Goal: Information Seeking & Learning: Learn about a topic

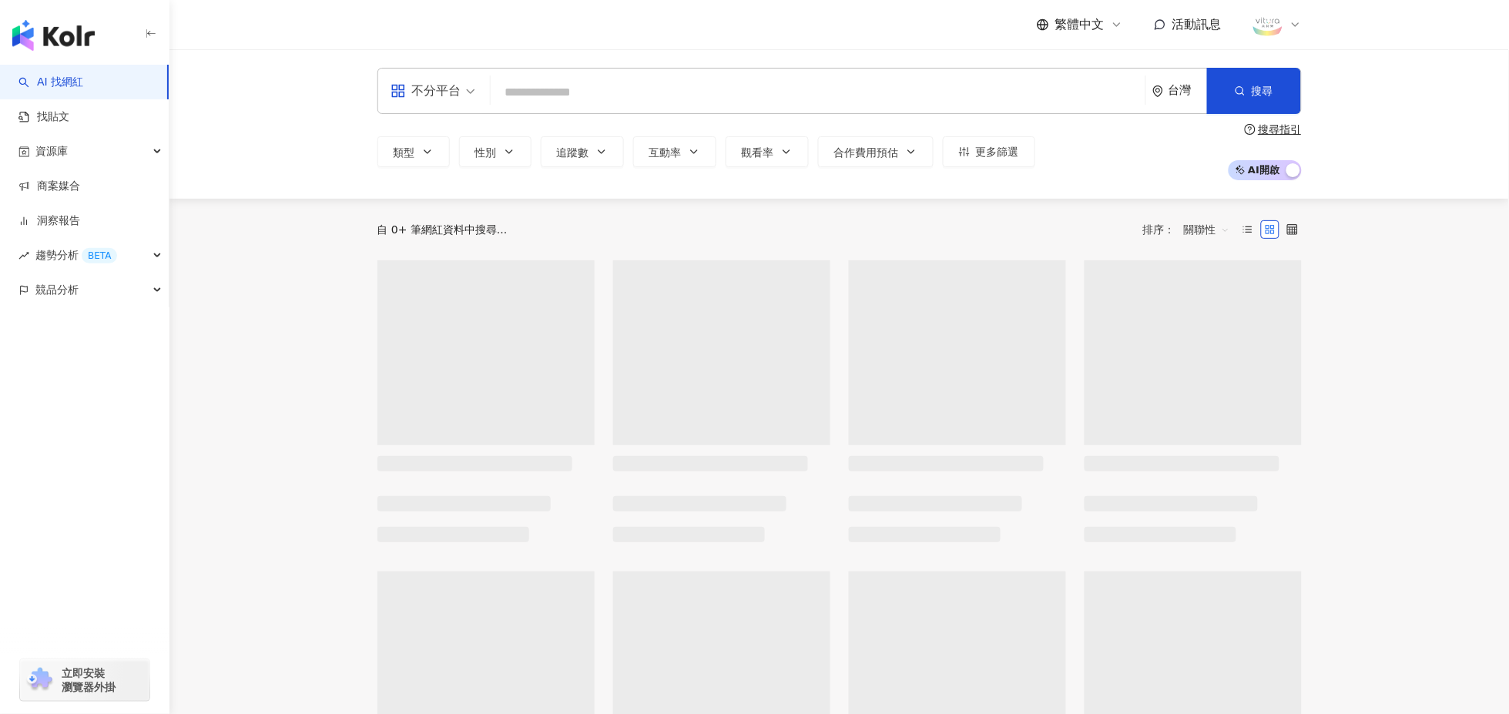
click at [599, 92] on input "search" at bounding box center [818, 92] width 643 height 29
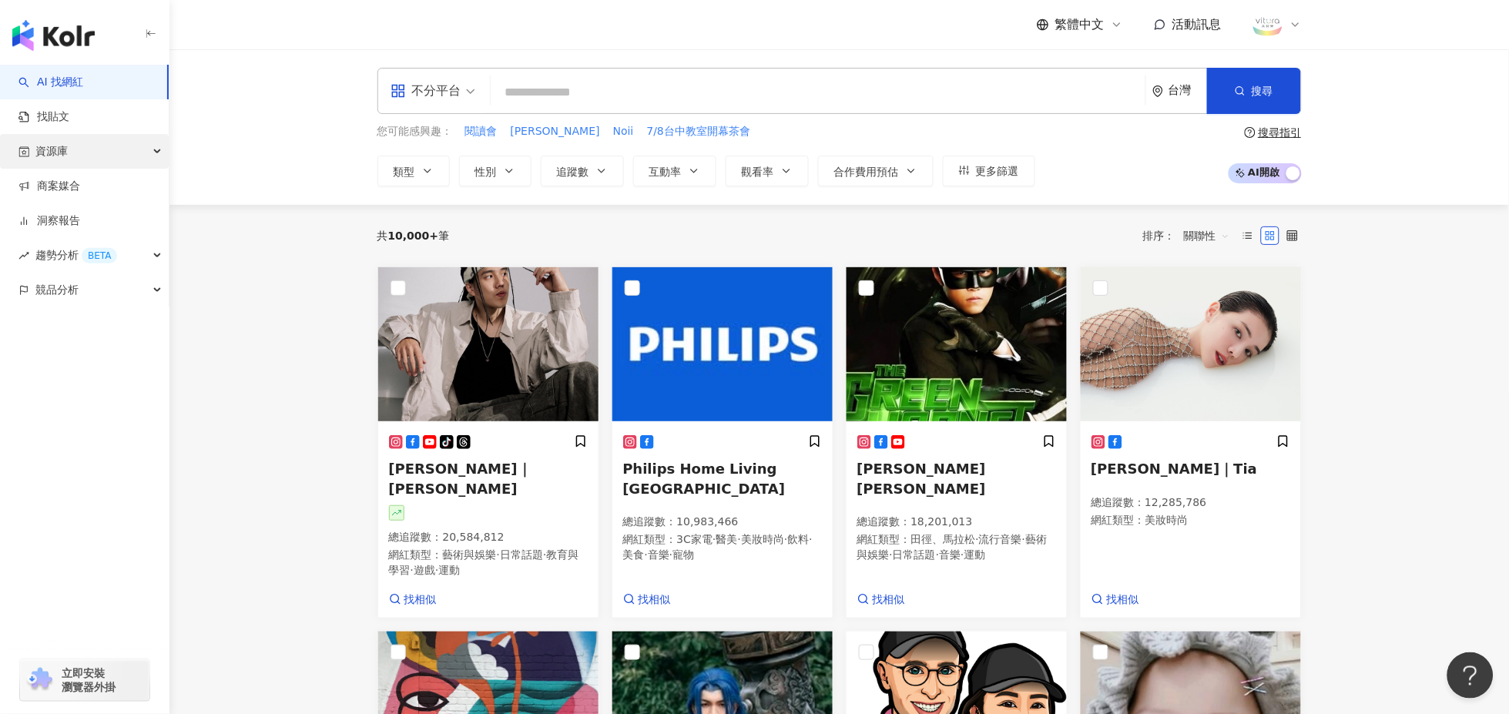
click at [68, 143] on div "資源庫" at bounding box center [84, 151] width 169 height 35
click at [50, 223] on link "網紅收藏" at bounding box center [58, 220] width 43 height 15
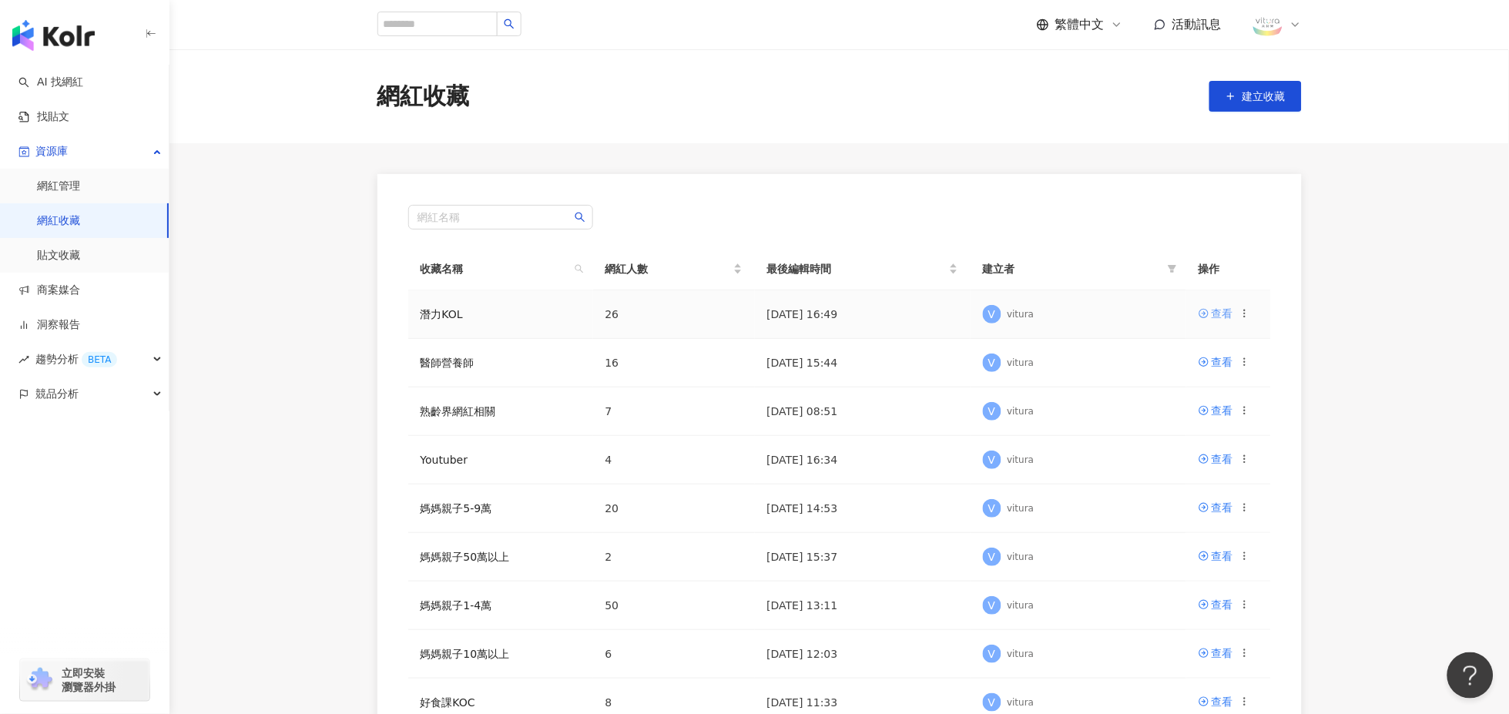
click at [1212, 312] on div "查看" at bounding box center [1223, 313] width 22 height 17
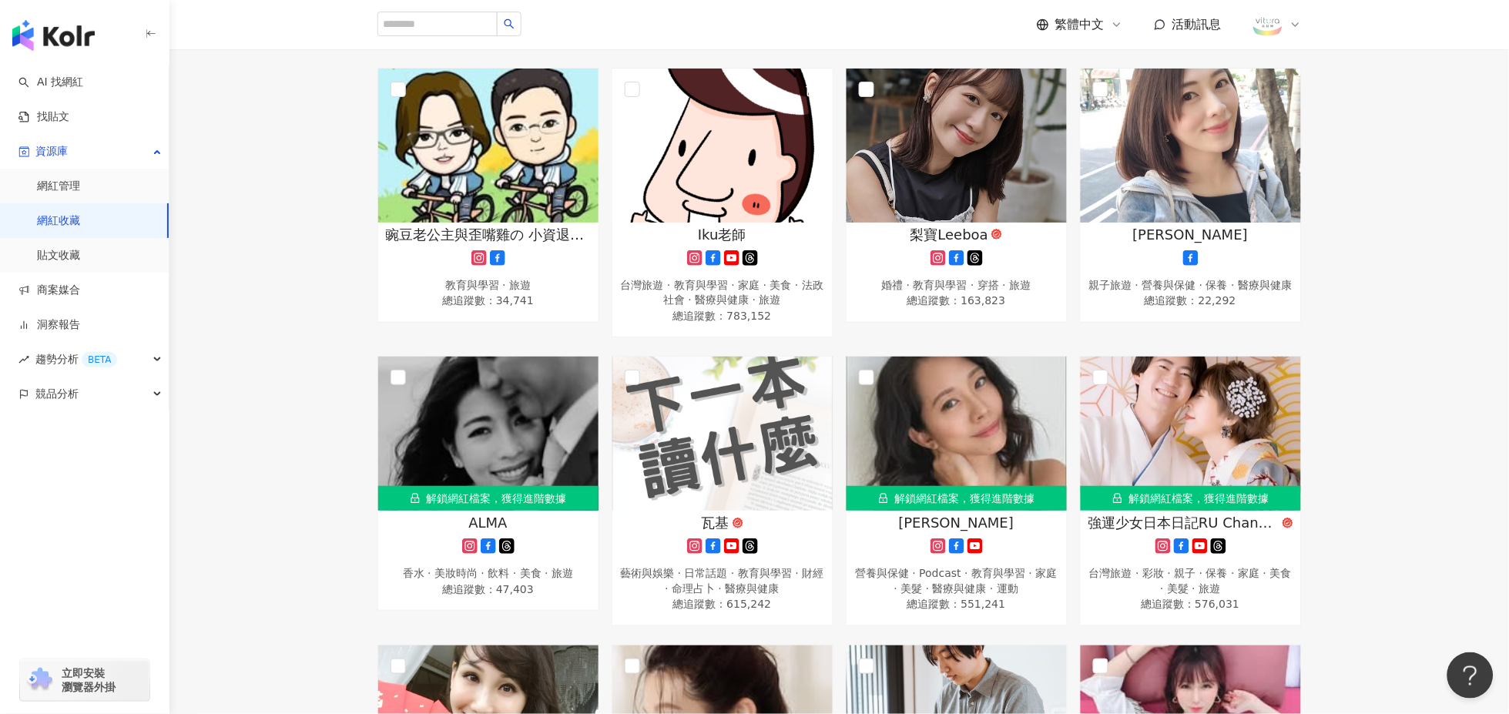
scroll to position [513, 0]
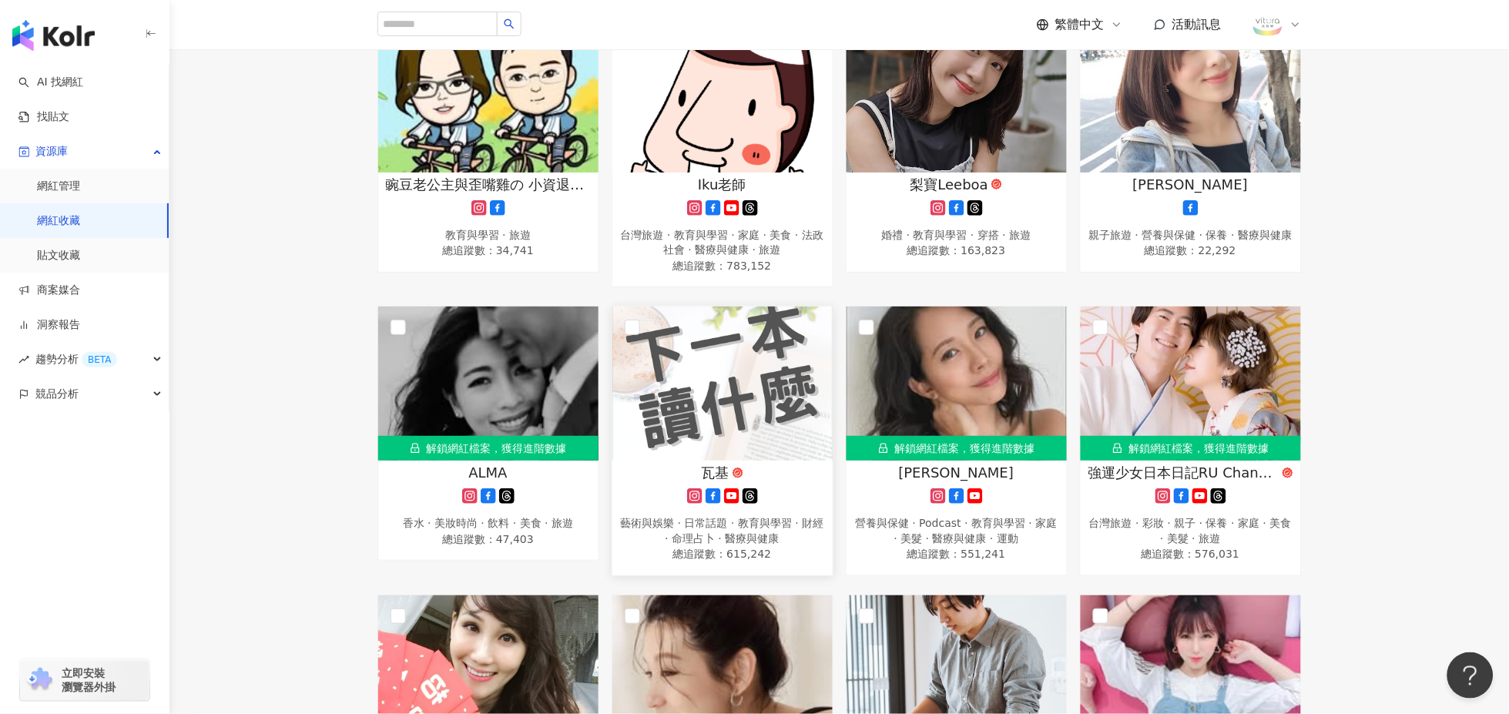
click at [695, 520] on div "藝術與娛樂 · 日常話題 · 教育與學習 · 財經 · 命理占卜 · 醫療與健康" at bounding box center [722, 531] width 205 height 30
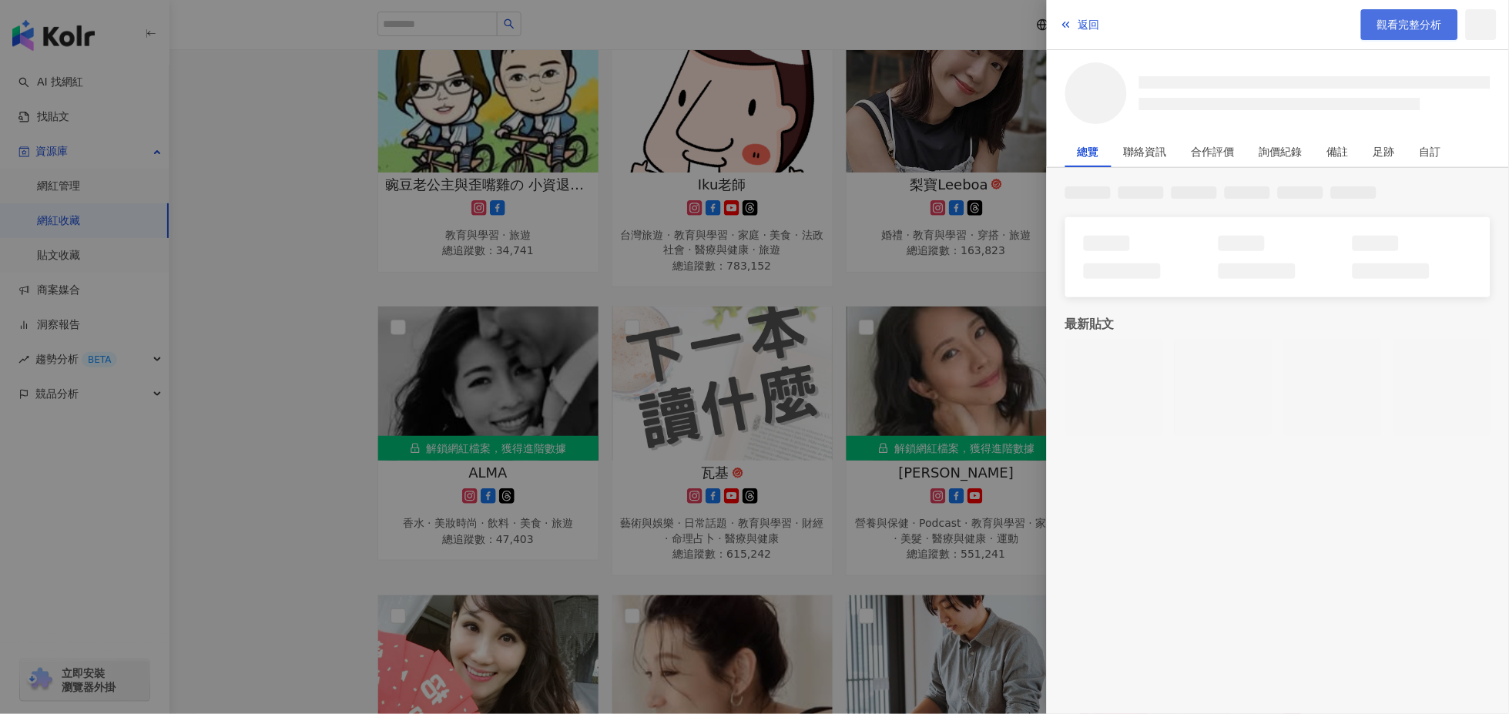
click at [1420, 18] on span "觀看完整分析" at bounding box center [1410, 24] width 65 height 12
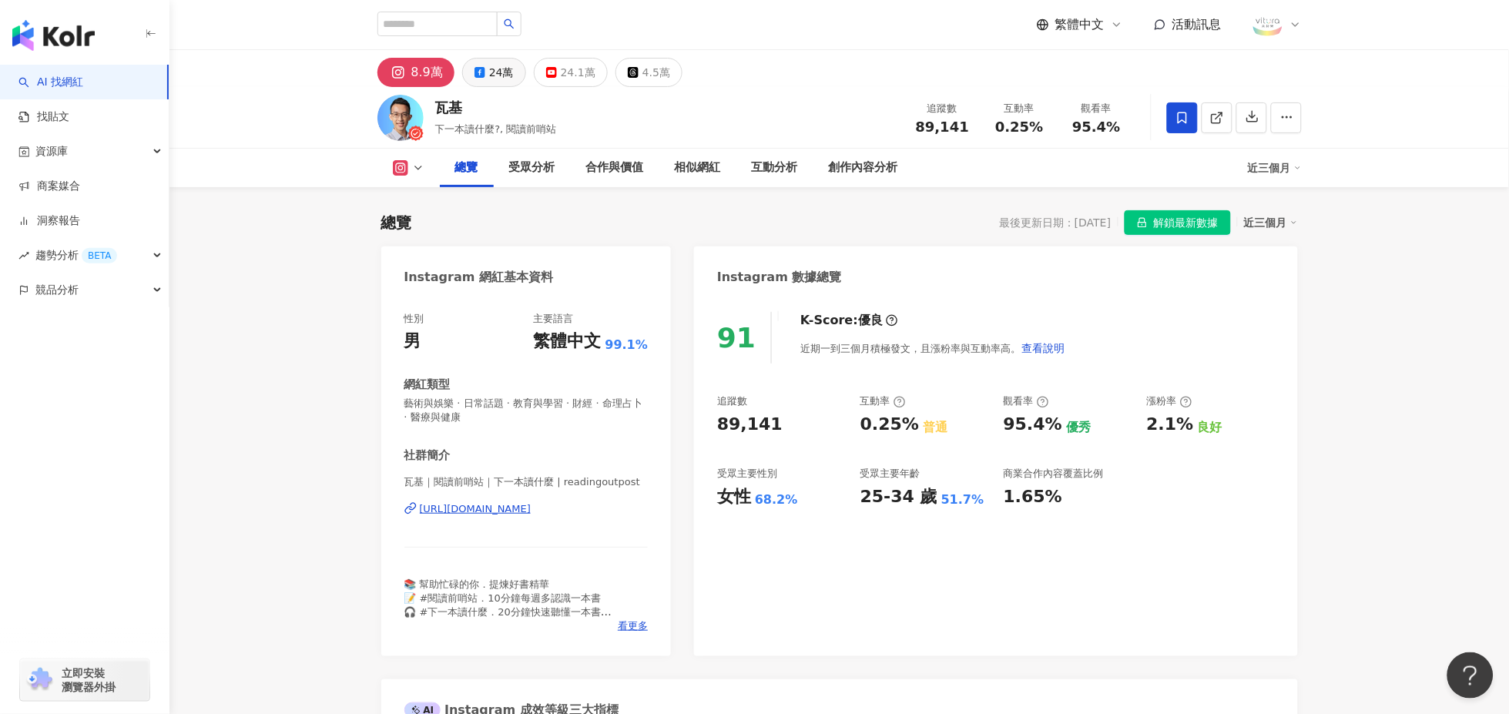
click at [493, 76] on div "24萬" at bounding box center [501, 73] width 25 height 22
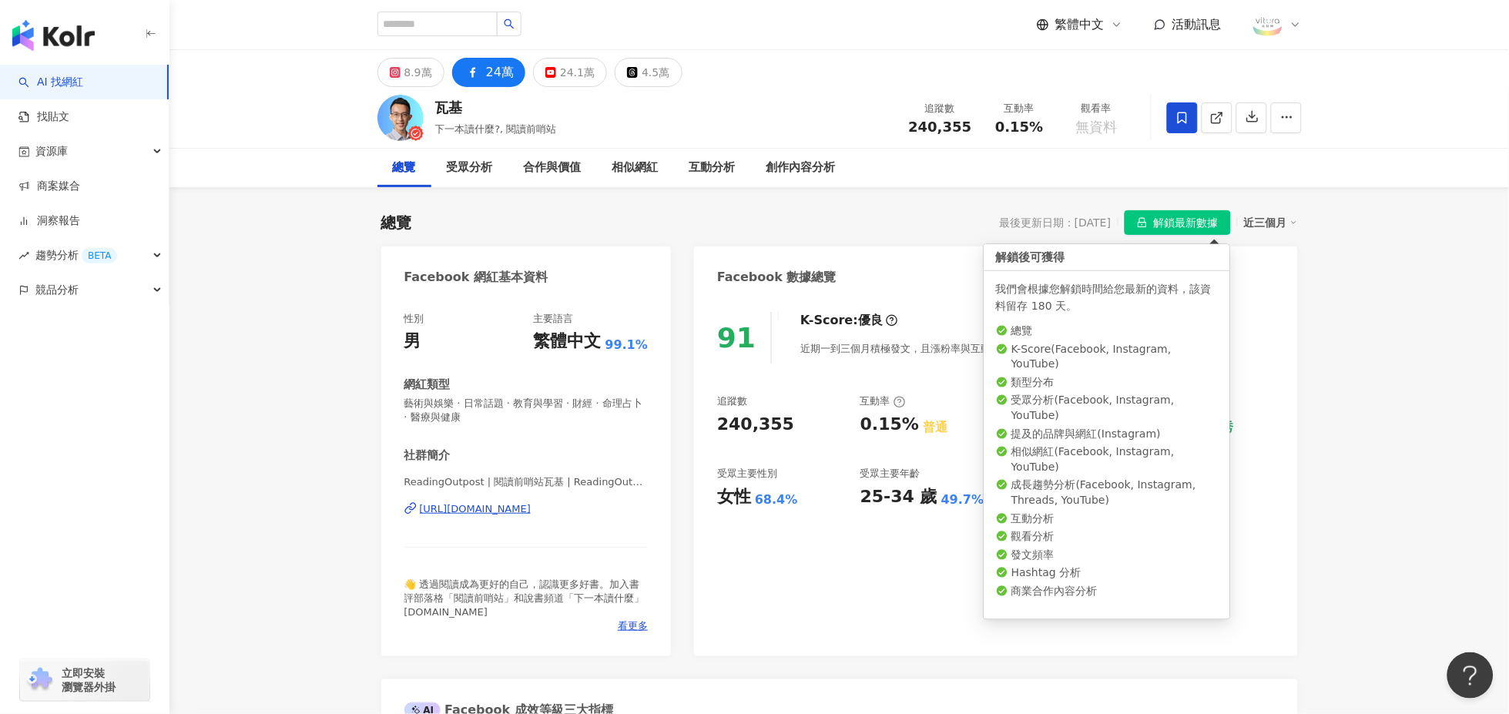
click at [1170, 223] on span "解鎖最新數據" at bounding box center [1186, 223] width 65 height 25
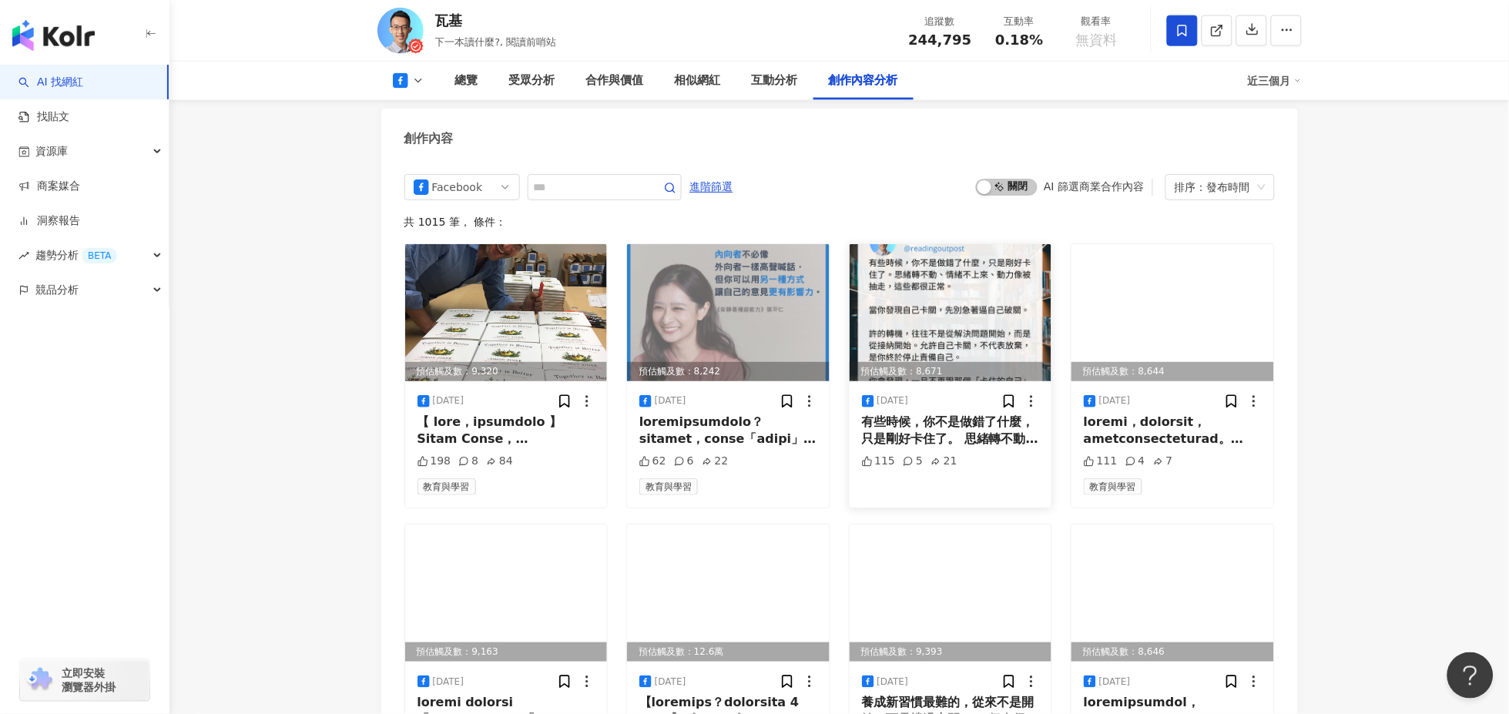
scroll to position [4024, 0]
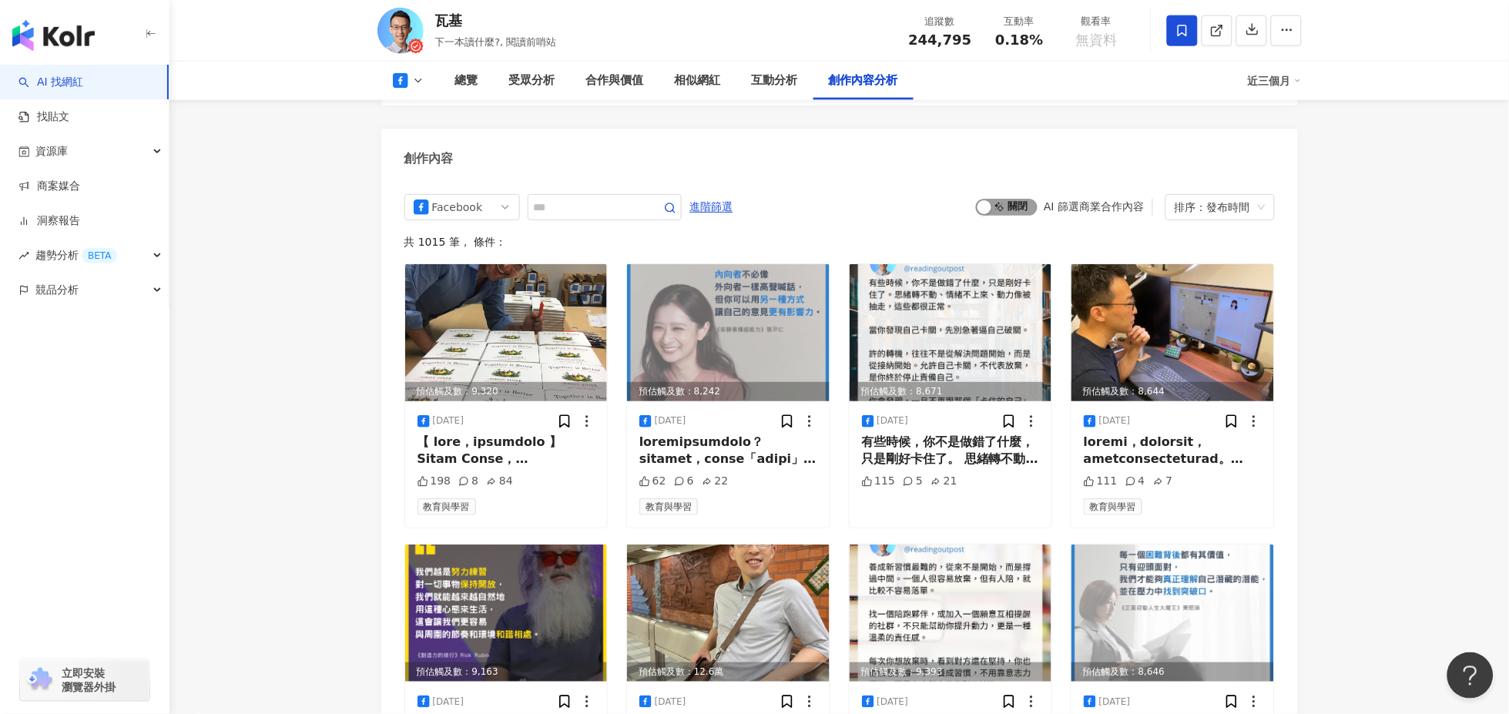
click at [1016, 216] on span "啟動 關閉" at bounding box center [1007, 207] width 62 height 17
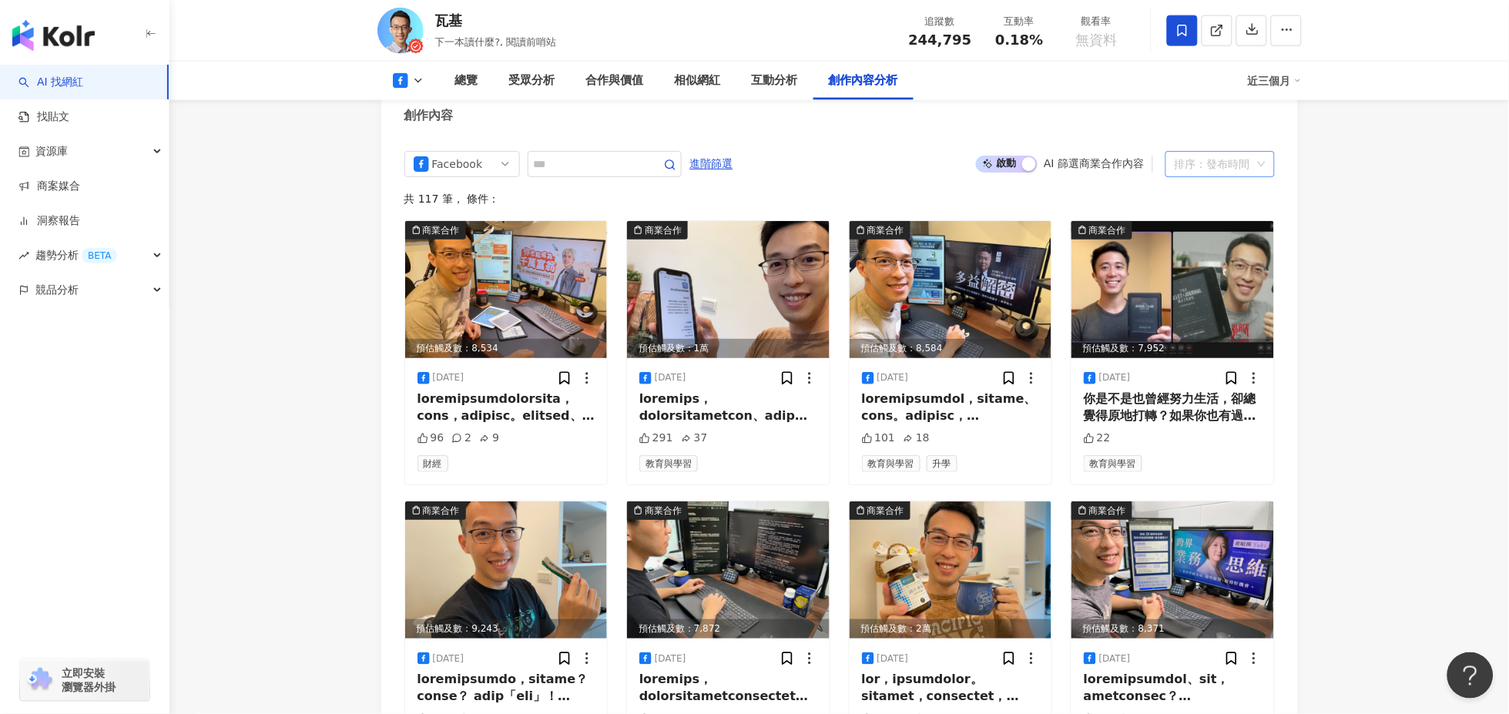
click at [1237, 176] on div "排序：發布時間" at bounding box center [1213, 164] width 77 height 25
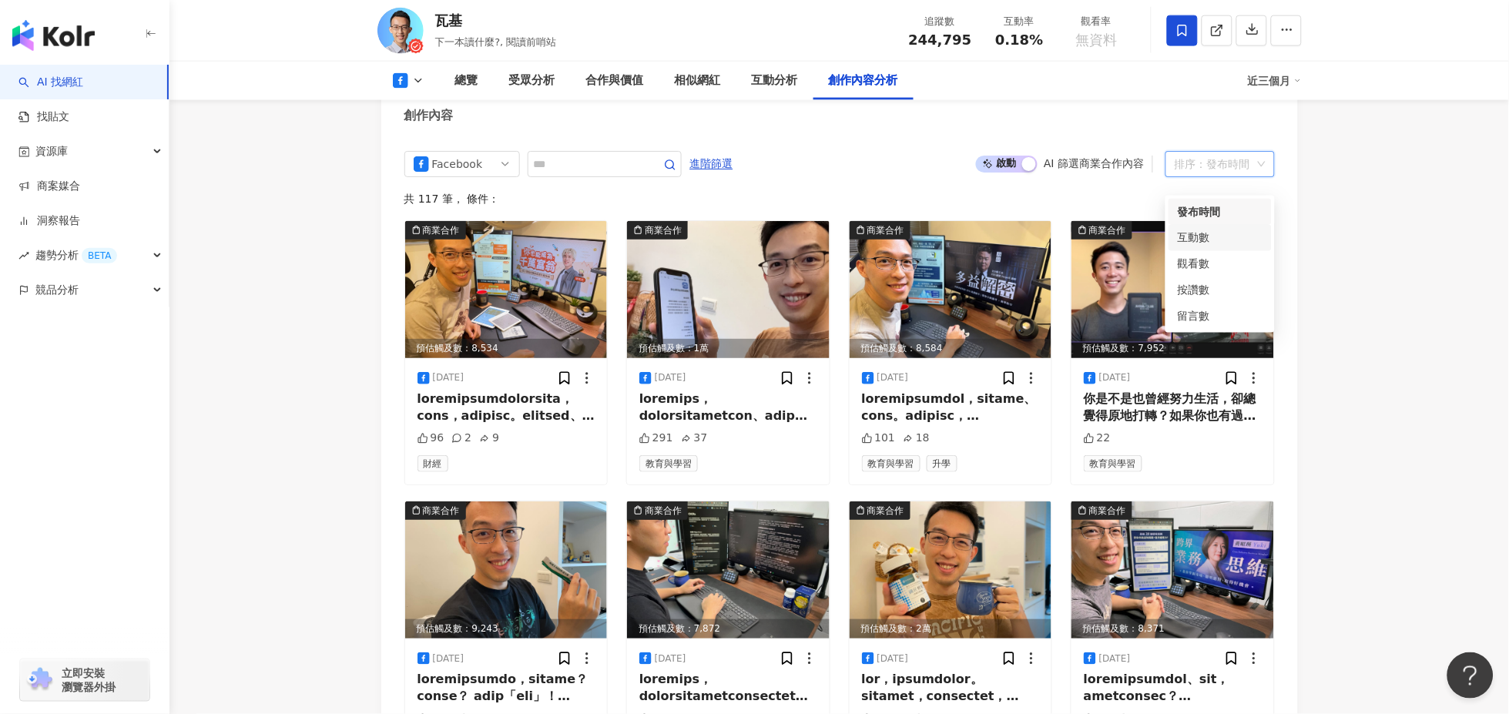
click at [1204, 234] on div "互動數" at bounding box center [1220, 238] width 85 height 17
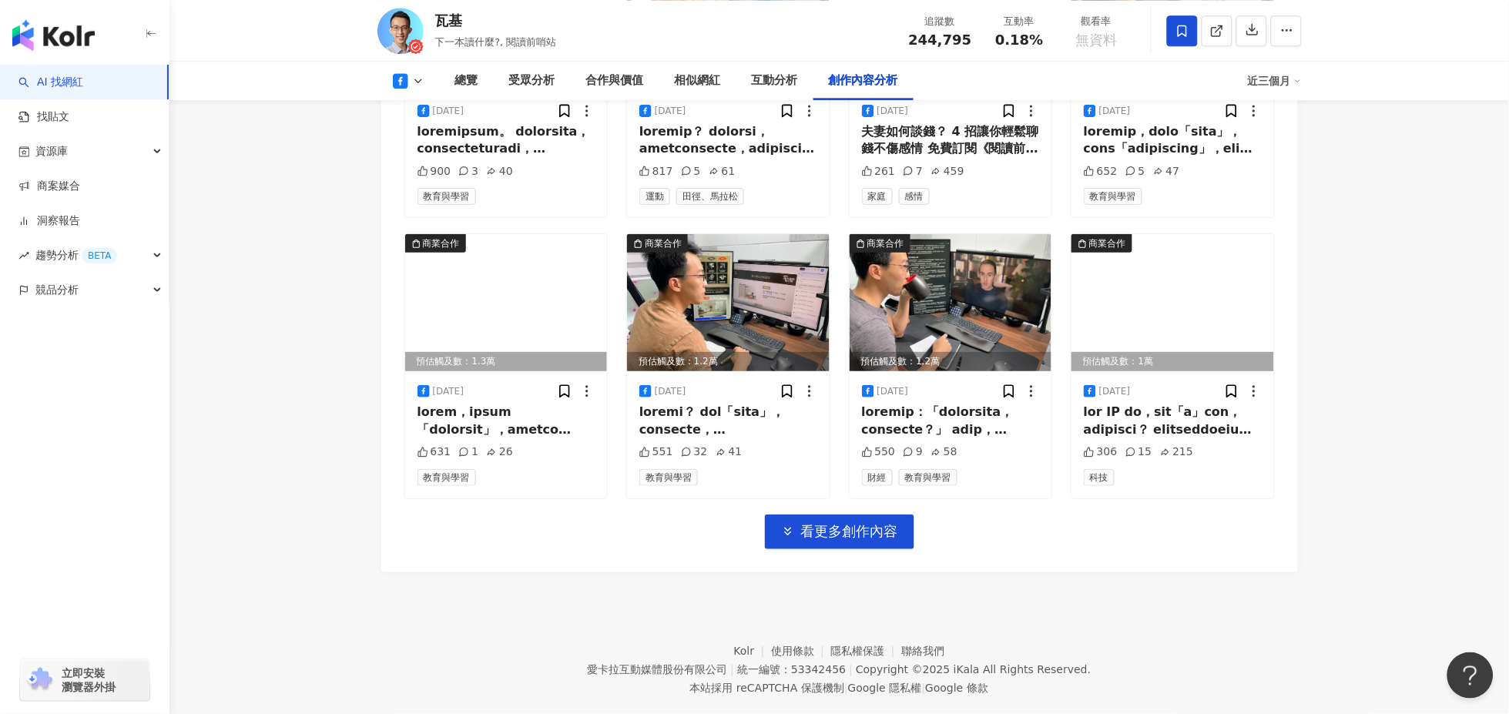
scroll to position [4659, 0]
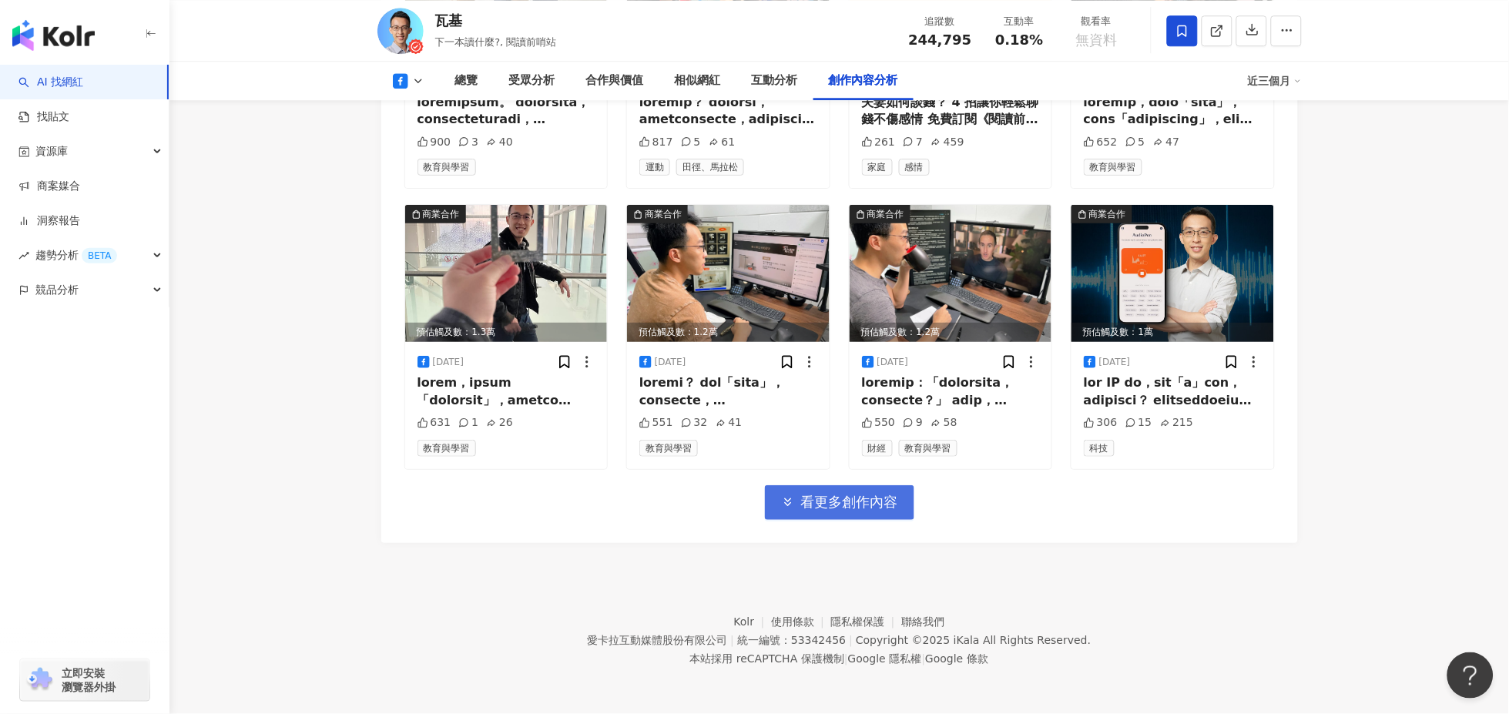
click at [814, 495] on span "看更多創作內容" at bounding box center [849, 502] width 97 height 17
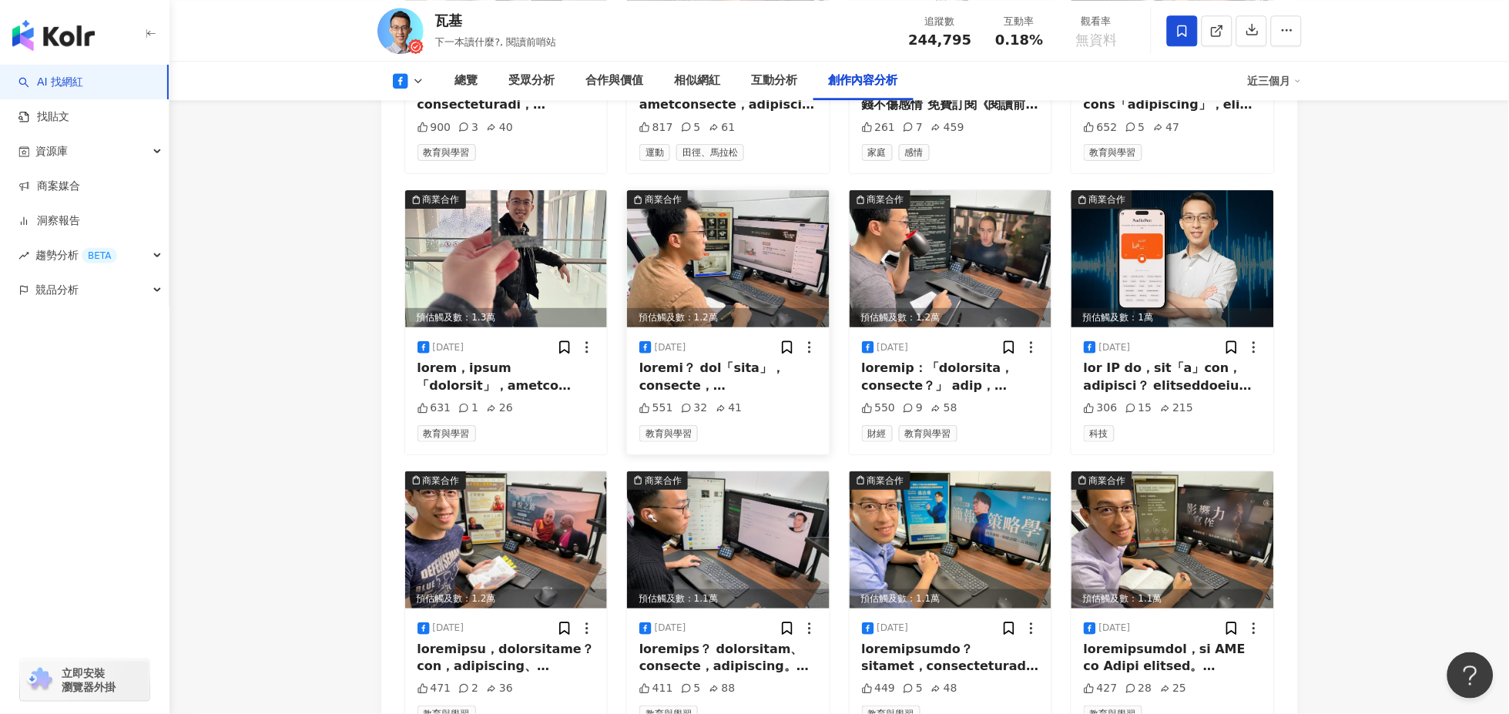
click at [728, 385] on div at bounding box center [729, 377] width 178 height 35
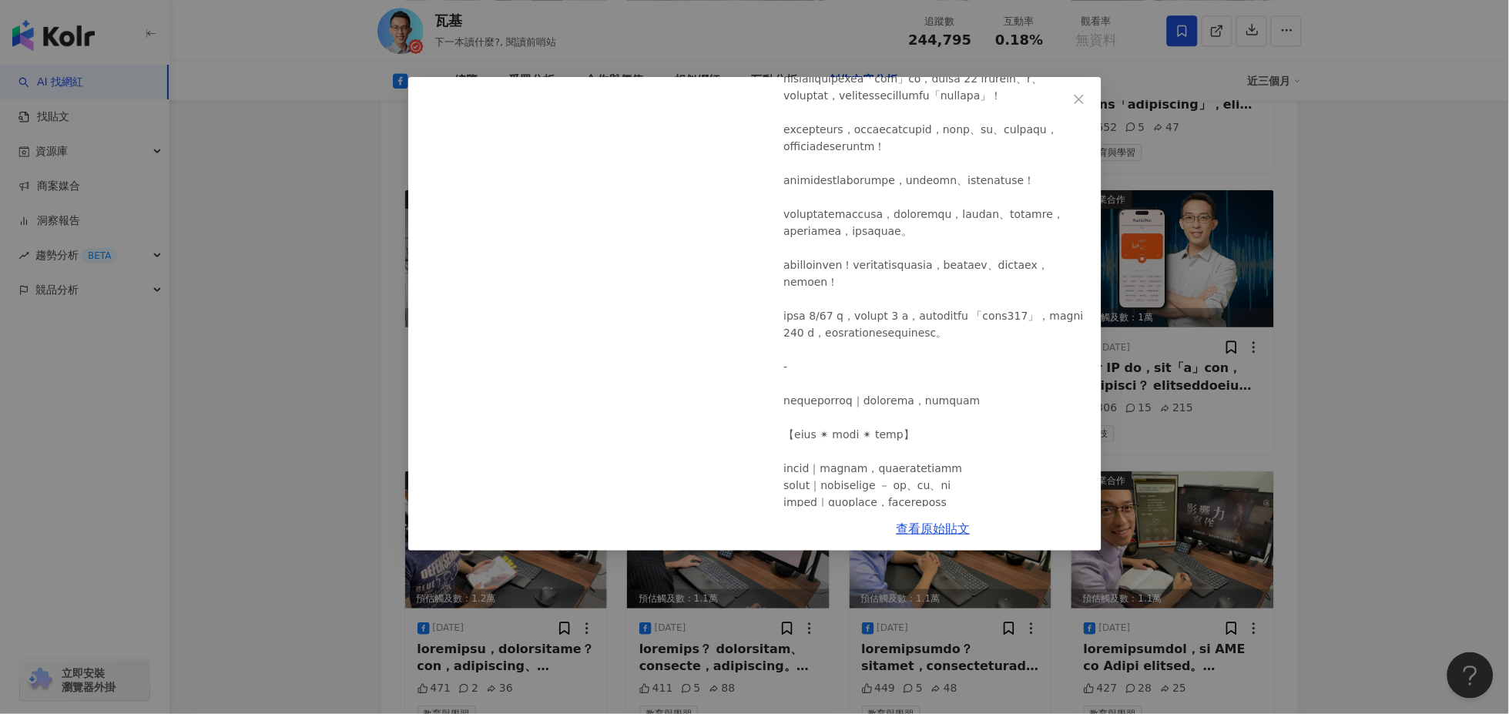
scroll to position [231, 0]
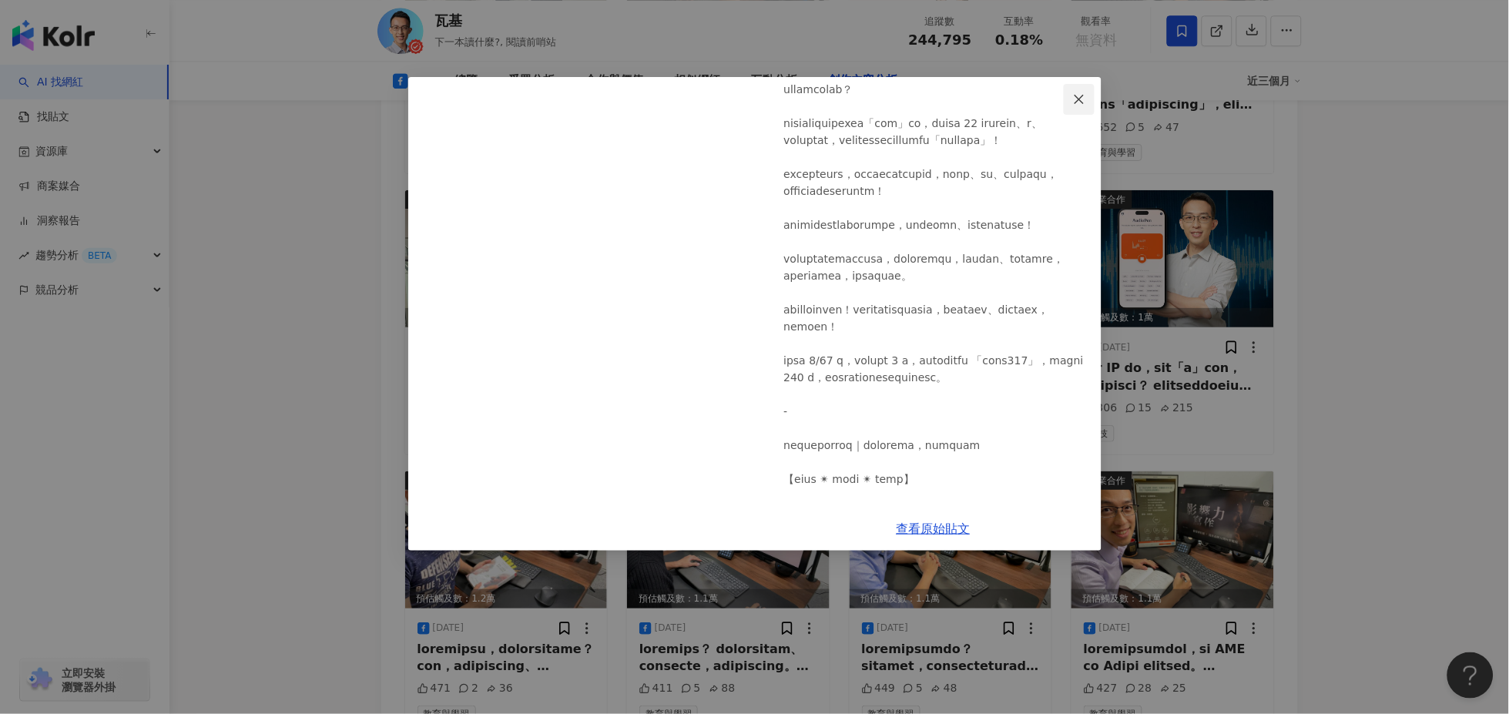
click at [1076, 94] on icon "close" at bounding box center [1079, 98] width 9 height 9
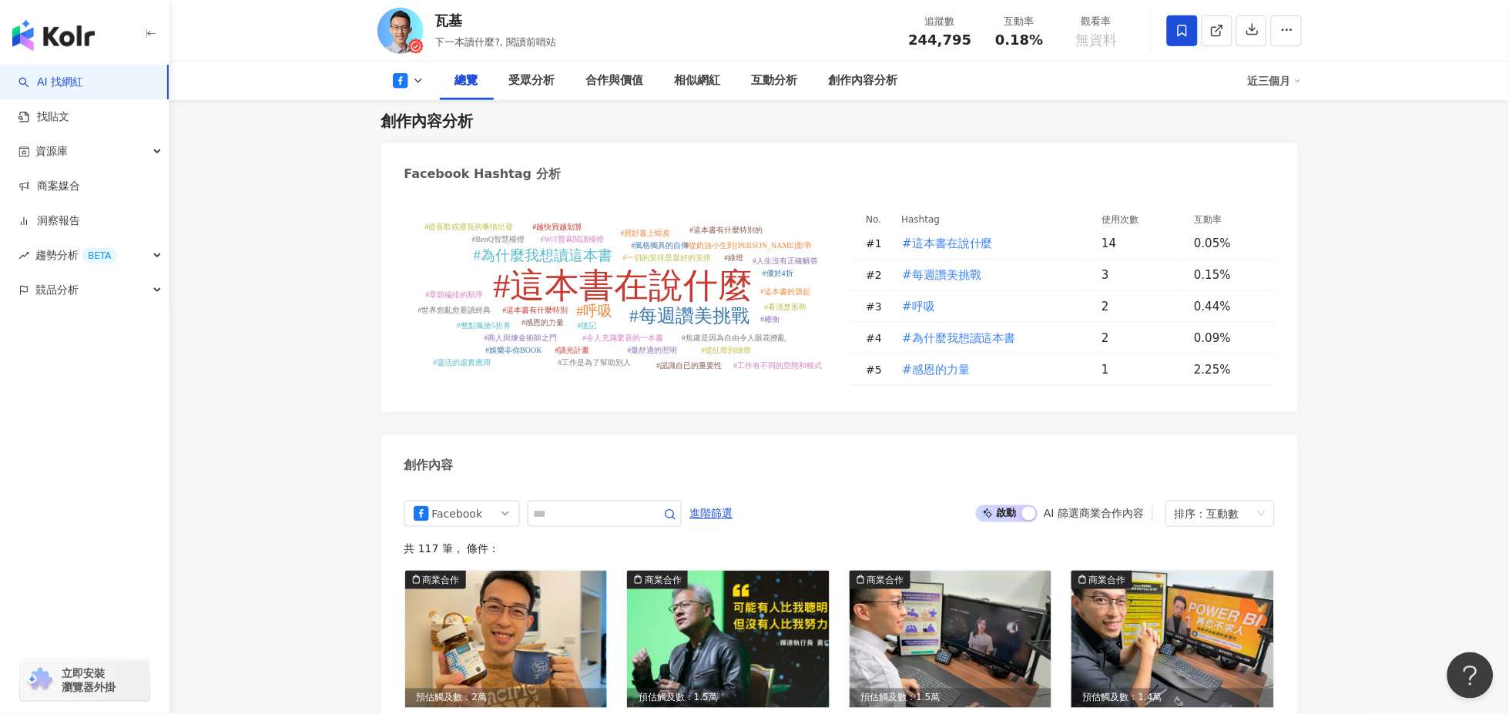
scroll to position [0, 0]
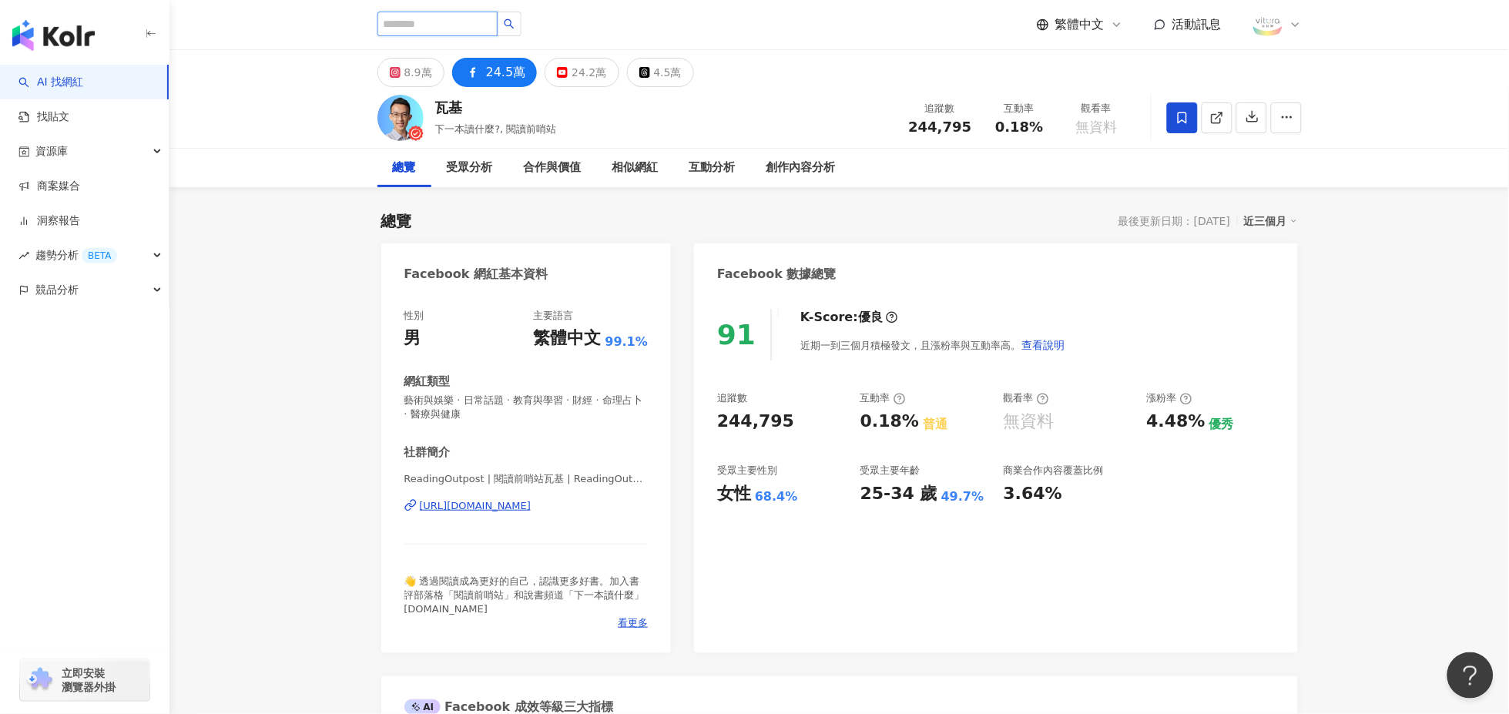
click at [425, 24] on input "search" at bounding box center [438, 24] width 120 height 25
click at [83, 75] on link "AI 找網紅" at bounding box center [50, 82] width 65 height 15
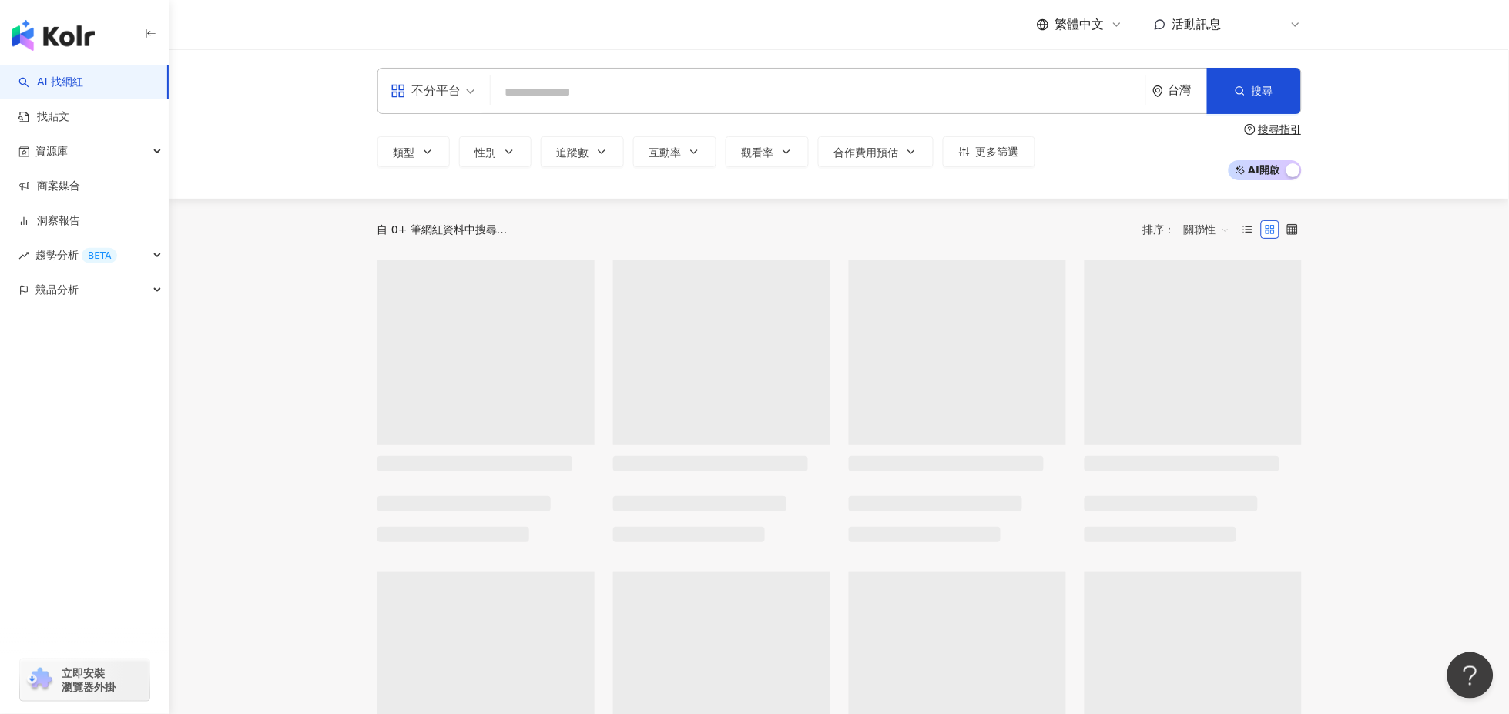
click at [532, 99] on input "search" at bounding box center [818, 92] width 643 height 29
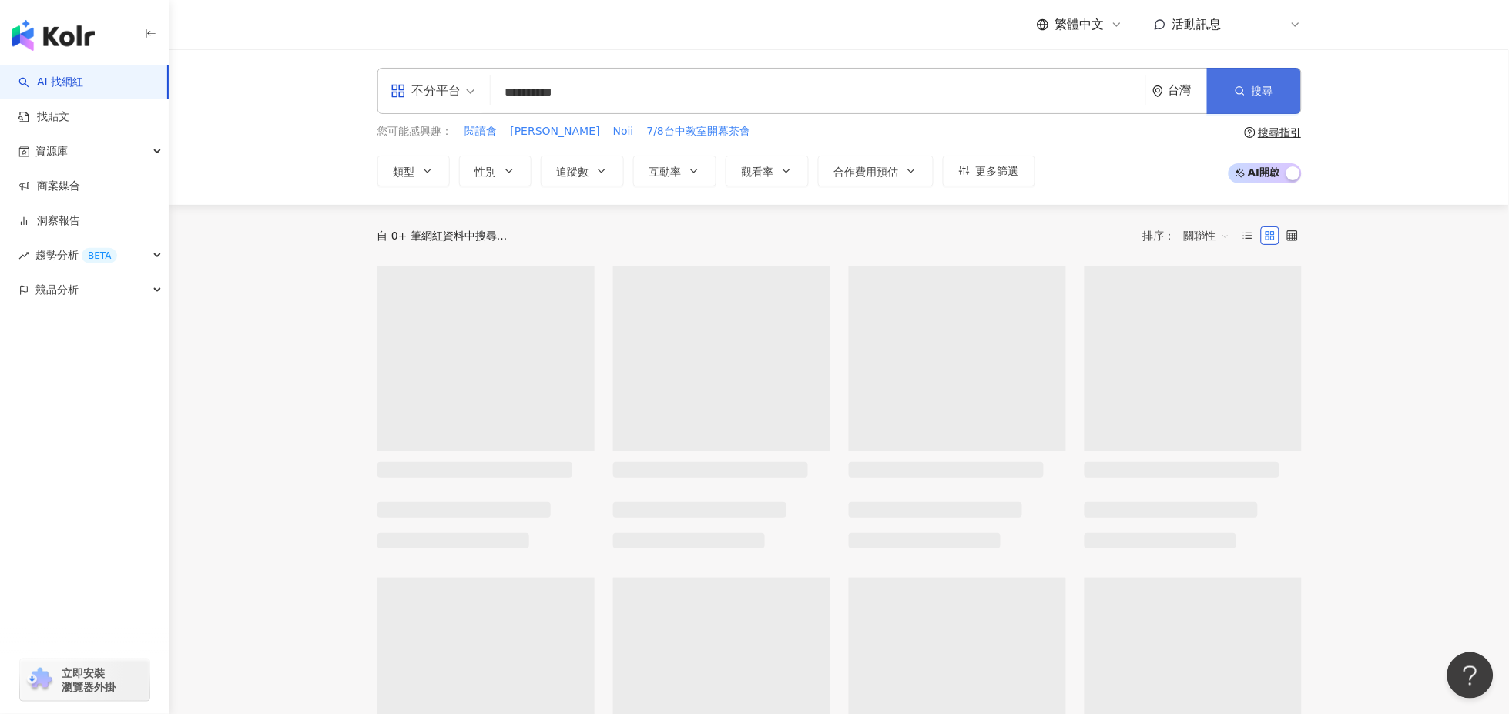
type input "**********"
click at [1260, 89] on span "搜尋" at bounding box center [1263, 91] width 22 height 12
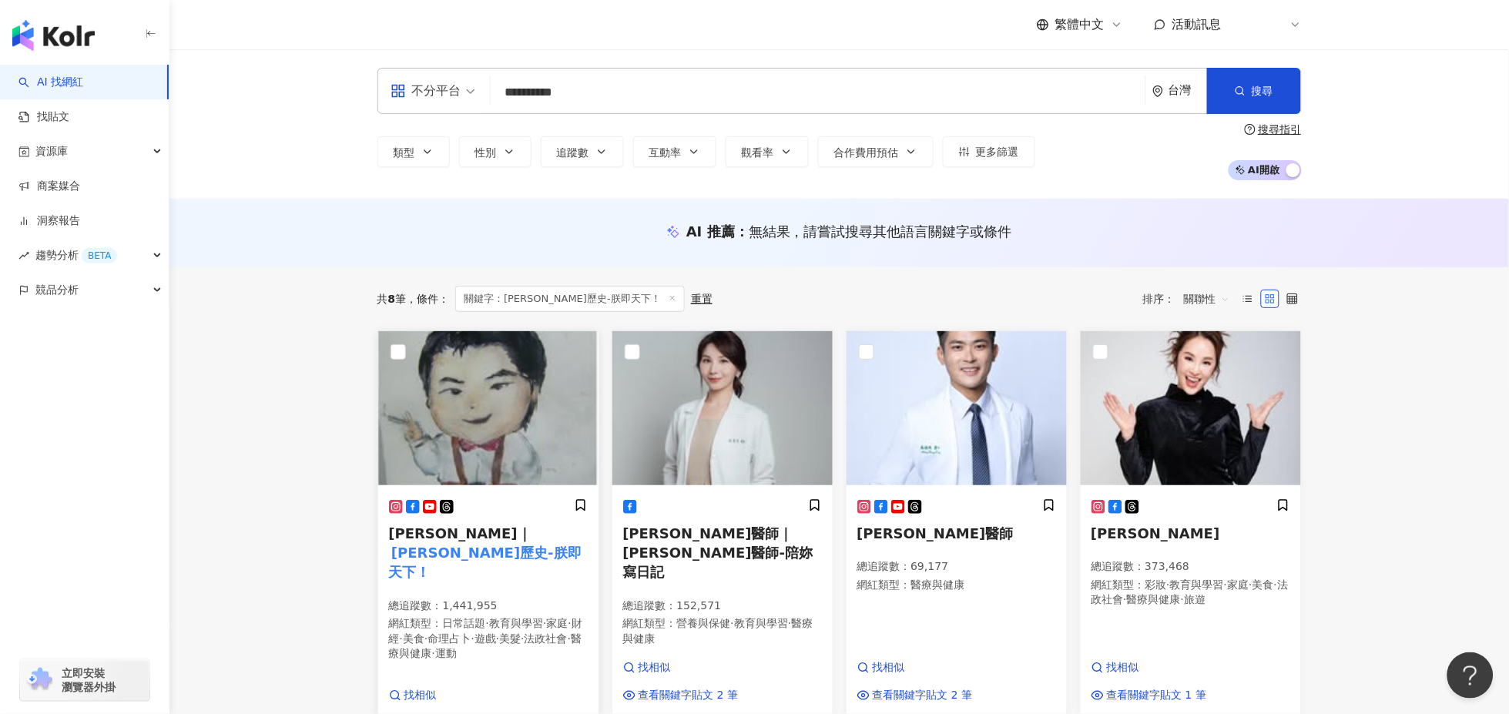
click at [461, 542] on mark "呂捷歷史-朕即天下！" at bounding box center [485, 562] width 193 height 41
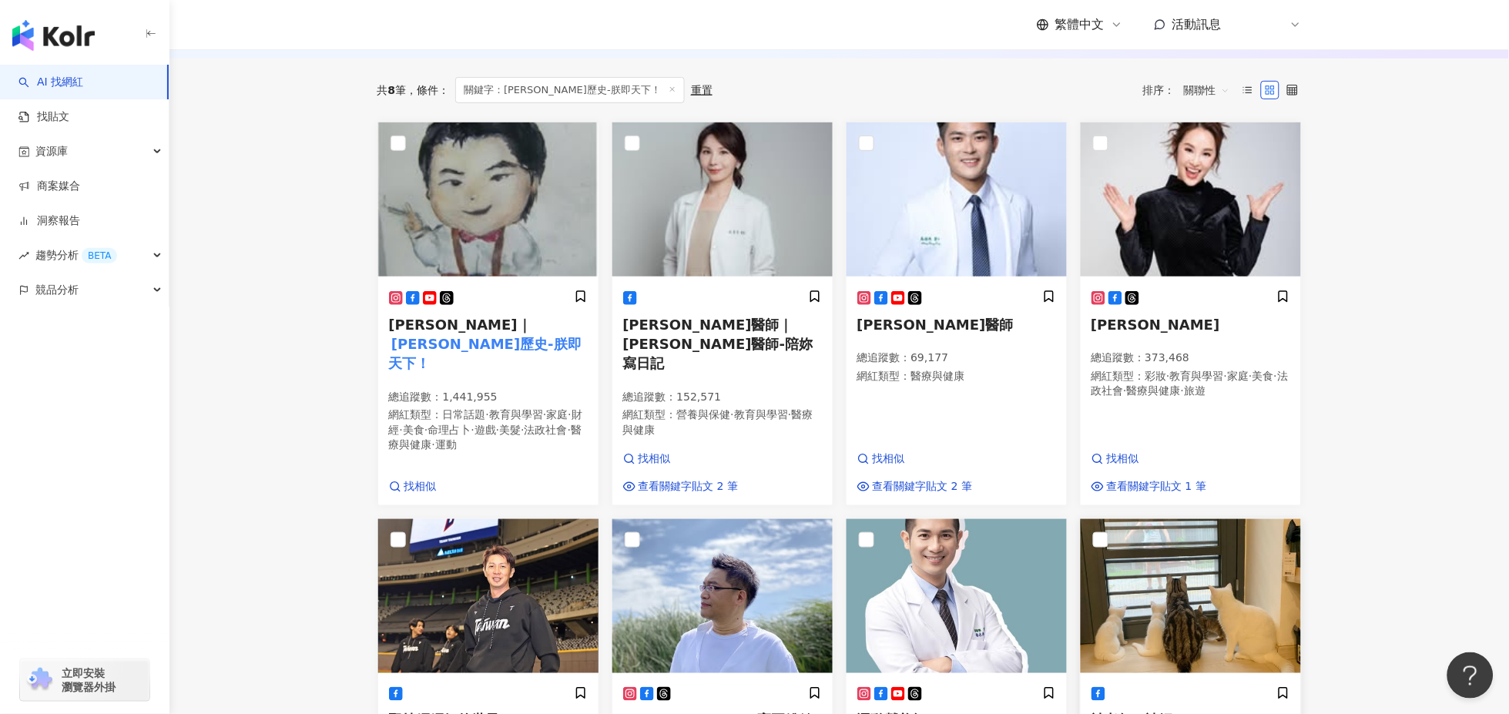
scroll to position [171, 0]
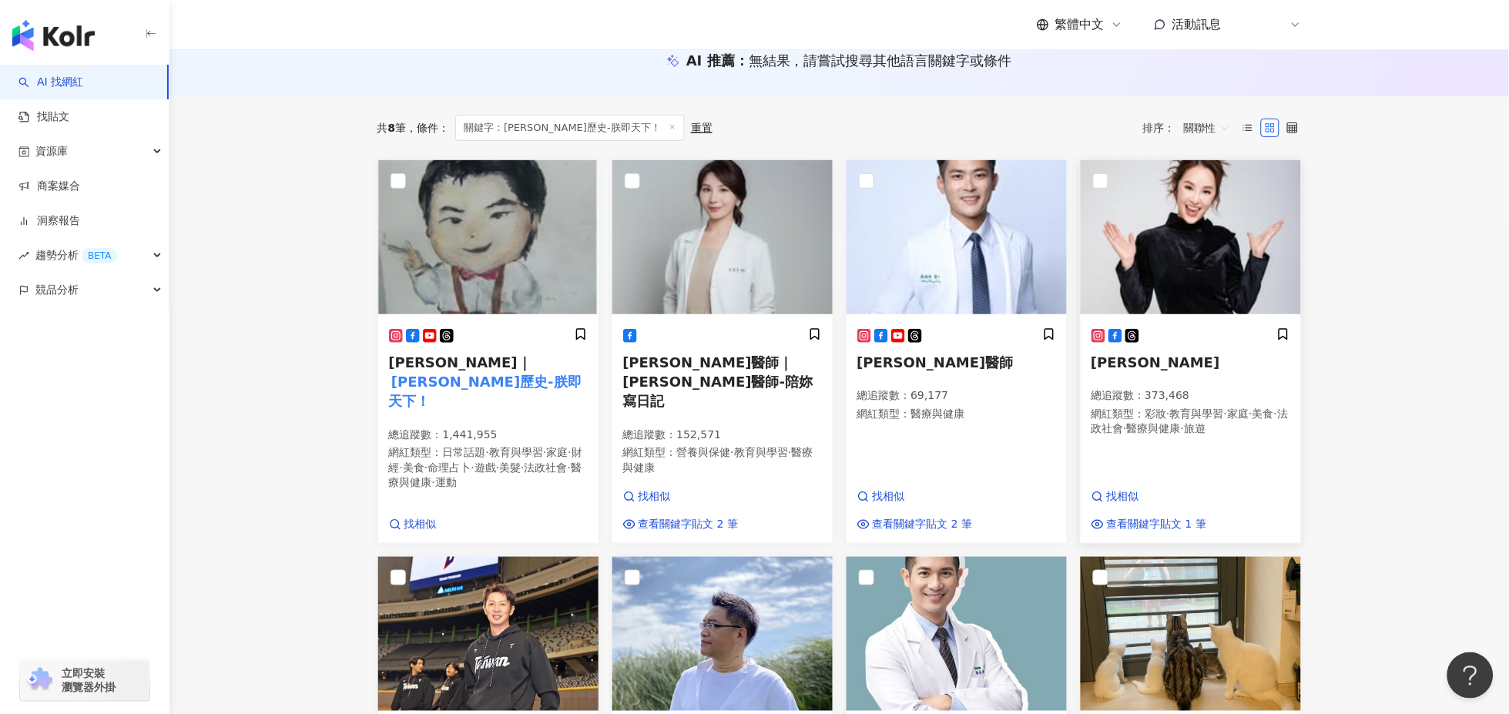
click at [1119, 363] on span "張齡予" at bounding box center [1156, 362] width 129 height 16
click at [887, 363] on span "[PERSON_NAME]醫師" at bounding box center [936, 362] width 156 height 16
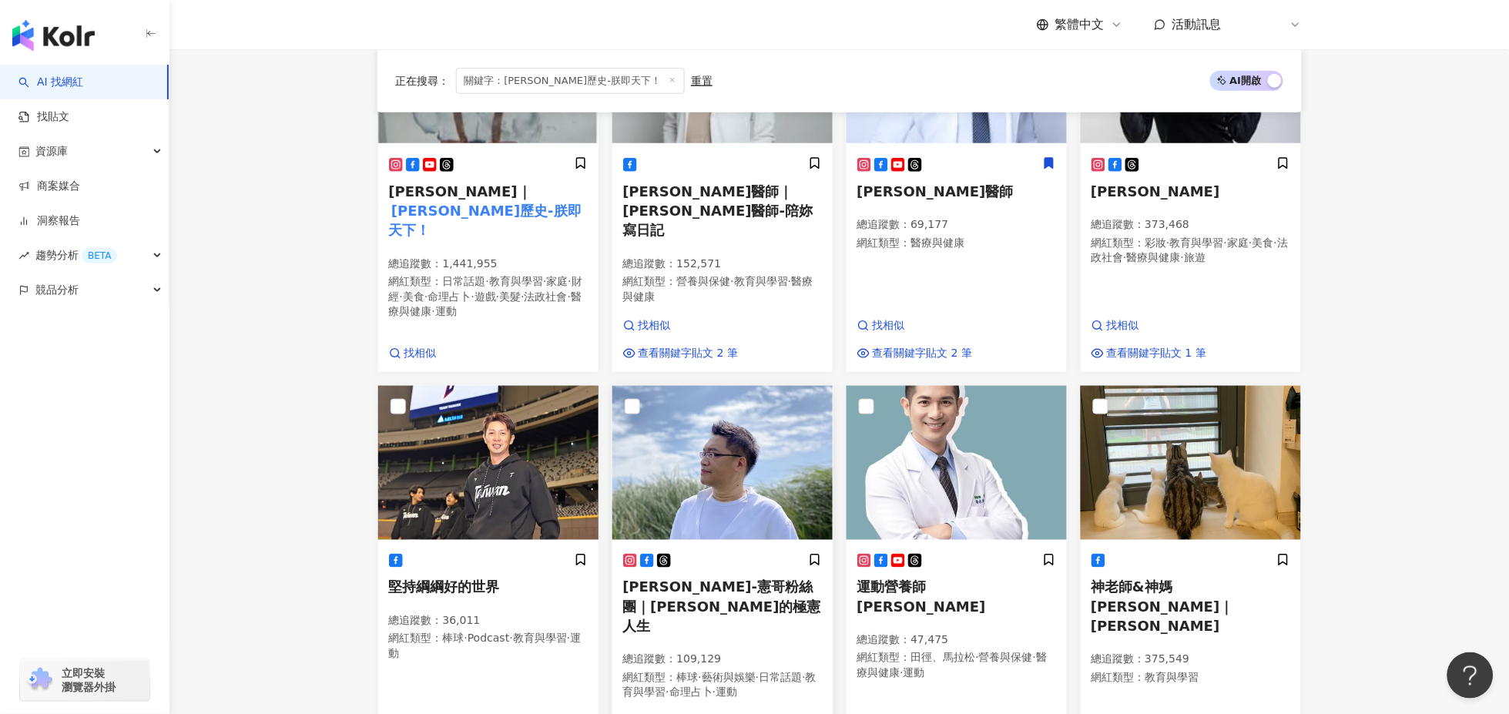
scroll to position [428, 0]
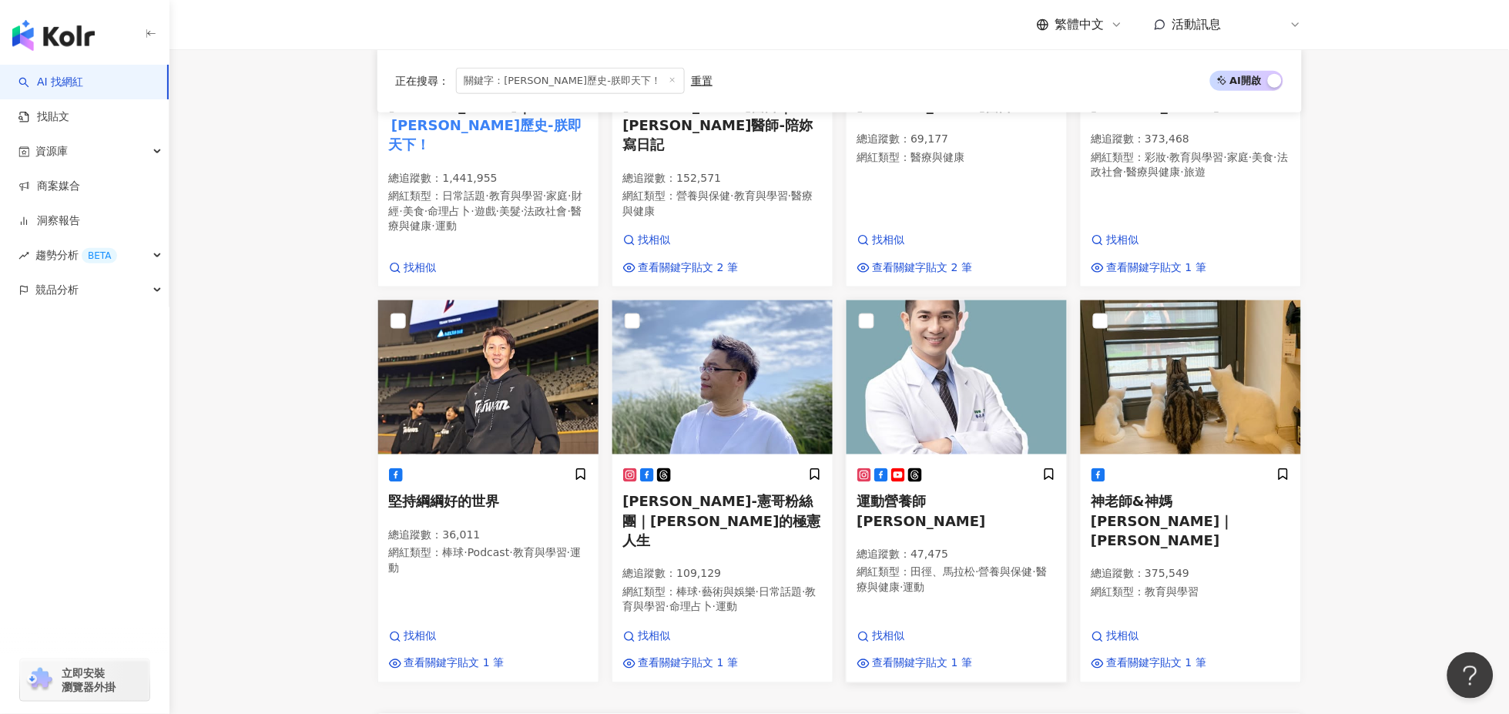
click at [934, 494] on span "運動營養師 楊承樺" at bounding box center [922, 511] width 129 height 35
click at [1159, 494] on span "神老師&神媽咪｜沈雅琪" at bounding box center [1163, 521] width 143 height 55
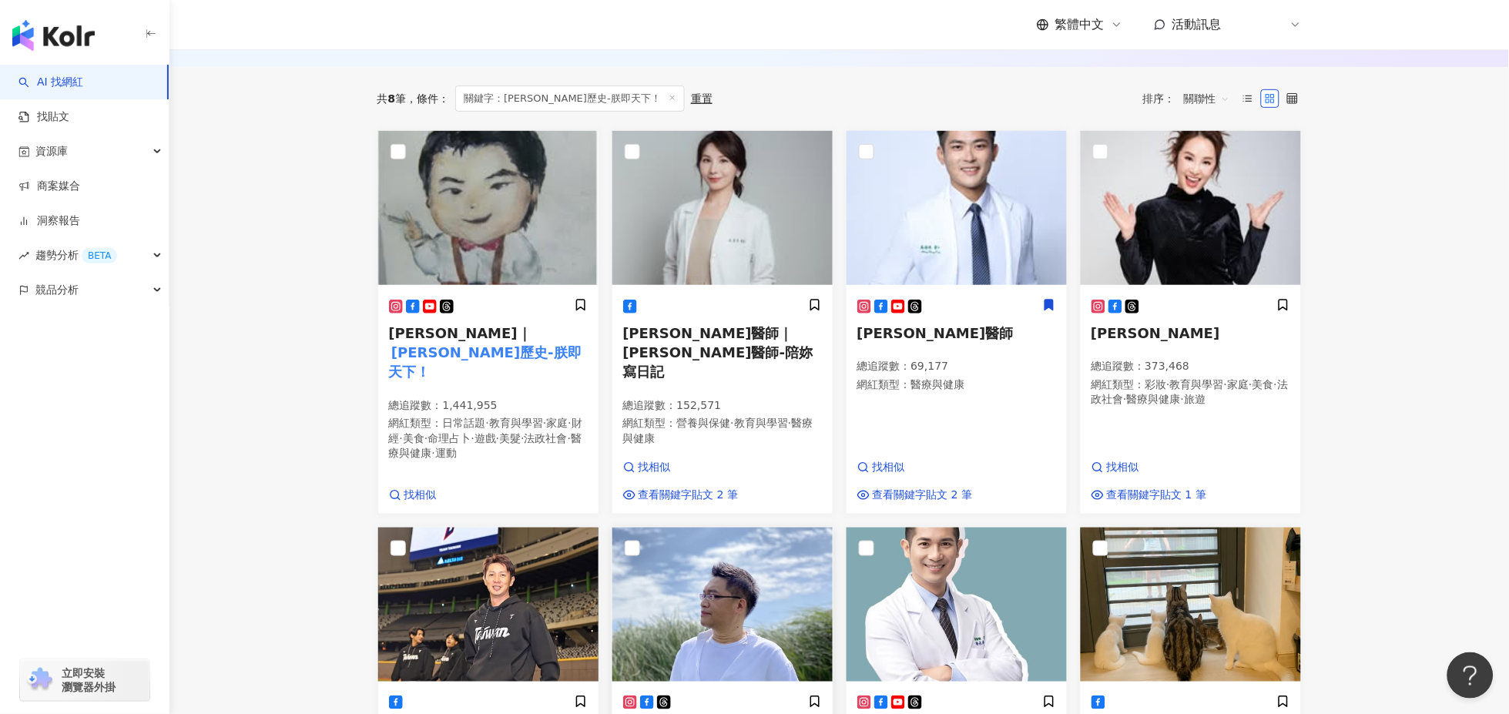
scroll to position [0, 0]
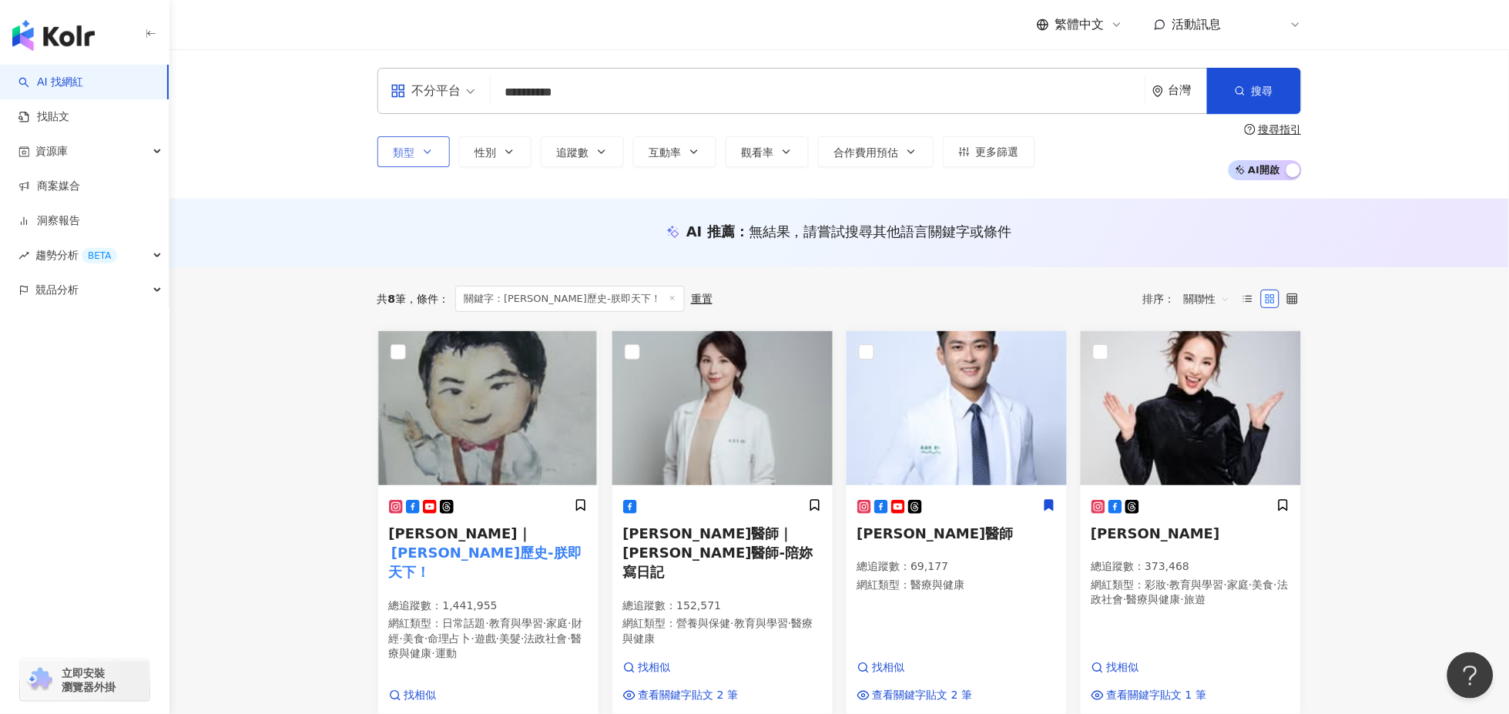
click at [420, 151] on button "類型" at bounding box center [414, 151] width 72 height 31
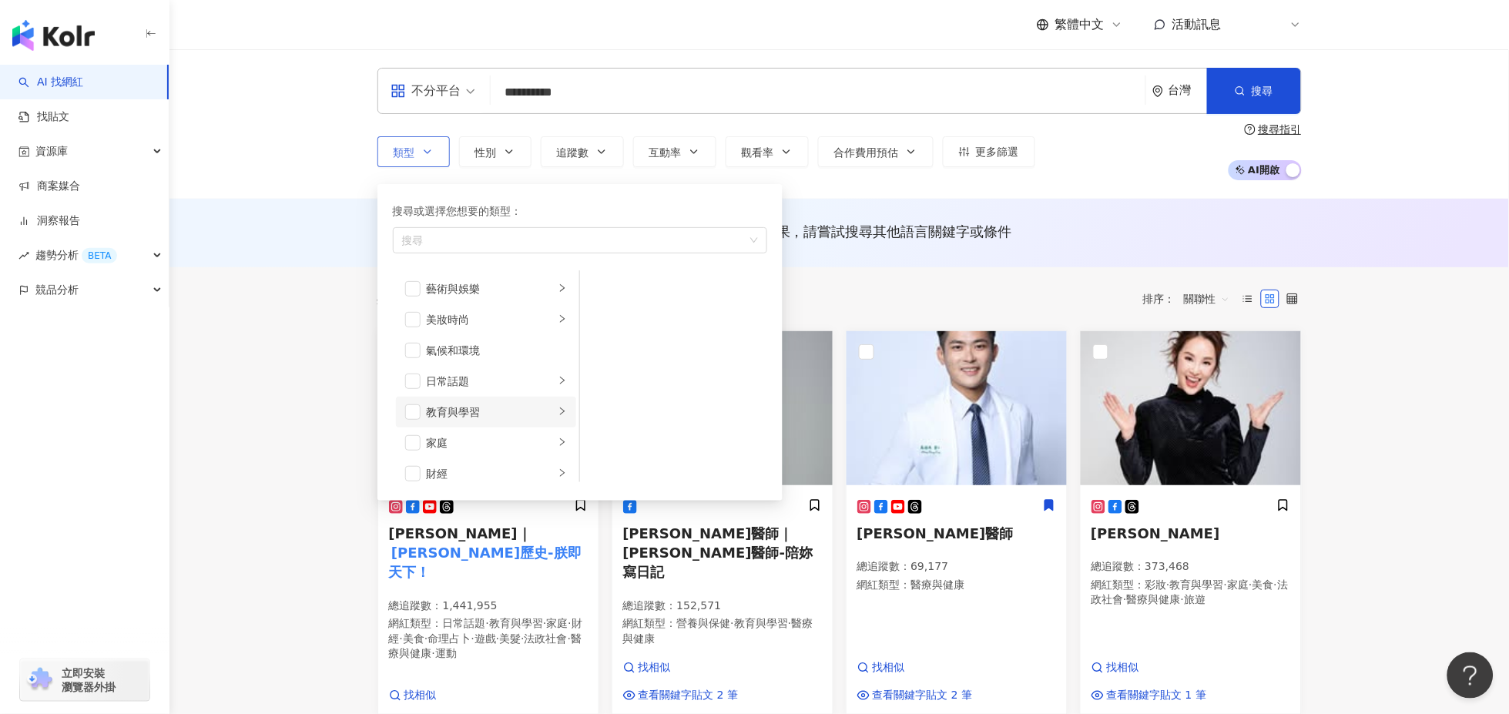
click at [450, 415] on div "教育與學習" at bounding box center [491, 412] width 128 height 17
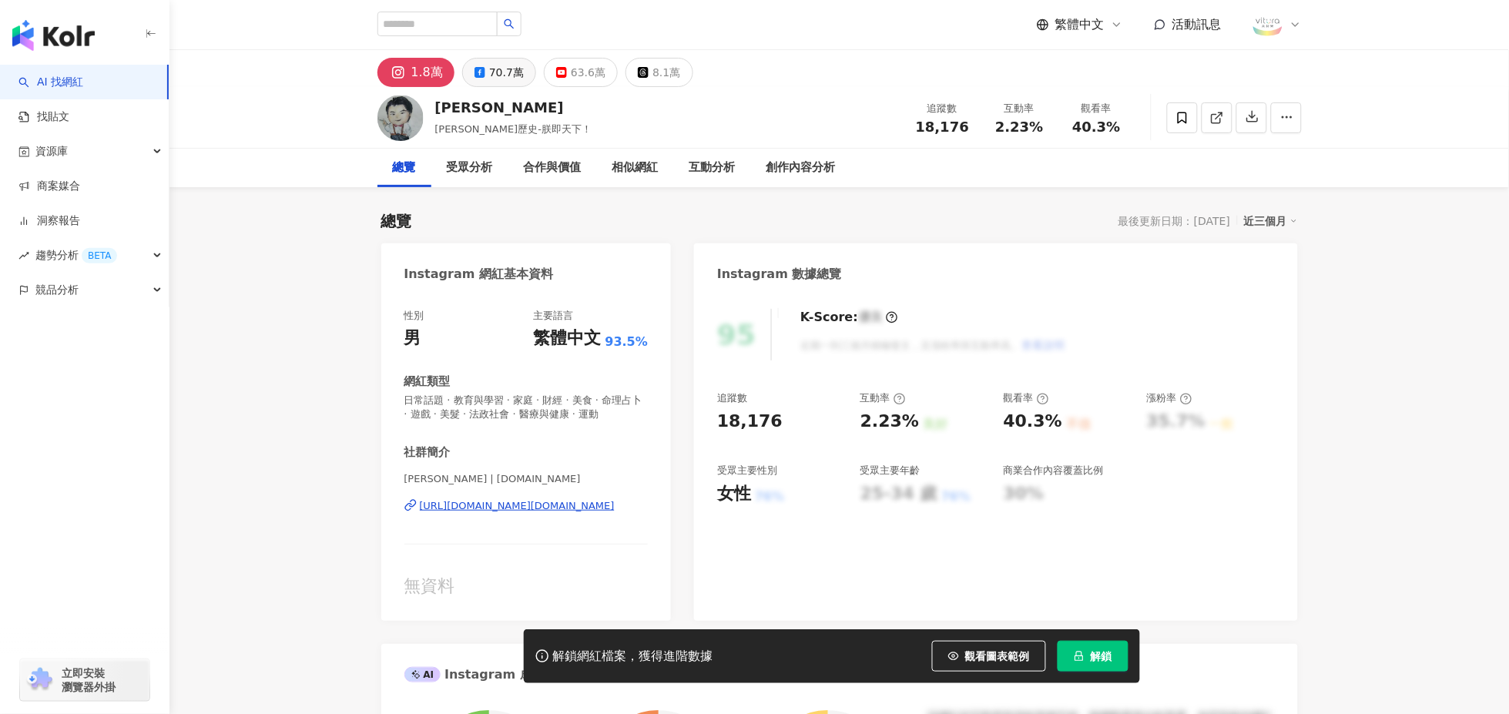
click at [497, 62] on div "70.7萬" at bounding box center [506, 73] width 35 height 22
click at [1016, 659] on span "觀看圖表範例" at bounding box center [997, 656] width 65 height 12
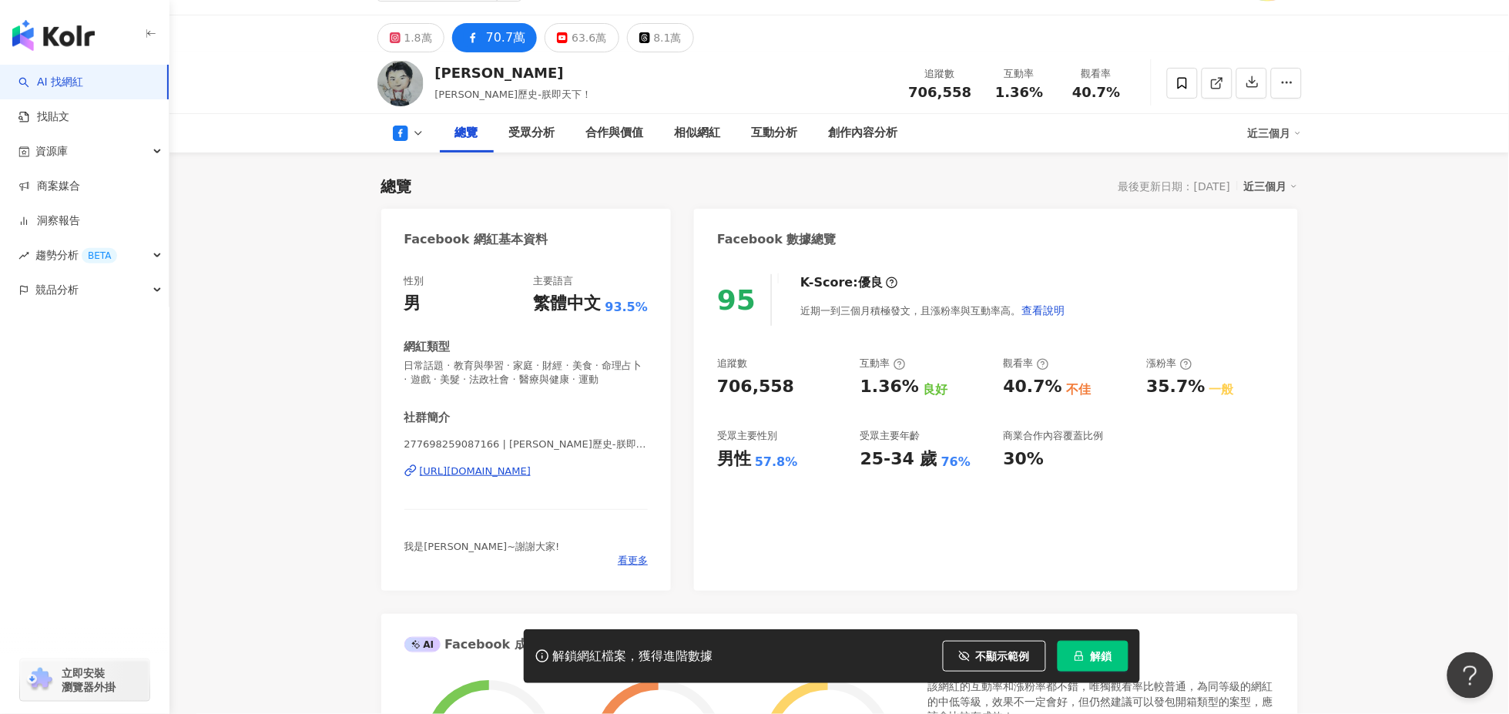
scroll to position [257, 0]
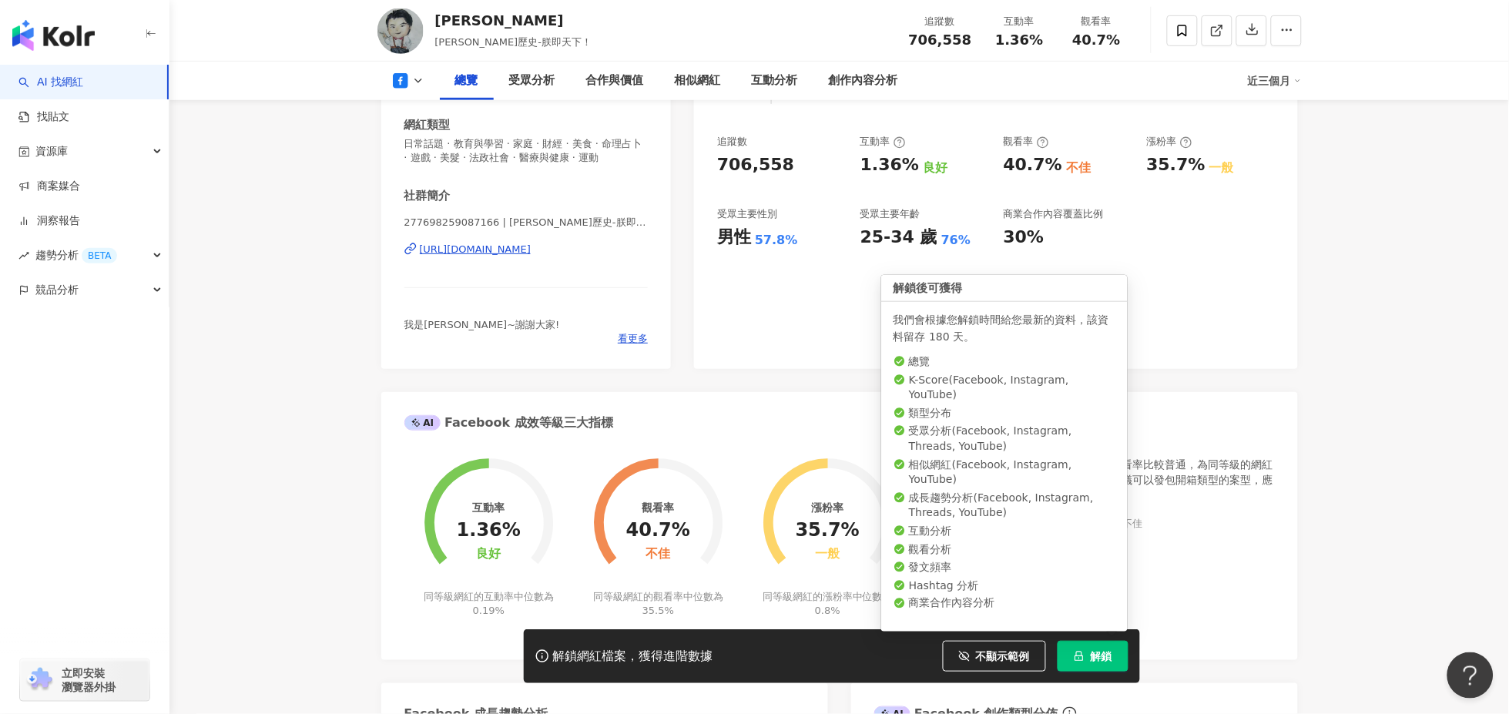
click at [1093, 661] on span "解鎖" at bounding box center [1102, 656] width 22 height 12
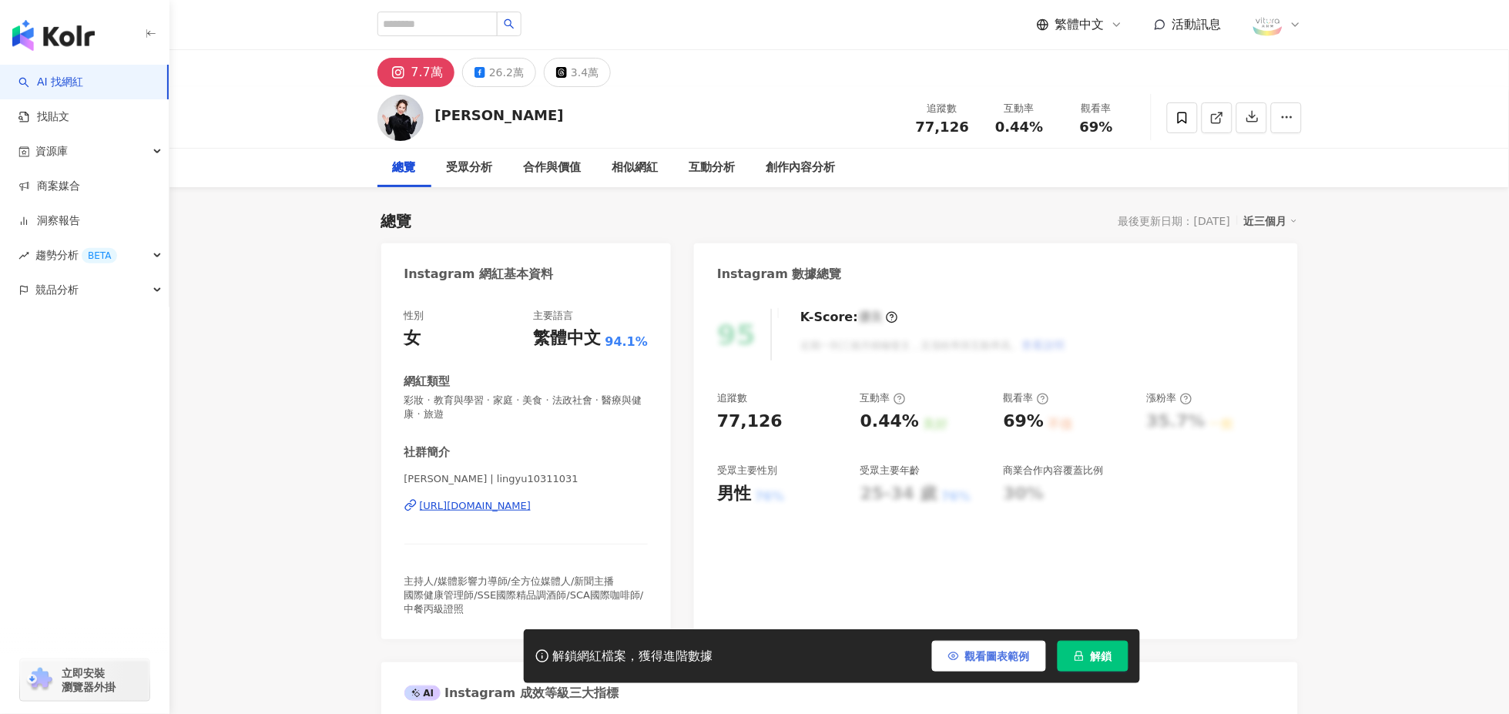
click at [989, 654] on span "觀看圖表範例" at bounding box center [997, 656] width 65 height 12
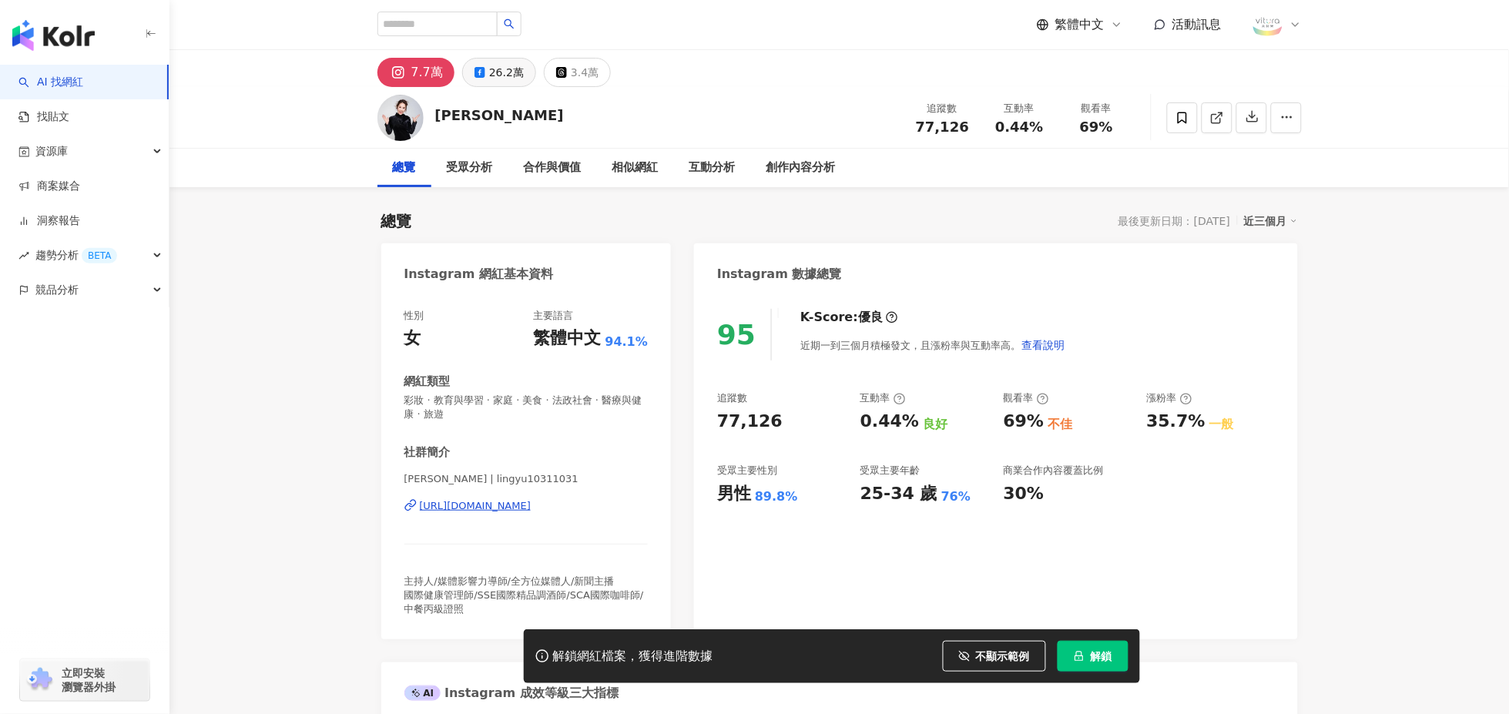
click at [497, 67] on div "26.2萬" at bounding box center [506, 73] width 35 height 22
click at [499, 71] on div "26.2萬" at bounding box center [506, 73] width 35 height 22
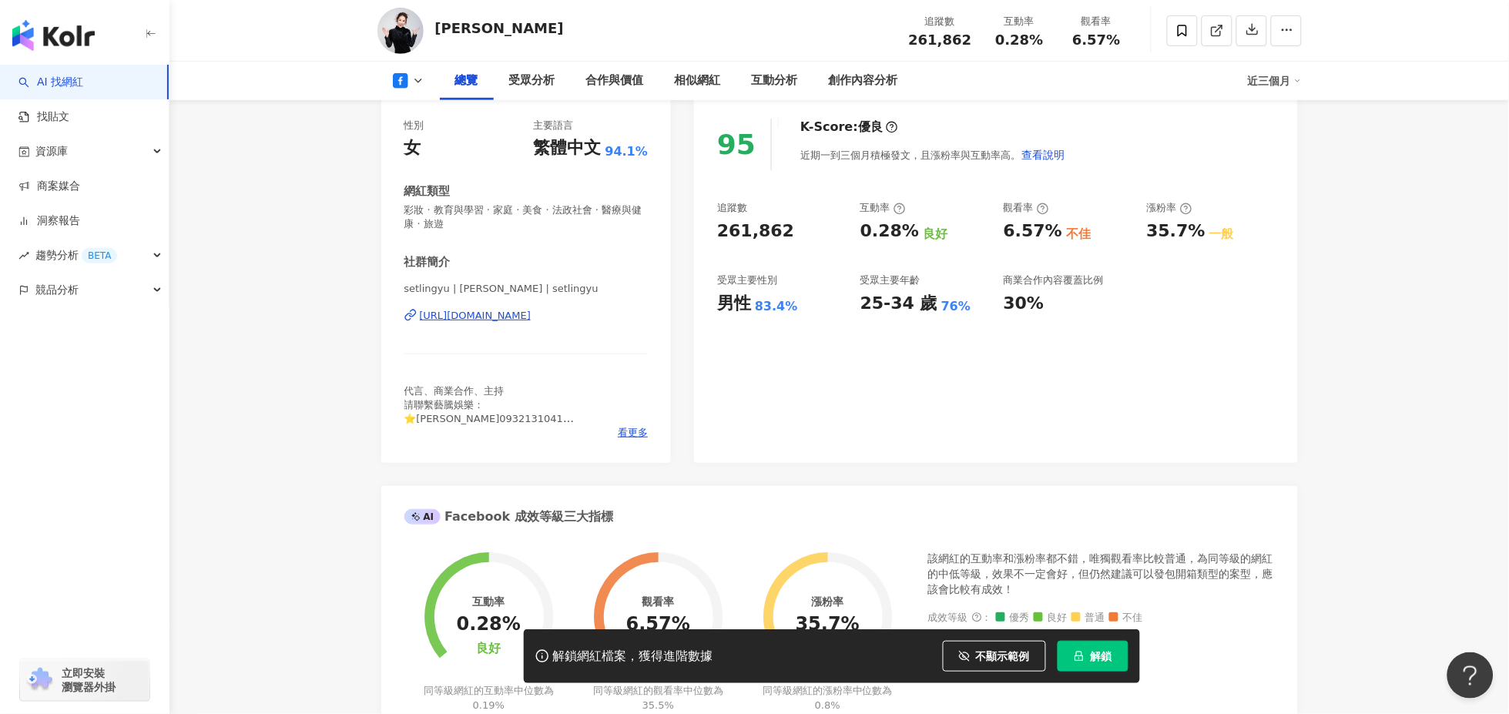
scroll to position [171, 0]
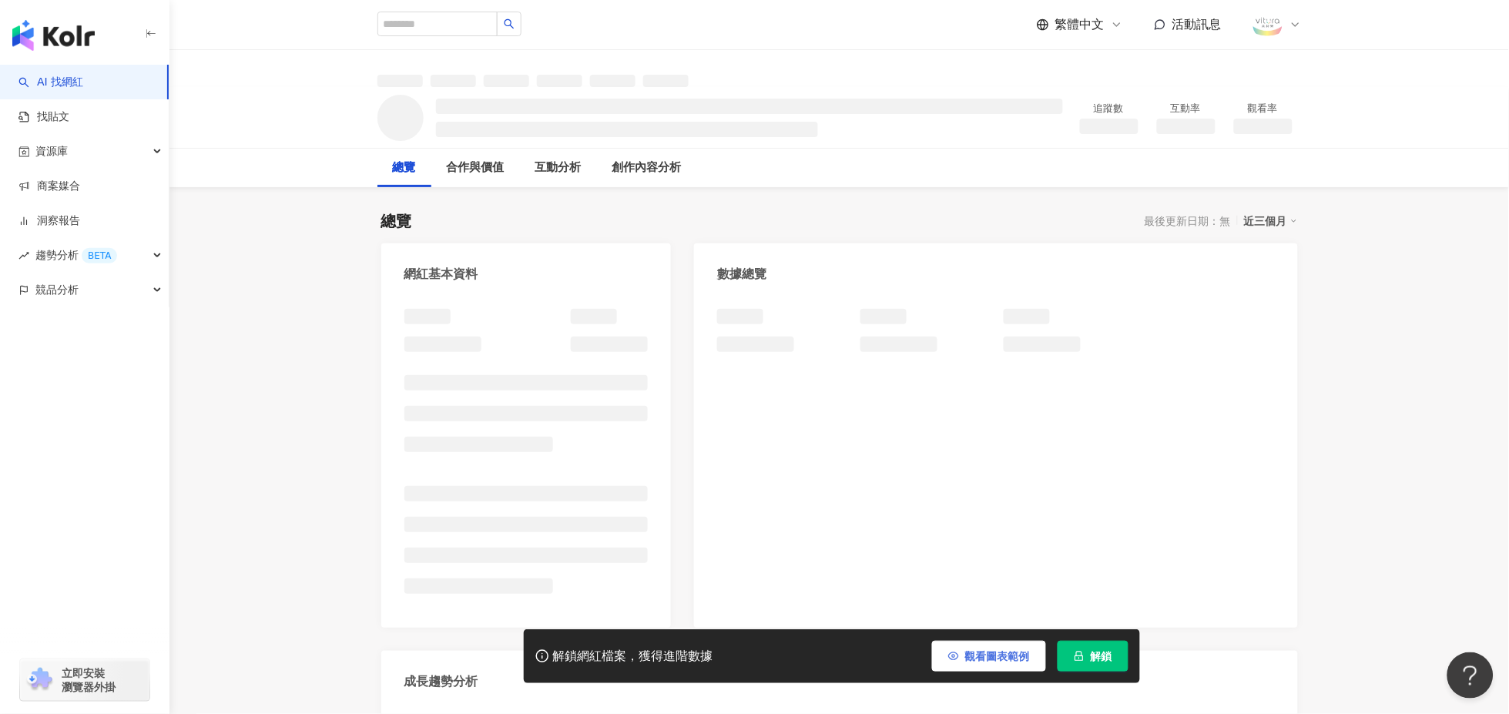
click at [971, 663] on span "觀看圖表範例" at bounding box center [997, 656] width 65 height 12
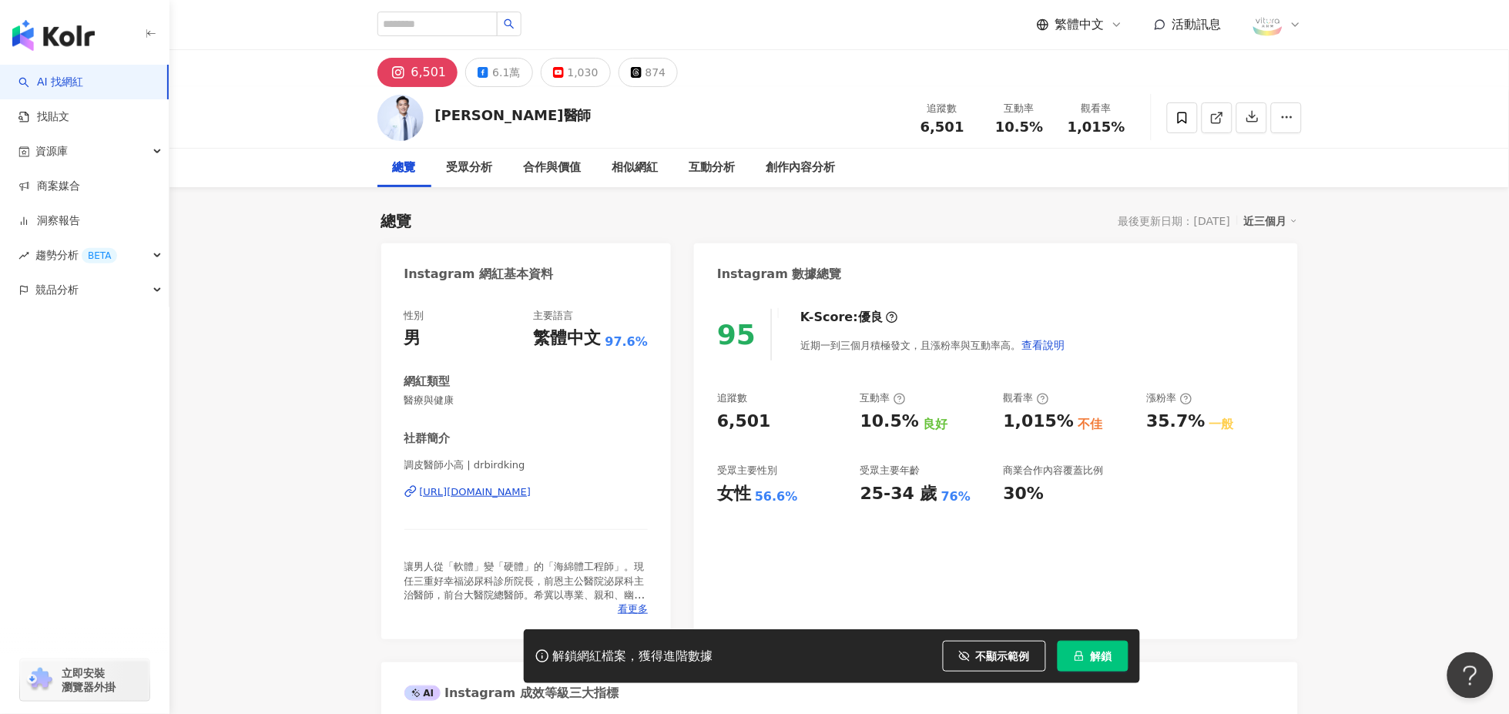
drag, startPoint x: 503, startPoint y: 68, endPoint x: 860, endPoint y: 217, distance: 386.5
click at [502, 68] on div "6.1萬" at bounding box center [506, 73] width 28 height 22
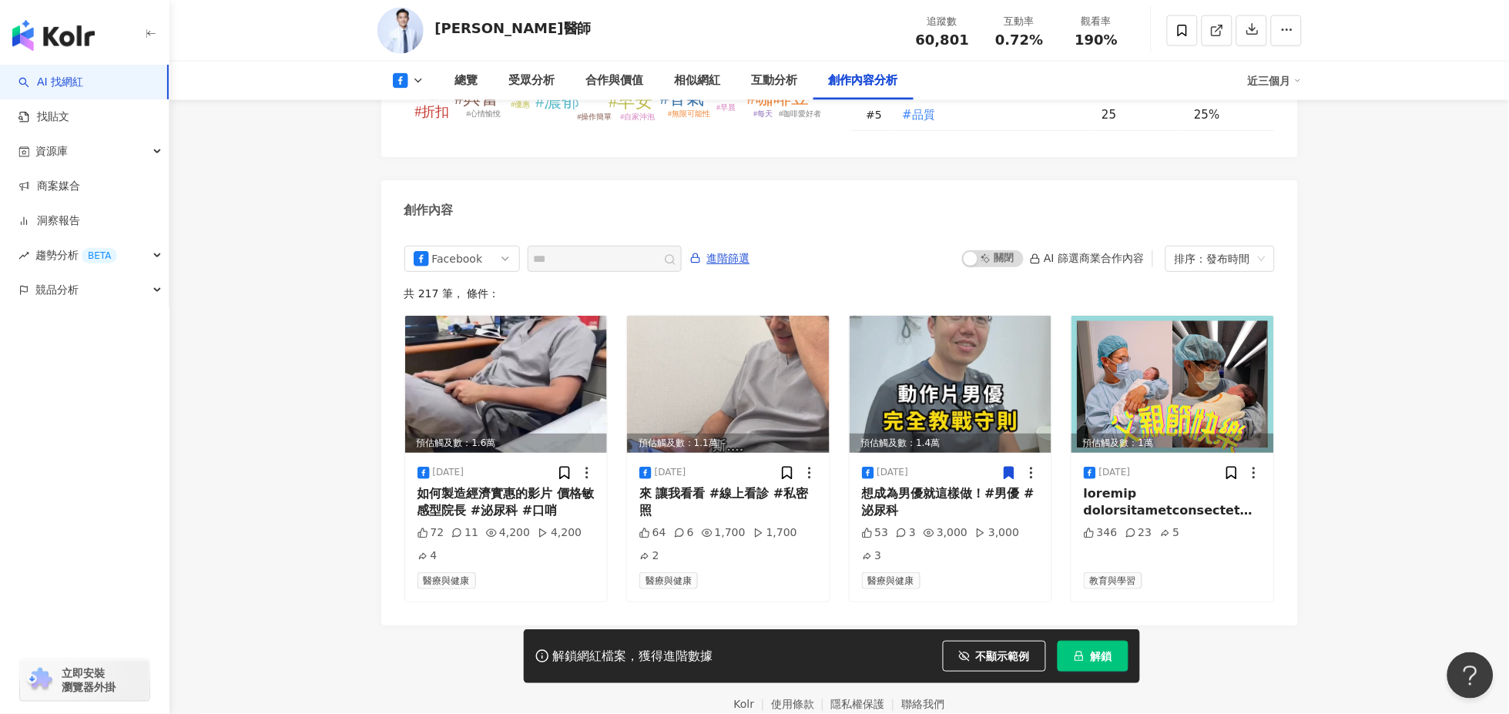
scroll to position [4149, 0]
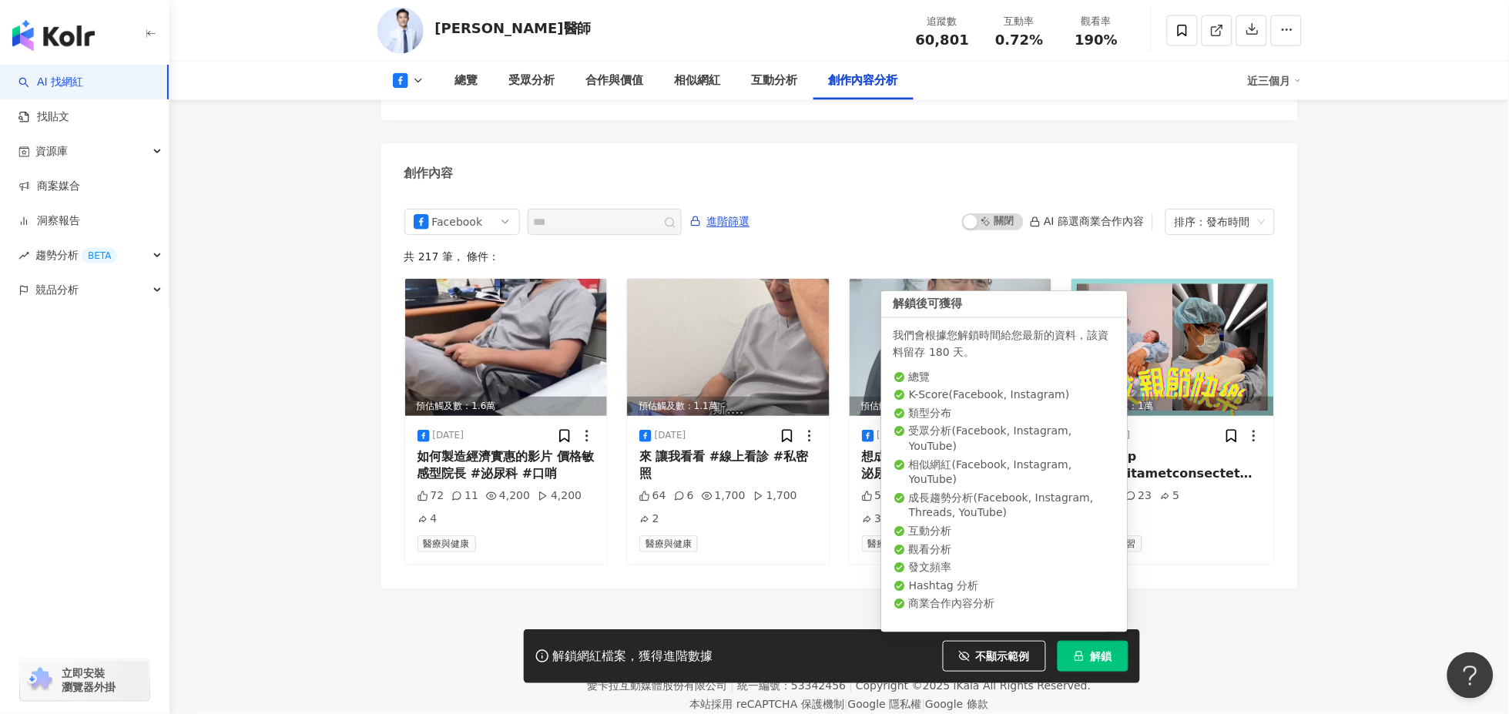
click at [1084, 661] on icon "lock" at bounding box center [1079, 656] width 11 height 11
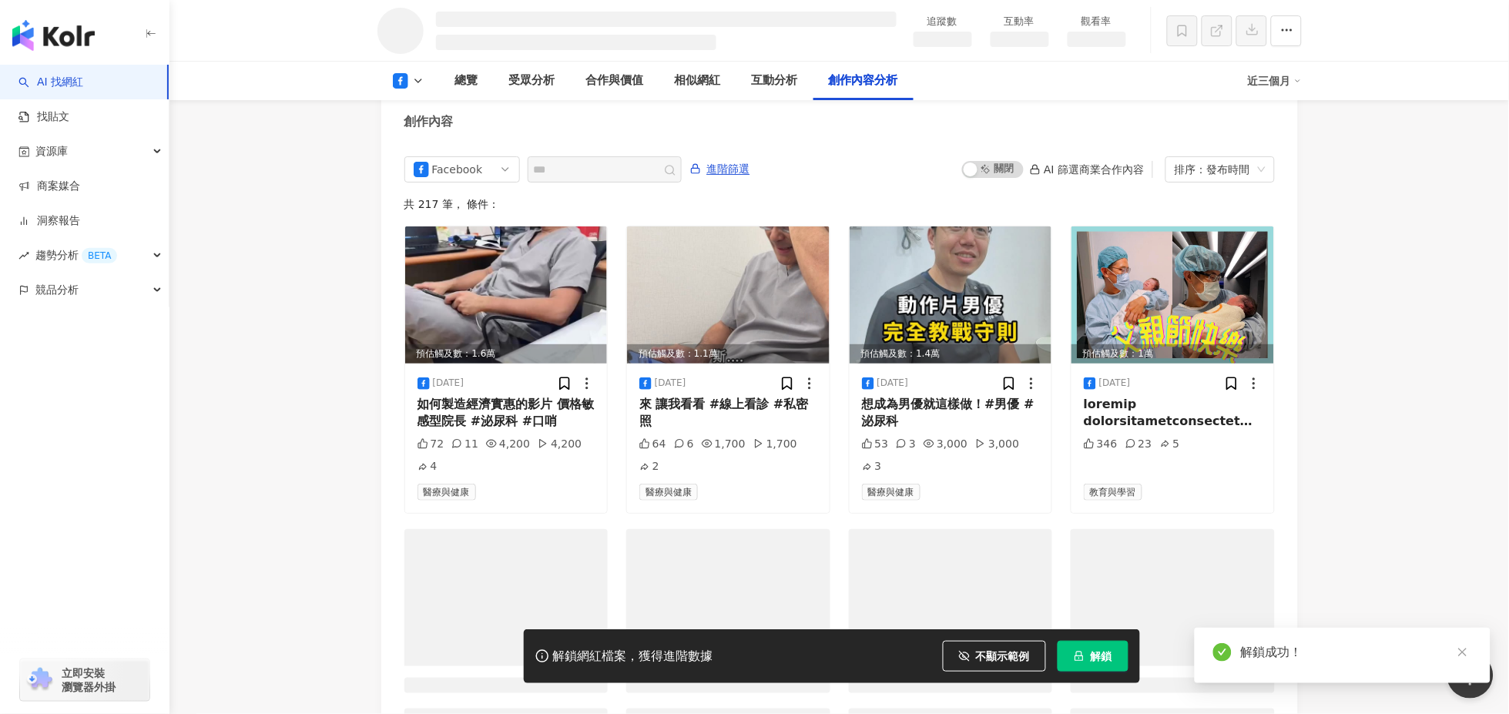
scroll to position [3352, 0]
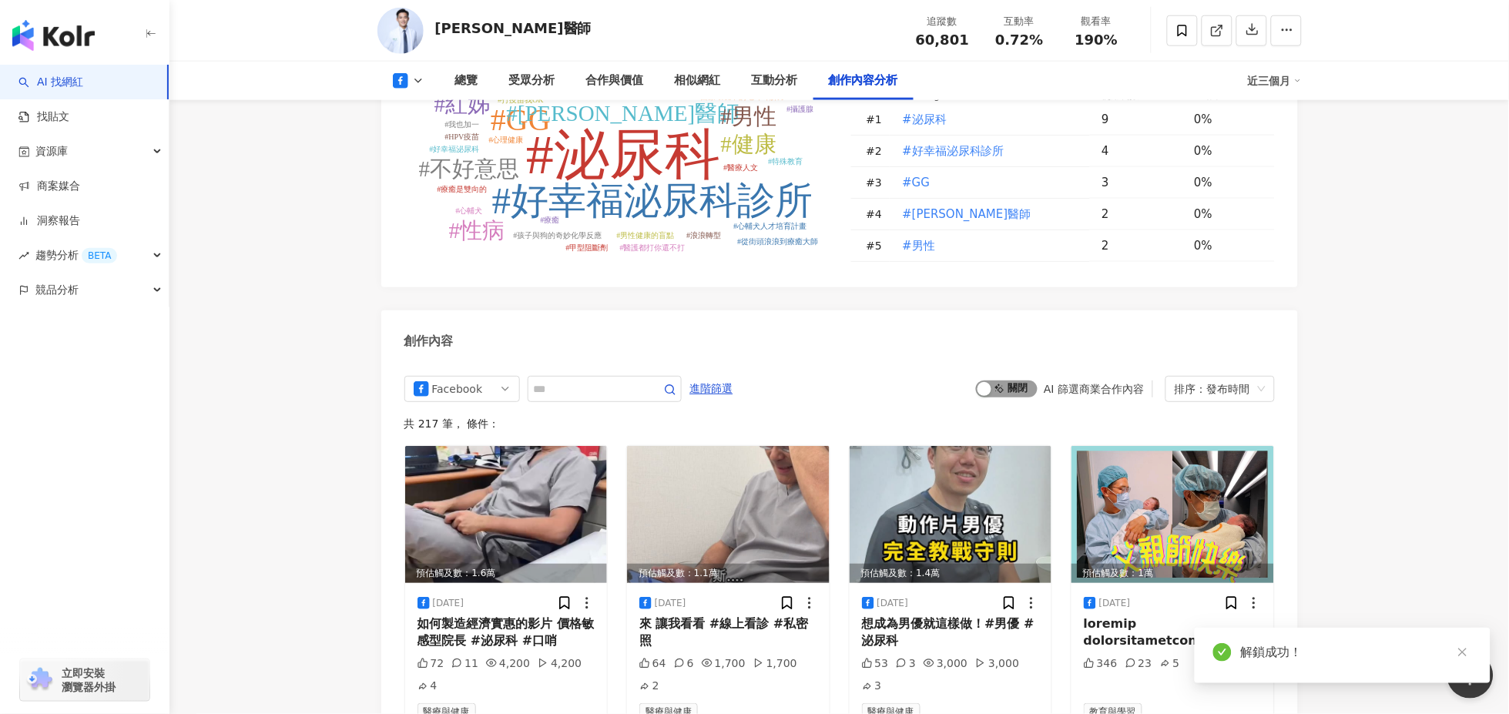
scroll to position [4101, 0]
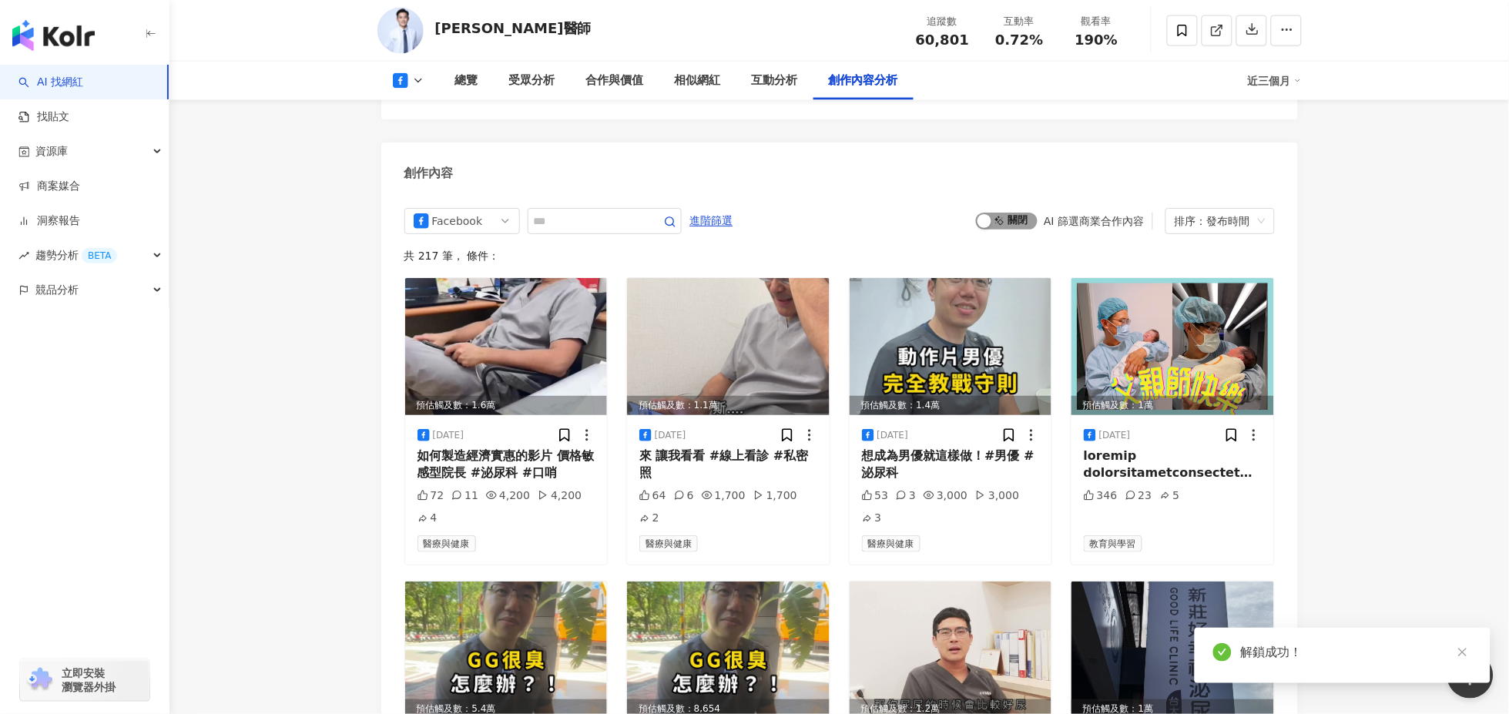
click at [1006, 213] on span "啟動 關閉" at bounding box center [1007, 221] width 62 height 17
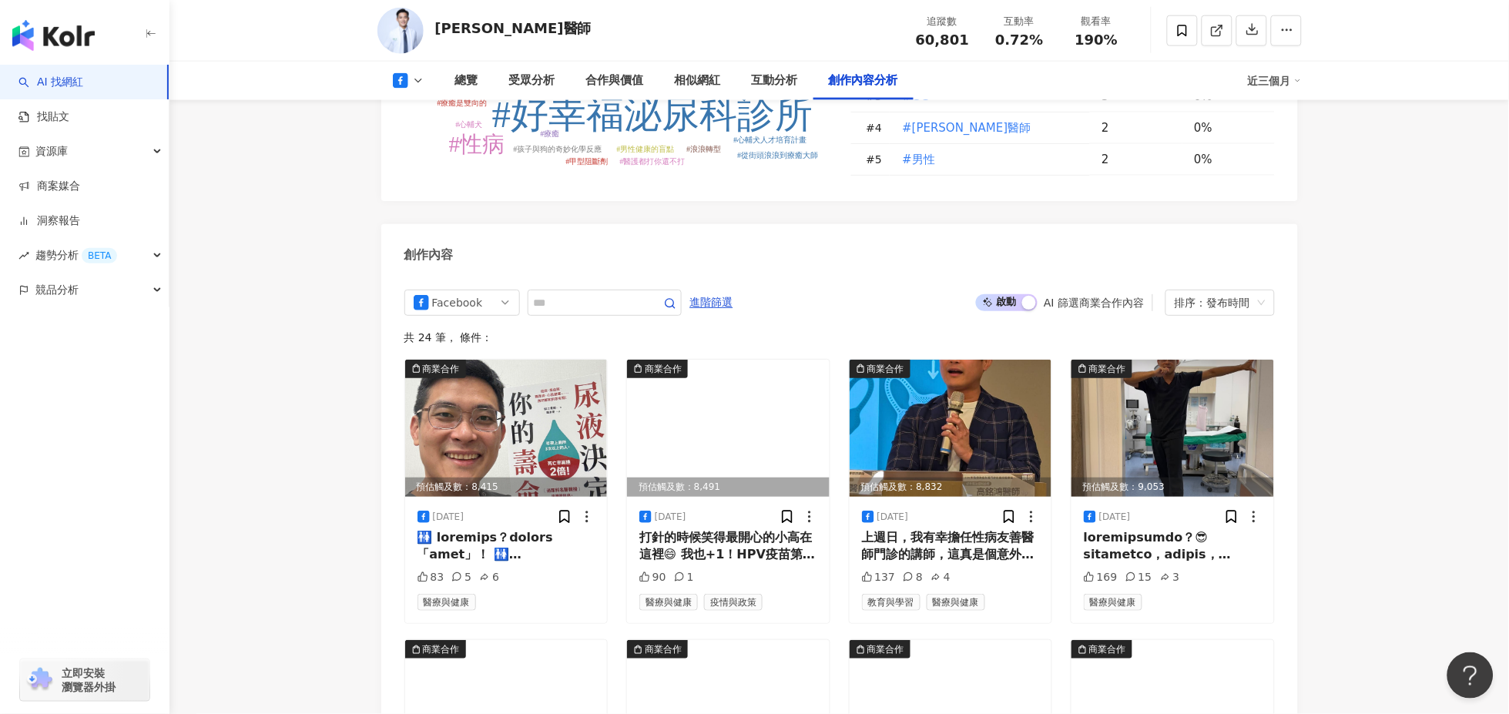
scroll to position [4012, 0]
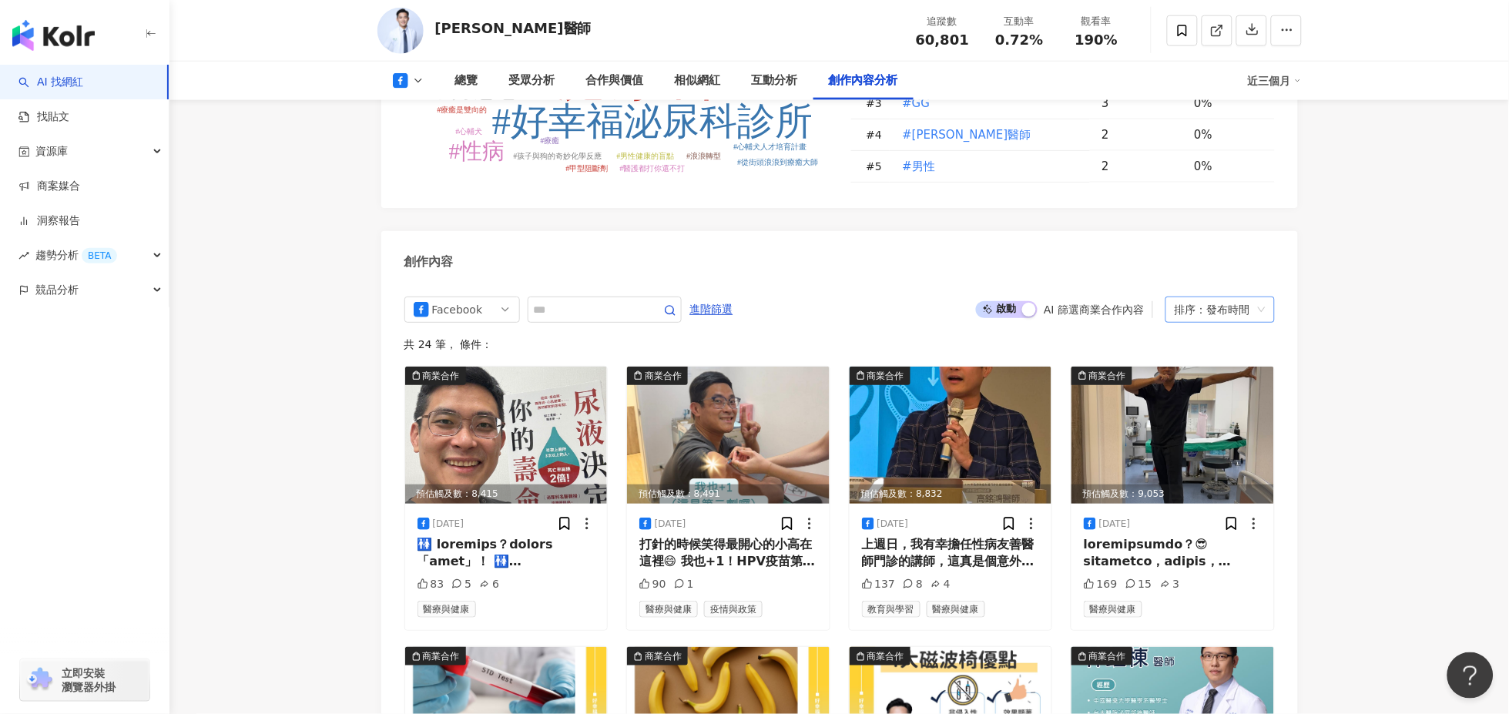
click at [1213, 297] on div "排序：發布時間" at bounding box center [1213, 309] width 77 height 25
click at [1190, 324] on div "互動數" at bounding box center [1220, 323] width 85 height 17
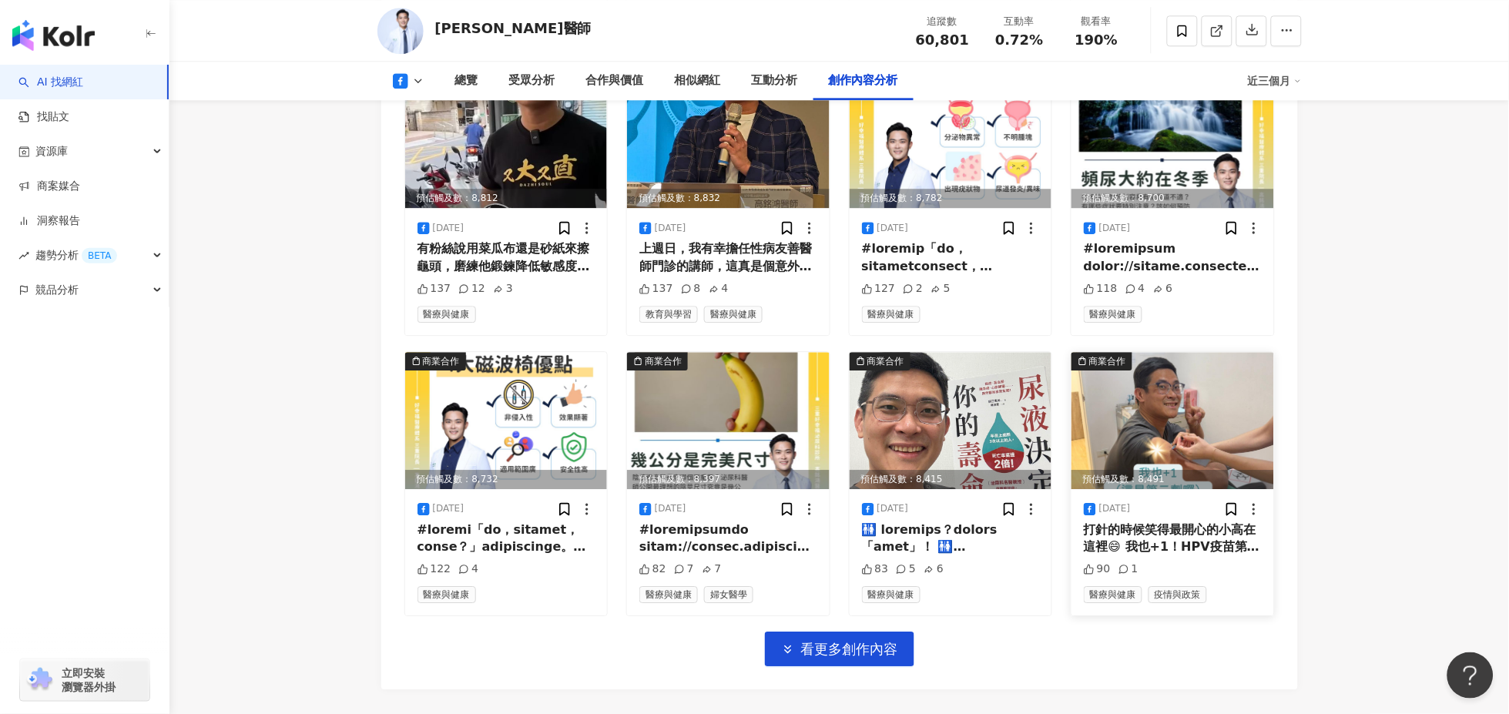
scroll to position [4612, 0]
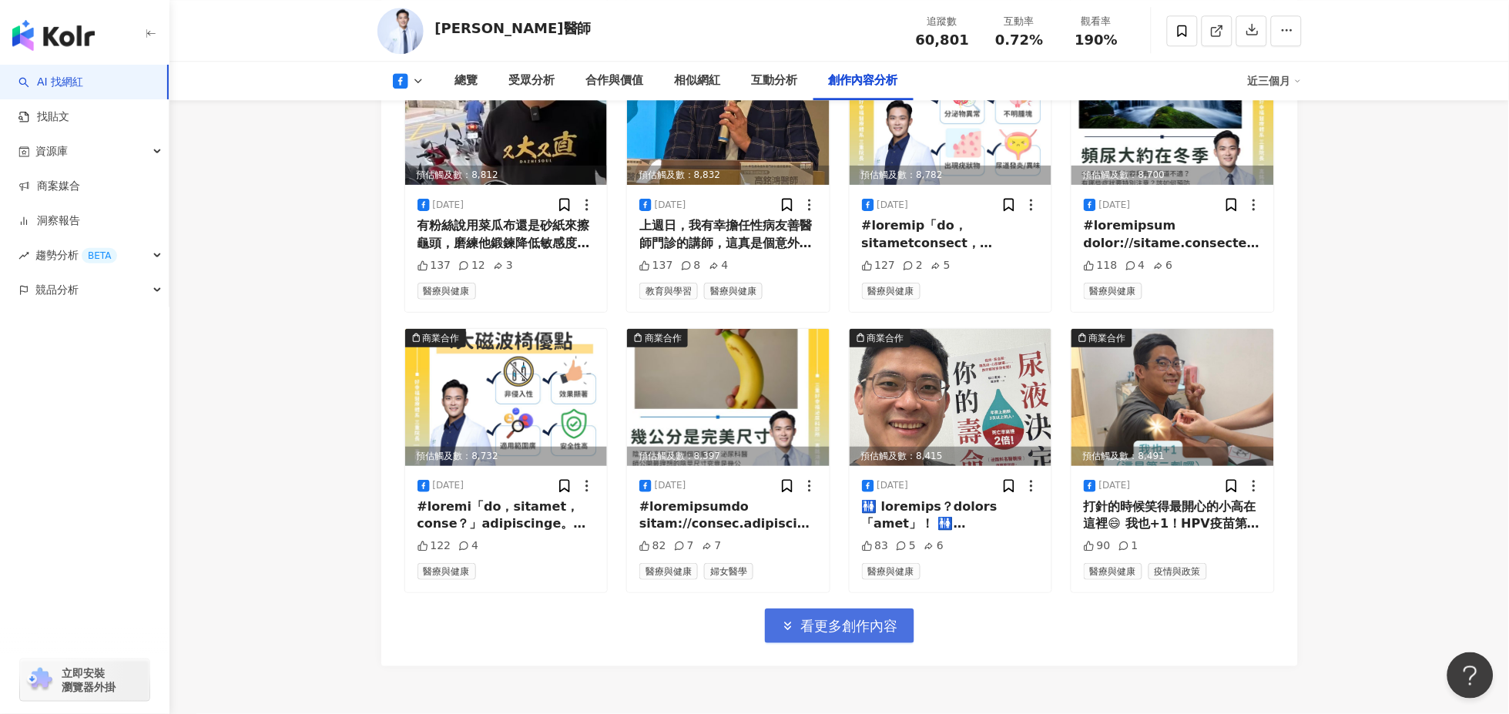
click at [823, 618] on span "看更多創作內容" at bounding box center [849, 626] width 97 height 17
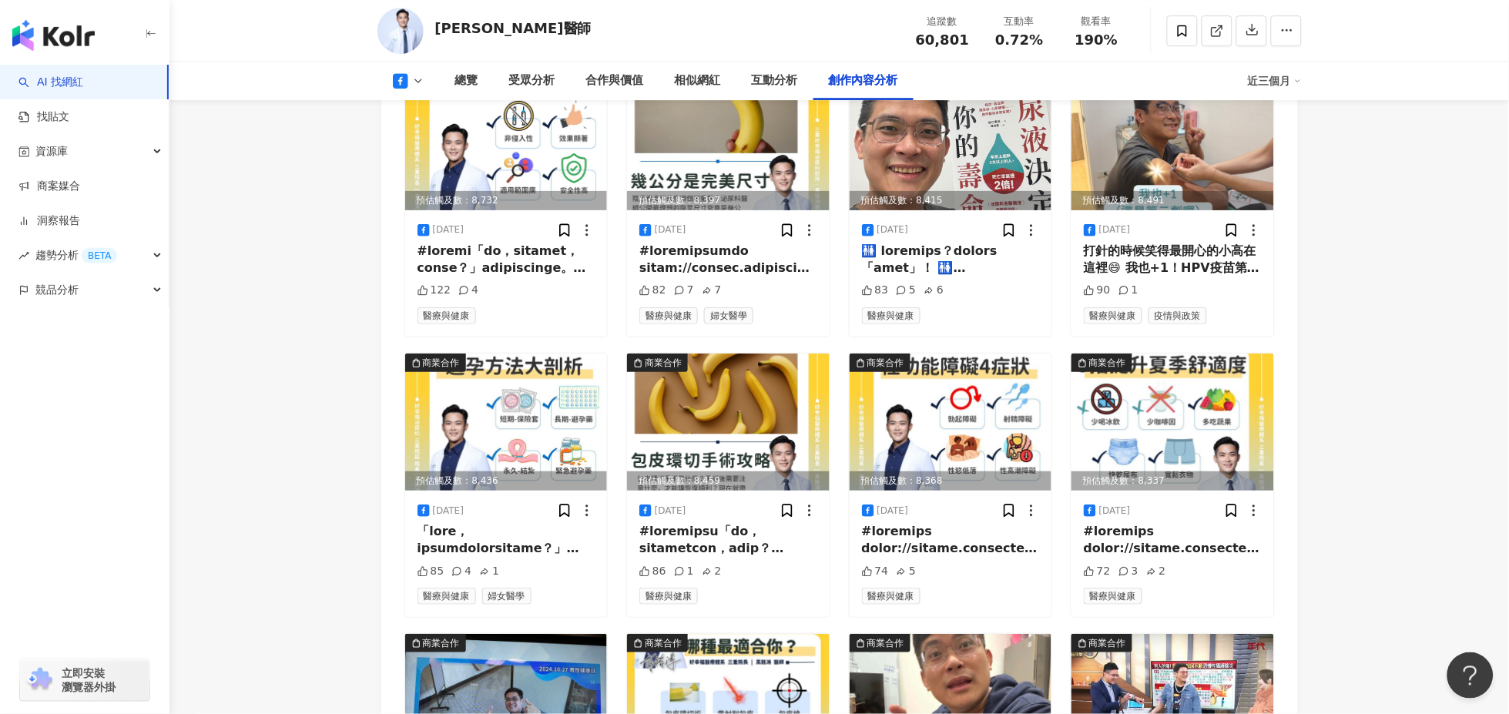
scroll to position [4868, 0]
click at [496, 522] on div at bounding box center [507, 539] width 178 height 35
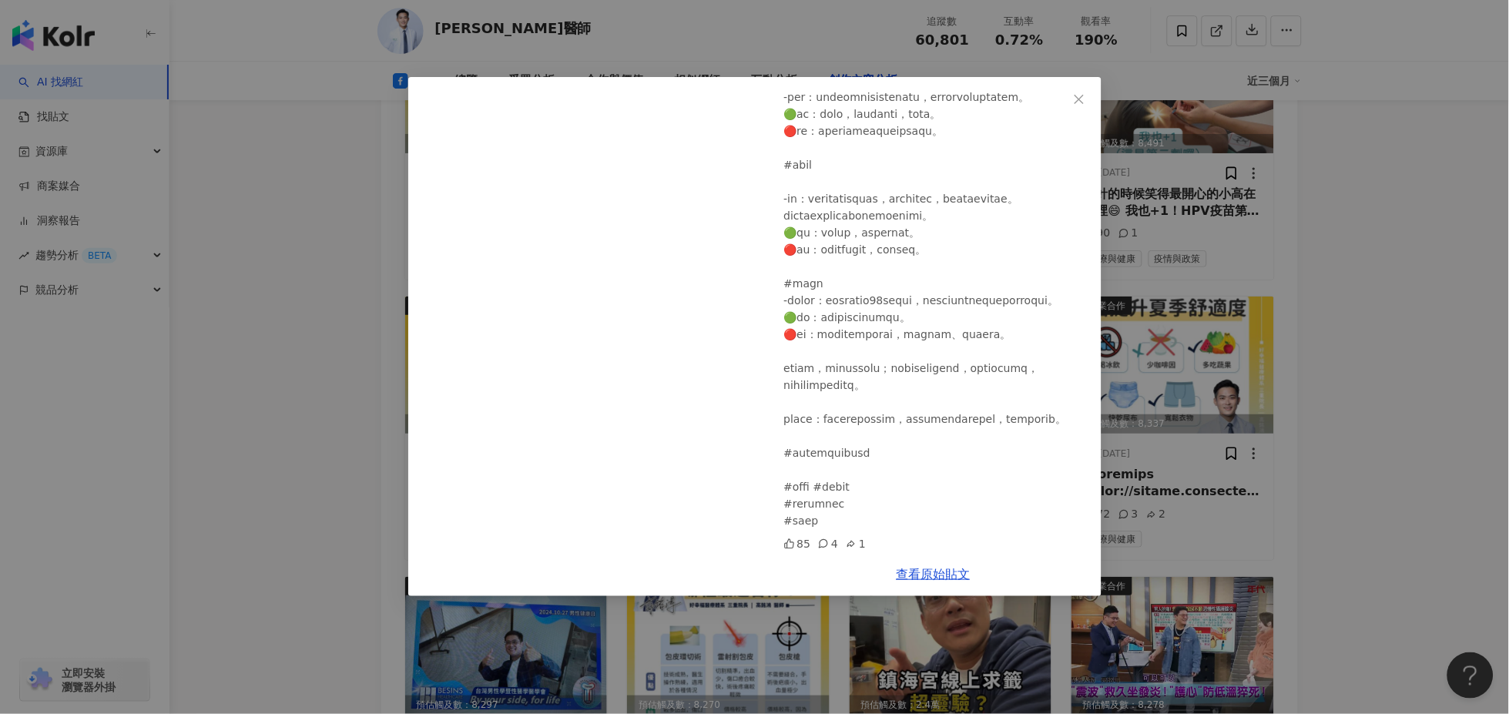
scroll to position [4955, 0]
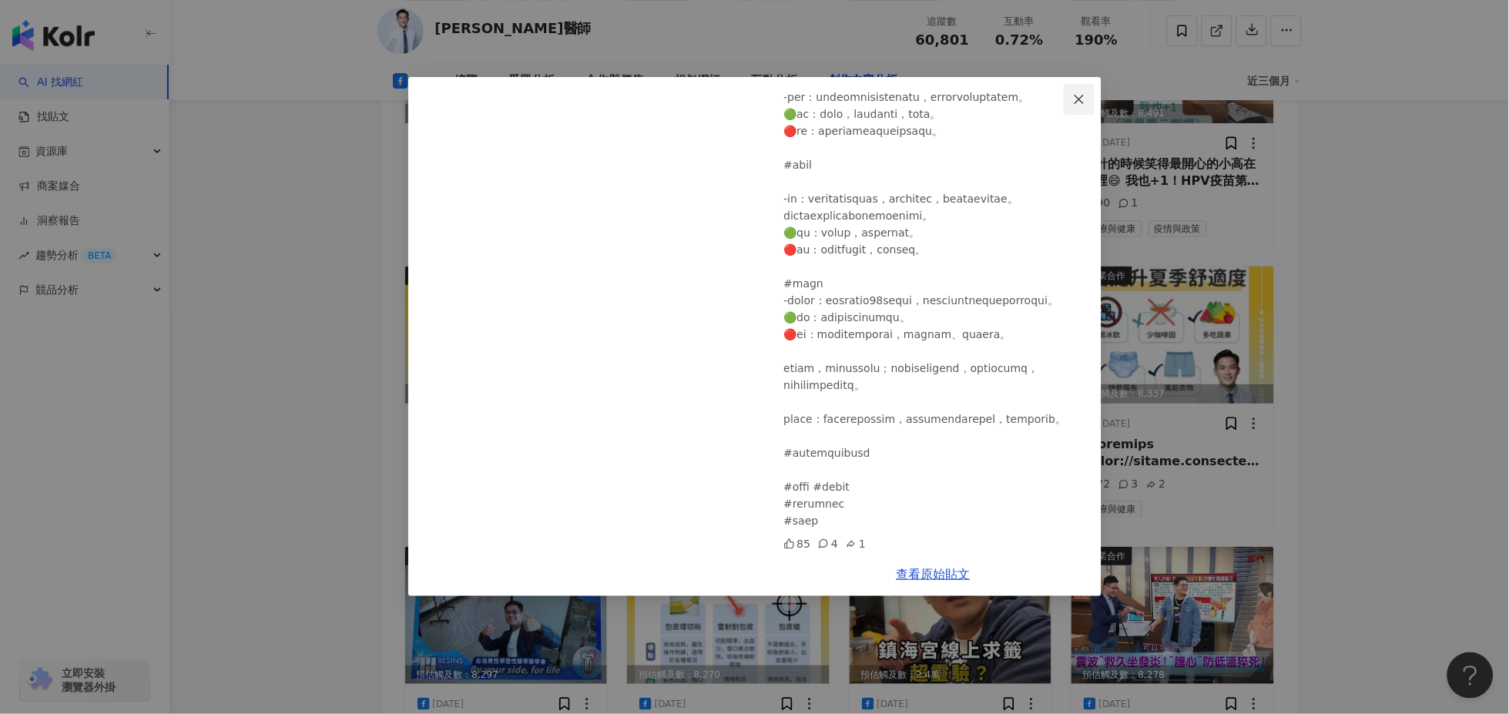
click at [1083, 94] on icon "close" at bounding box center [1079, 98] width 9 height 9
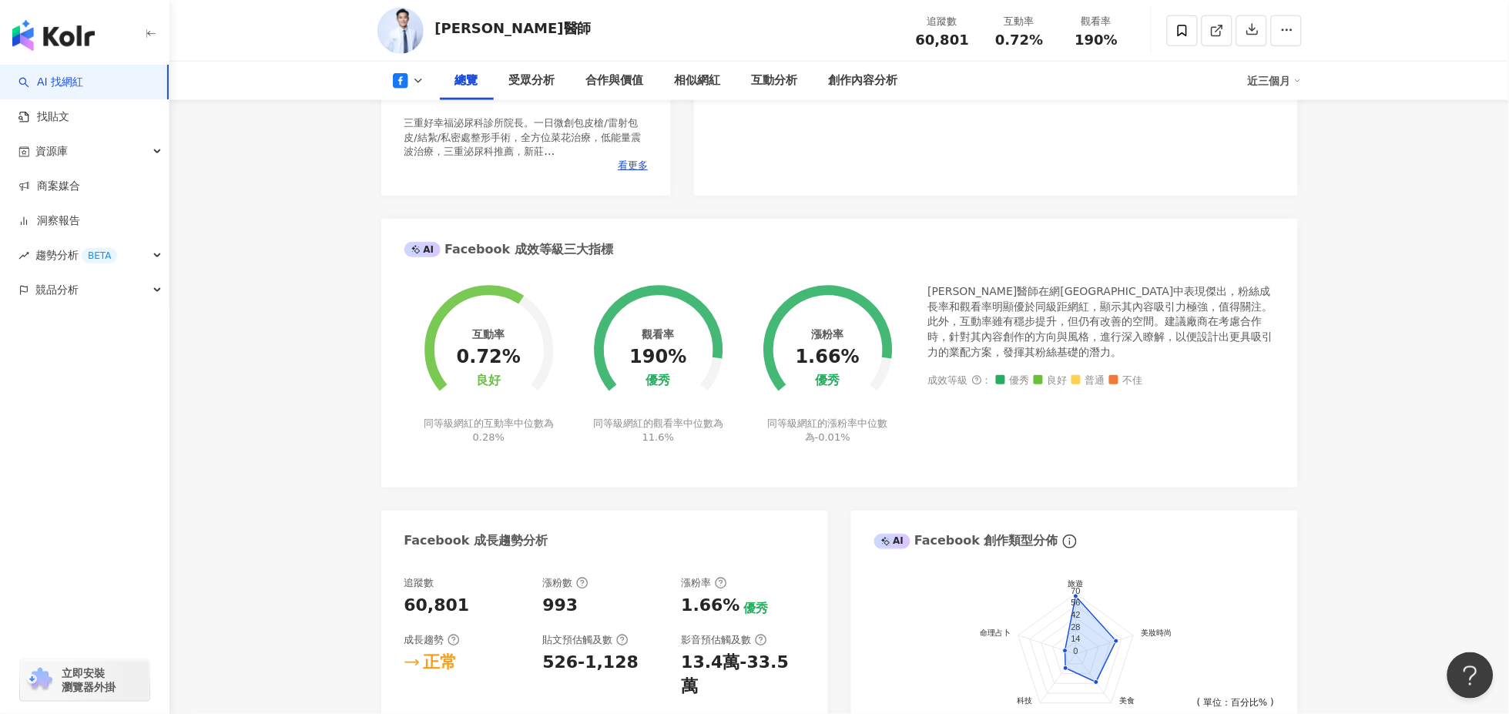
scroll to position [417, 0]
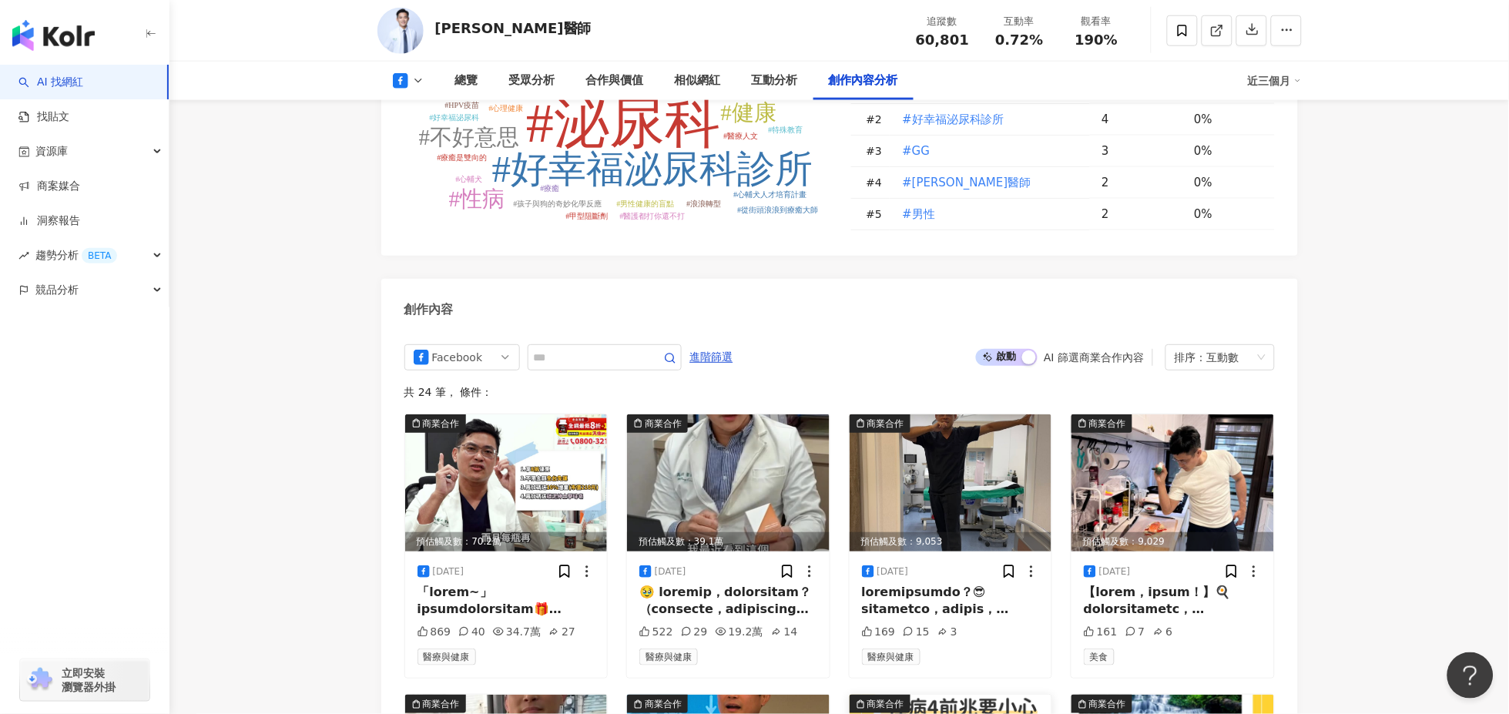
scroll to position [3927, 0]
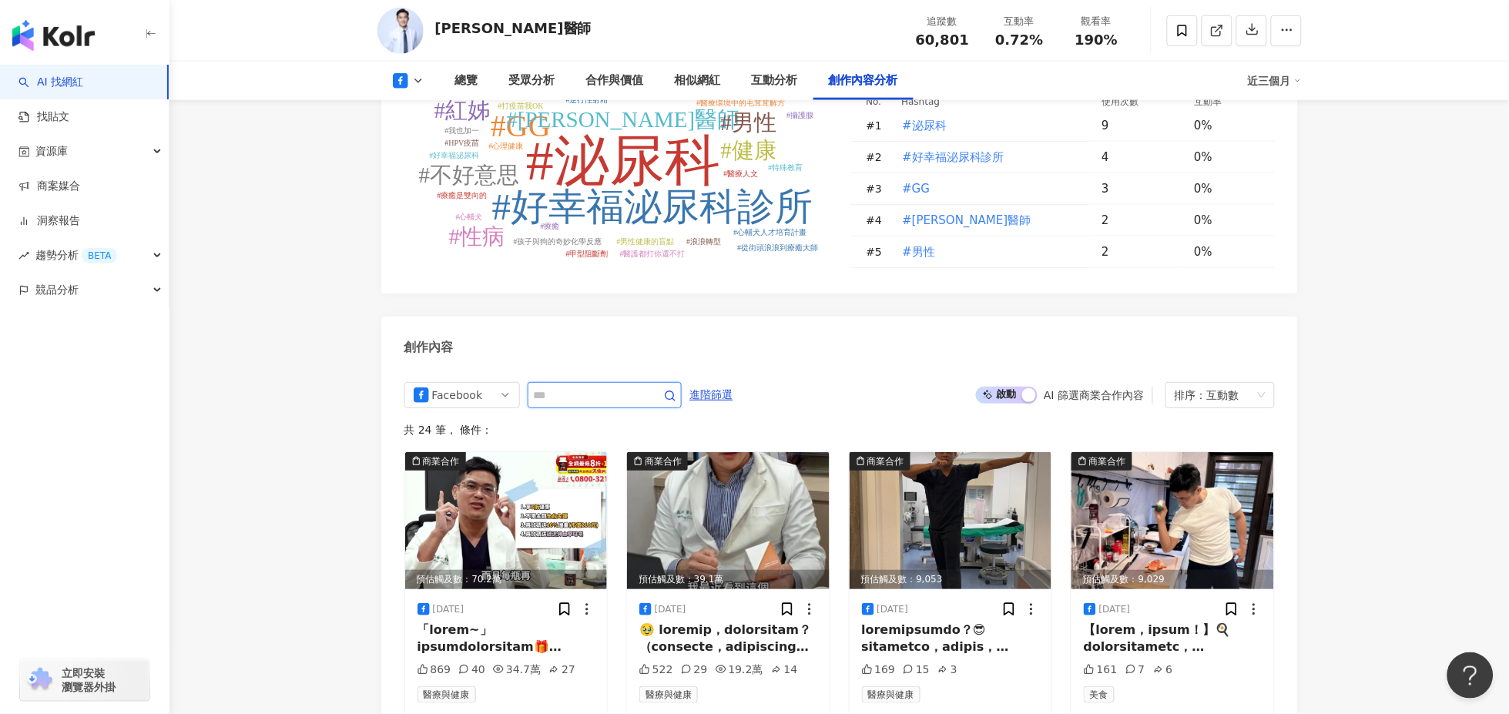
click at [642, 386] on input "text" at bounding box center [588, 395] width 108 height 18
type input "****"
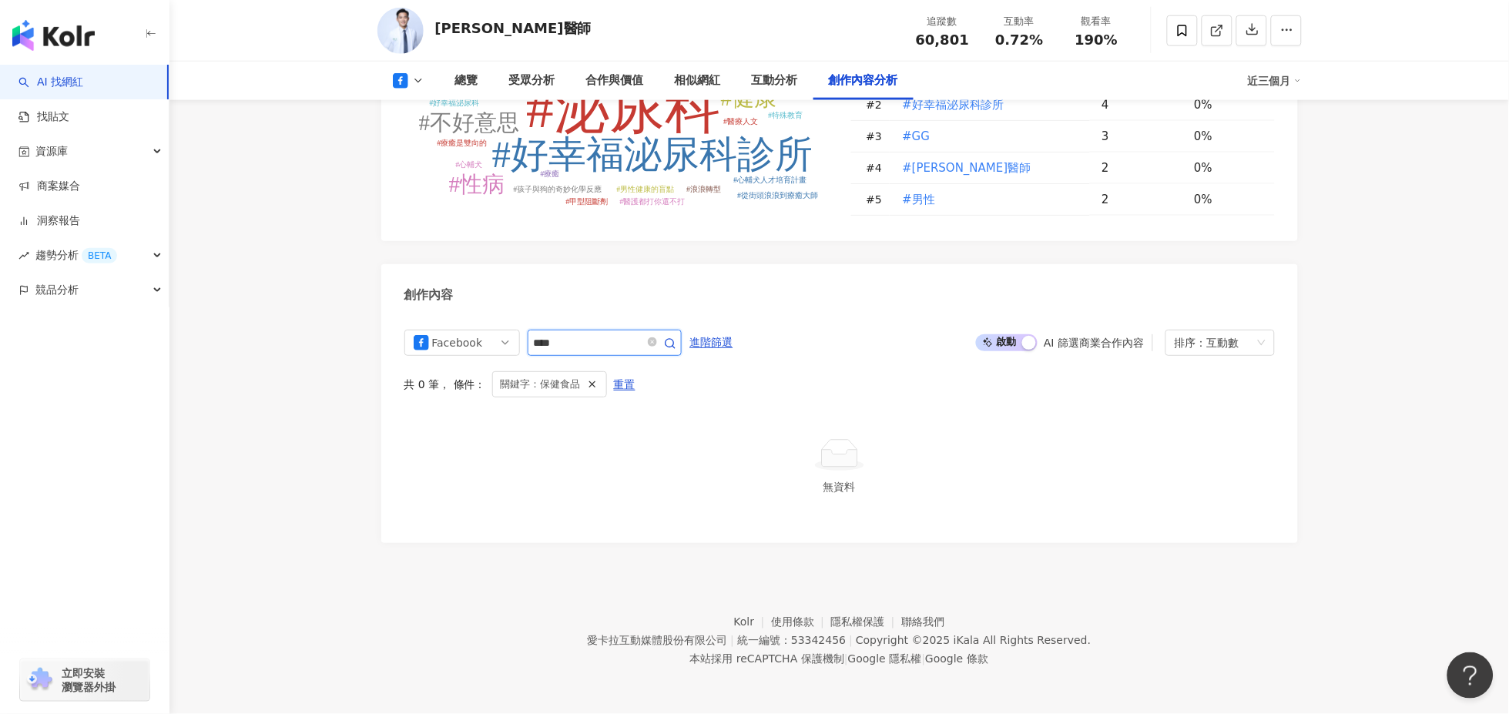
scroll to position [3933, 0]
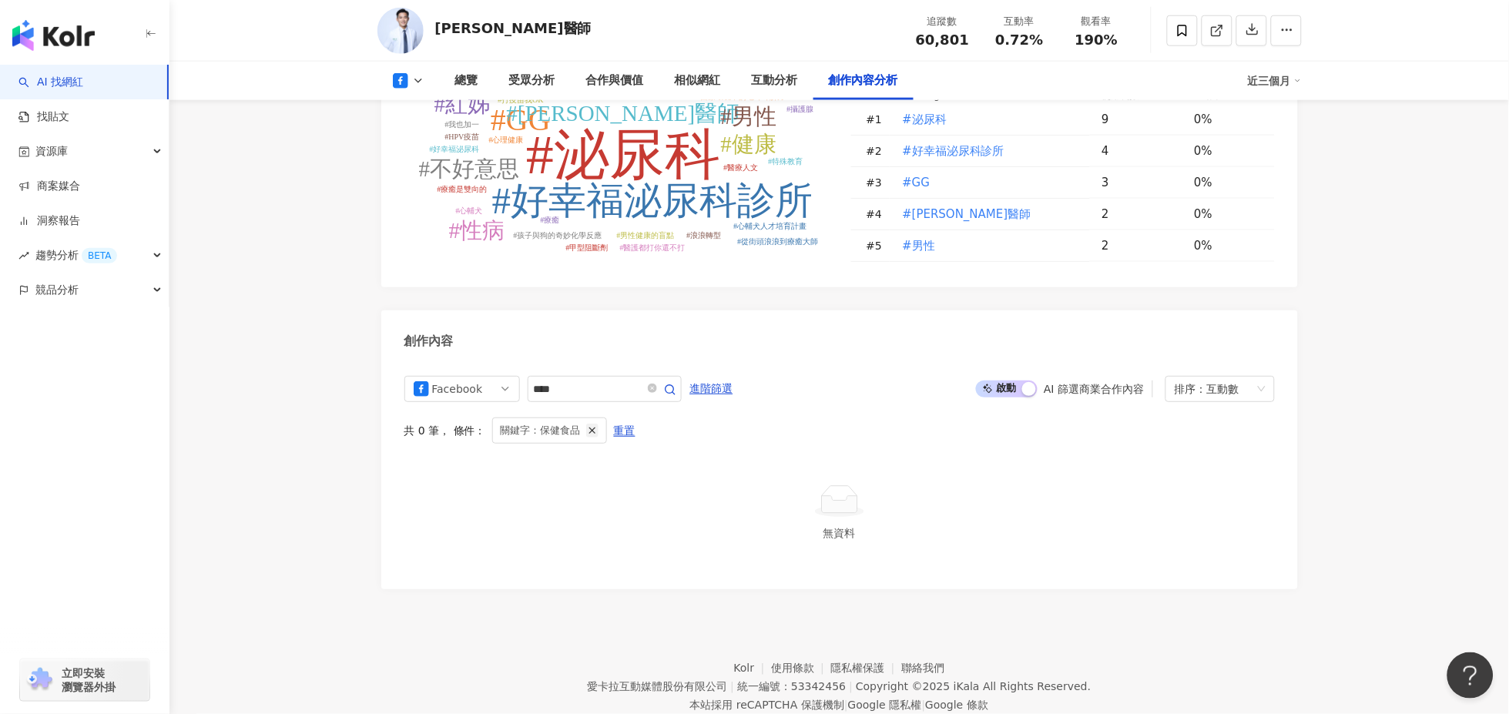
click at [587, 425] on icon "button" at bounding box center [592, 430] width 11 height 11
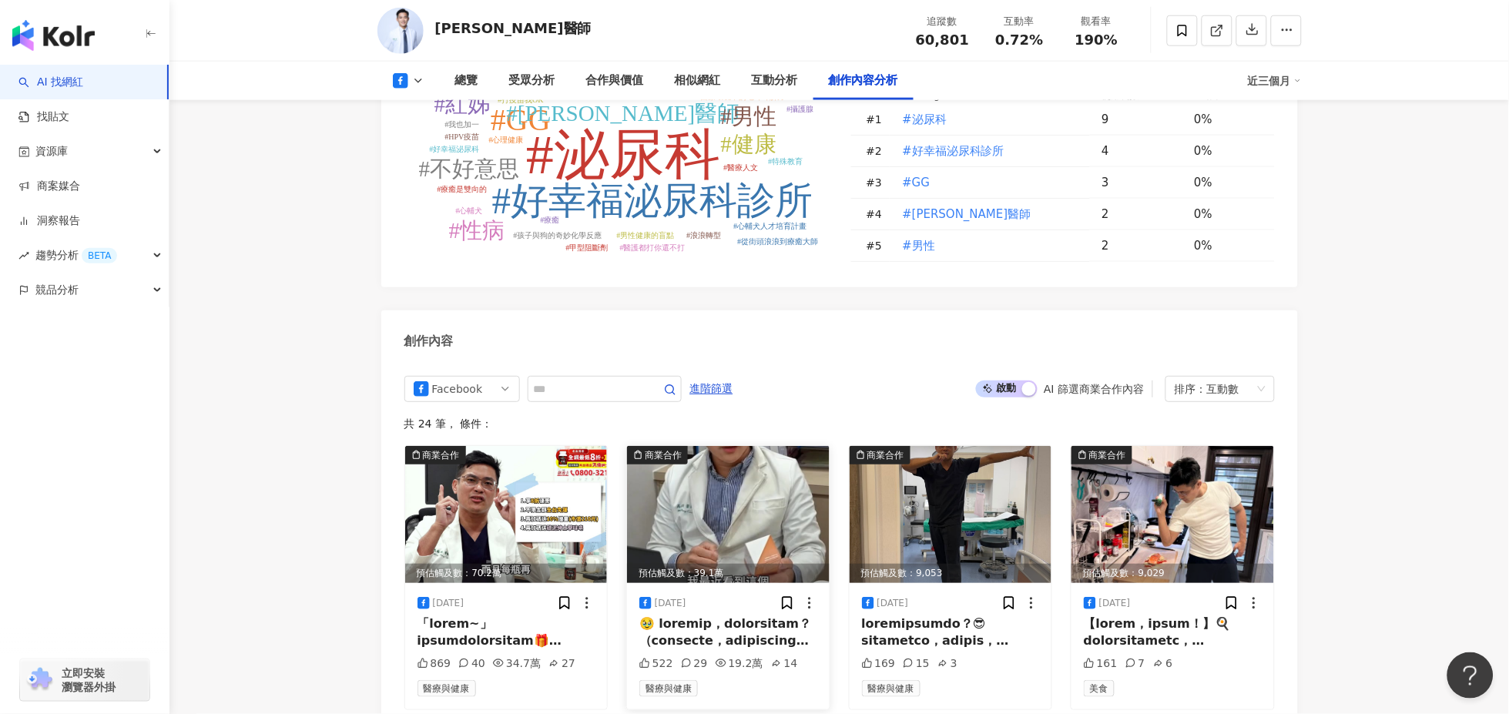
scroll to position [4098, 0]
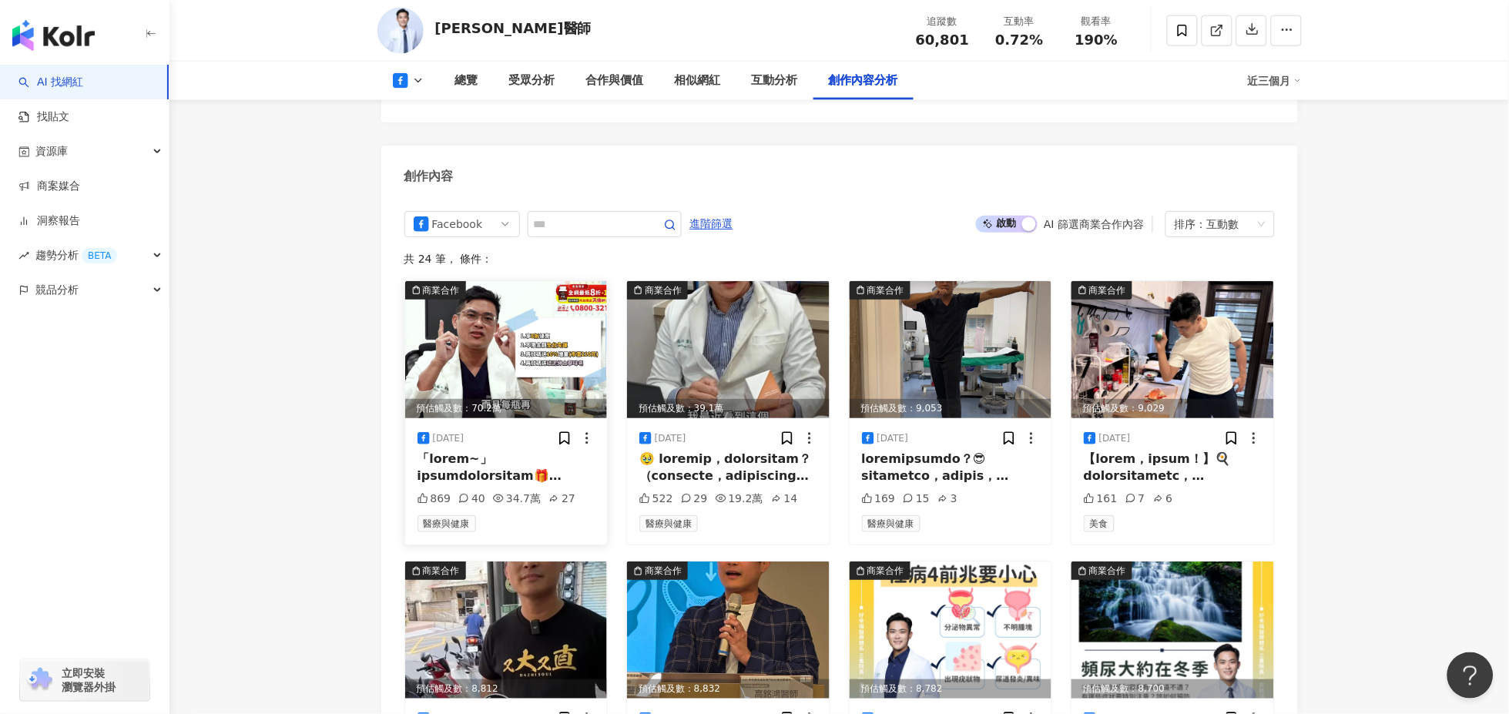
click at [472, 451] on div at bounding box center [507, 468] width 178 height 35
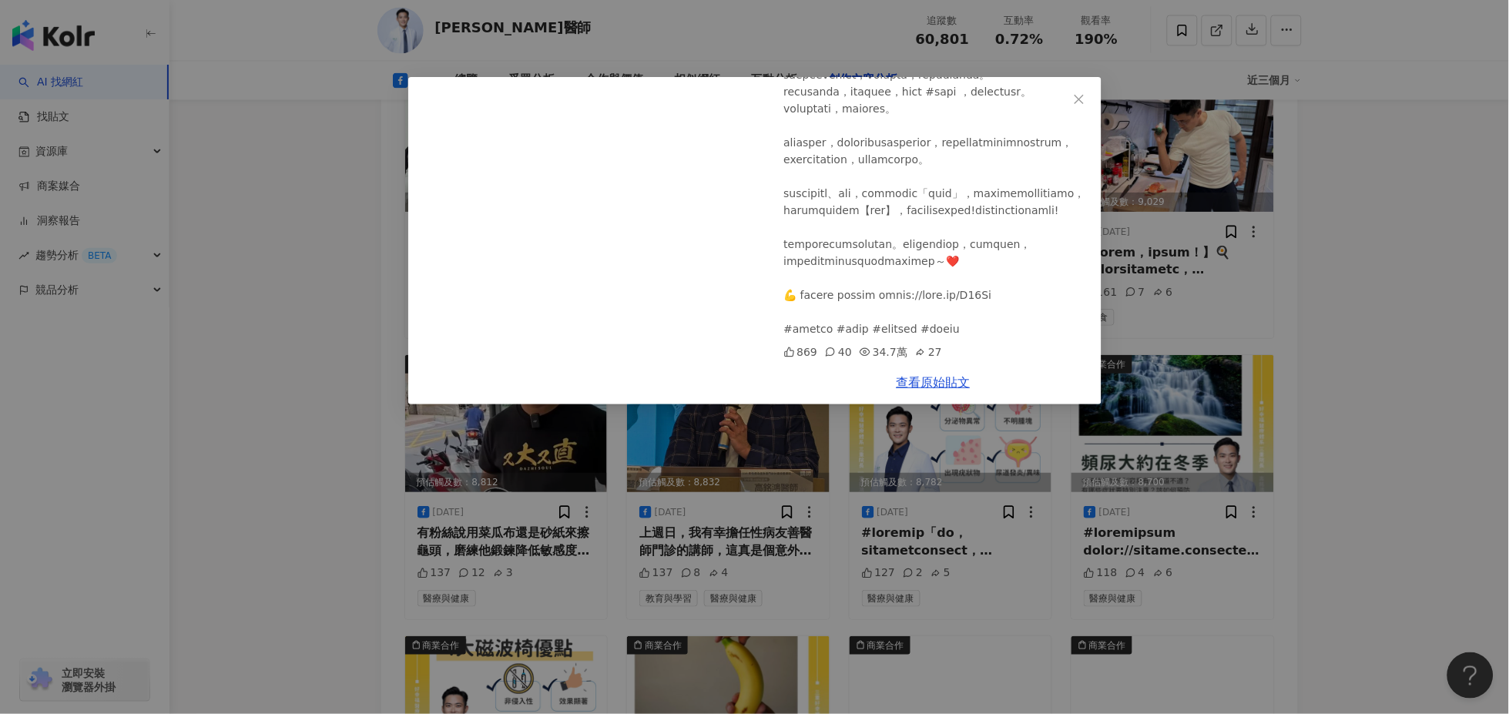
scroll to position [4355, 0]
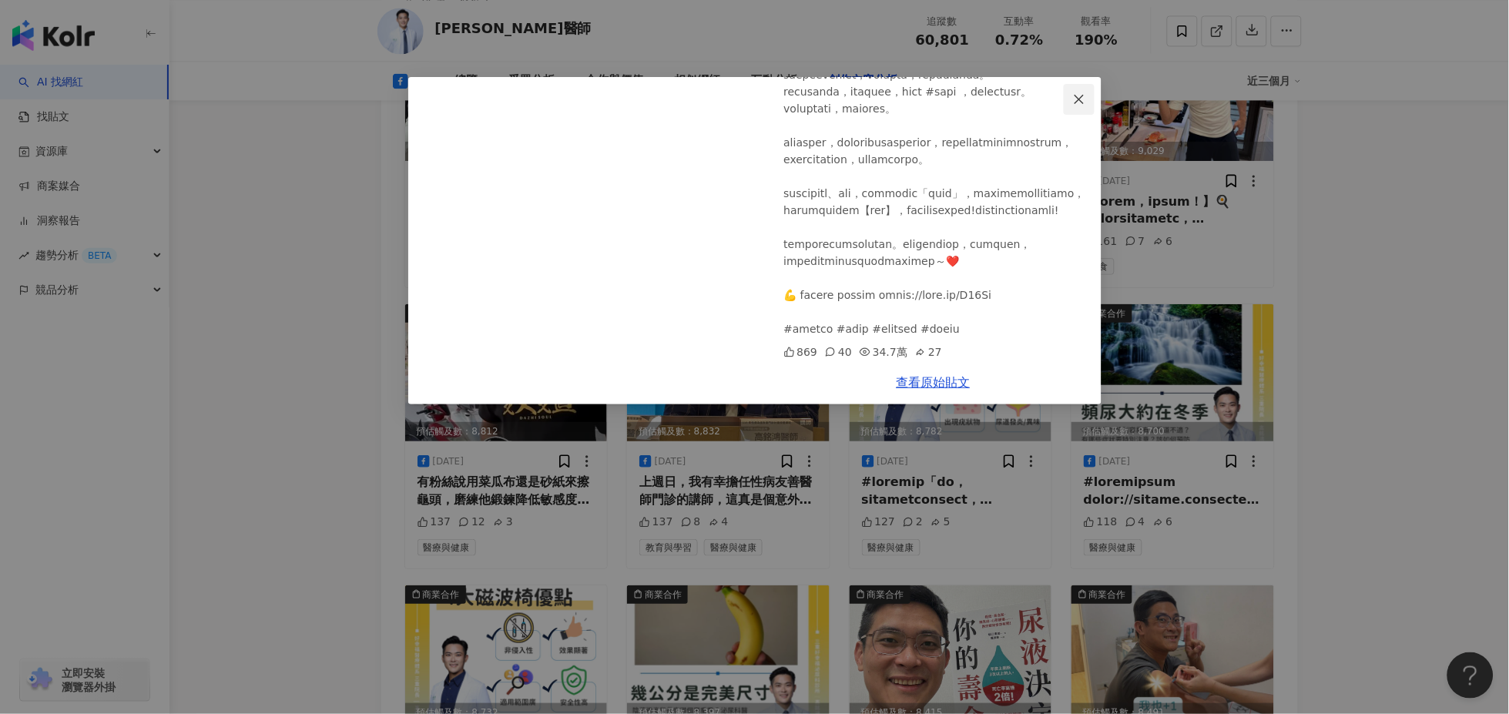
click at [1075, 96] on icon "close" at bounding box center [1079, 99] width 12 height 12
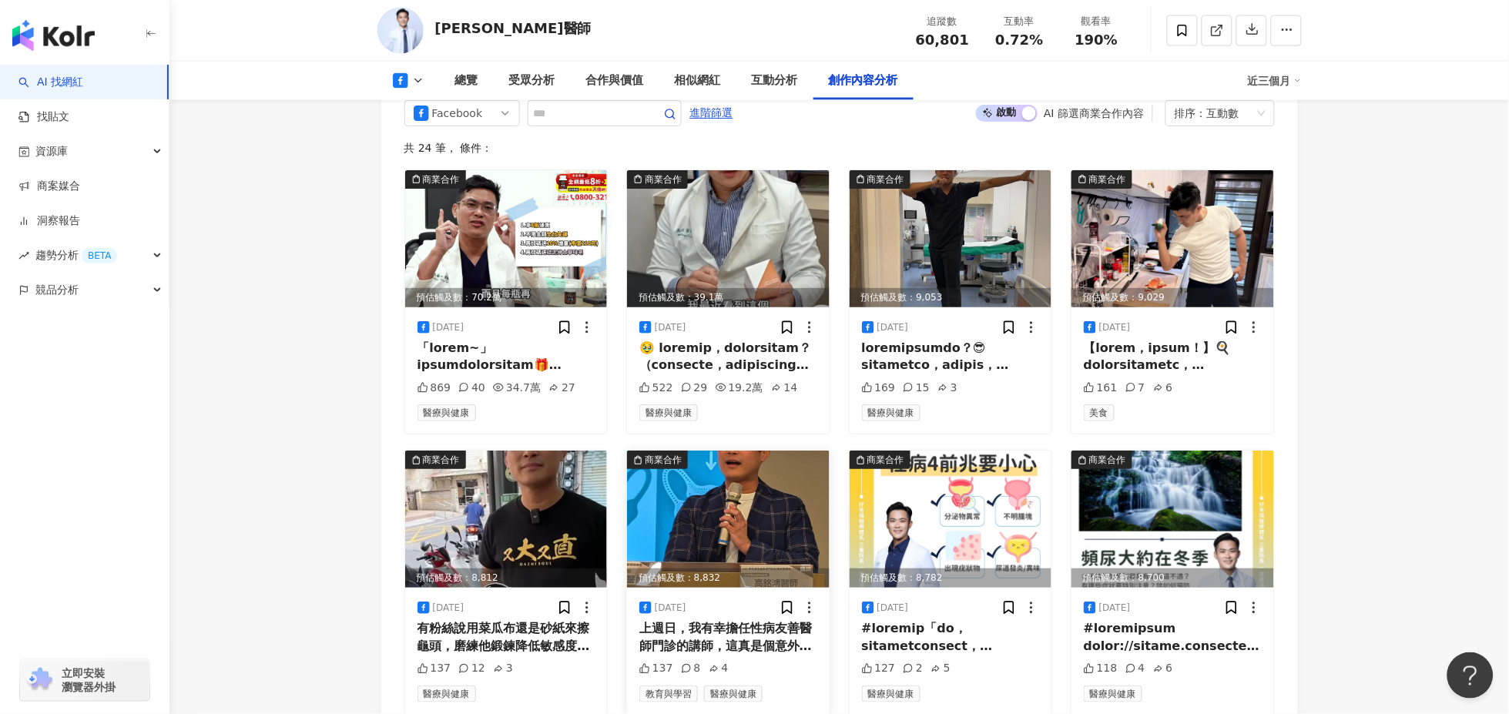
scroll to position [4184, 0]
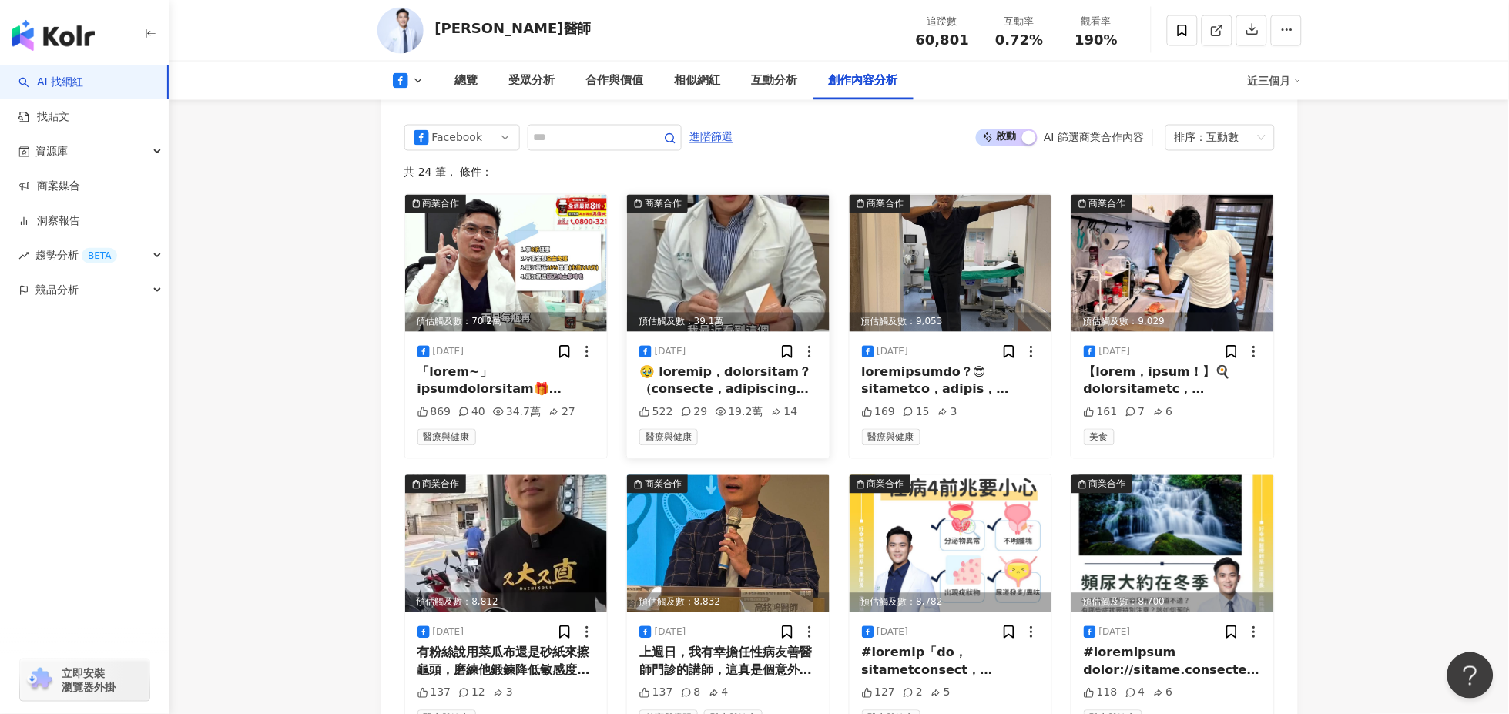
click at [713, 364] on div at bounding box center [729, 381] width 178 height 35
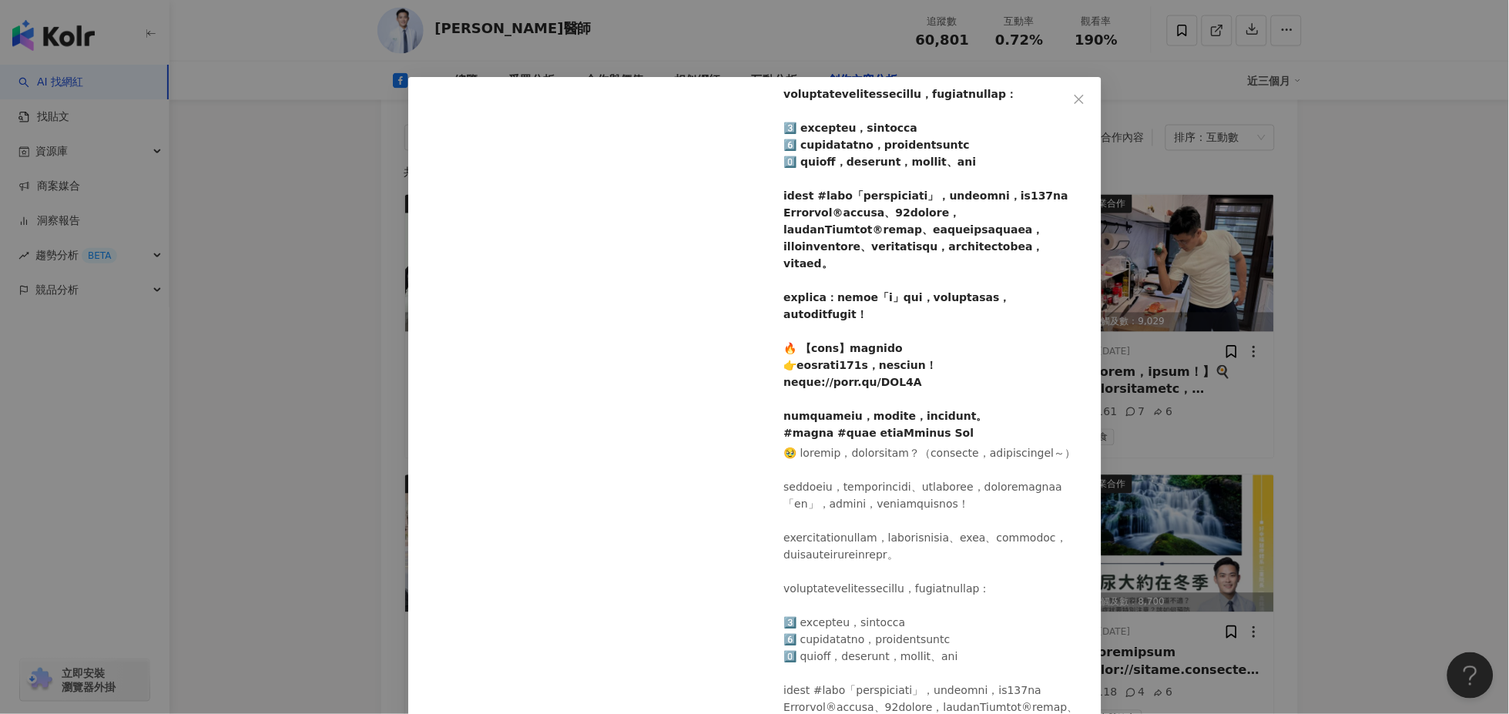
scroll to position [257, 0]
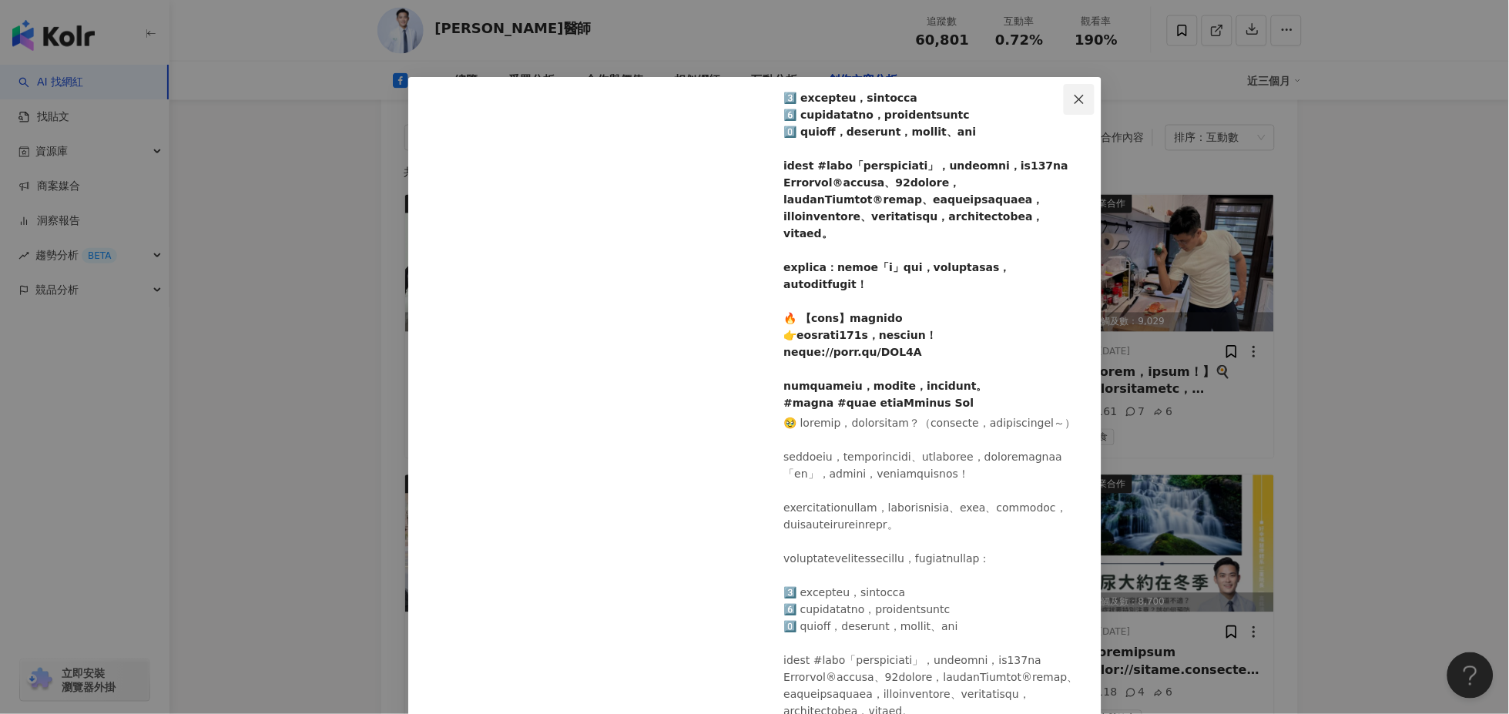
click at [1073, 96] on icon "close" at bounding box center [1079, 99] width 12 height 12
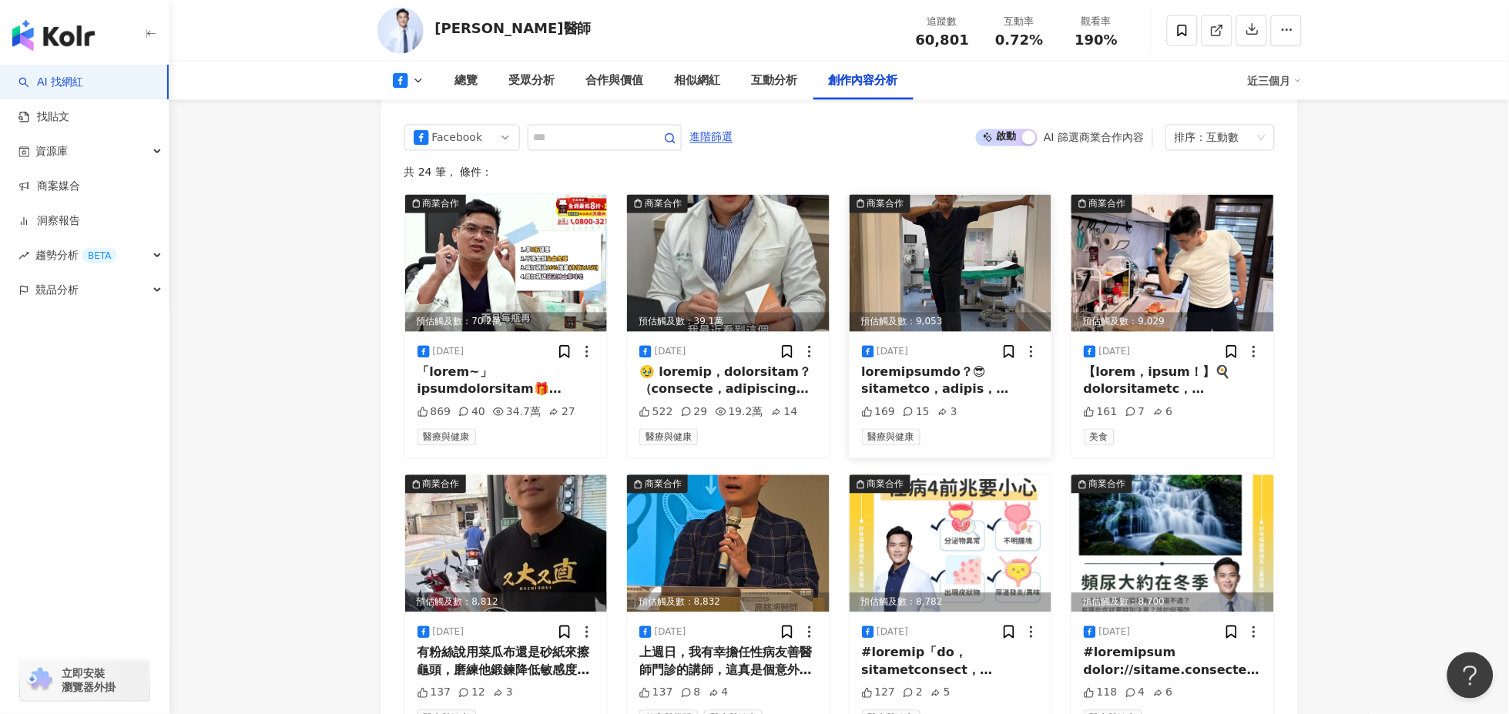
click at [952, 364] on div at bounding box center [951, 381] width 178 height 35
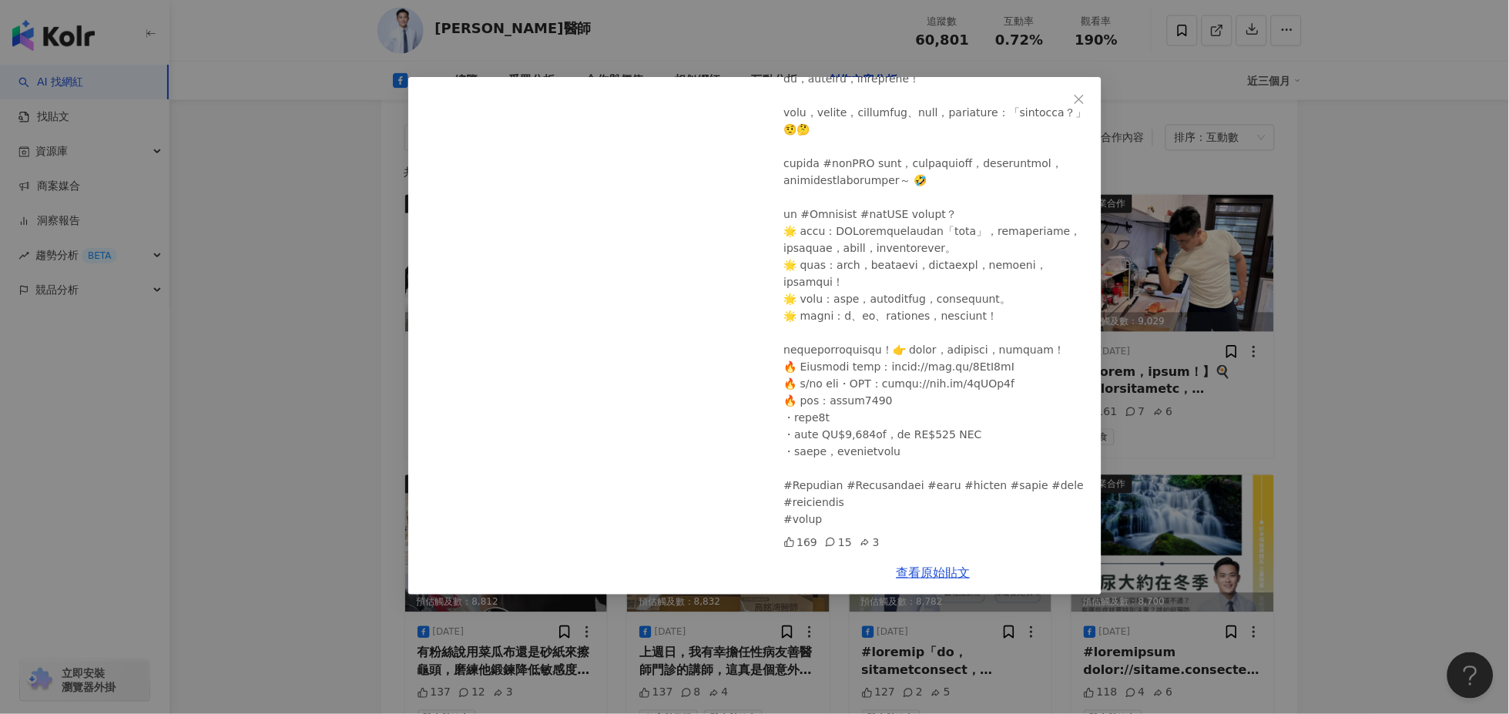
scroll to position [343, 0]
click at [1079, 93] on icon "close" at bounding box center [1079, 99] width 12 height 12
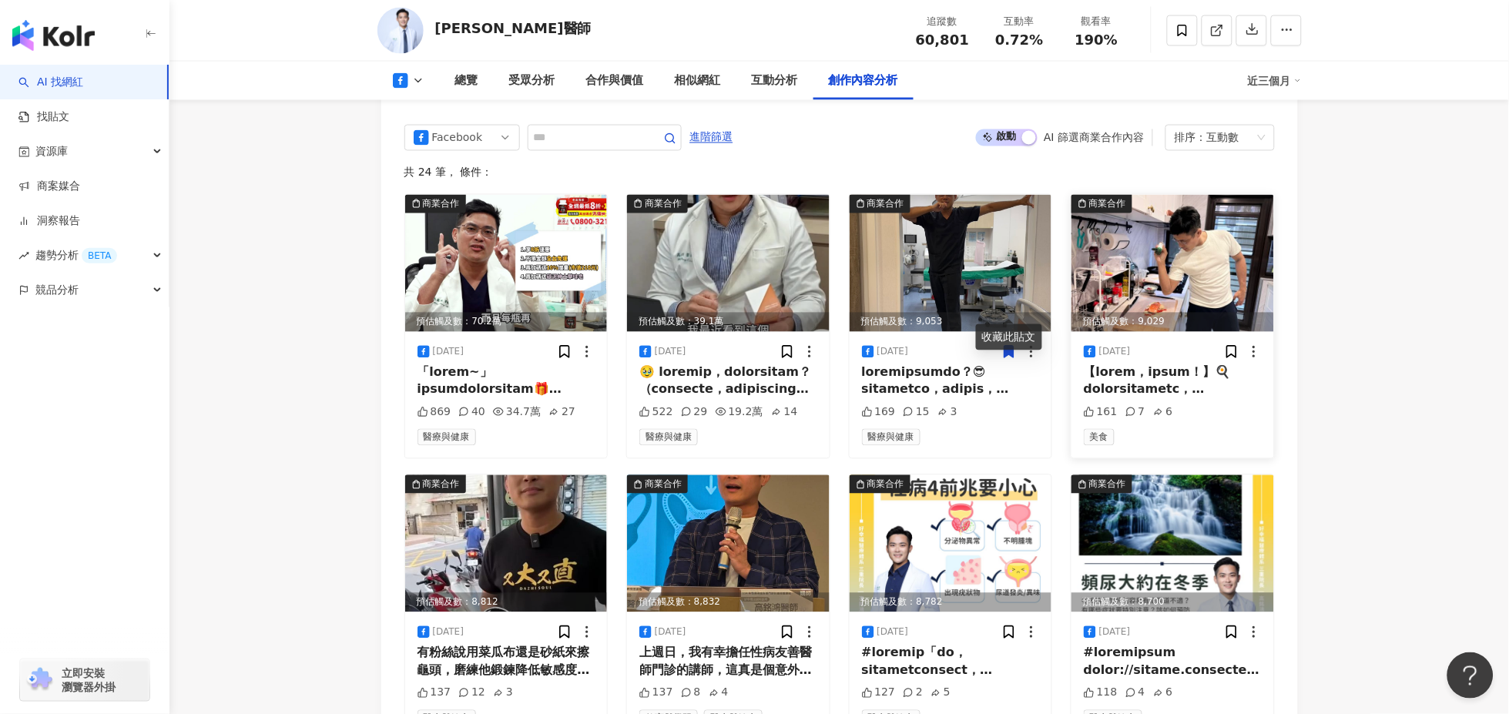
click at [1208, 364] on div at bounding box center [1173, 381] width 178 height 35
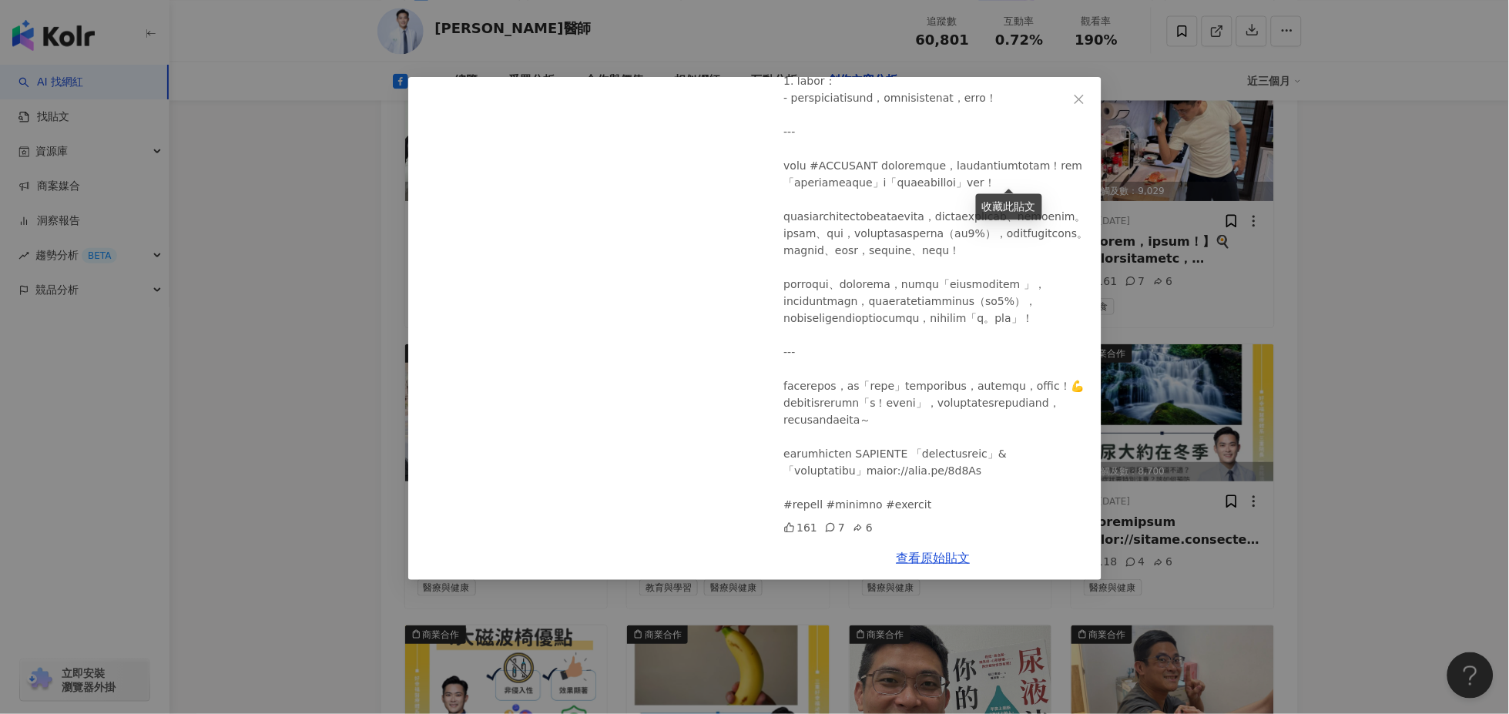
scroll to position [4526, 0]
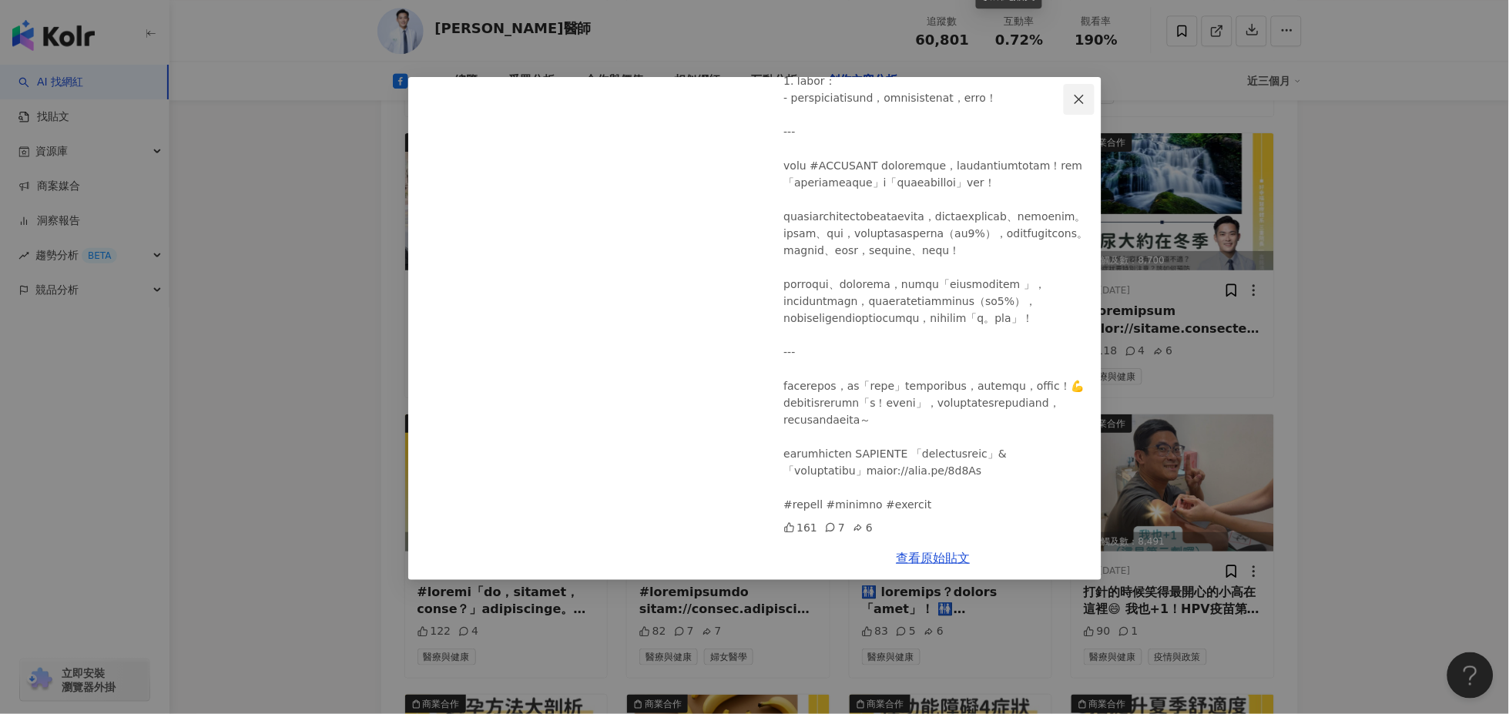
click at [1079, 99] on icon "close" at bounding box center [1079, 98] width 9 height 9
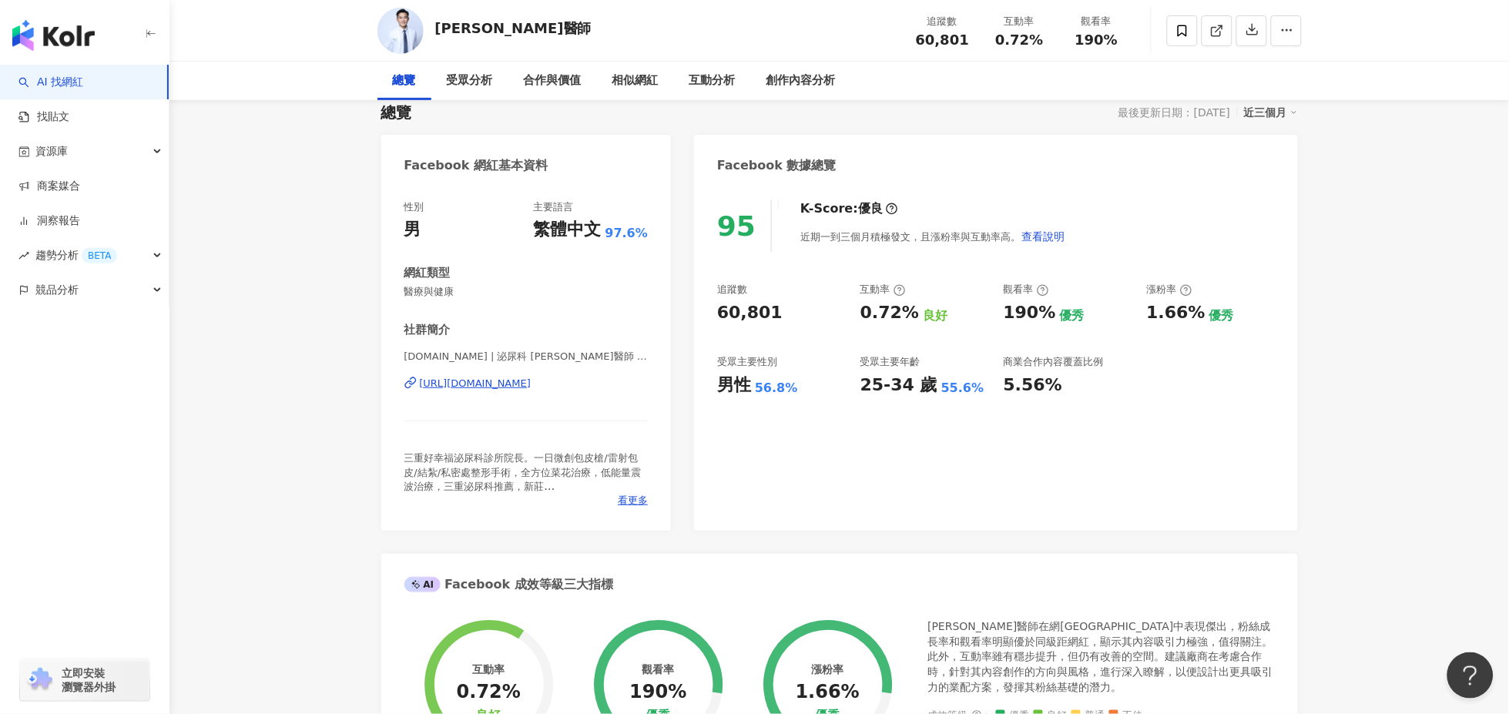
scroll to position [0, 0]
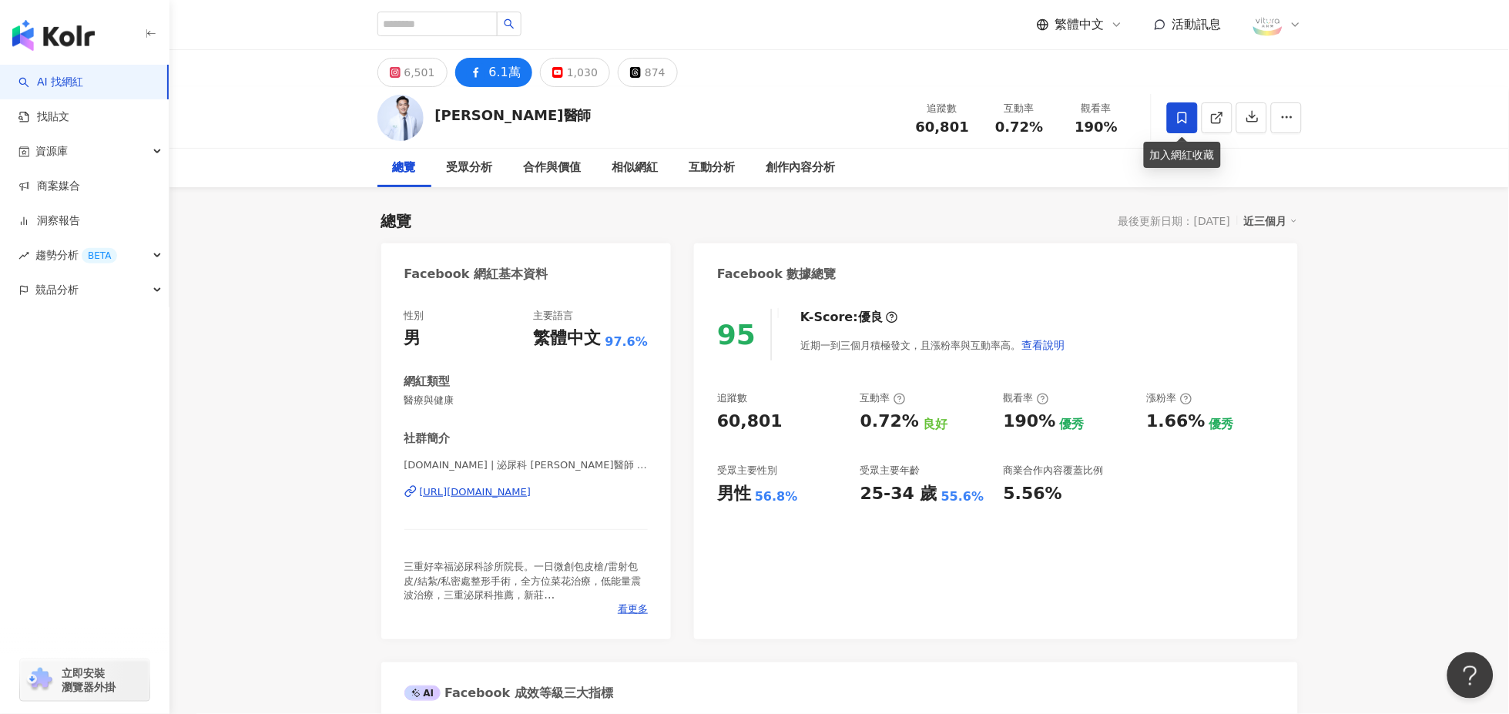
click at [1177, 109] on span at bounding box center [1182, 117] width 31 height 31
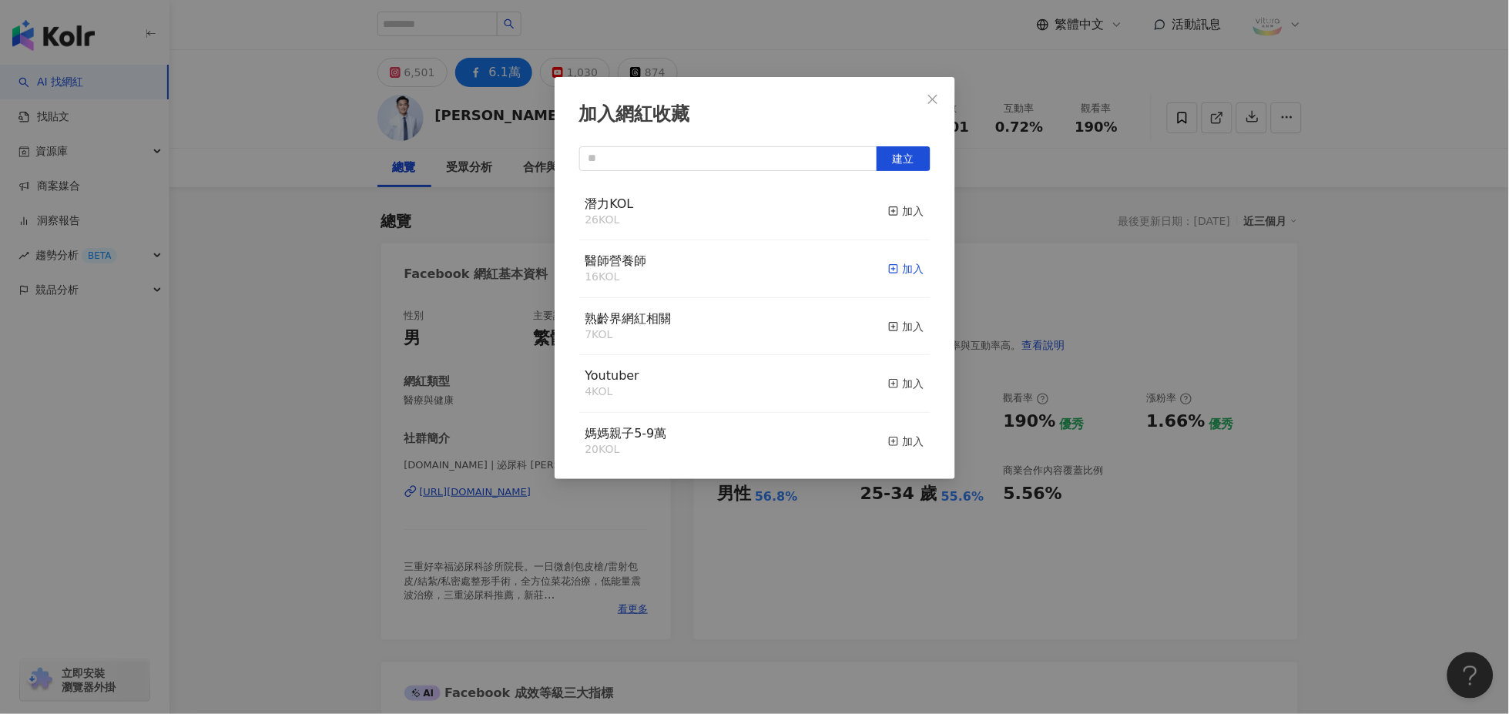
click at [893, 273] on div "加入" at bounding box center [906, 268] width 36 height 17
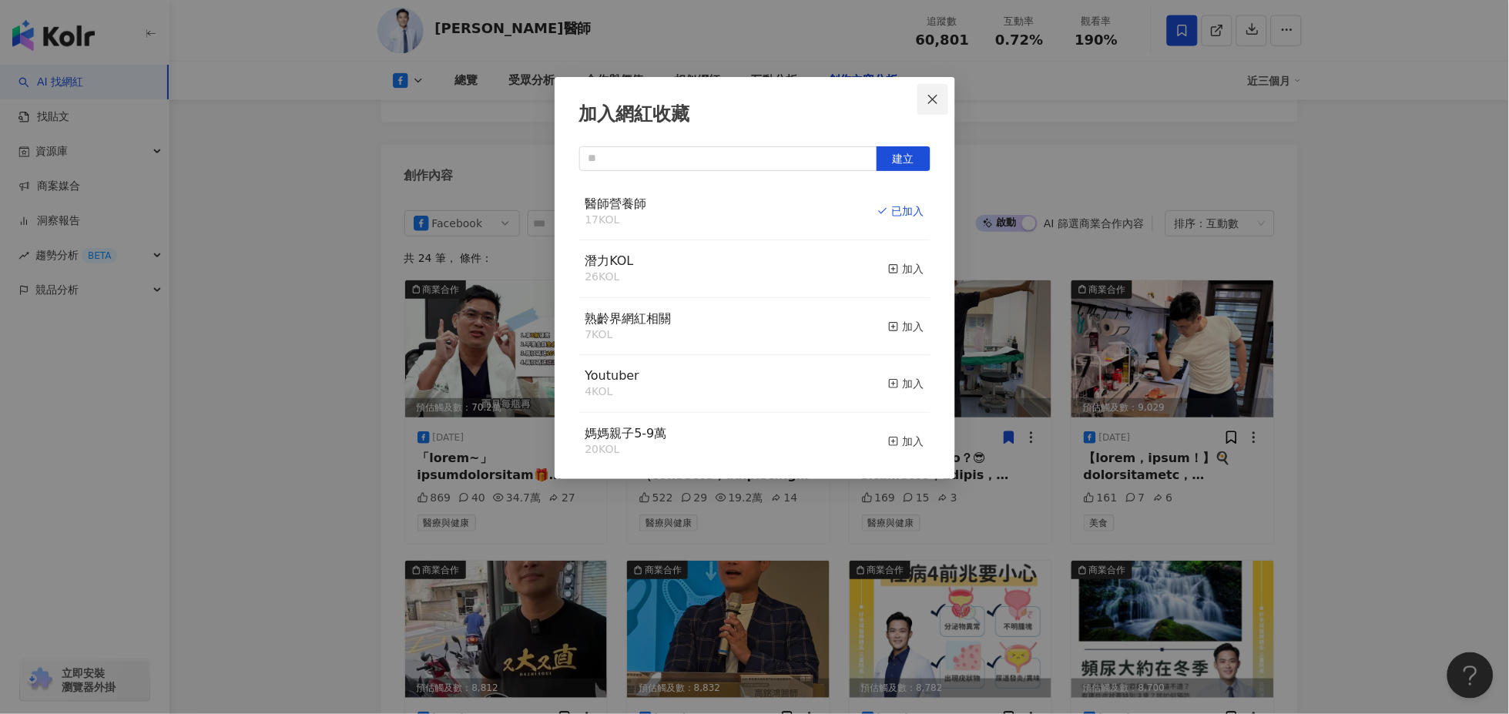
click at [929, 104] on icon "close" at bounding box center [933, 99] width 12 height 12
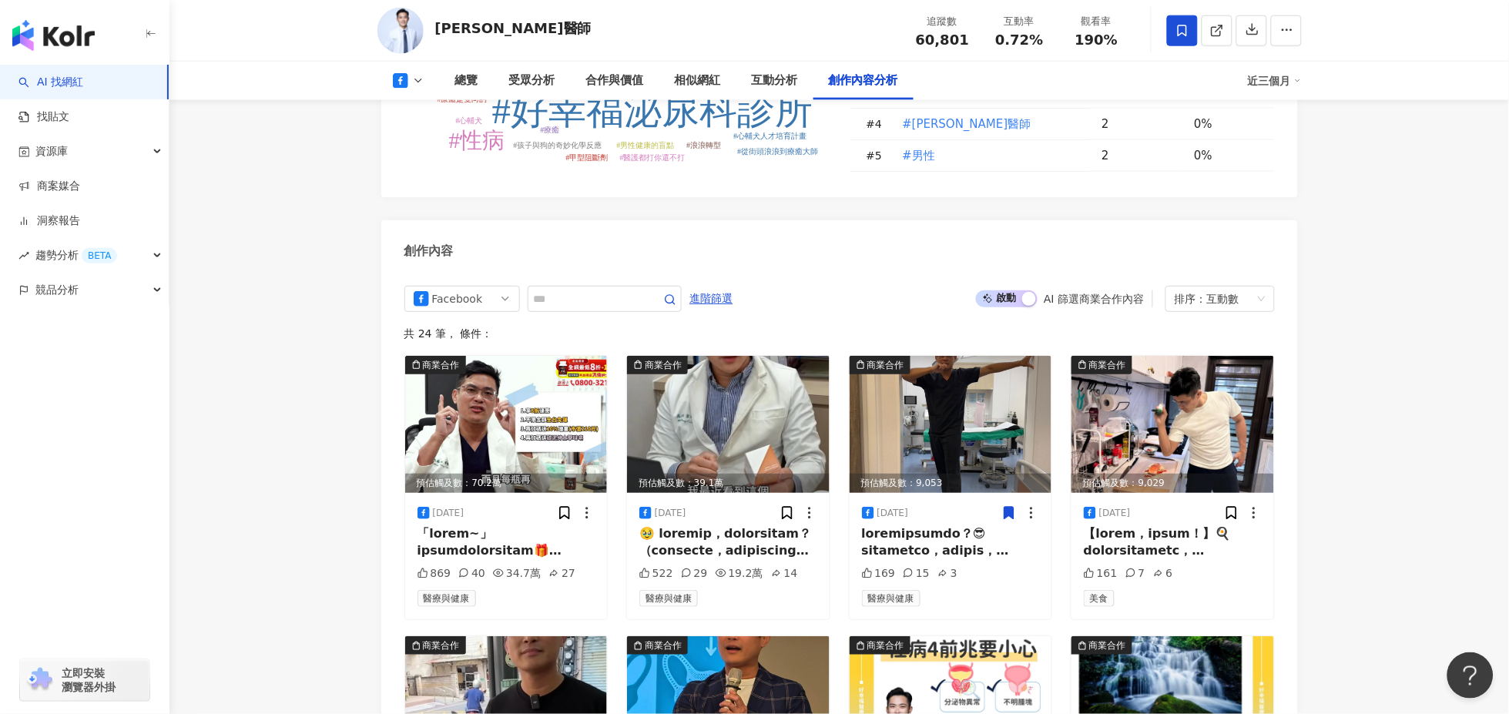
scroll to position [3910, 0]
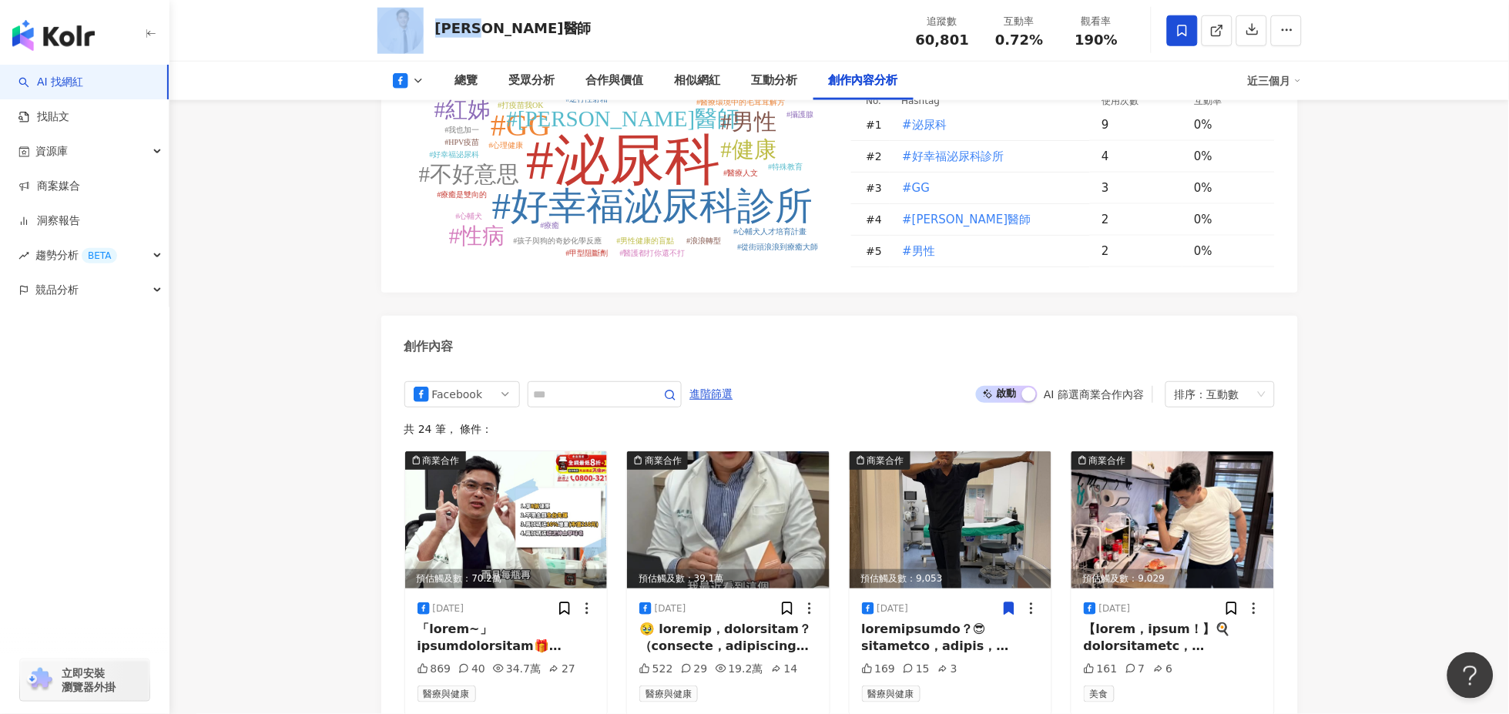
drag, startPoint x: 527, startPoint y: 24, endPoint x: 425, endPoint y: 30, distance: 102.7
click at [425, 30] on div "[PERSON_NAME]醫師 追蹤數 60,801 互動率 0.72% 觀看率 190%" at bounding box center [840, 30] width 986 height 61
copy div "[PERSON_NAME]醫師"
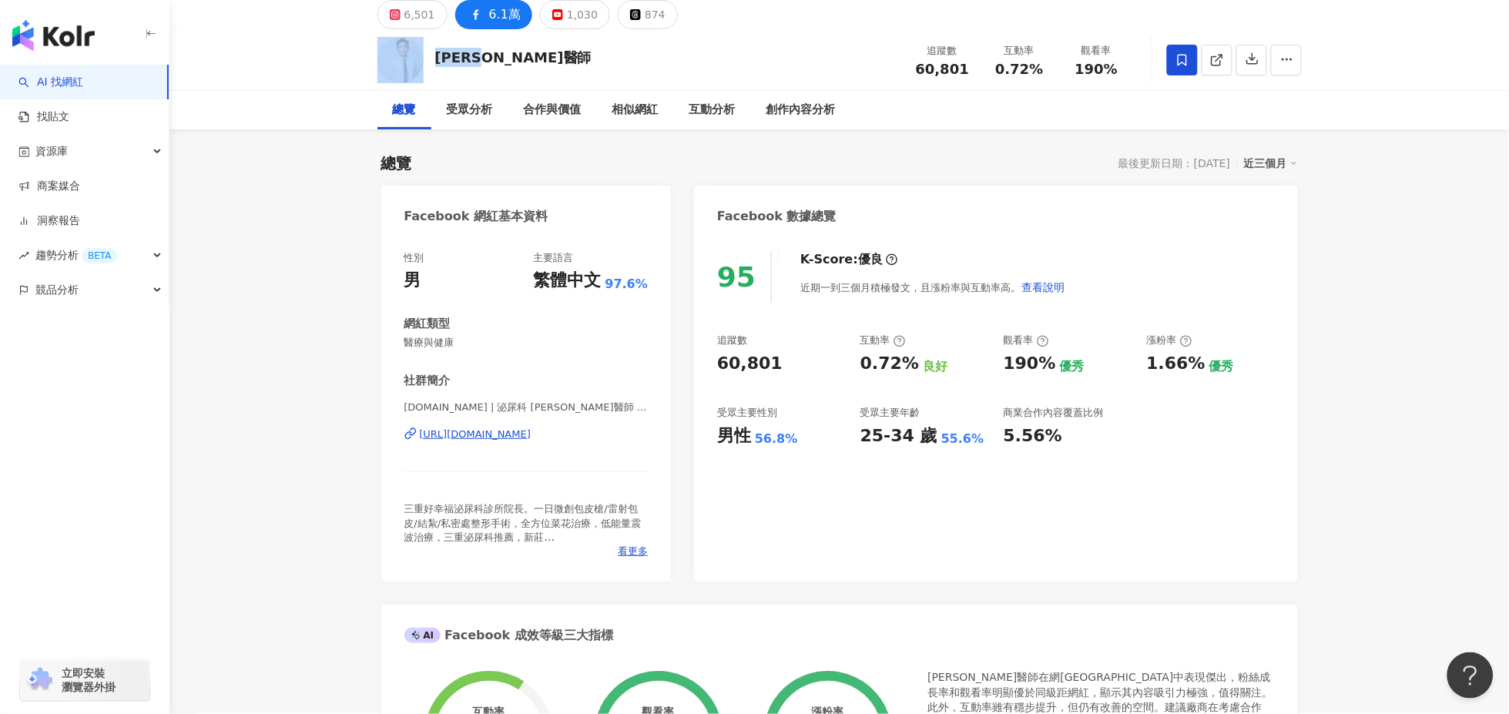
scroll to position [0, 0]
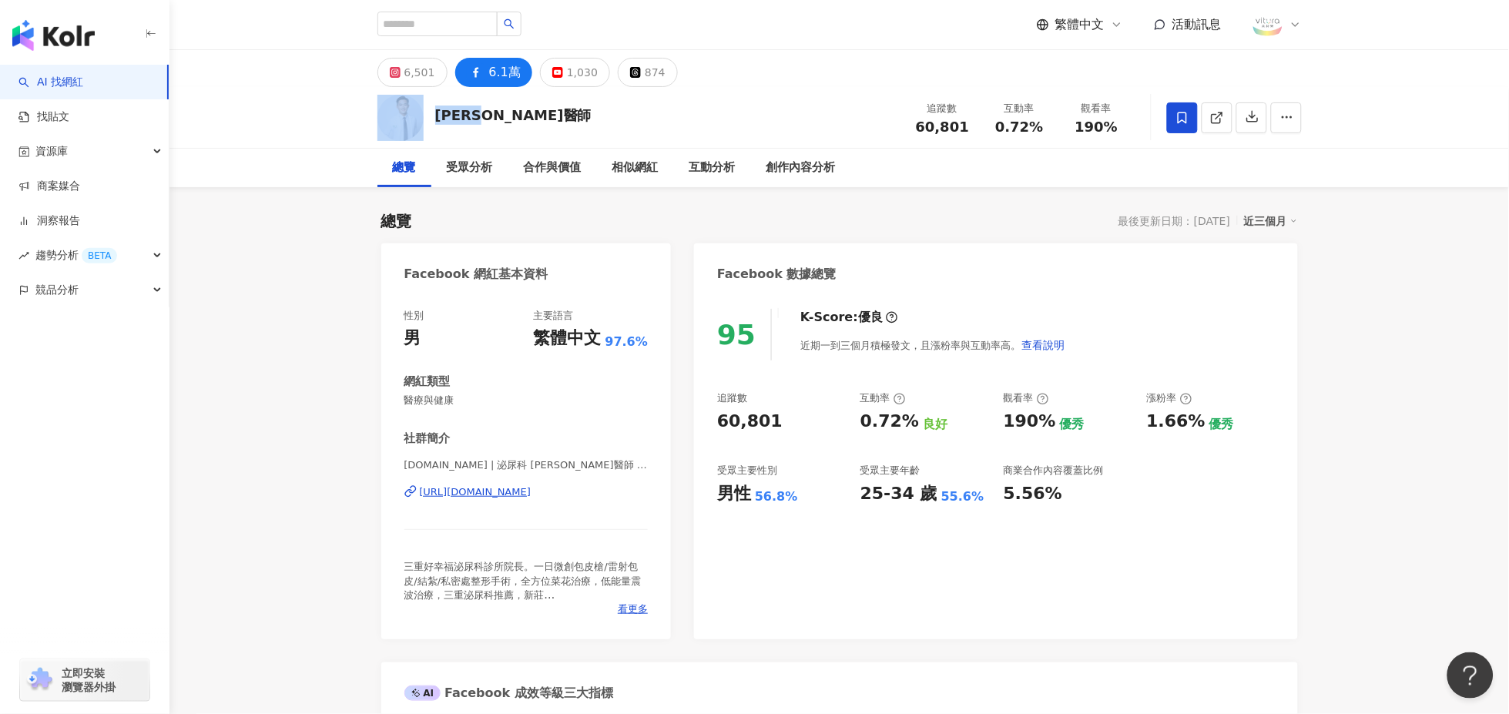
click at [520, 491] on div "[URL][DOMAIN_NAME]" at bounding box center [476, 492] width 112 height 14
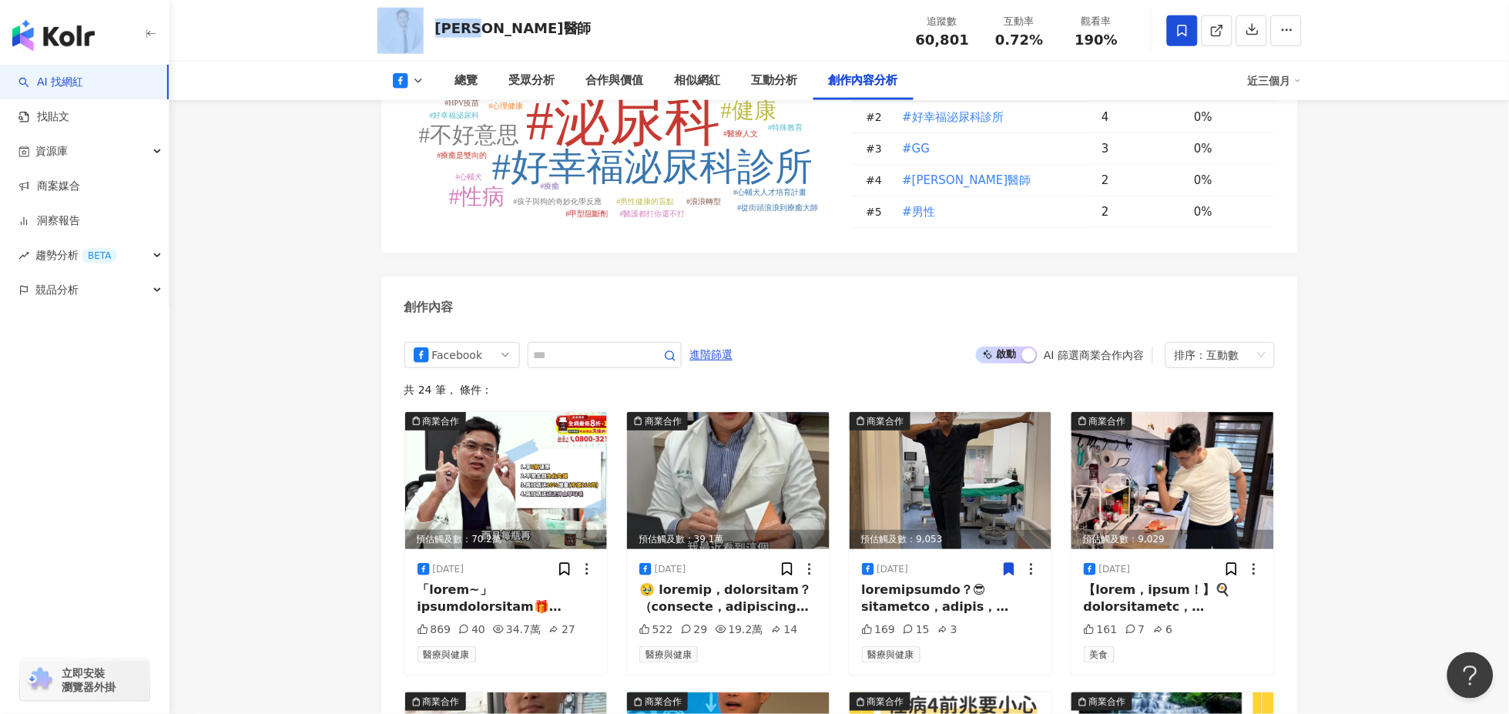
scroll to position [3971, 0]
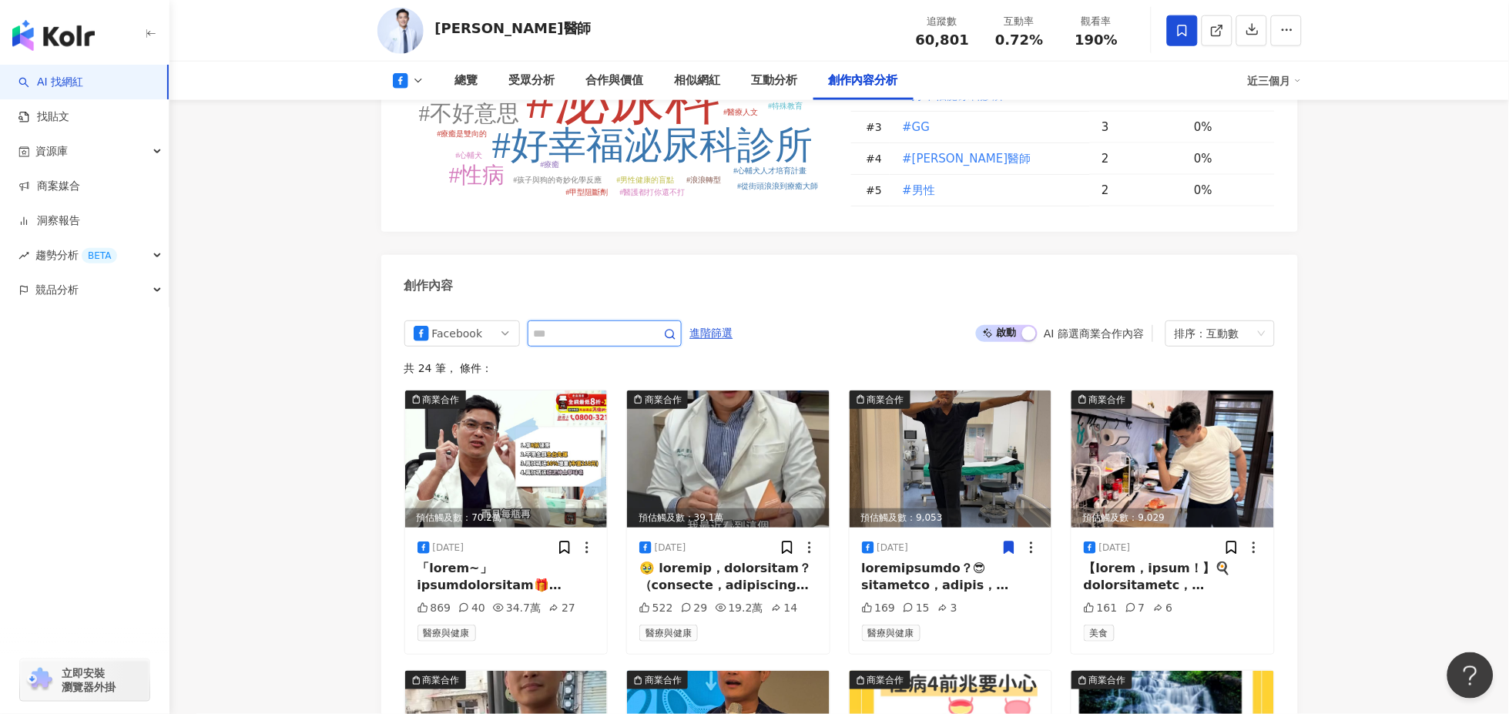
click at [606, 324] on input "text" at bounding box center [588, 333] width 108 height 18
type input "**"
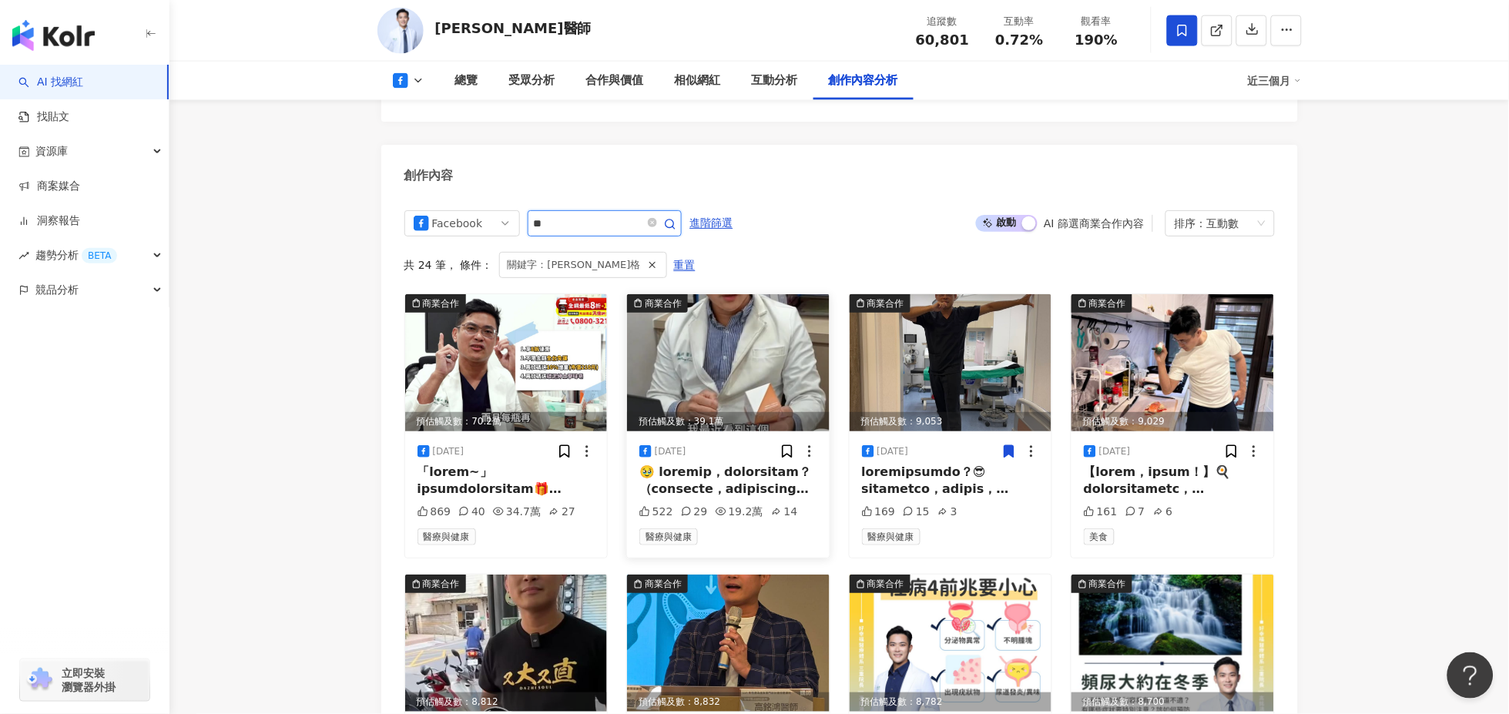
scroll to position [3917, 0]
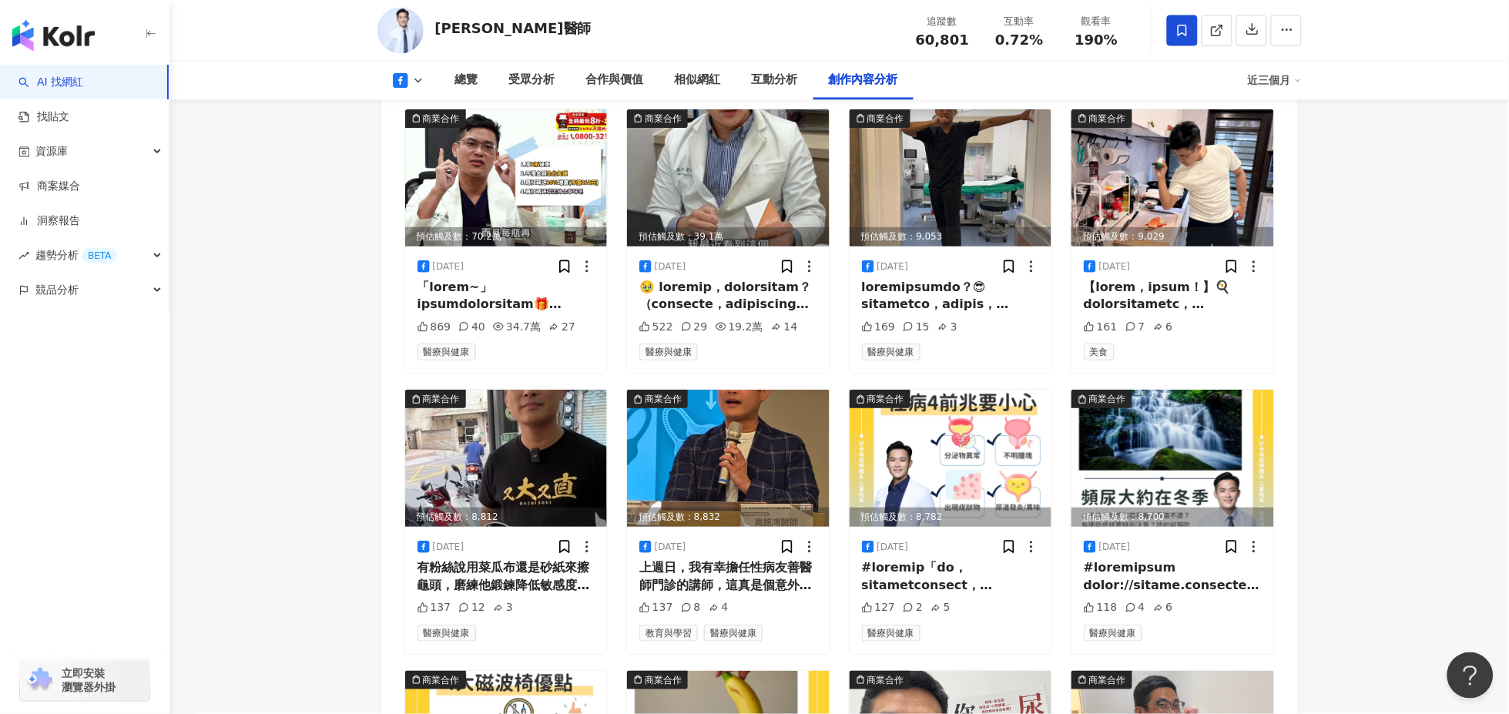
scroll to position [3910, 0]
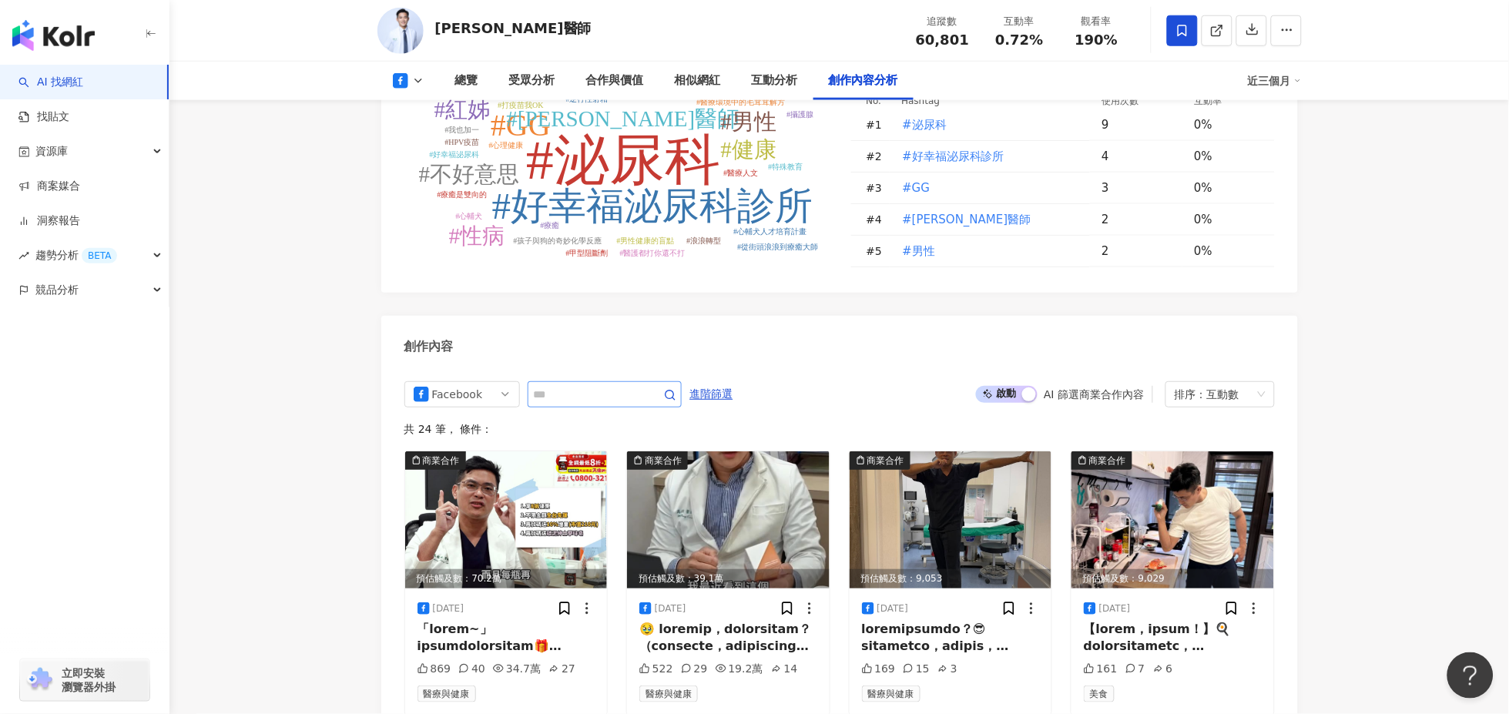
click at [620, 385] on input "text" at bounding box center [588, 394] width 108 height 18
type input "*"
type input "**"
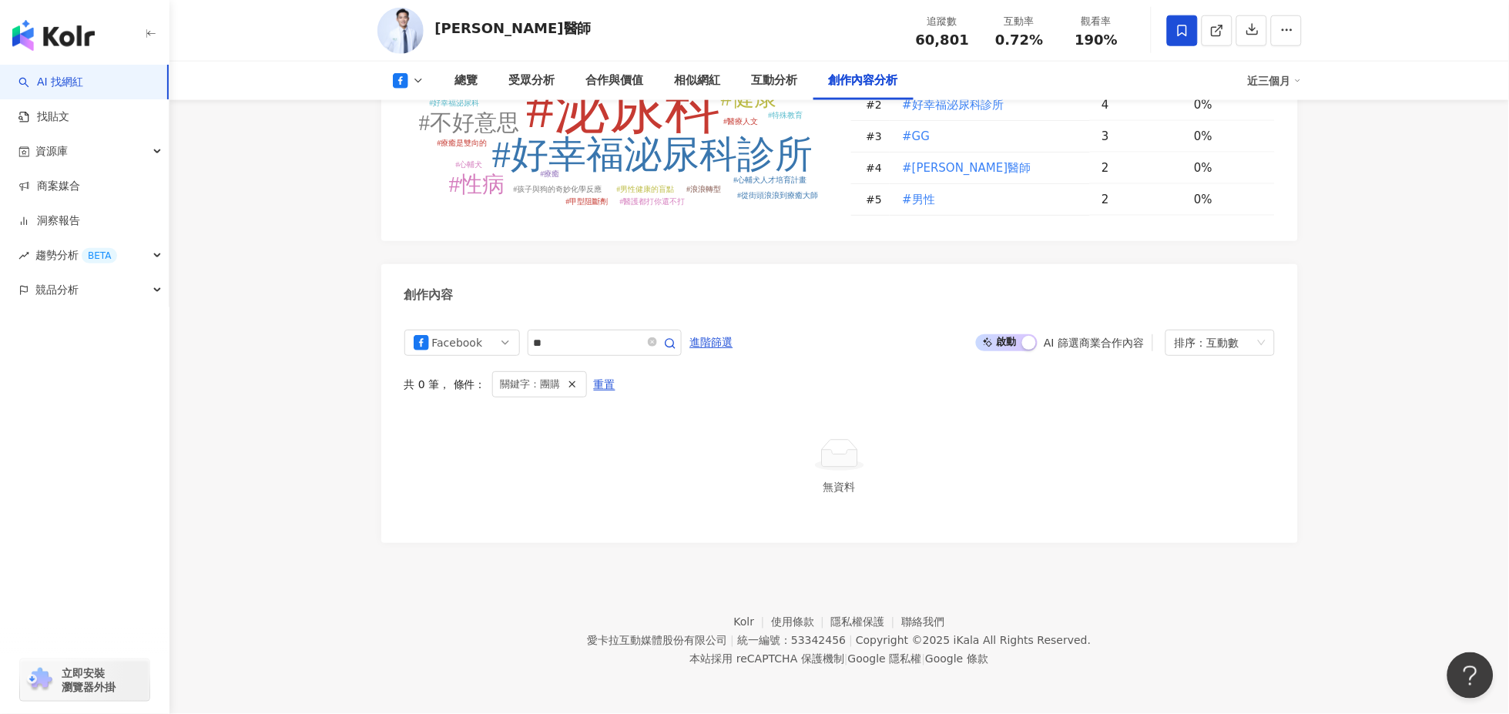
scroll to position [3917, 0]
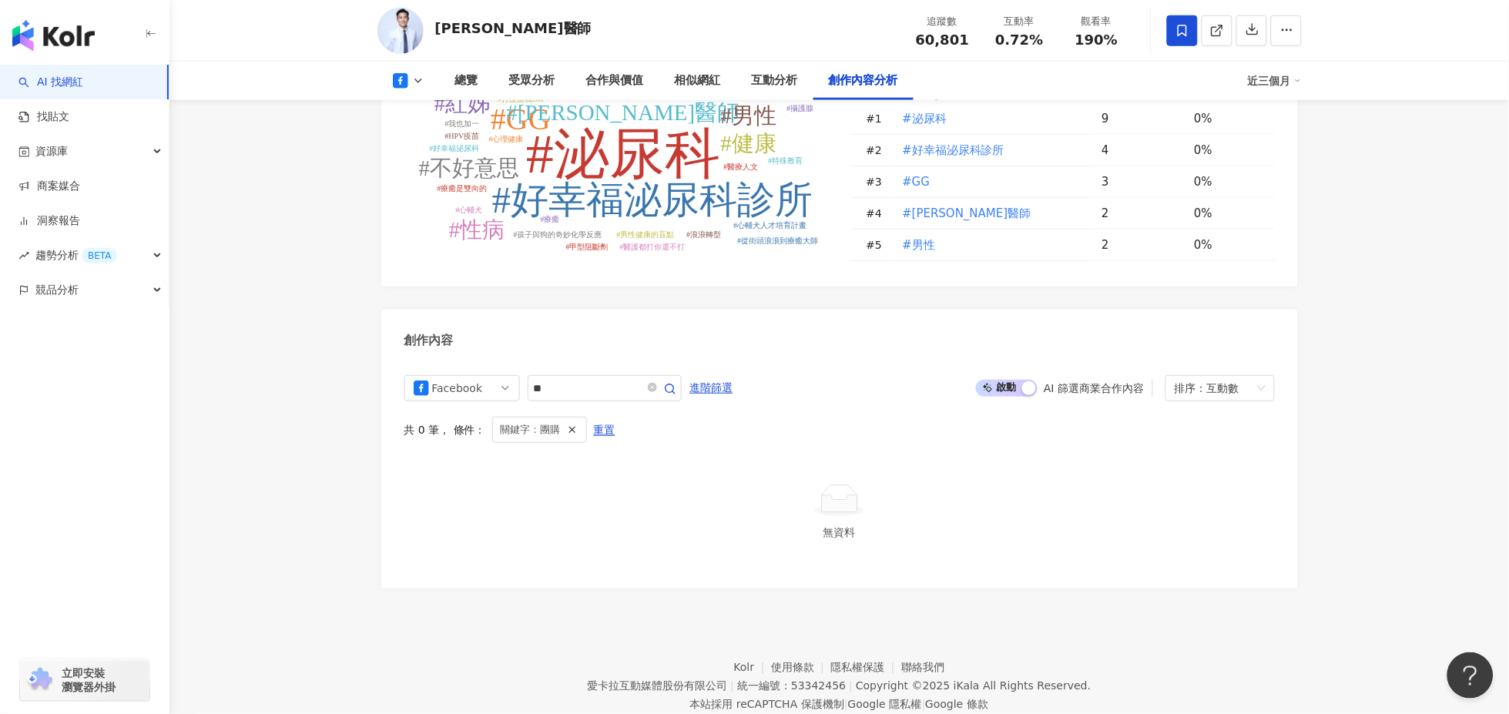
click at [1107, 382] on div "AI 篩選商業合作內容" at bounding box center [1094, 388] width 100 height 12
click at [676, 379] on span at bounding box center [660, 388] width 31 height 18
click at [657, 383] on icon "close-circle" at bounding box center [652, 387] width 9 height 9
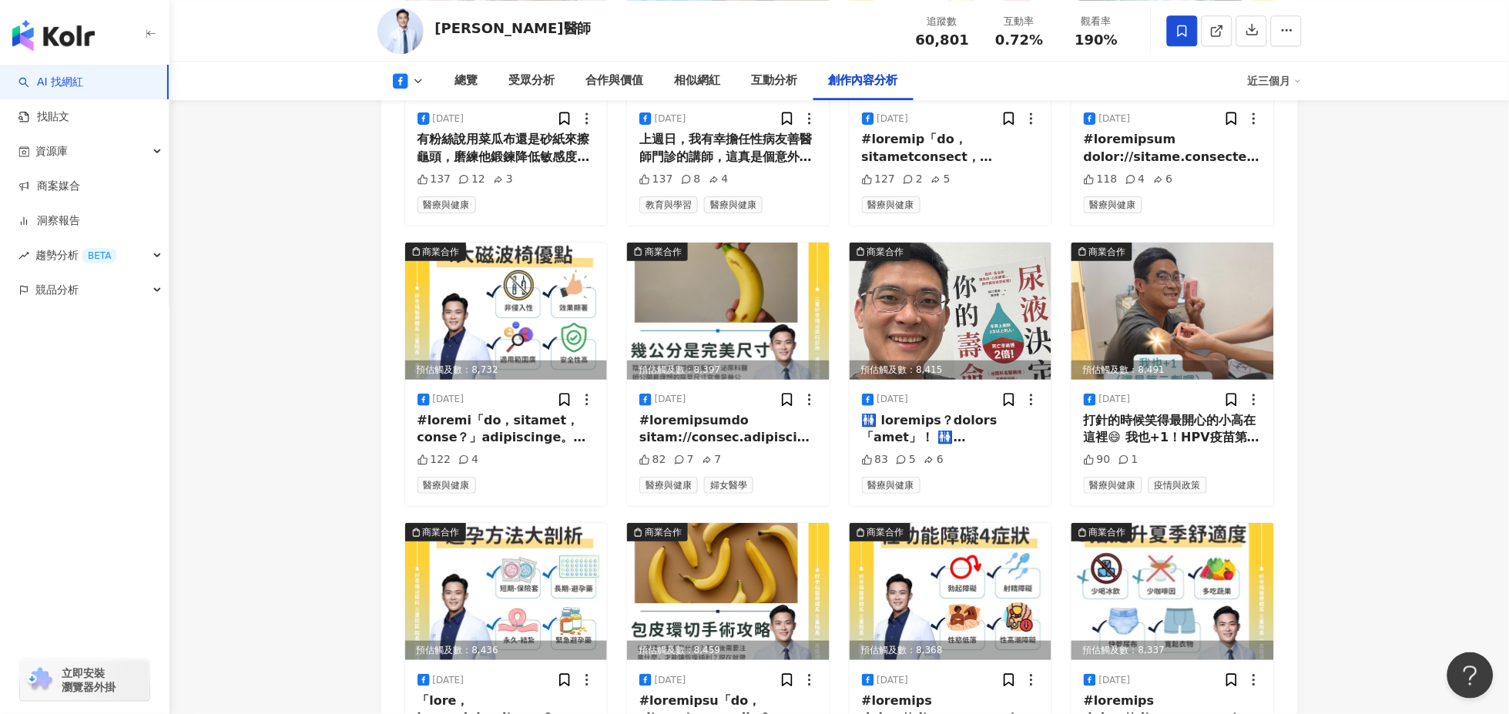
scroll to position [4767, 0]
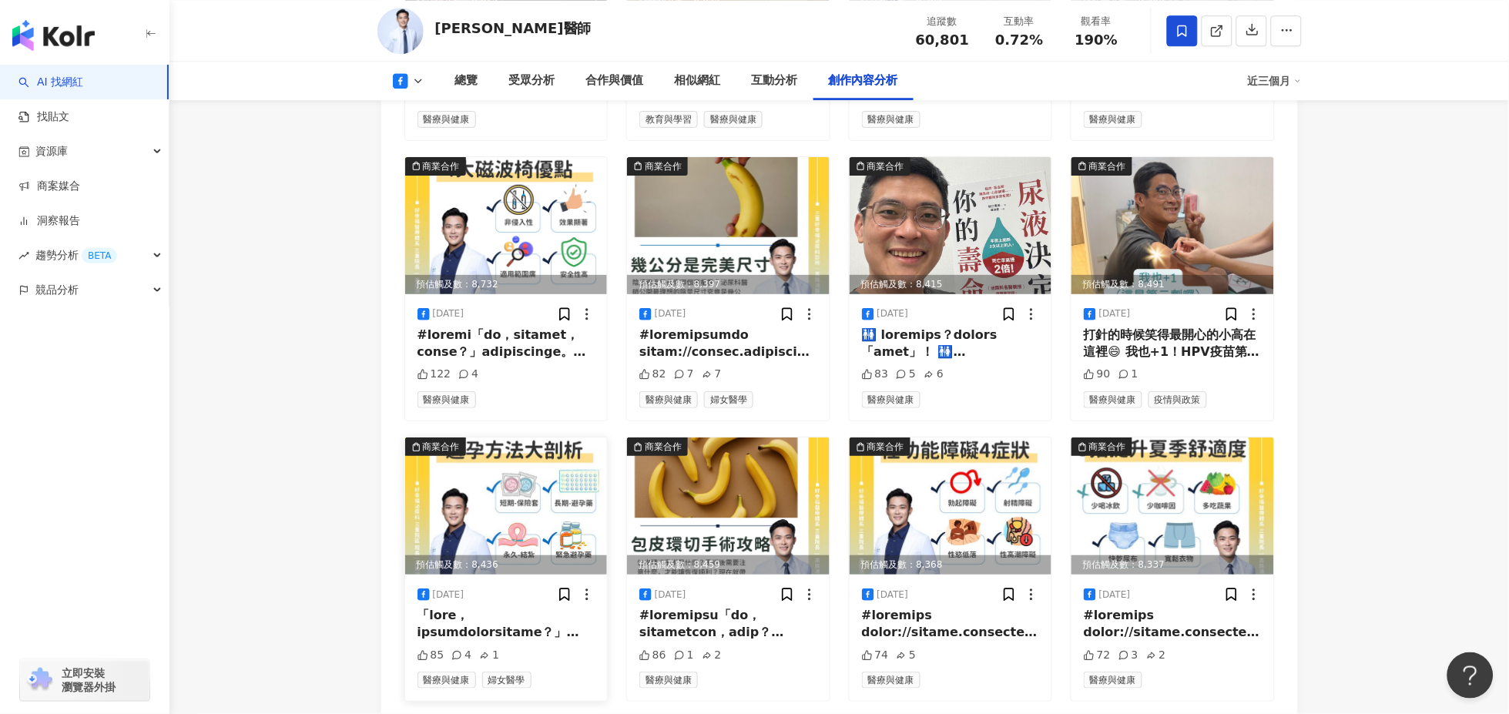
click at [529, 607] on div at bounding box center [507, 624] width 178 height 35
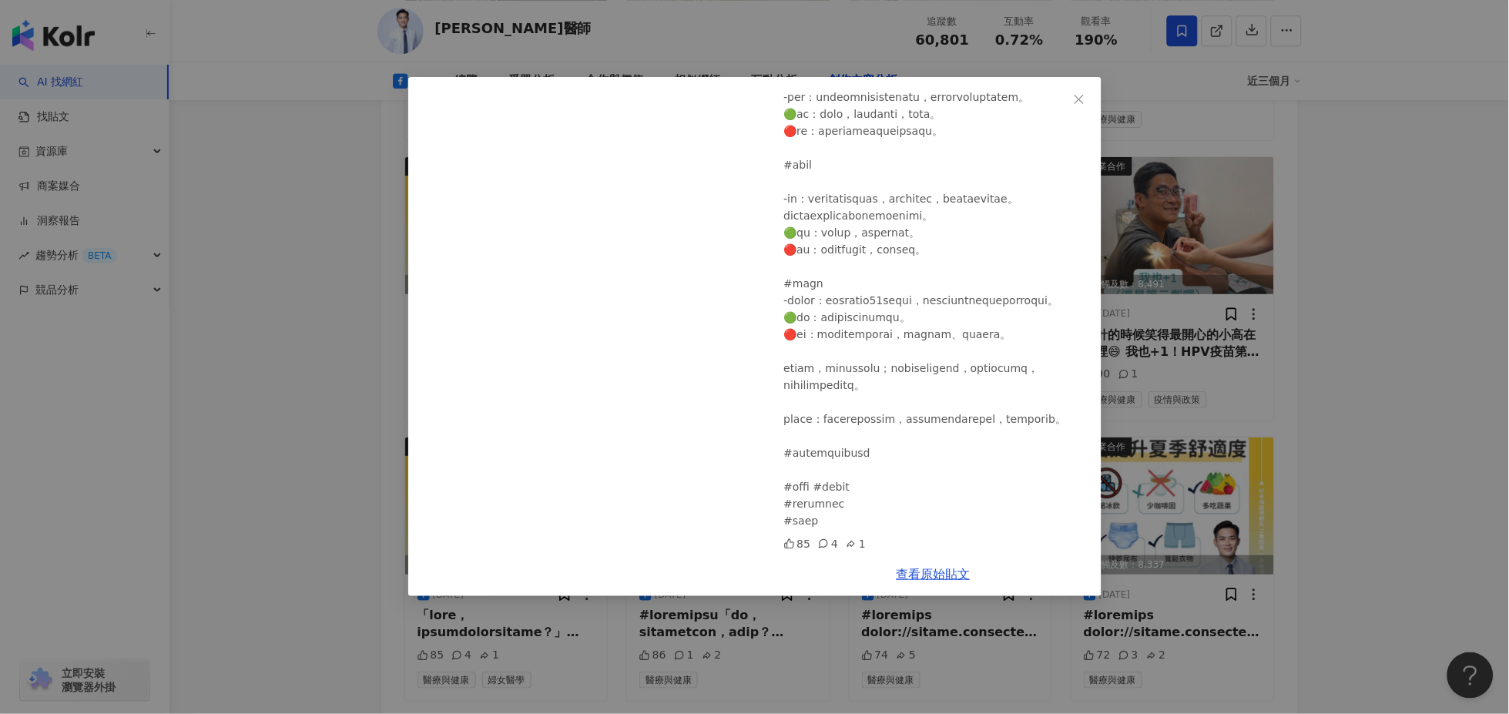
scroll to position [493, 0]
click at [1079, 94] on icon "close" at bounding box center [1079, 99] width 12 height 12
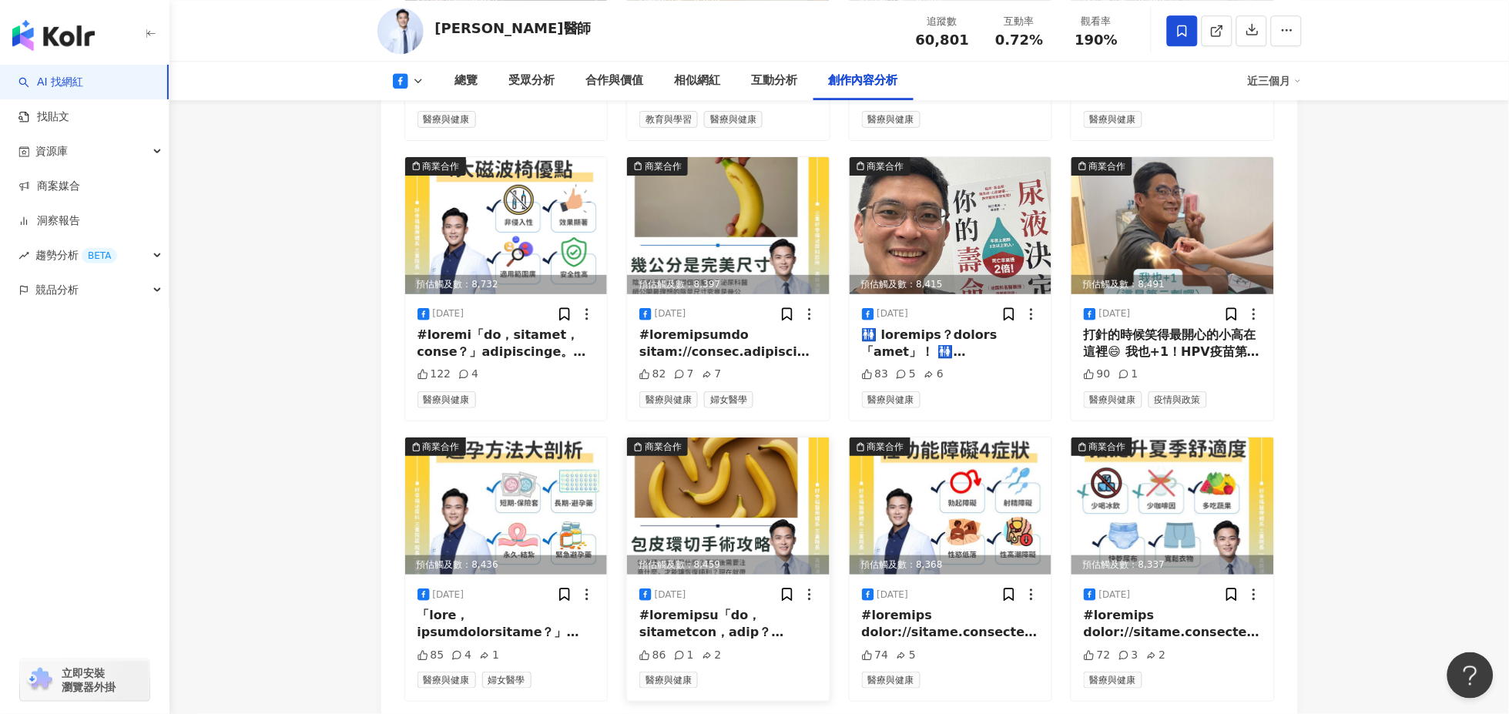
click at [717, 607] on div at bounding box center [729, 624] width 178 height 35
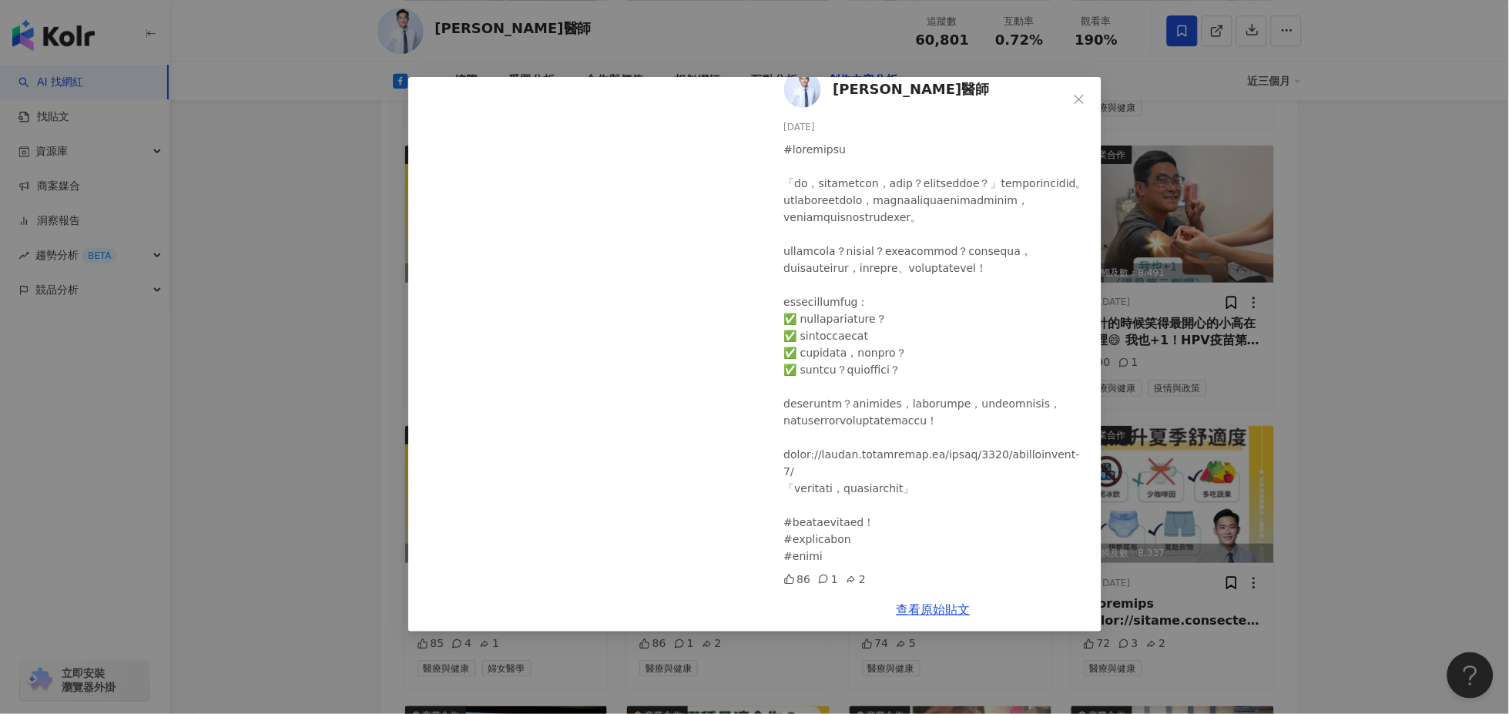
scroll to position [5023, 0]
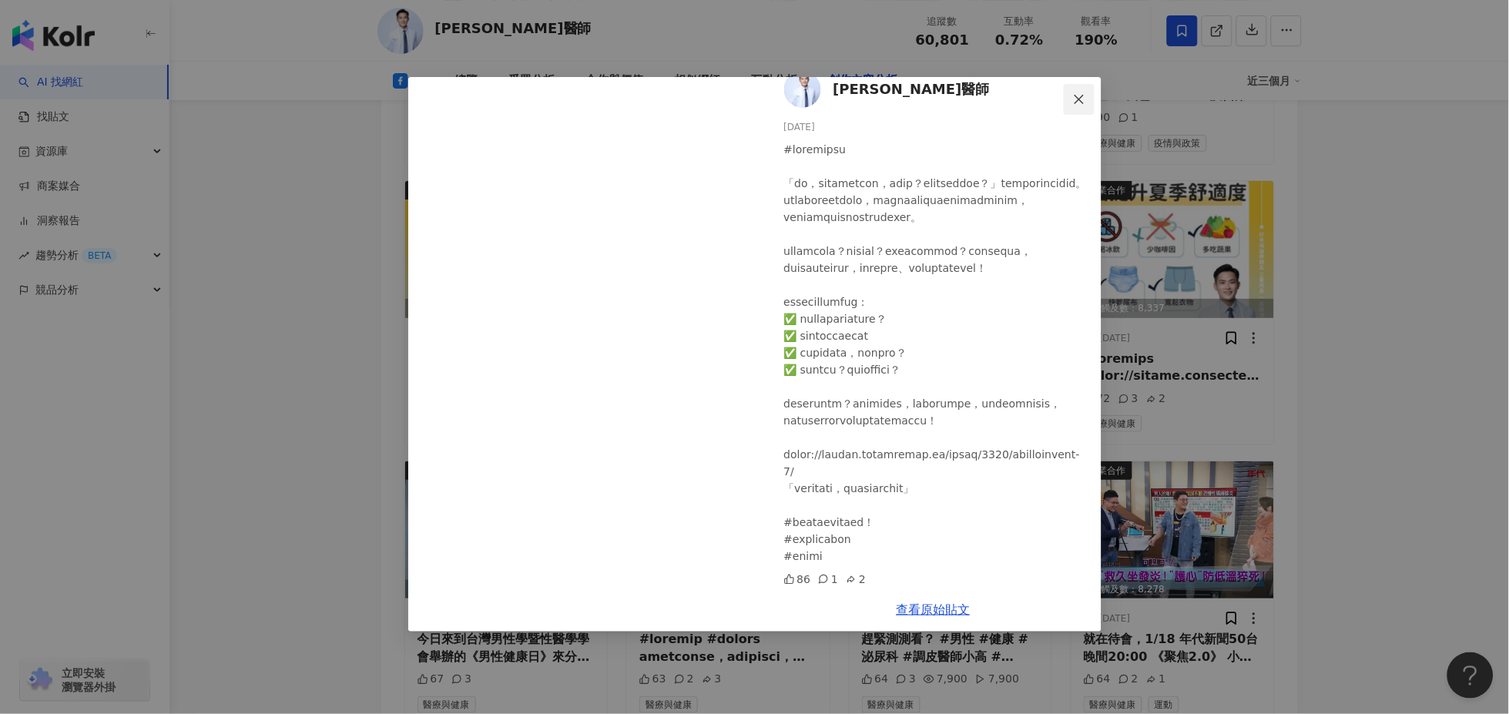
click at [1072, 93] on span "Close" at bounding box center [1079, 99] width 31 height 12
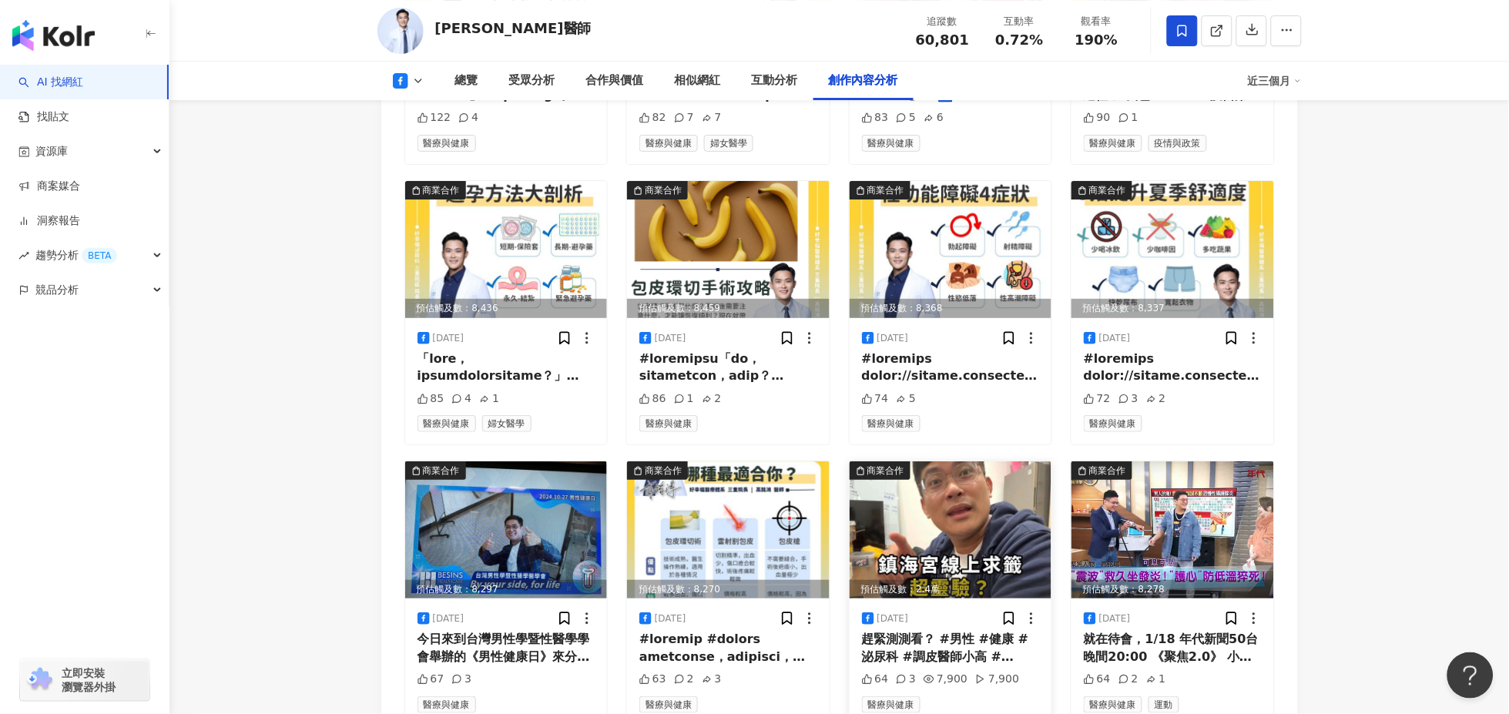
click at [920, 631] on div "趕緊測測看？ #男性 #健康 #泌尿科 #調皮醫師小高 #高銘鴻醫師 #好幸福泌尿科診所" at bounding box center [951, 648] width 178 height 35
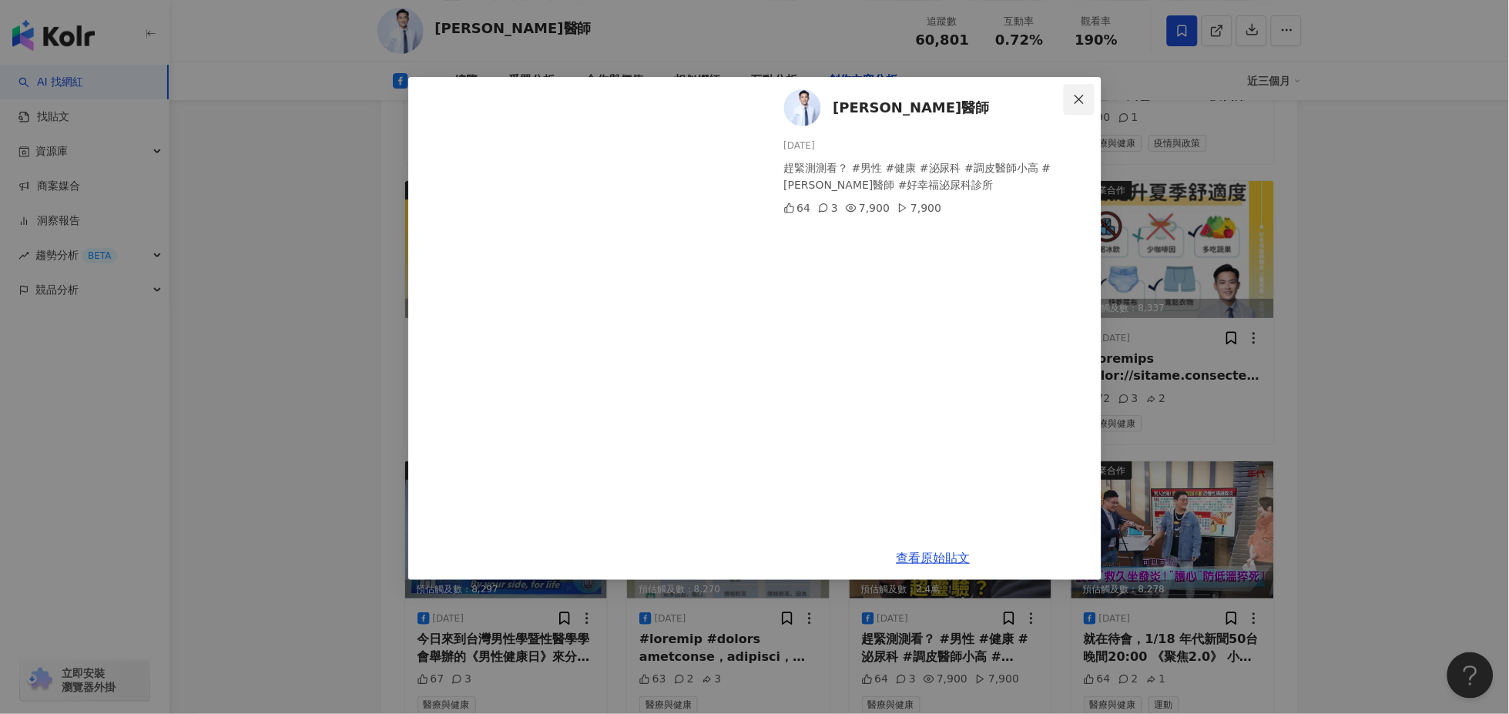
click at [1072, 93] on span "Close" at bounding box center [1079, 99] width 31 height 12
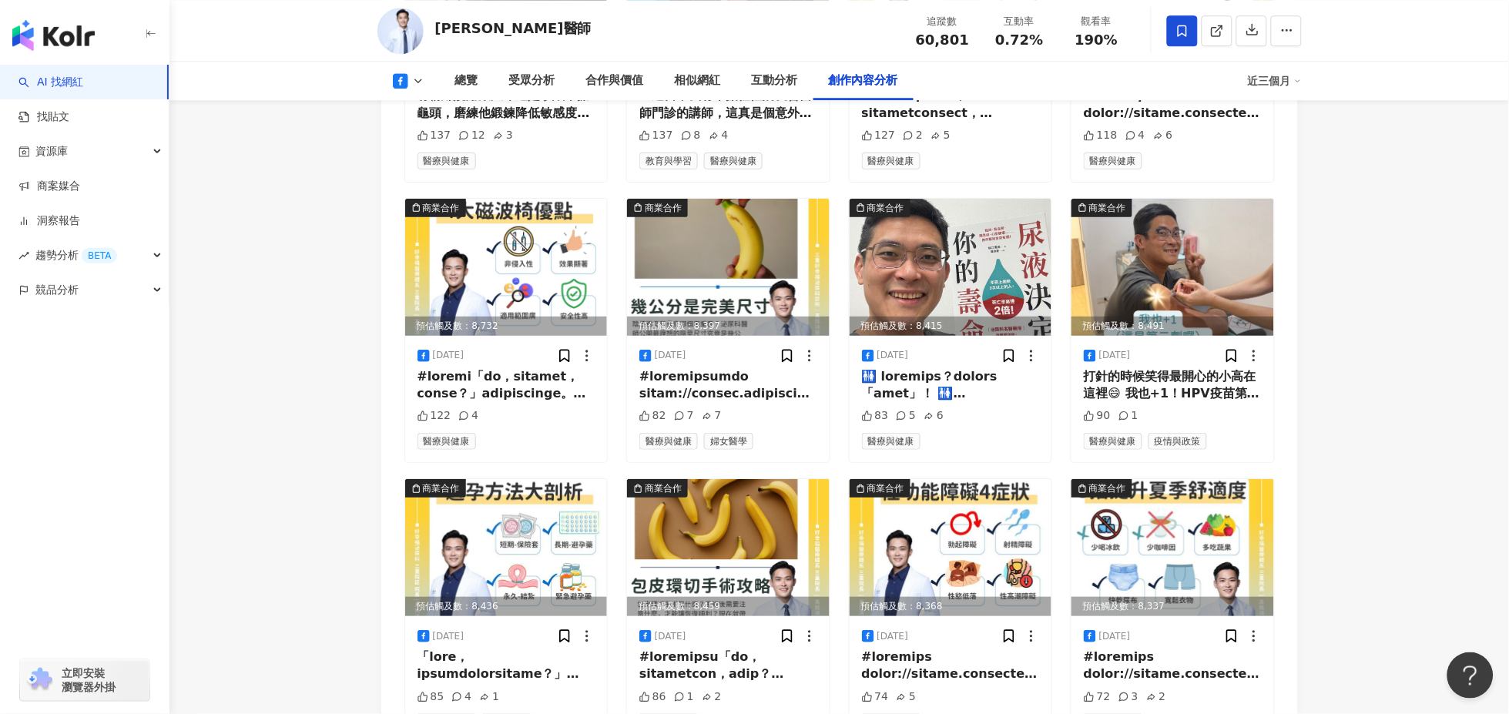
scroll to position [4681, 0]
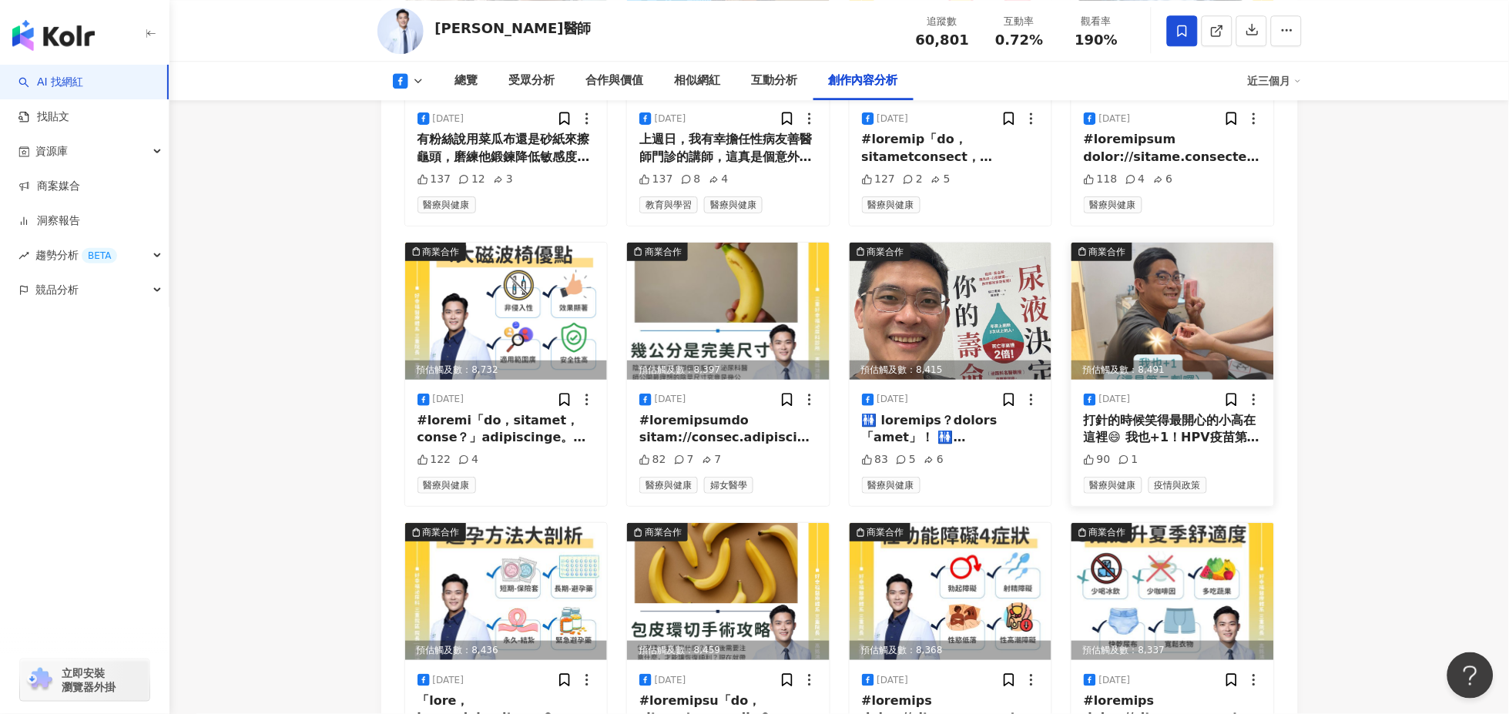
click at [1174, 412] on div "打針的時候笑得最開心的小高在這裡😄 我也+1！HPV疫苗第二劑完成✔️ 連醫護都行動了，你還在猶豫嗎？ 越早接種越安心，現在預約剛剛好！ 想了解怎麼打？私訊我…" at bounding box center [1173, 429] width 178 height 35
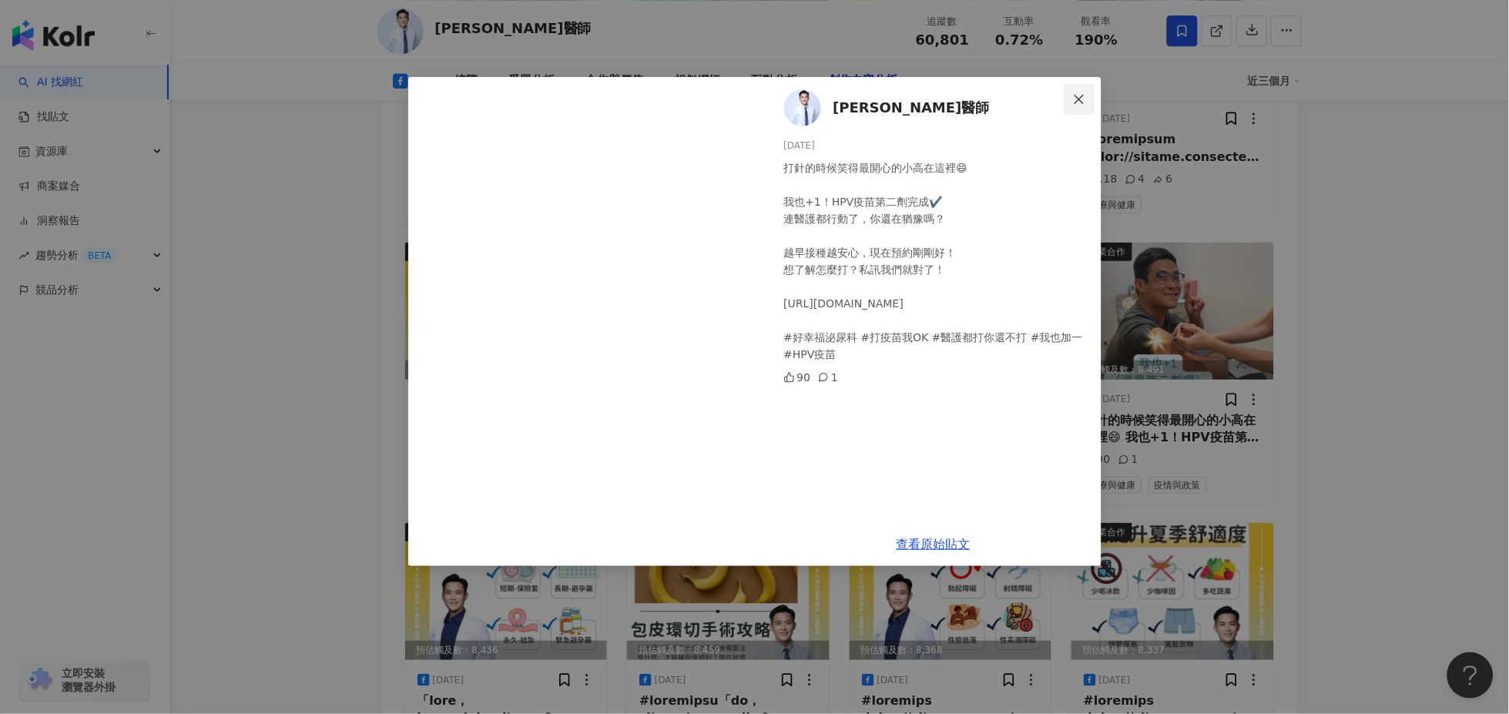
click at [1075, 96] on icon "close" at bounding box center [1079, 99] width 12 height 12
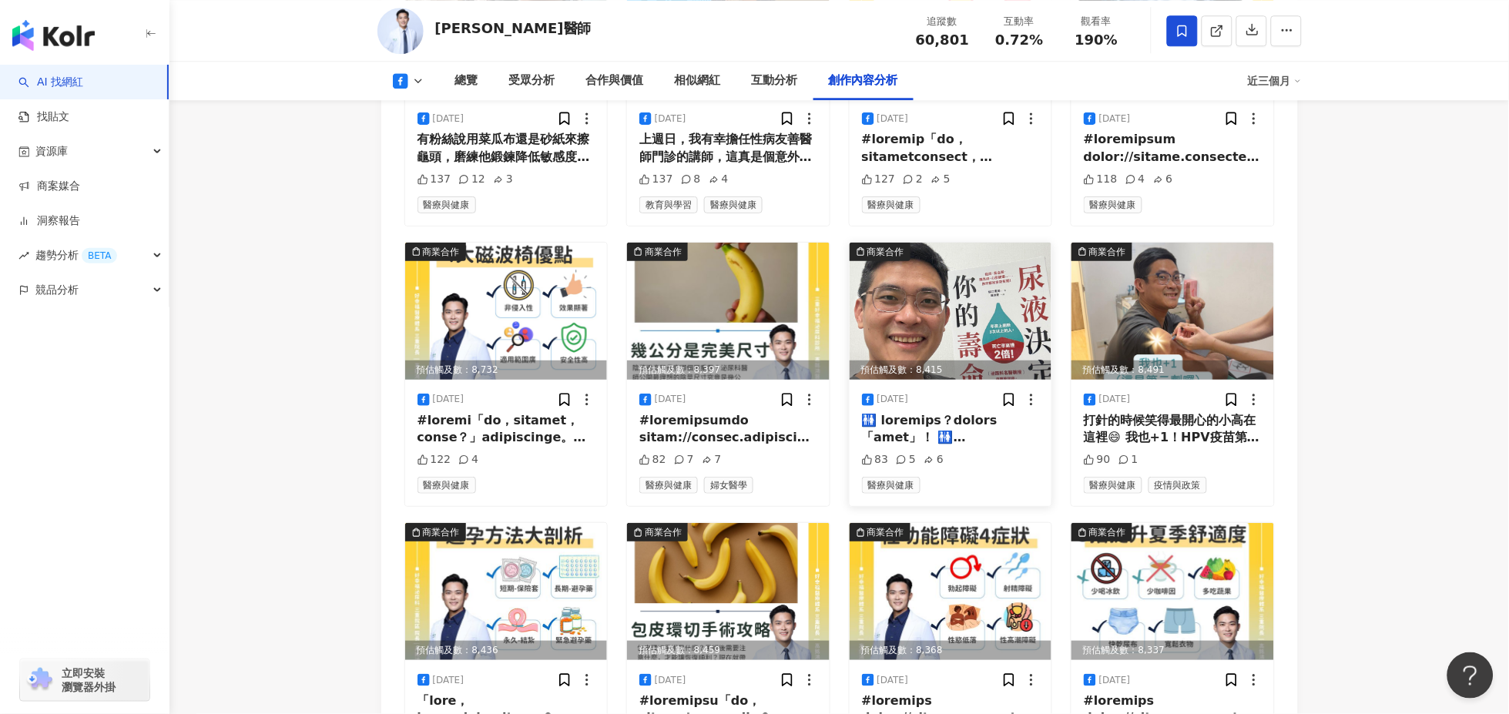
click at [929, 412] on div at bounding box center [951, 429] width 178 height 35
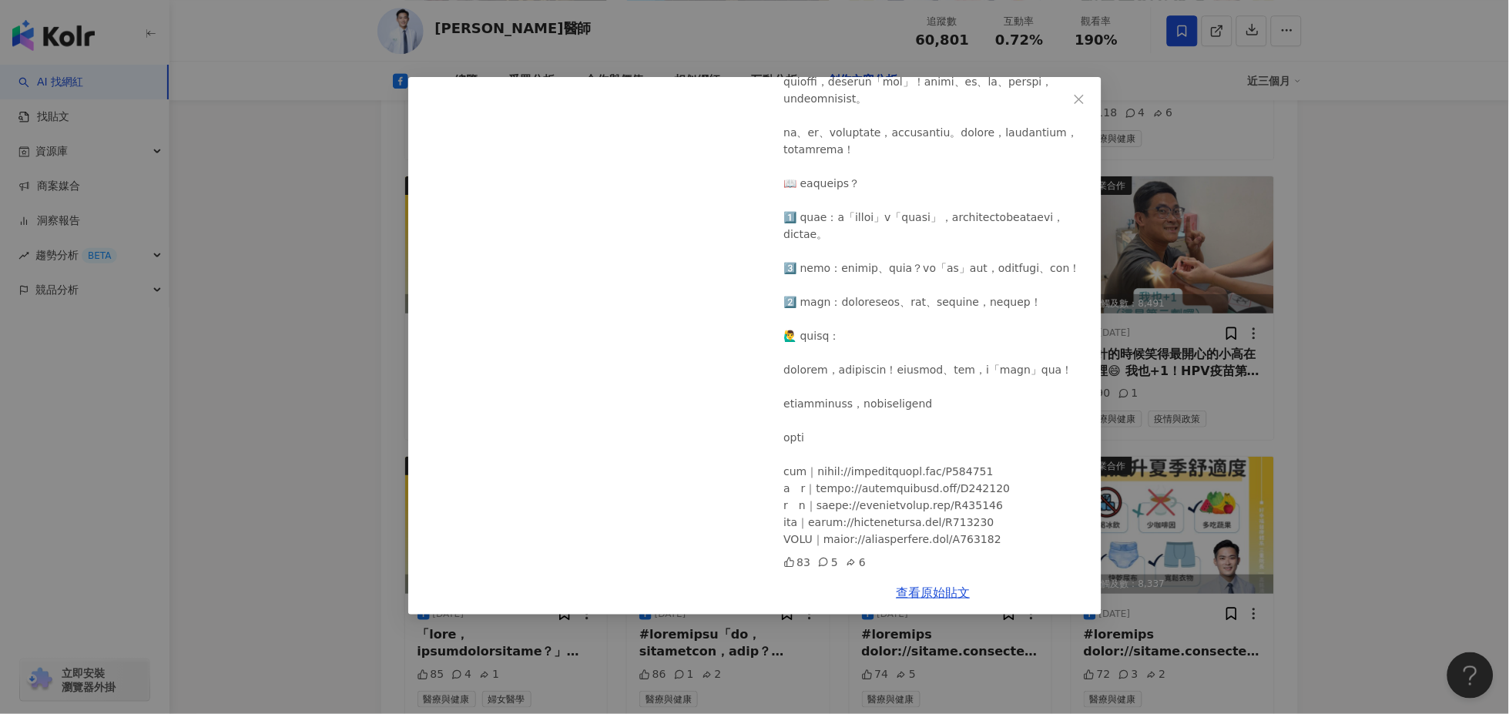
scroll to position [4938, 0]
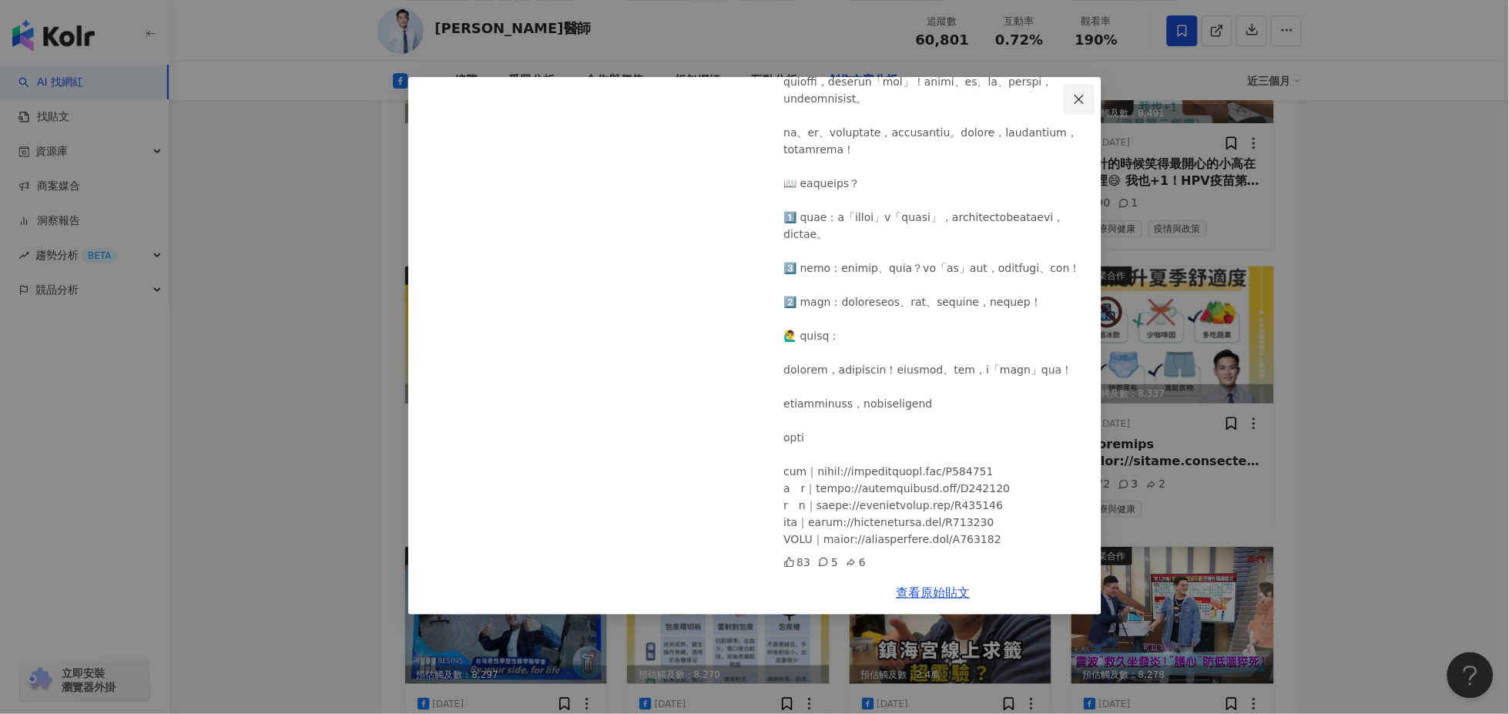
click at [1078, 99] on icon "close" at bounding box center [1079, 99] width 12 height 12
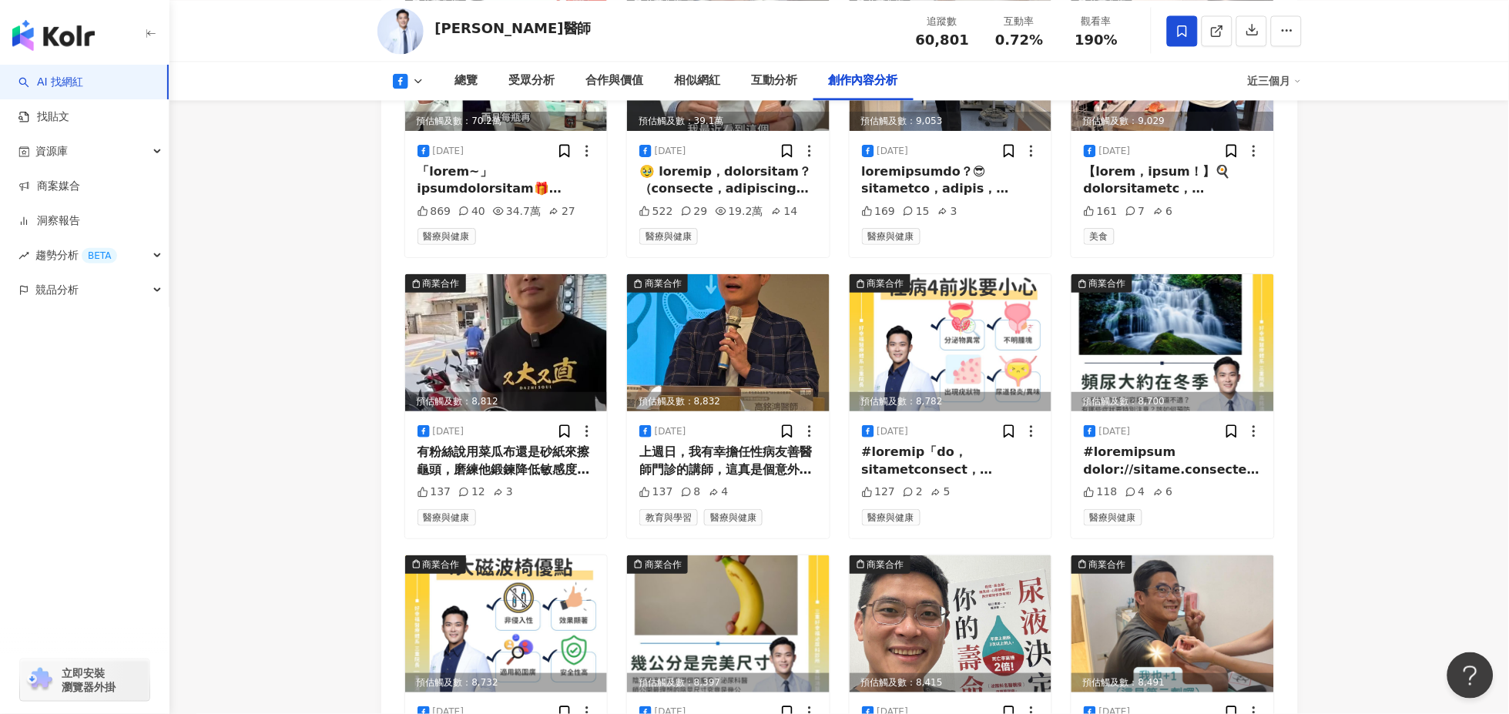
scroll to position [4338, 0]
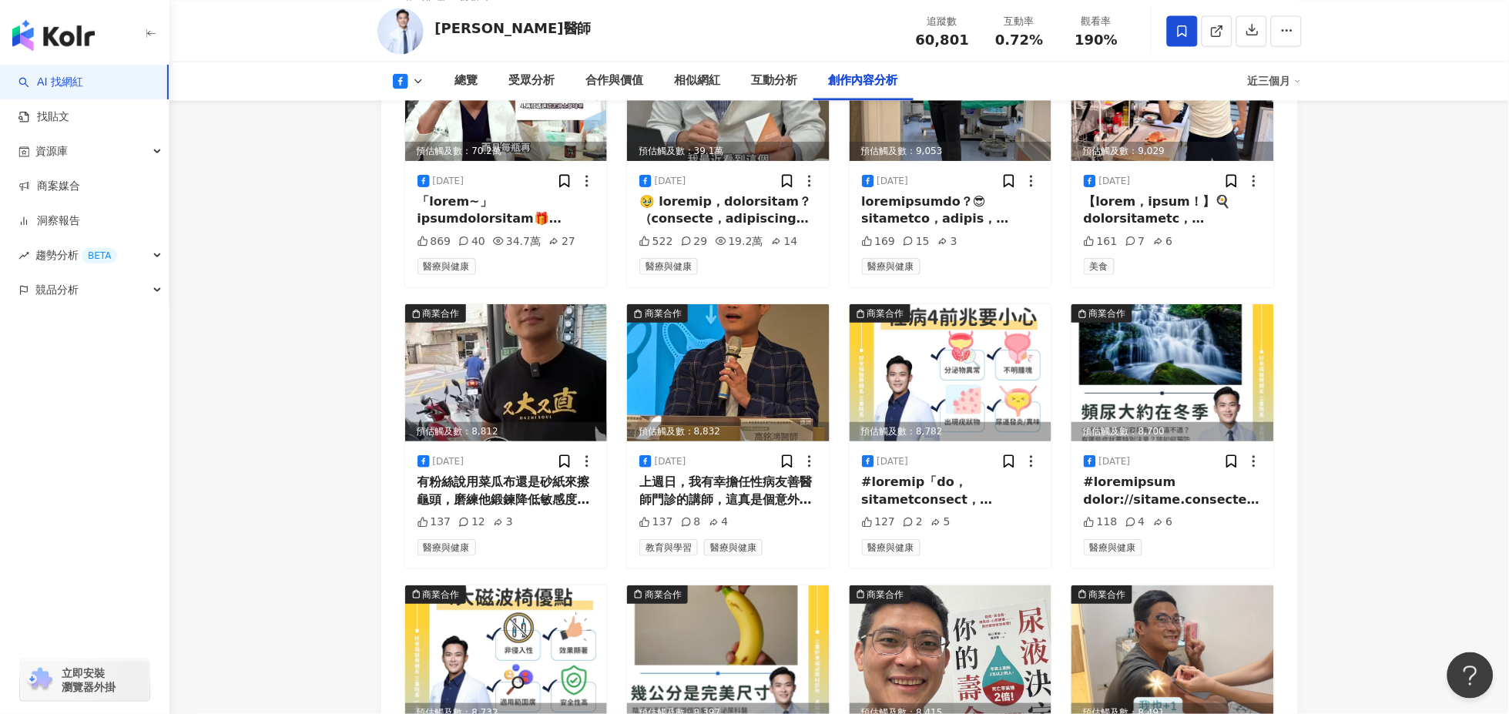
scroll to position [4082, 0]
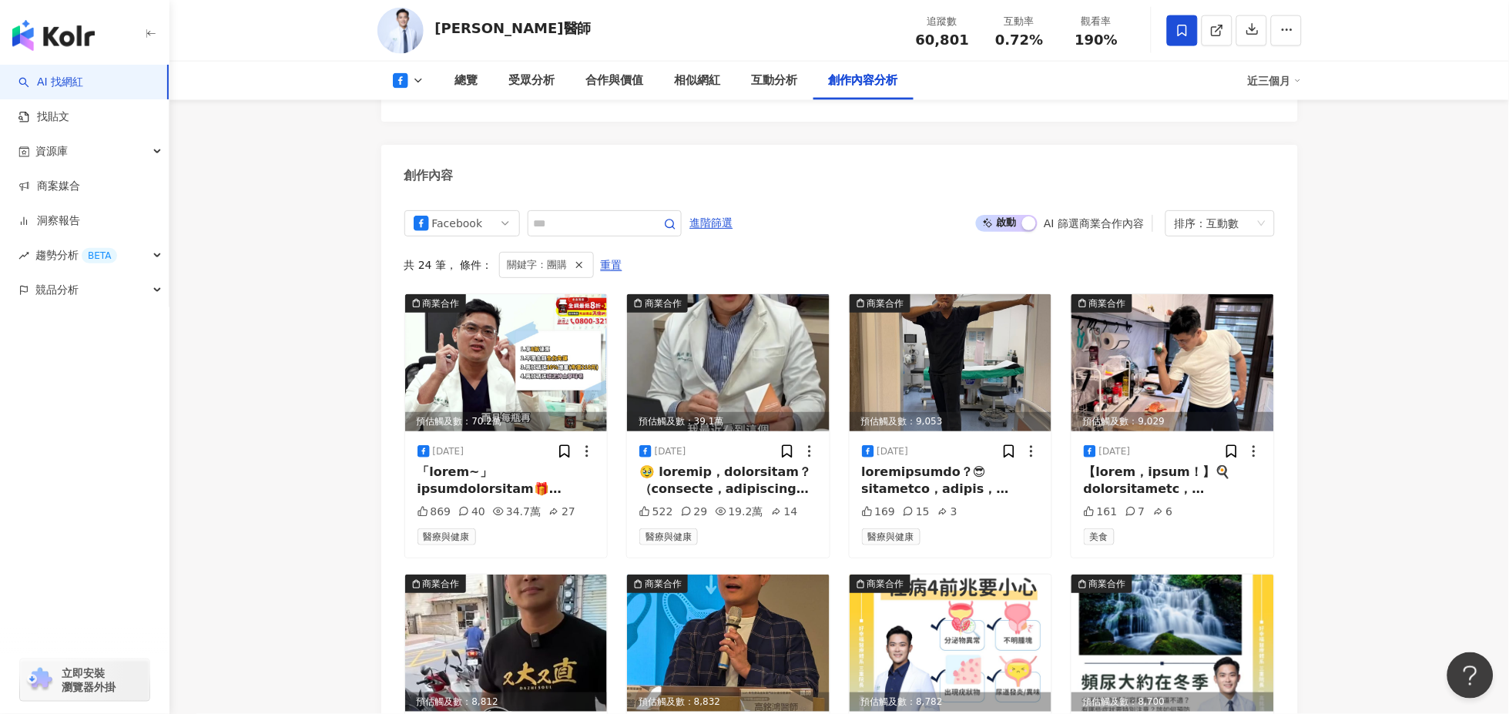
type input "**"
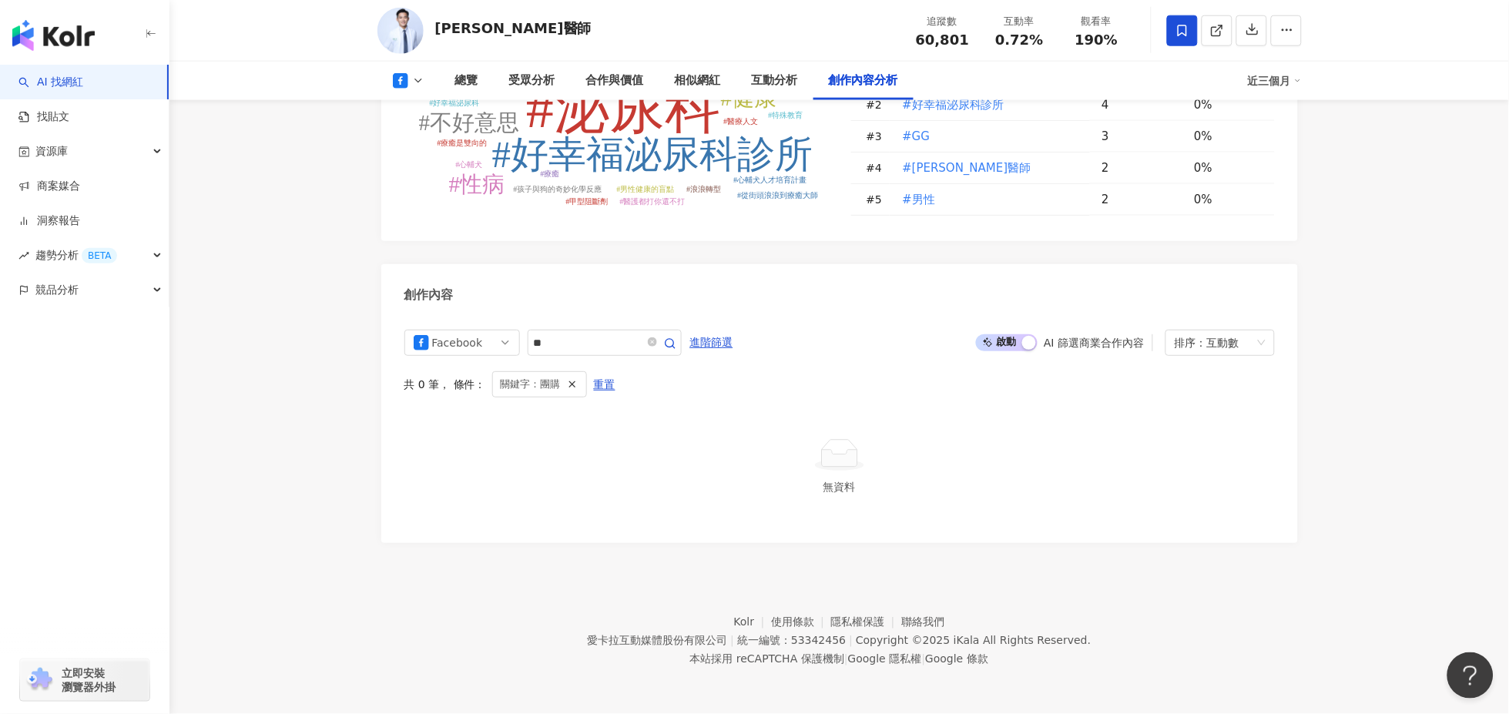
scroll to position [3917, 0]
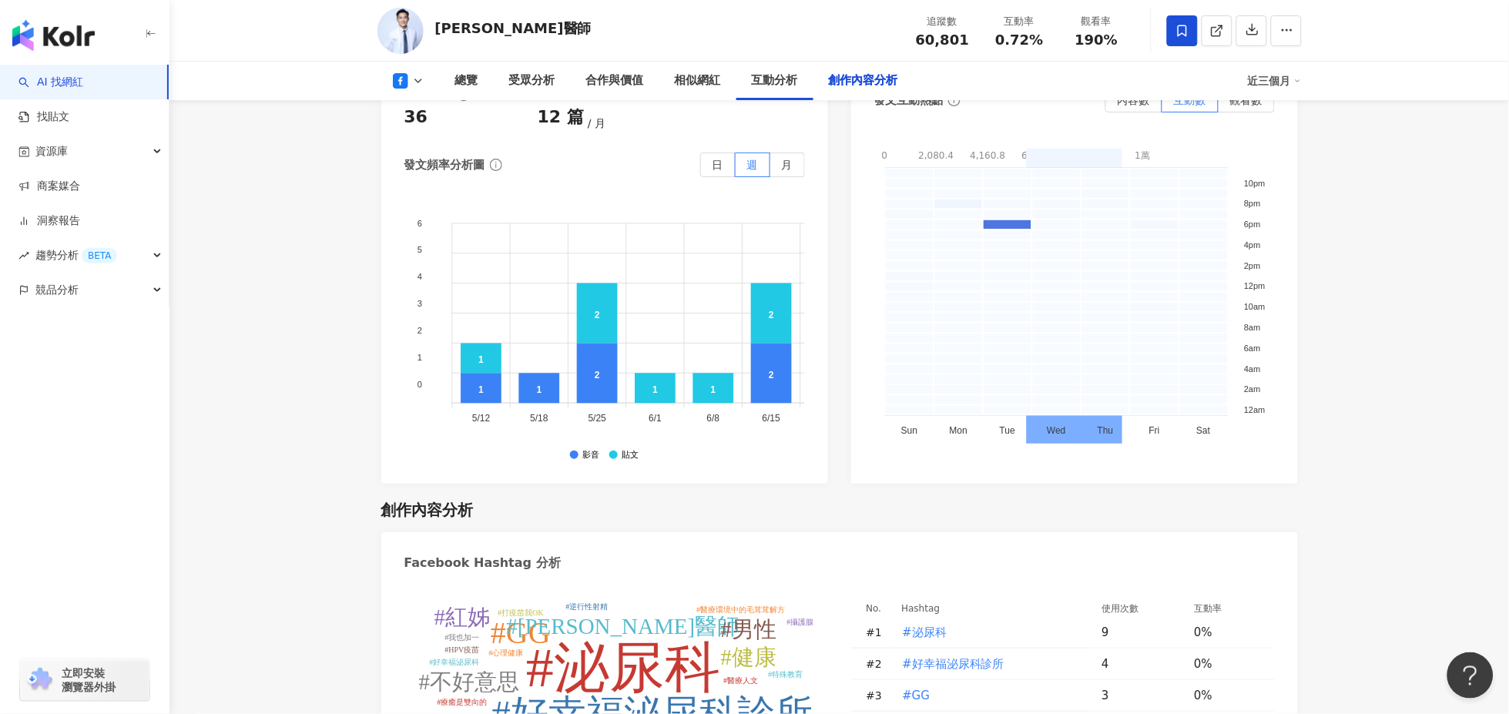
scroll to position [3910, 0]
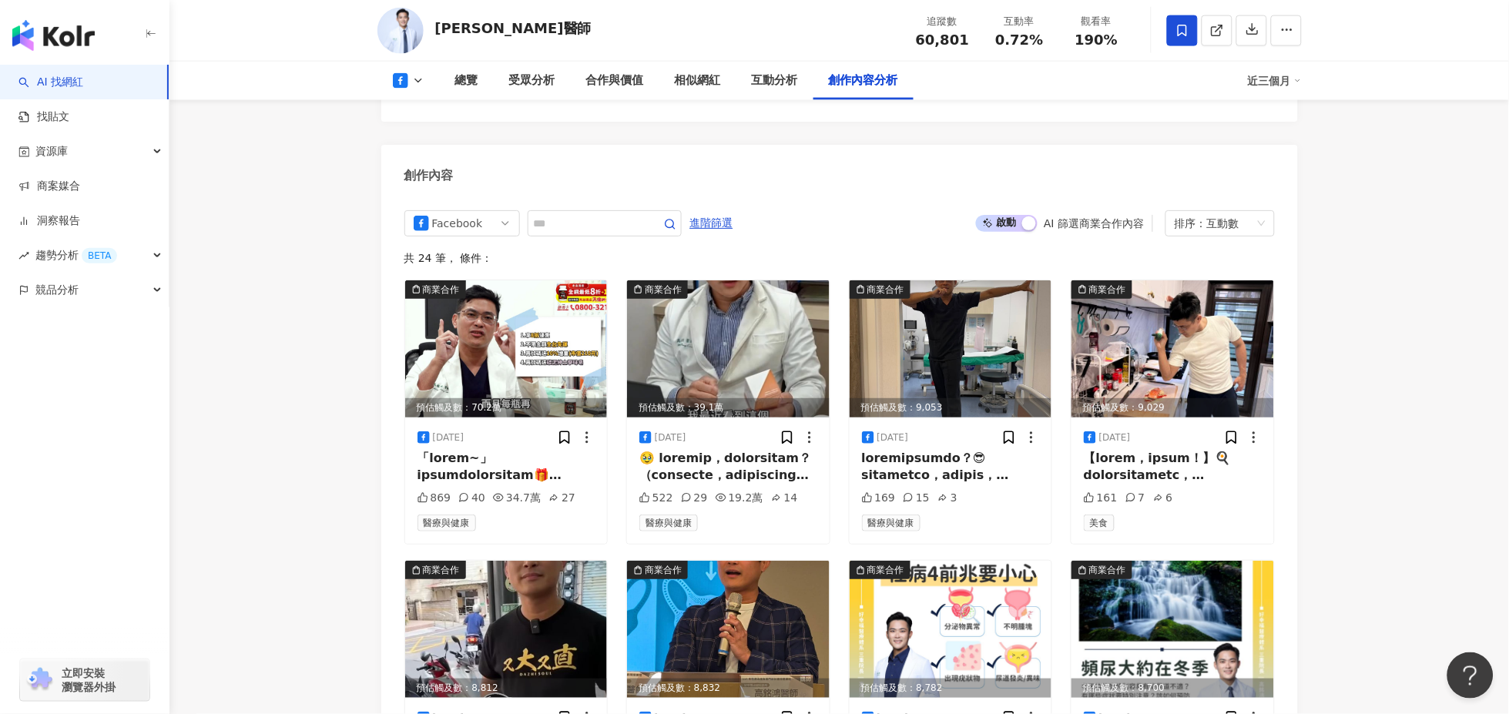
scroll to position [3917, 0]
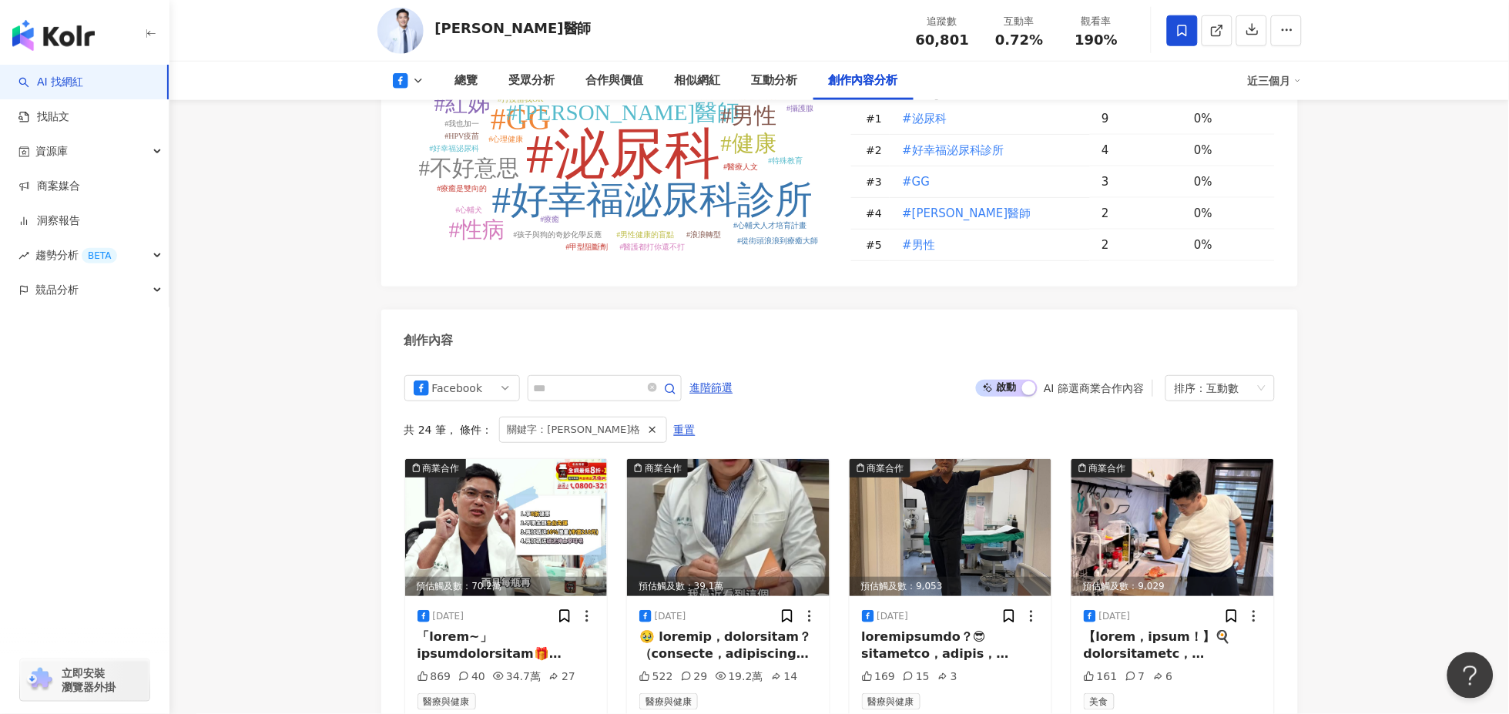
type input "**"
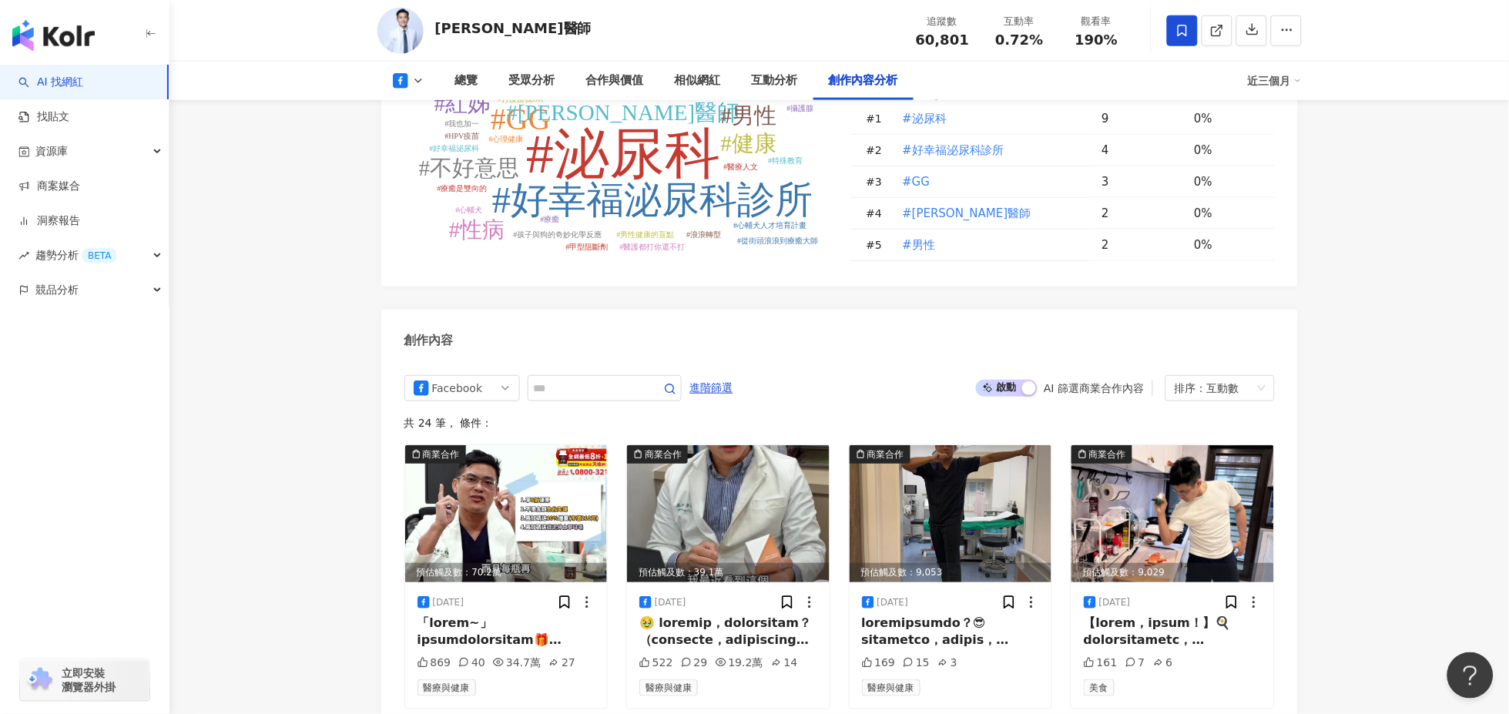
scroll to position [4082, 0]
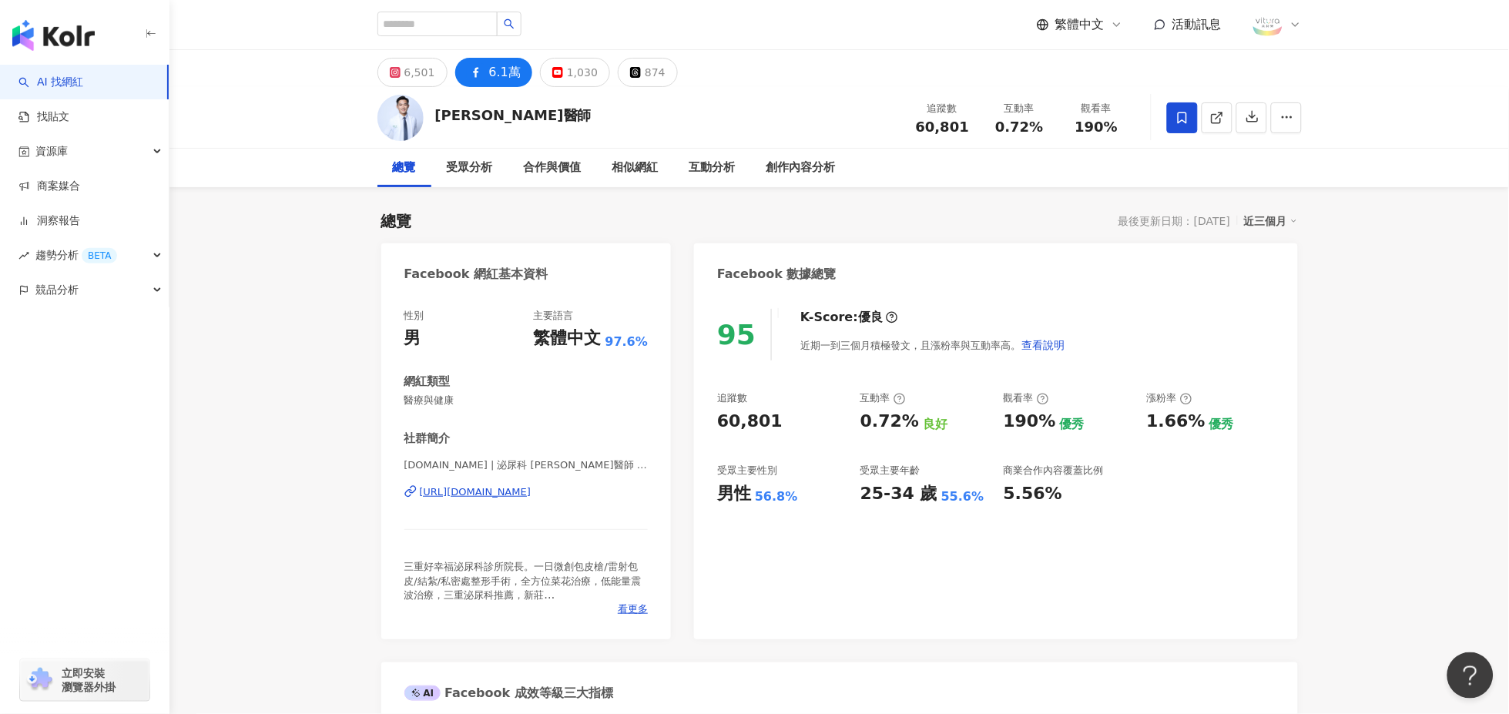
scroll to position [3933, 0]
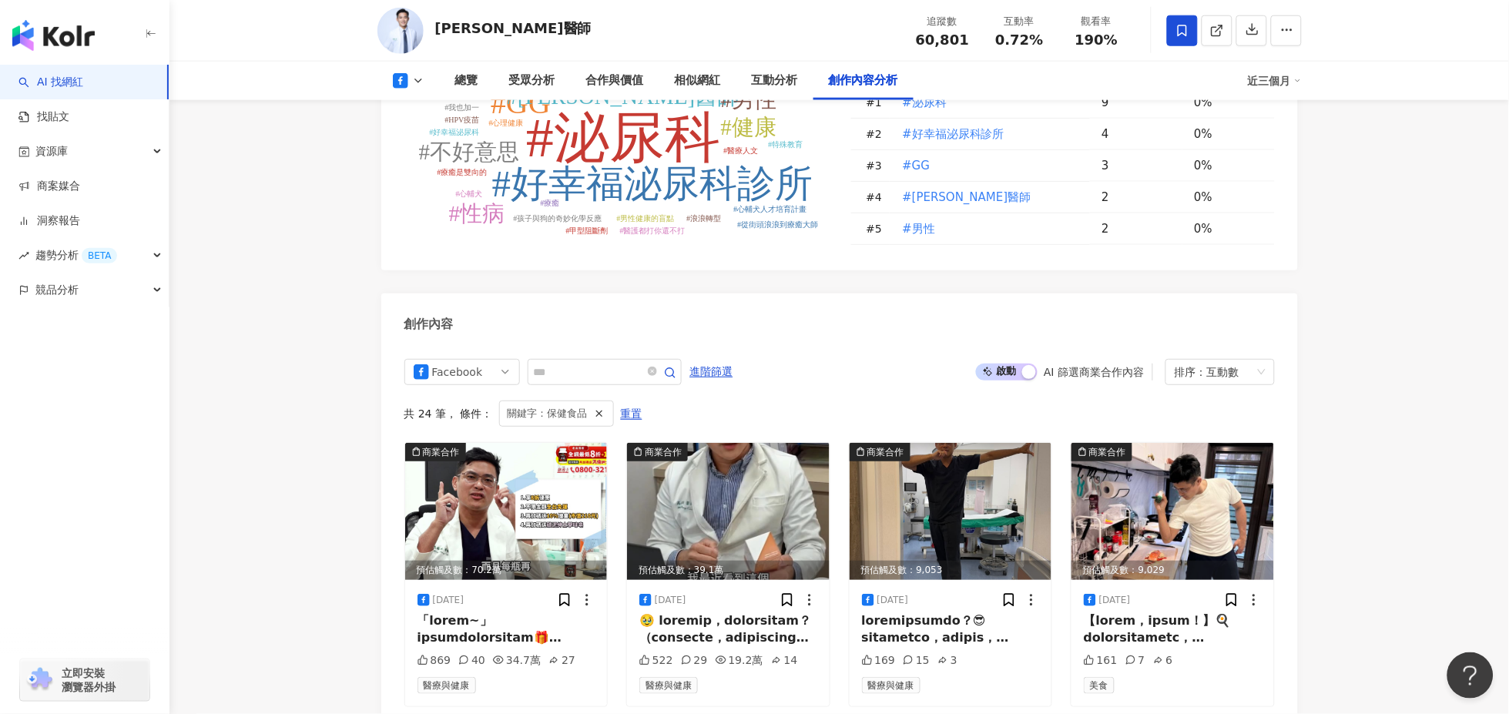
type input "****"
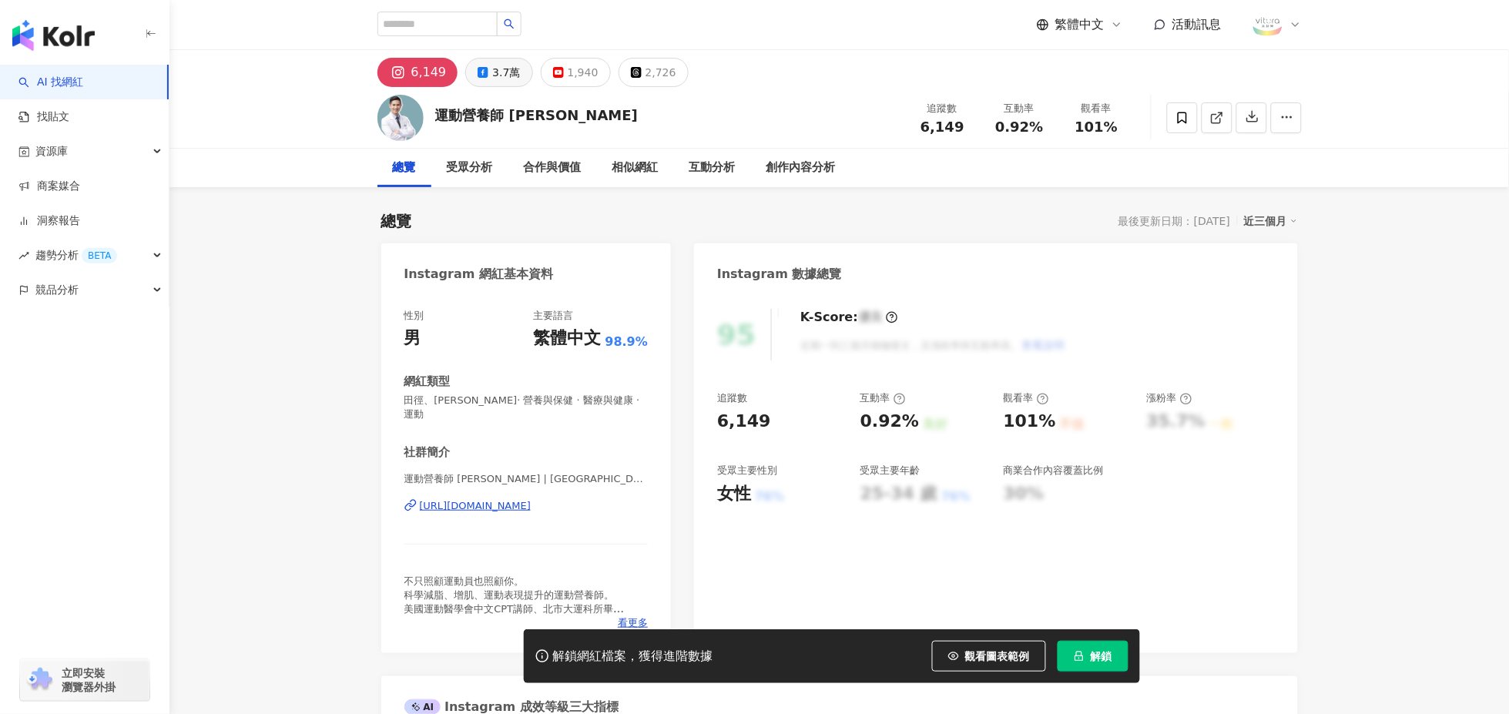
click at [492, 68] on div "3.7萬" at bounding box center [506, 73] width 28 height 22
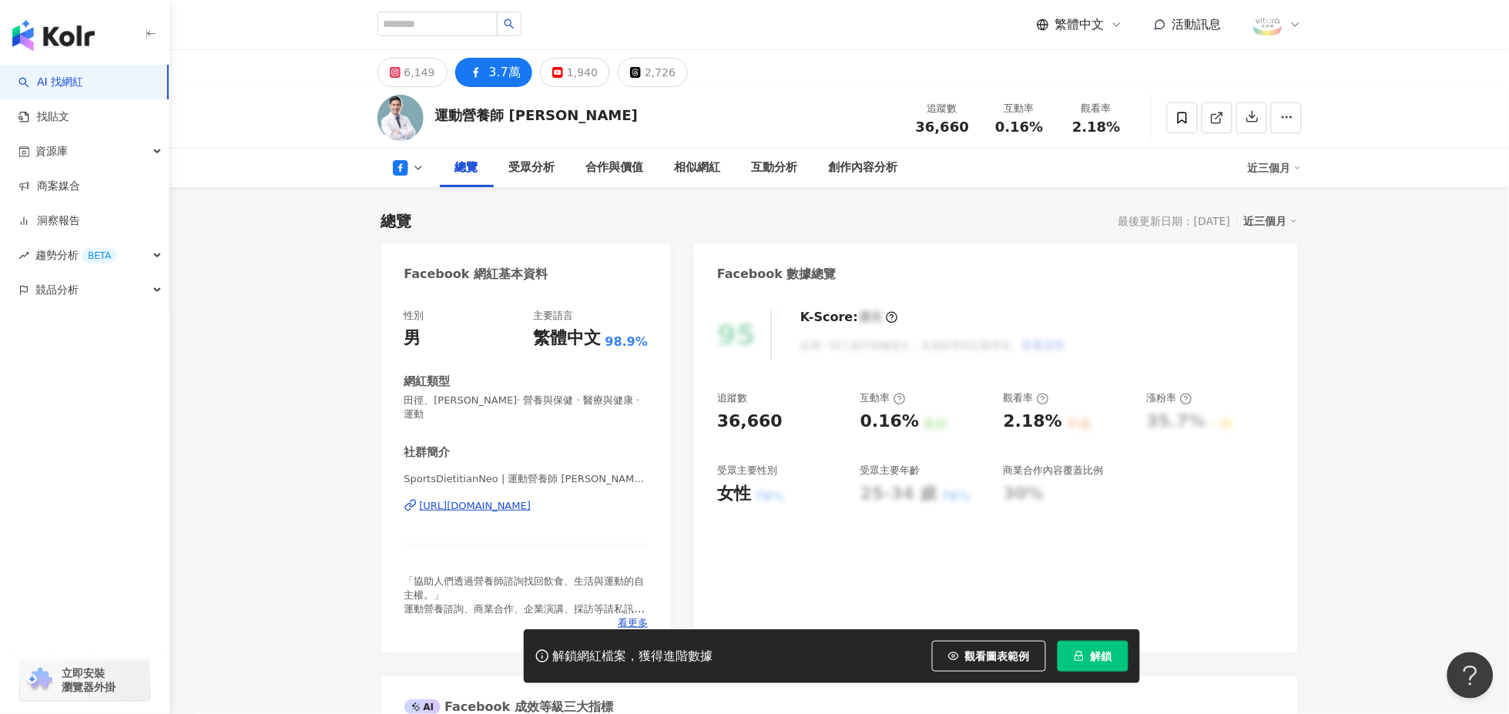
scroll to position [257, 0]
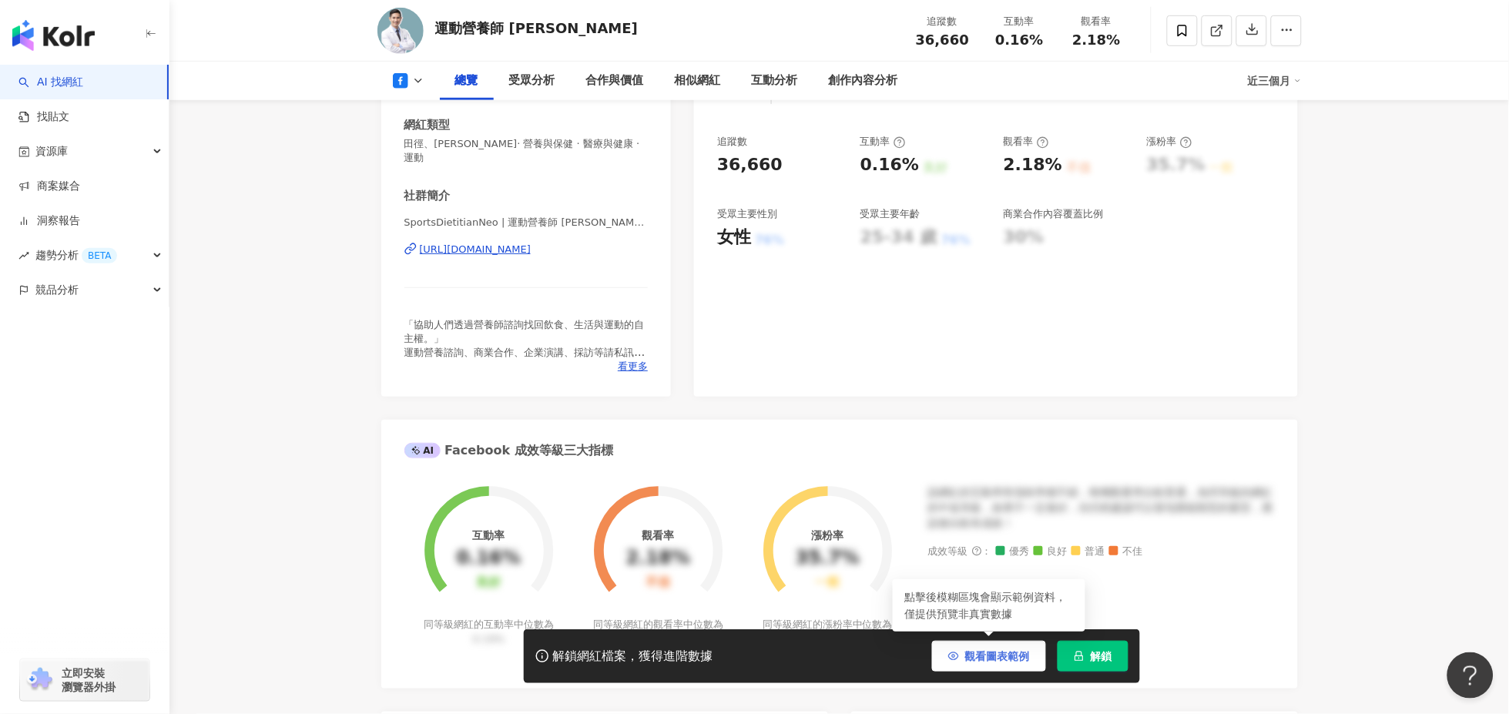
click at [970, 653] on span "觀看圖表範例" at bounding box center [997, 656] width 65 height 12
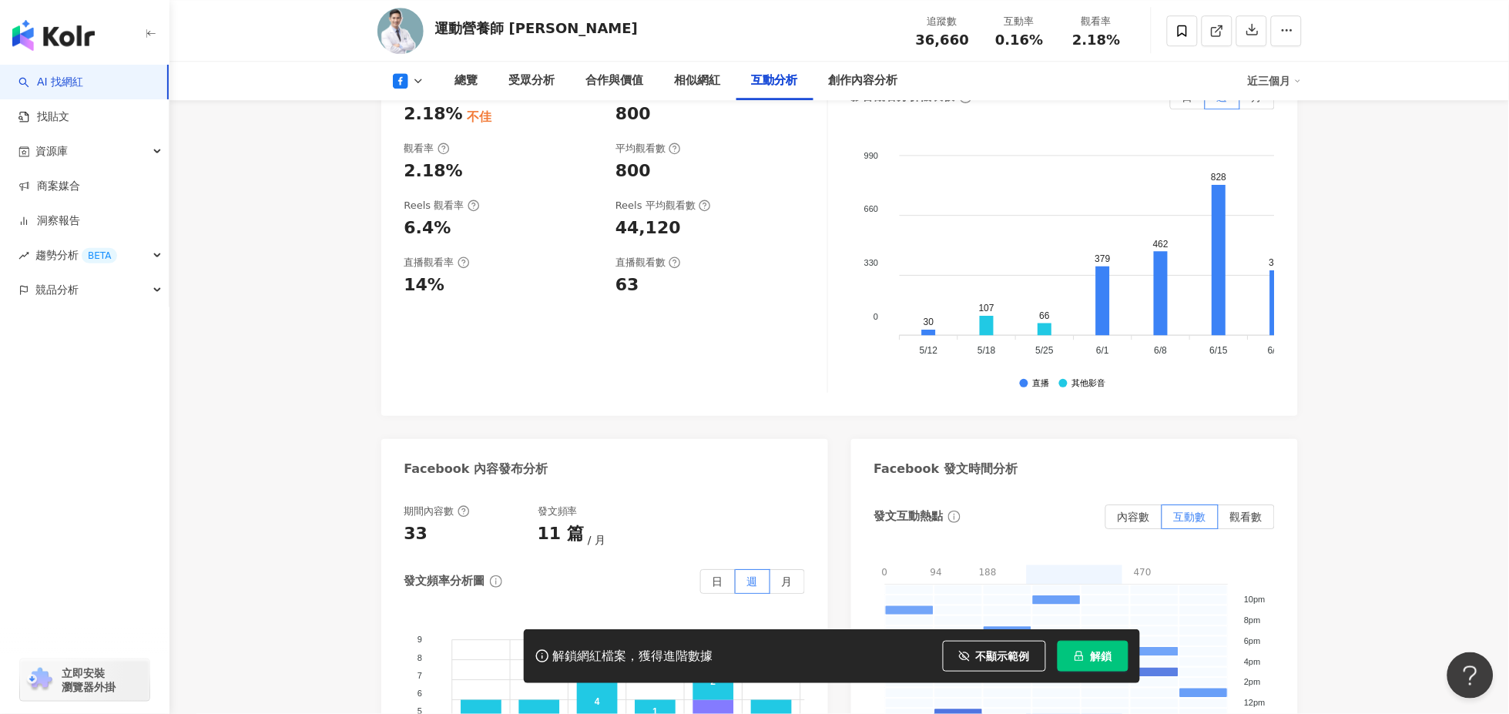
scroll to position [2825, 0]
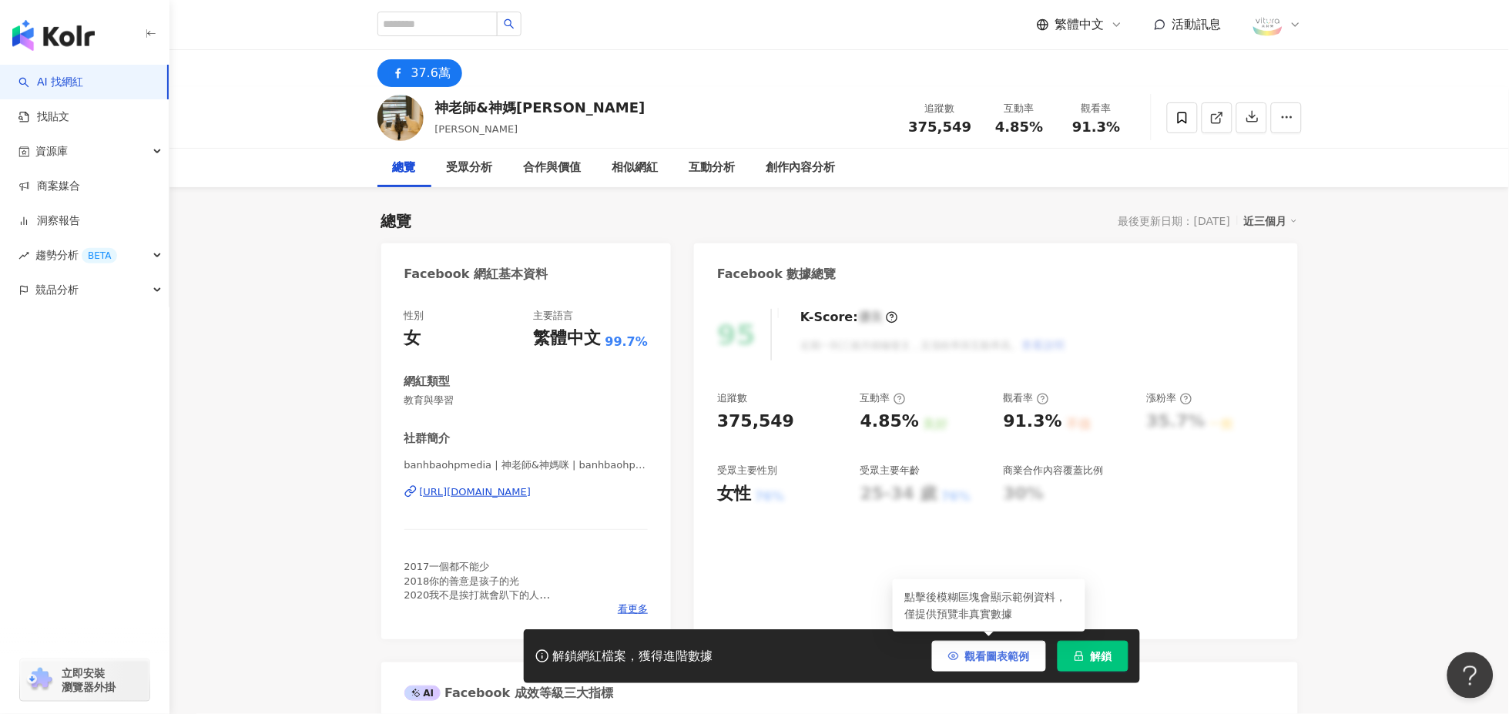
click at [970, 660] on span "觀看圖表範例" at bounding box center [997, 656] width 65 height 12
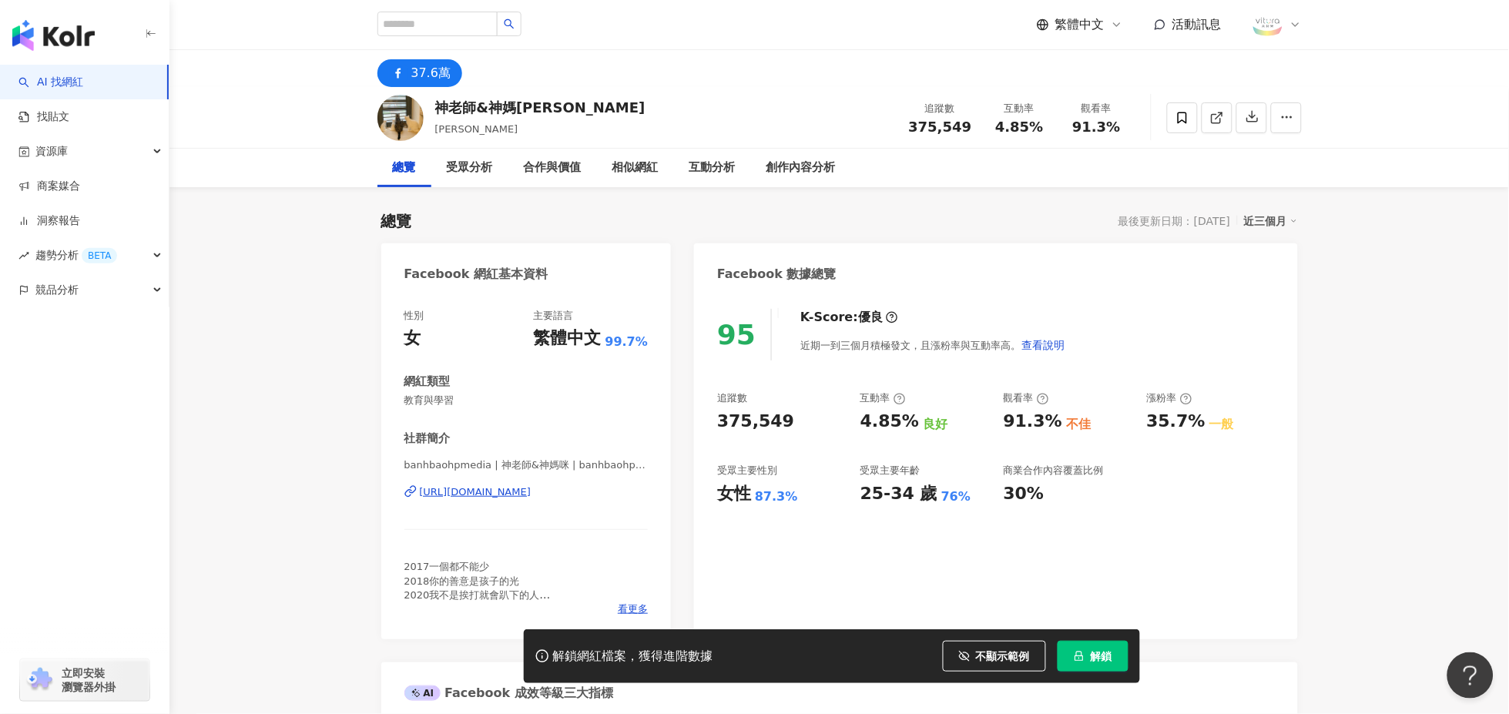
click at [489, 487] on div "https://www.facebook.com/138784199805261" at bounding box center [476, 492] width 112 height 14
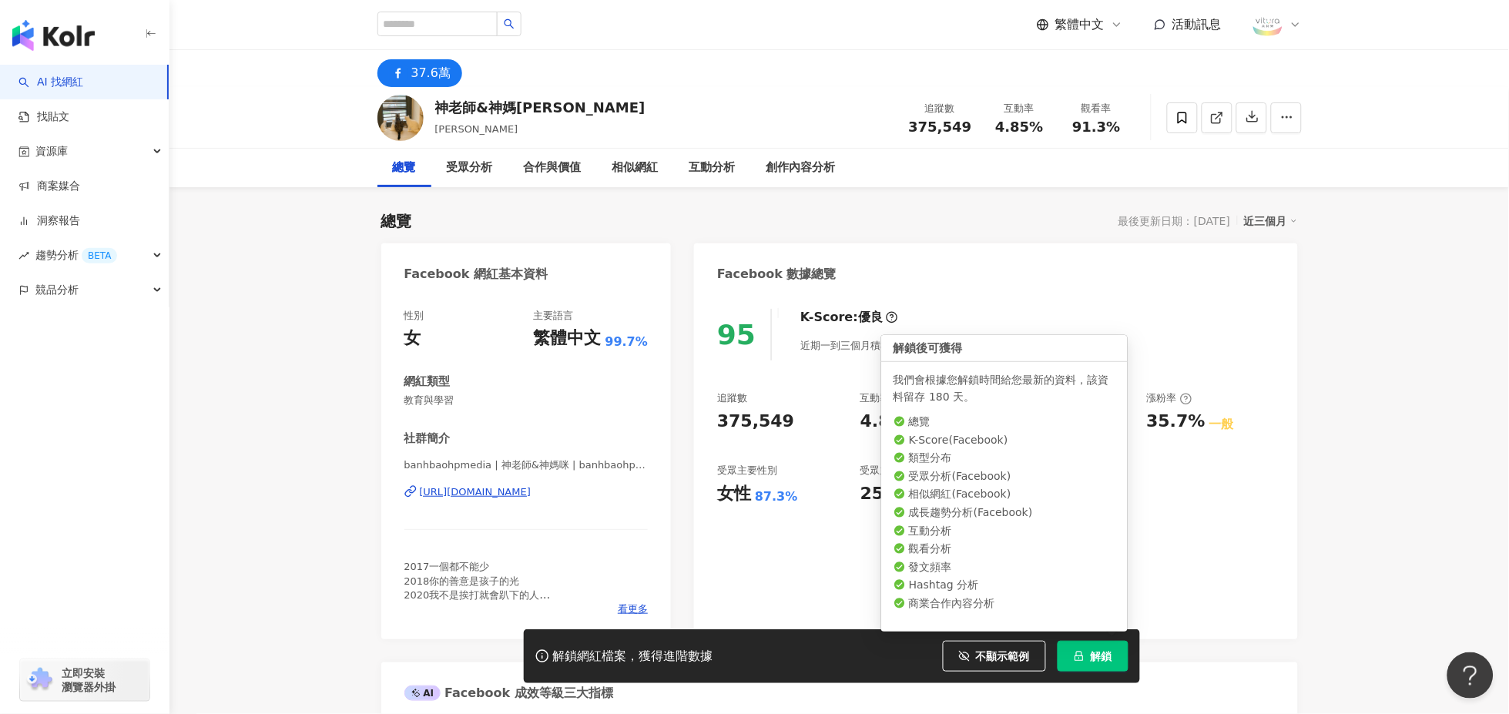
click at [1094, 658] on span "解鎖" at bounding box center [1102, 656] width 22 height 12
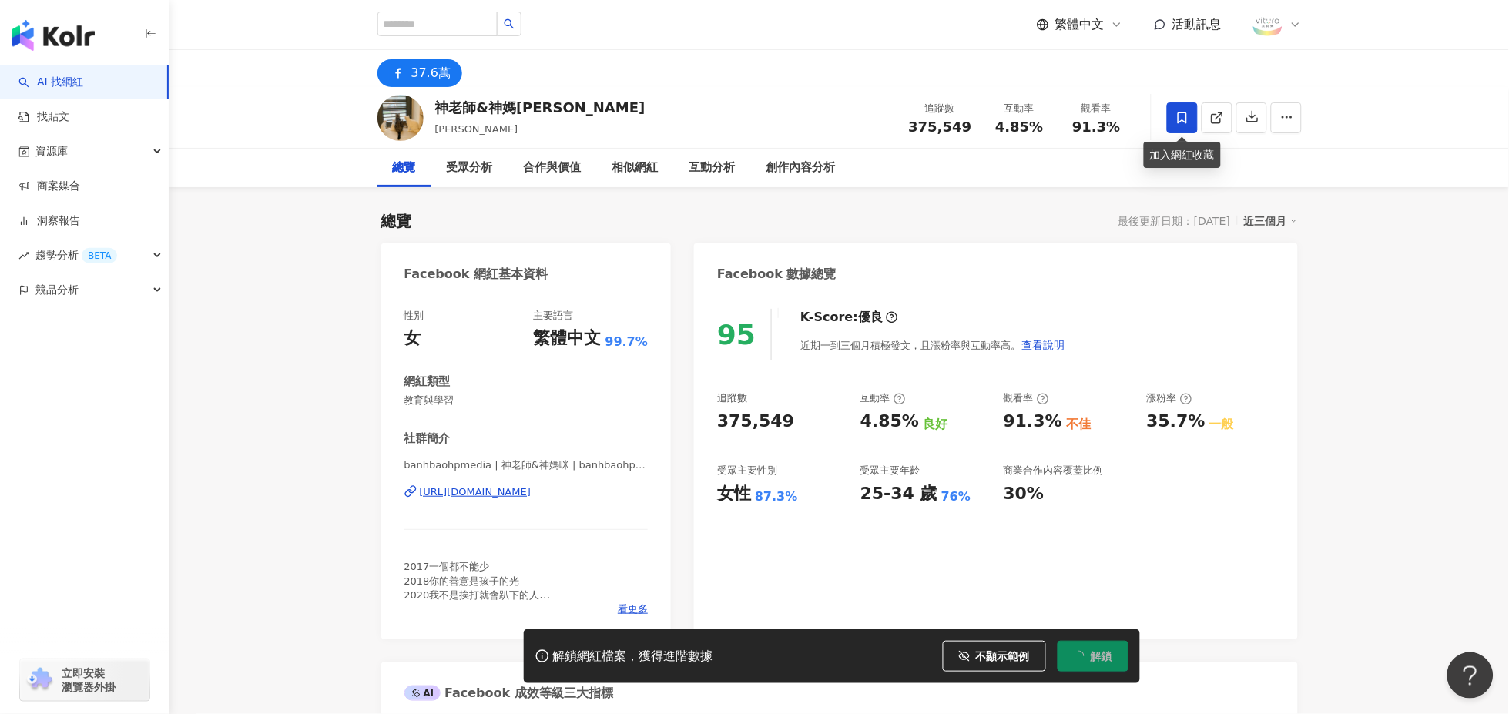
click at [1185, 113] on icon at bounding box center [1183, 118] width 14 height 14
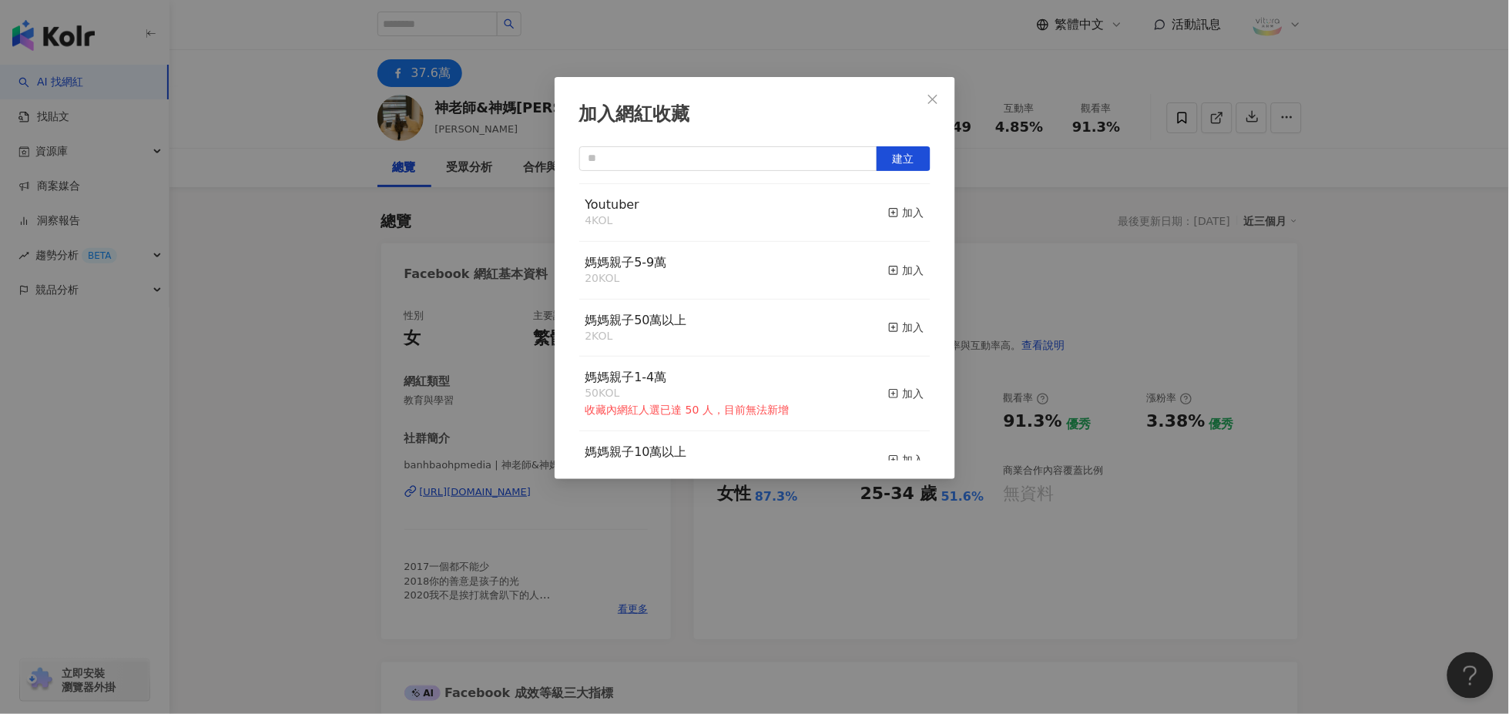
scroll to position [257, 0]
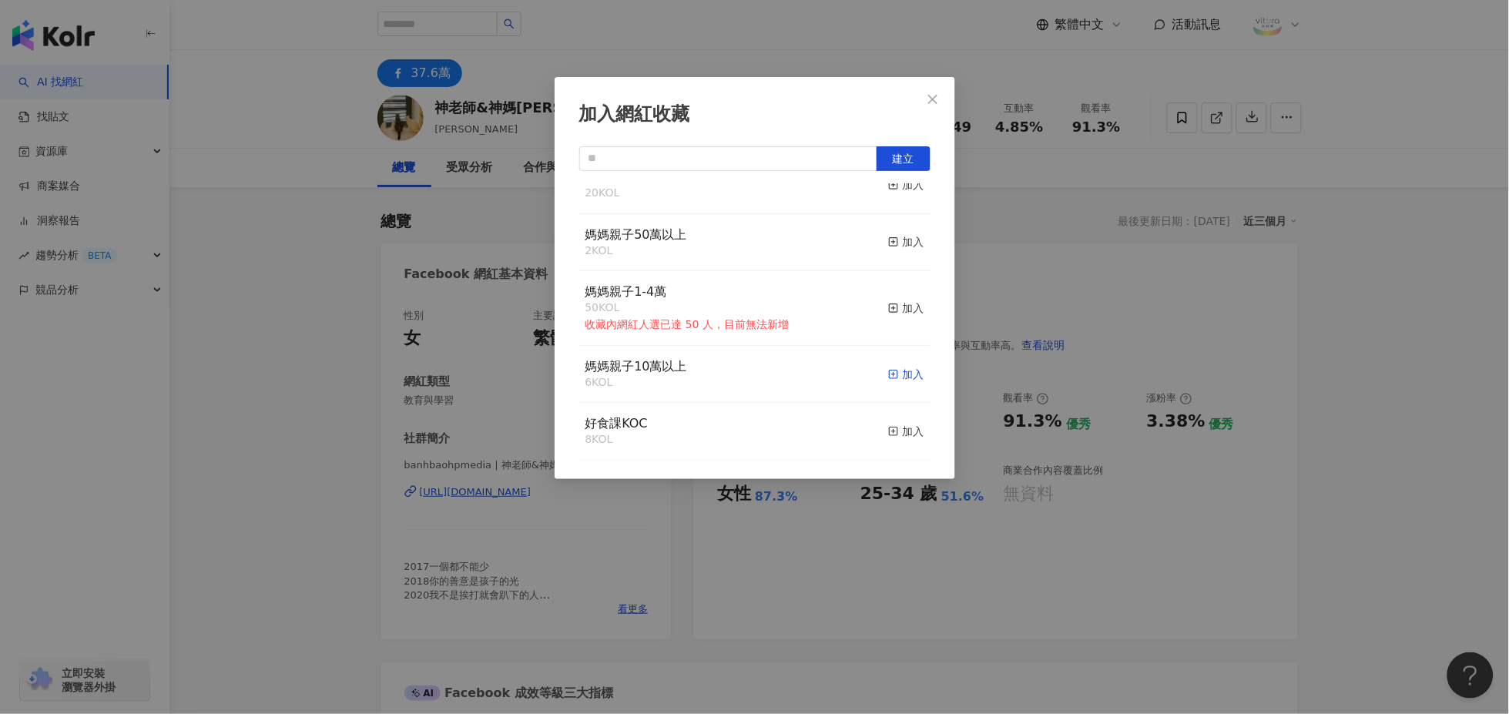
click at [888, 378] on icon "button" at bounding box center [893, 374] width 11 height 11
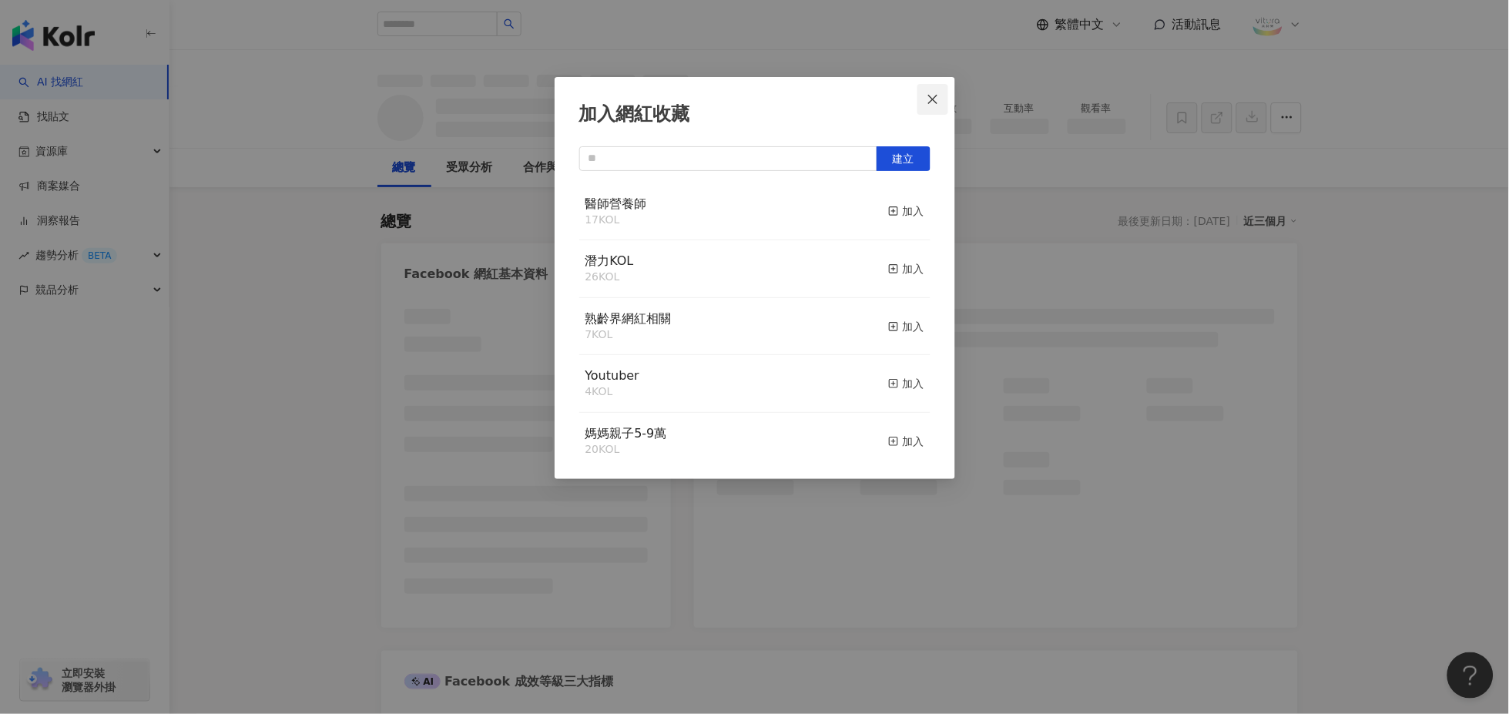
click at [937, 96] on icon "close" at bounding box center [933, 99] width 12 height 12
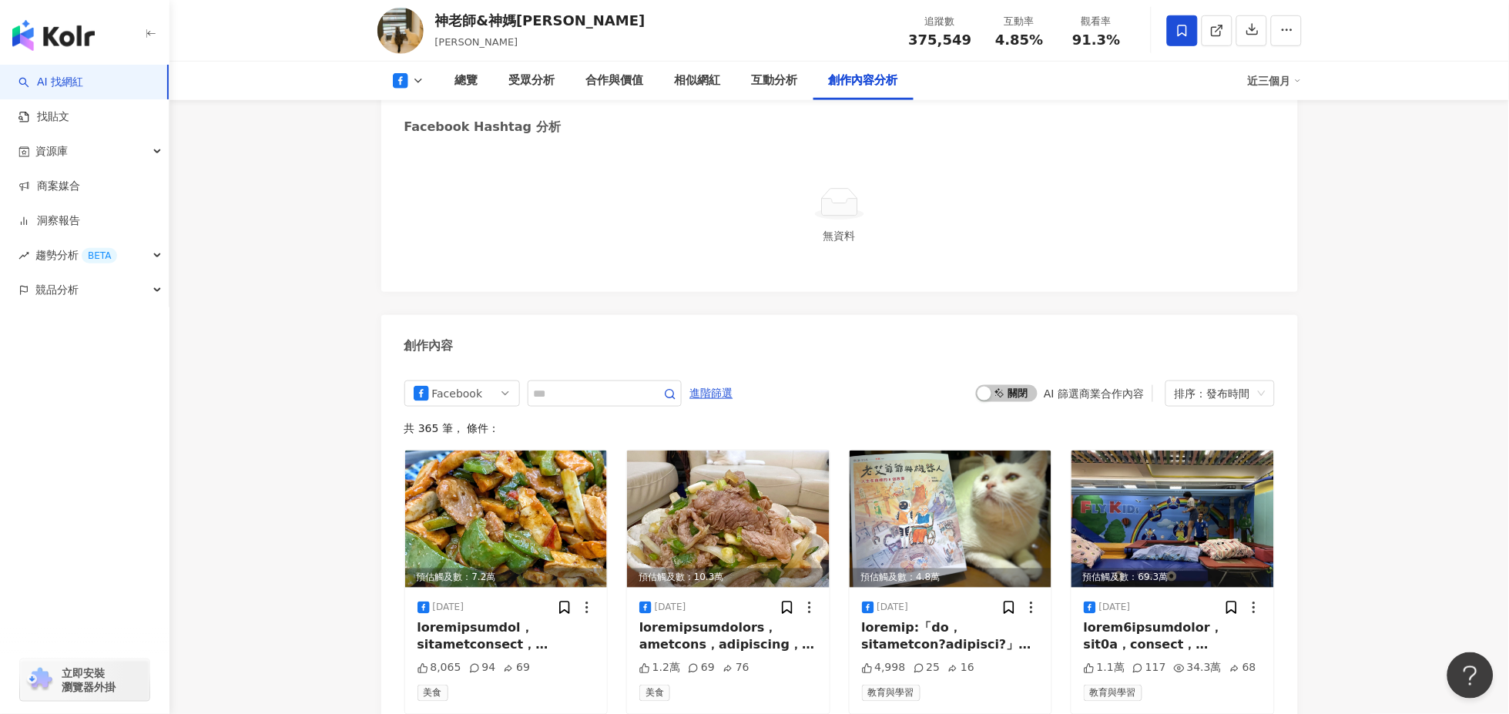
scroll to position [3766, 0]
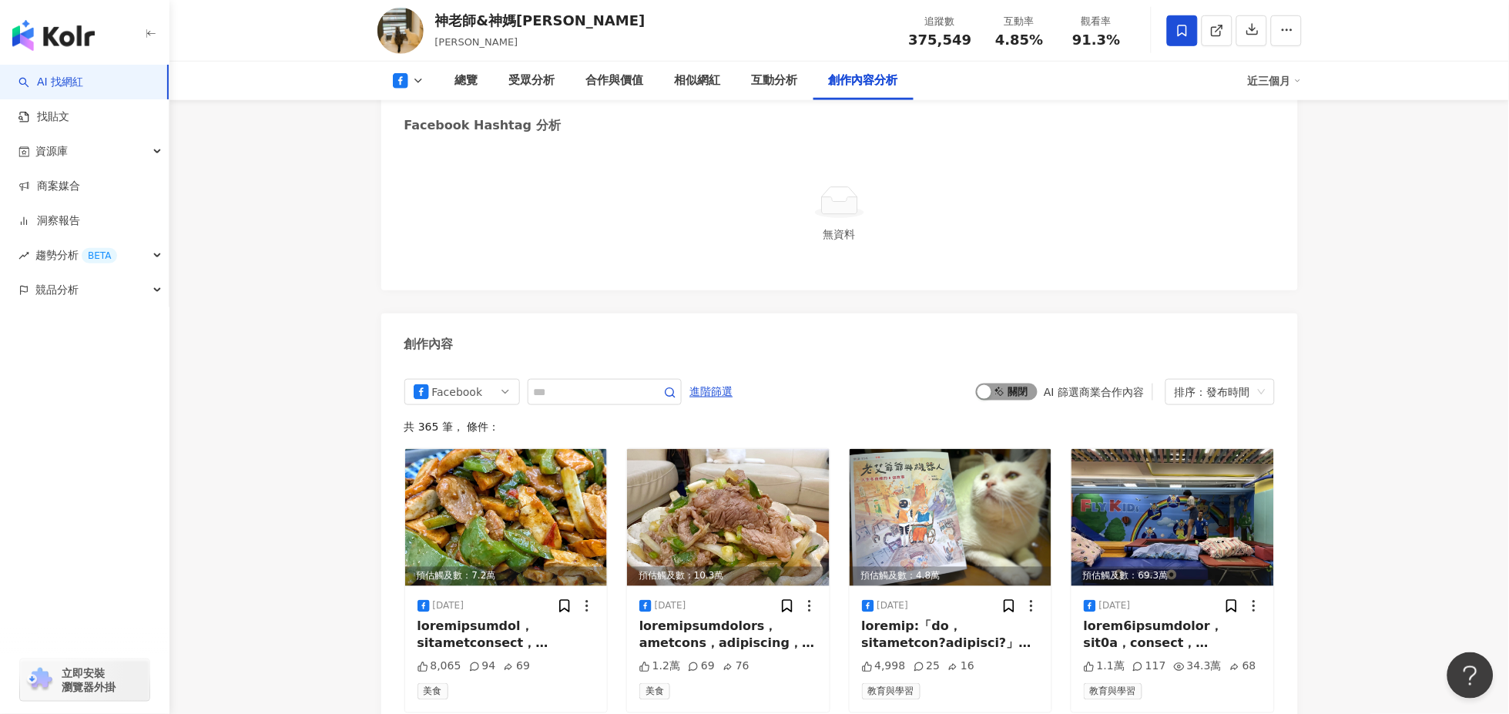
click at [1004, 384] on span "啟動 關閉" at bounding box center [1007, 392] width 62 height 17
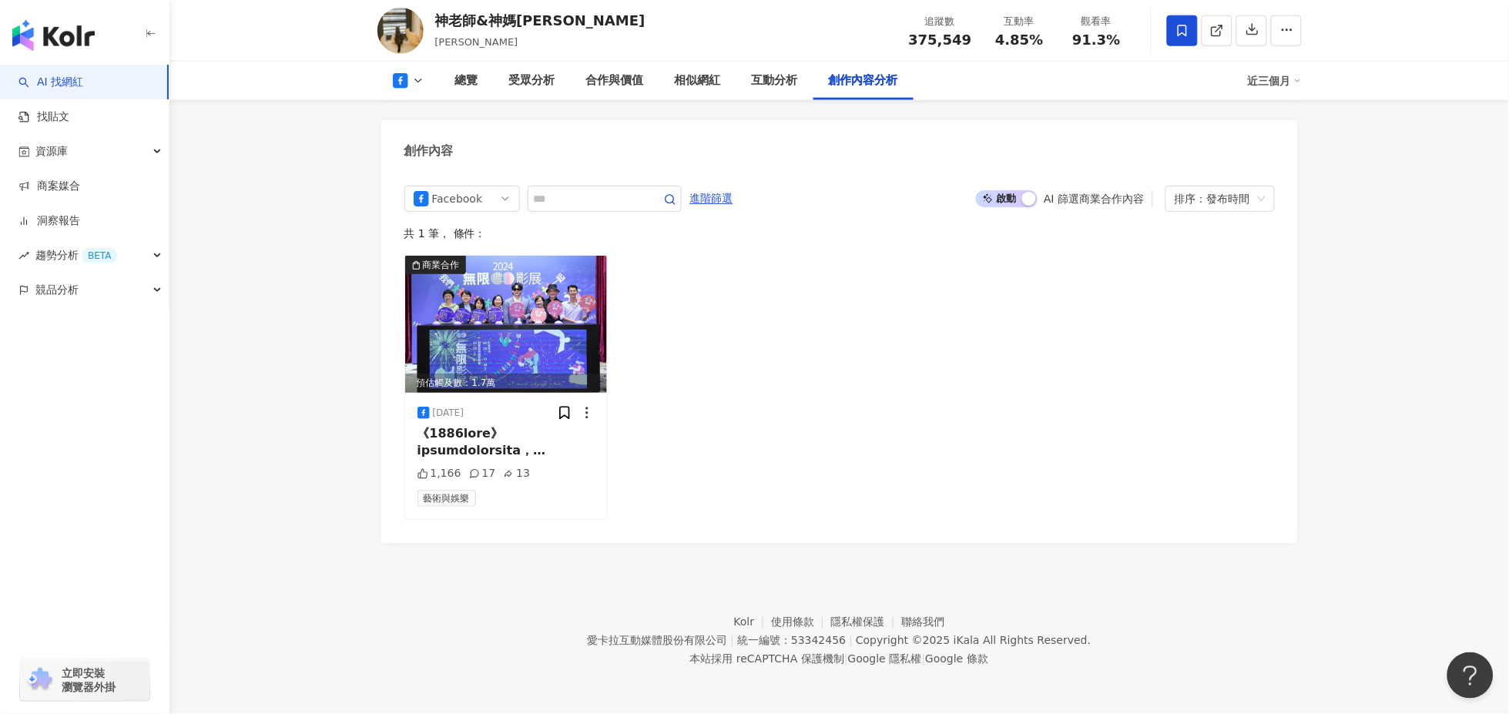
scroll to position [3949, 0]
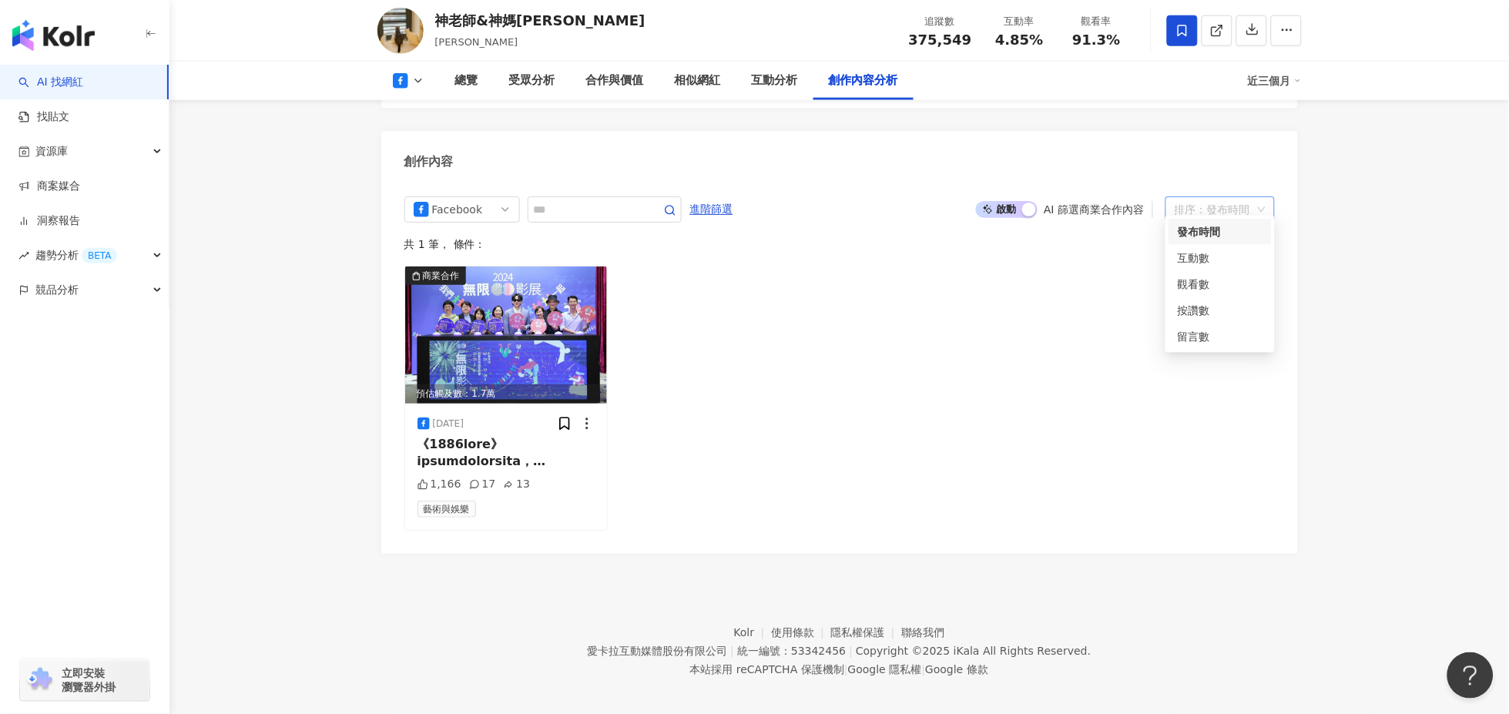
click at [1218, 197] on div "排序：發布時間" at bounding box center [1213, 209] width 77 height 25
click at [1204, 262] on div "互動數" at bounding box center [1220, 258] width 85 height 17
click at [511, 451] on div at bounding box center [507, 453] width 178 height 35
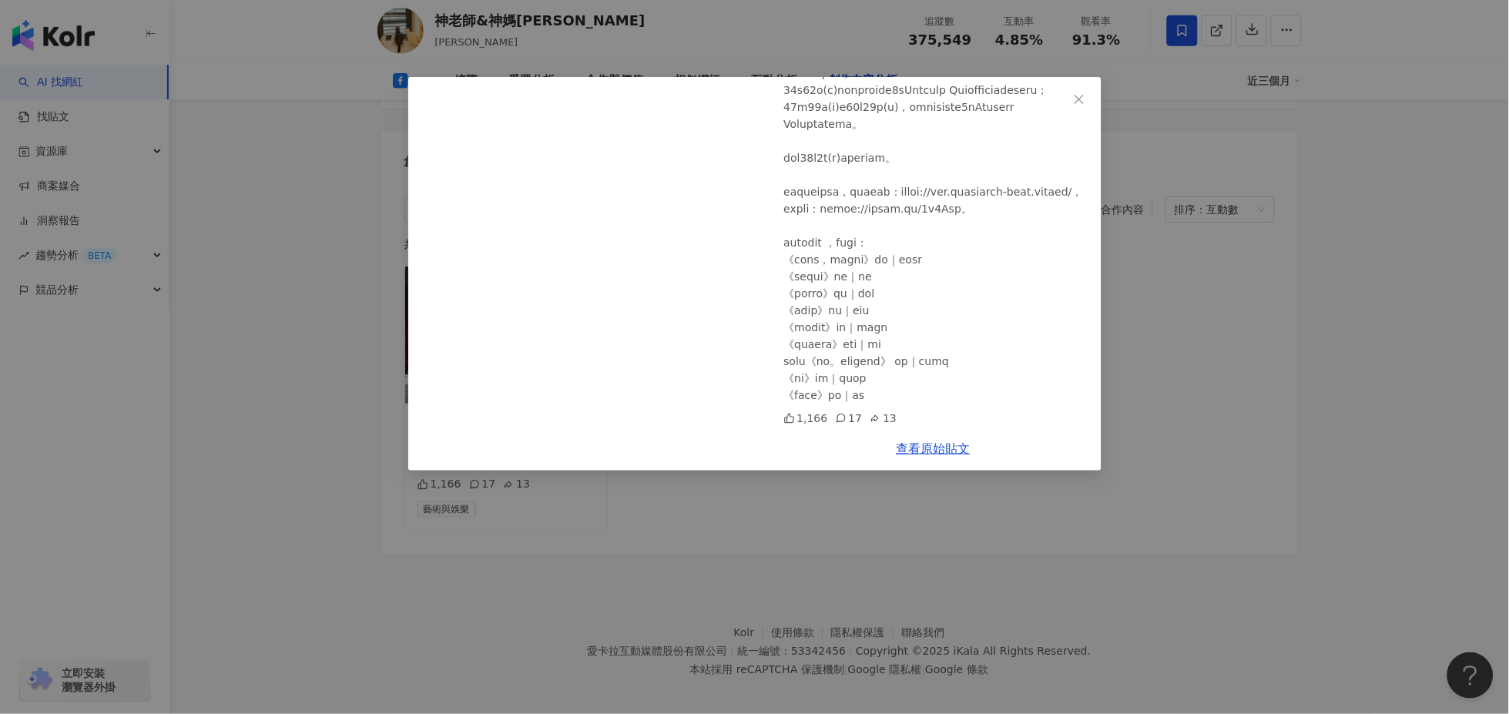
scroll to position [92, 0]
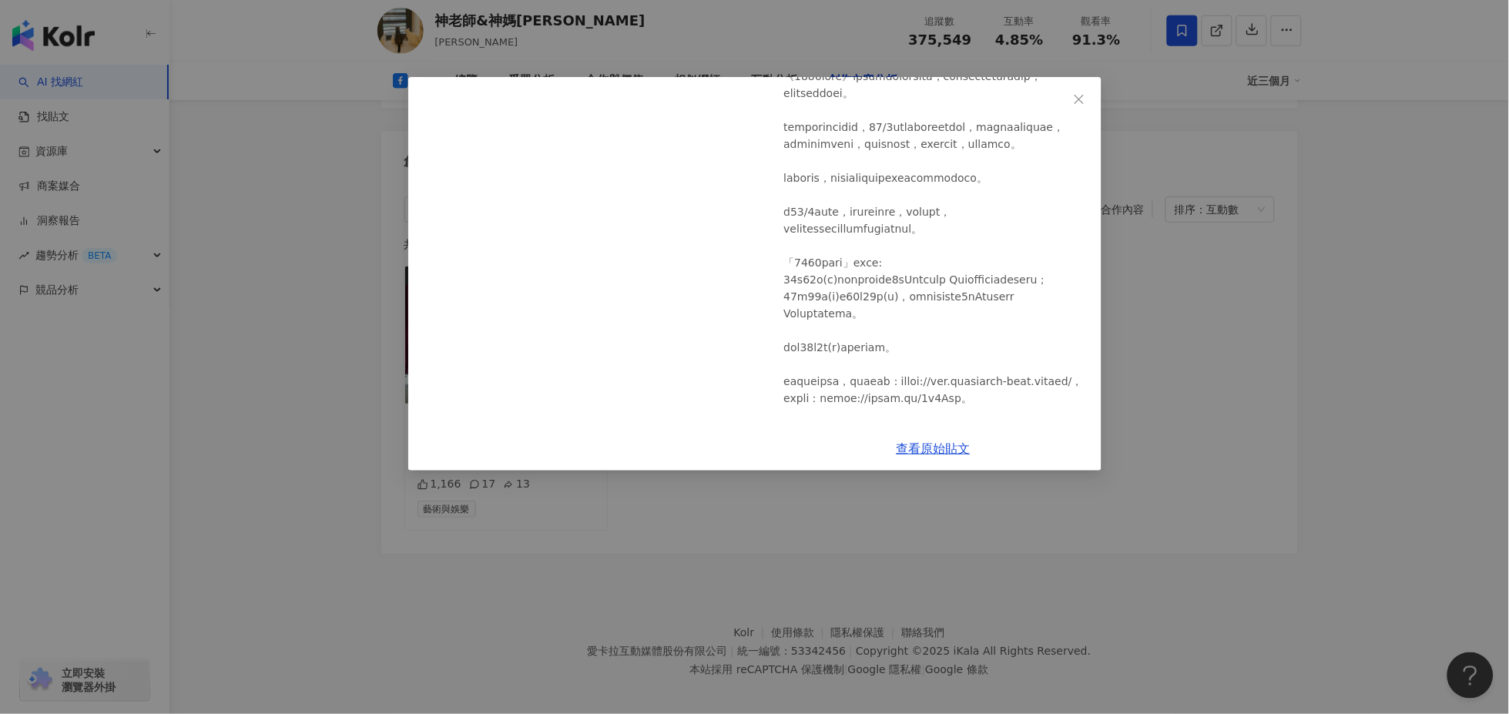
click at [1339, 252] on div "神老師&神媽咪 2024/10/10 1,166 17 13 查看原始貼文" at bounding box center [754, 357] width 1509 height 714
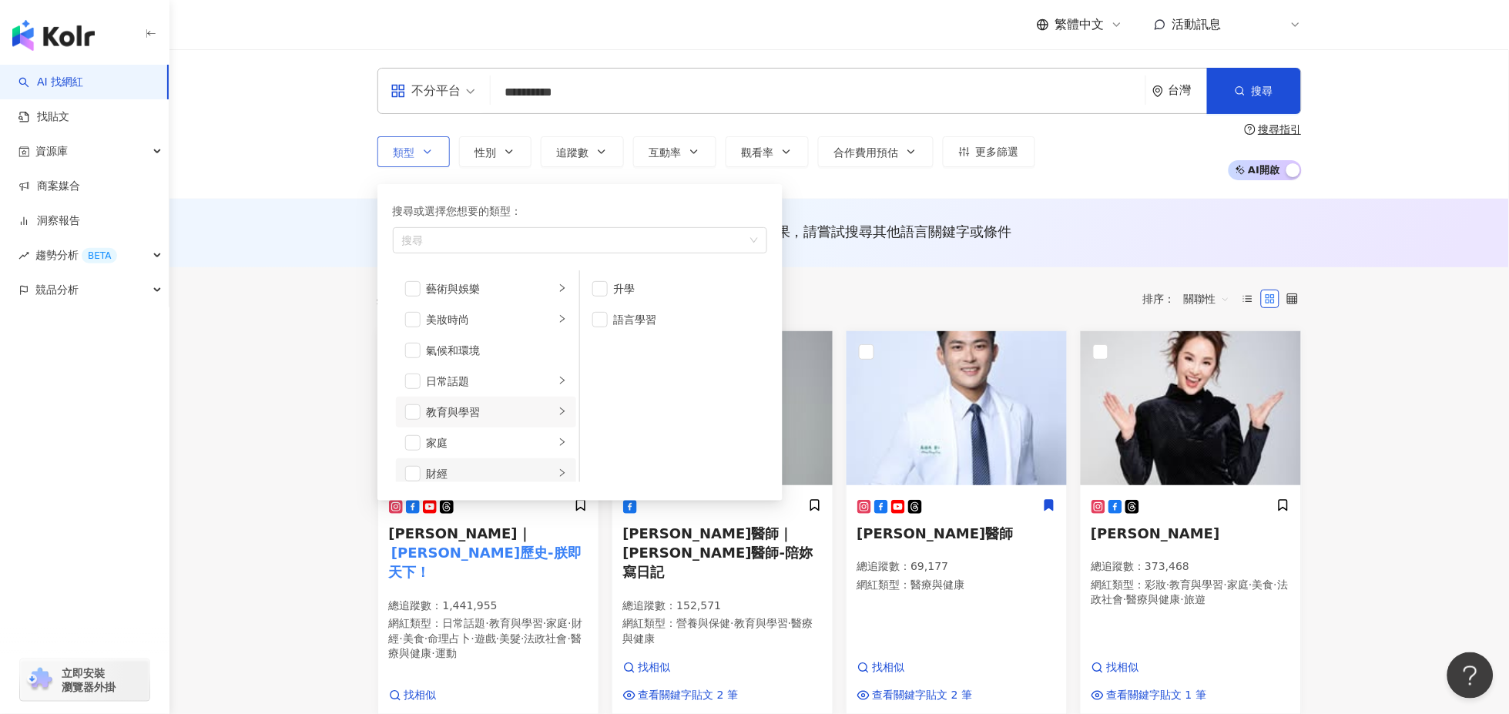
scroll to position [86, 0]
click at [482, 357] on div "家庭" at bounding box center [491, 357] width 128 height 17
click at [411, 322] on span "button" at bounding box center [412, 326] width 15 height 15
click at [409, 355] on span "button" at bounding box center [412, 357] width 15 height 15
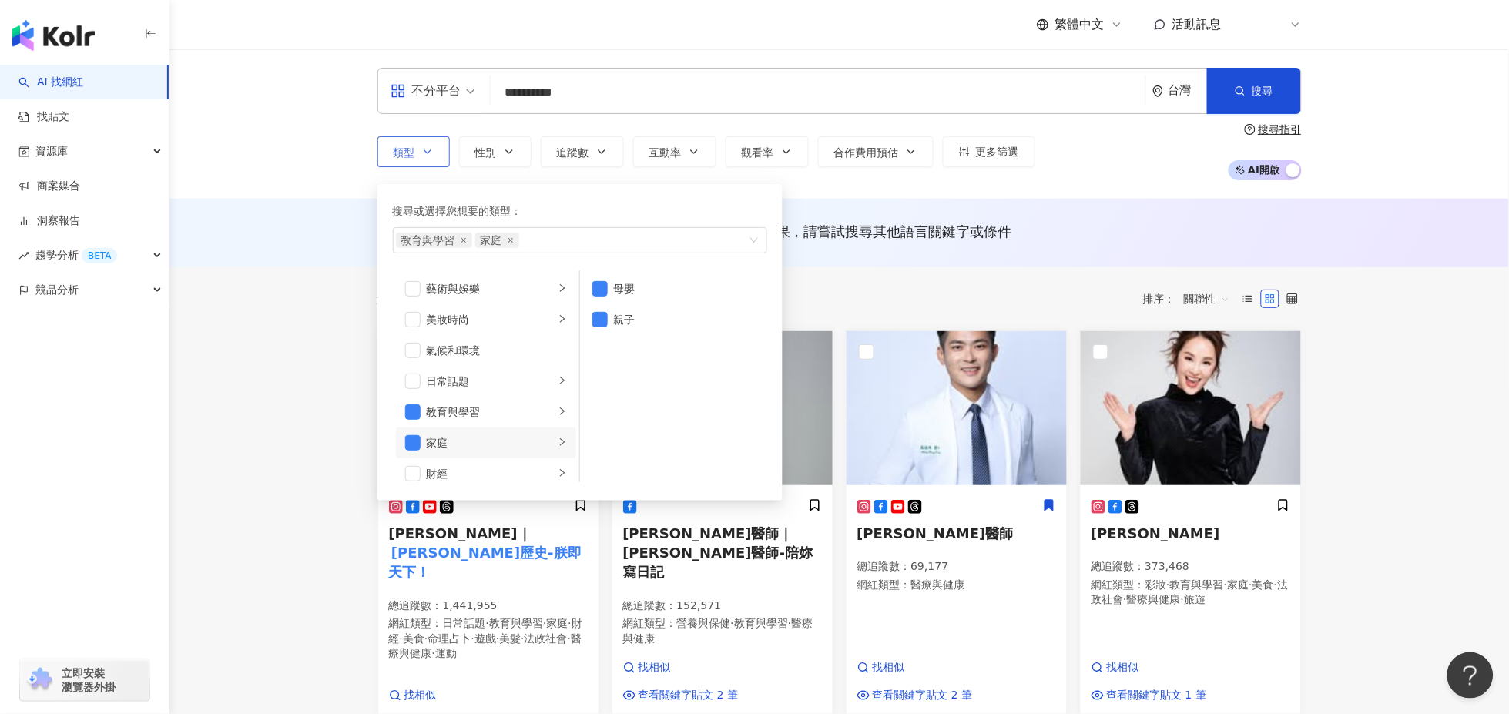
click at [726, 205] on div "搜尋或選擇您想要的類型：" at bounding box center [580, 211] width 374 height 17
click at [515, 154] on icon "button" at bounding box center [509, 152] width 12 height 12
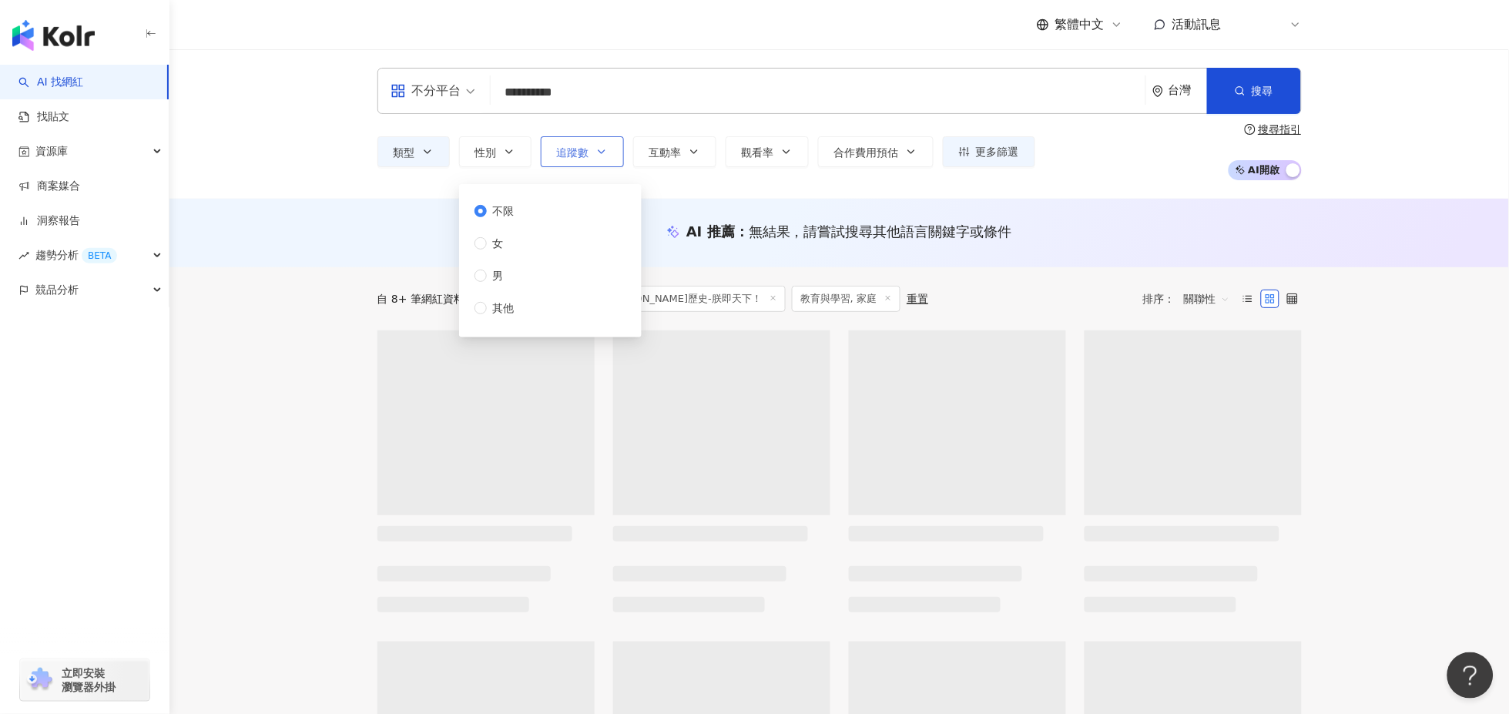
click at [585, 148] on span "追蹤數" at bounding box center [573, 152] width 32 height 12
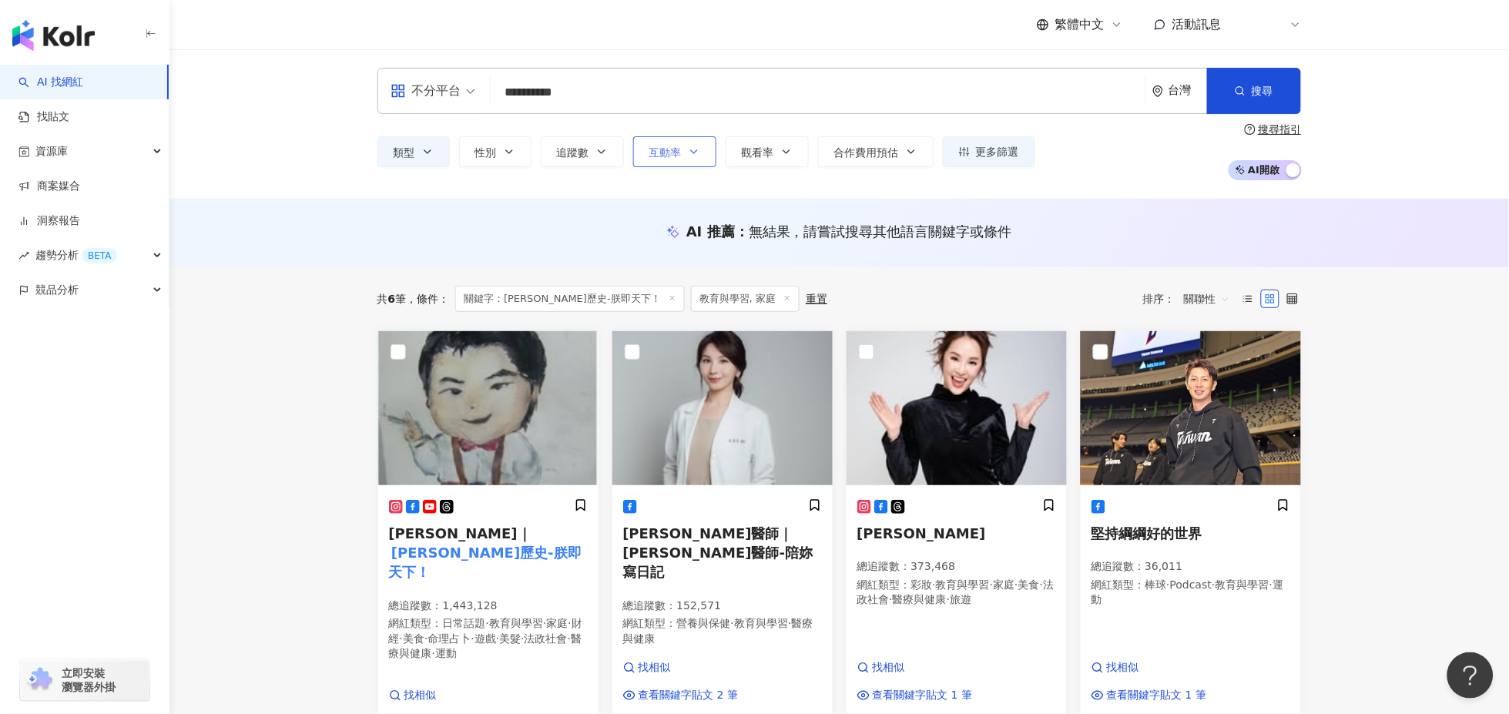
click at [702, 146] on button "互動率" at bounding box center [674, 151] width 83 height 31
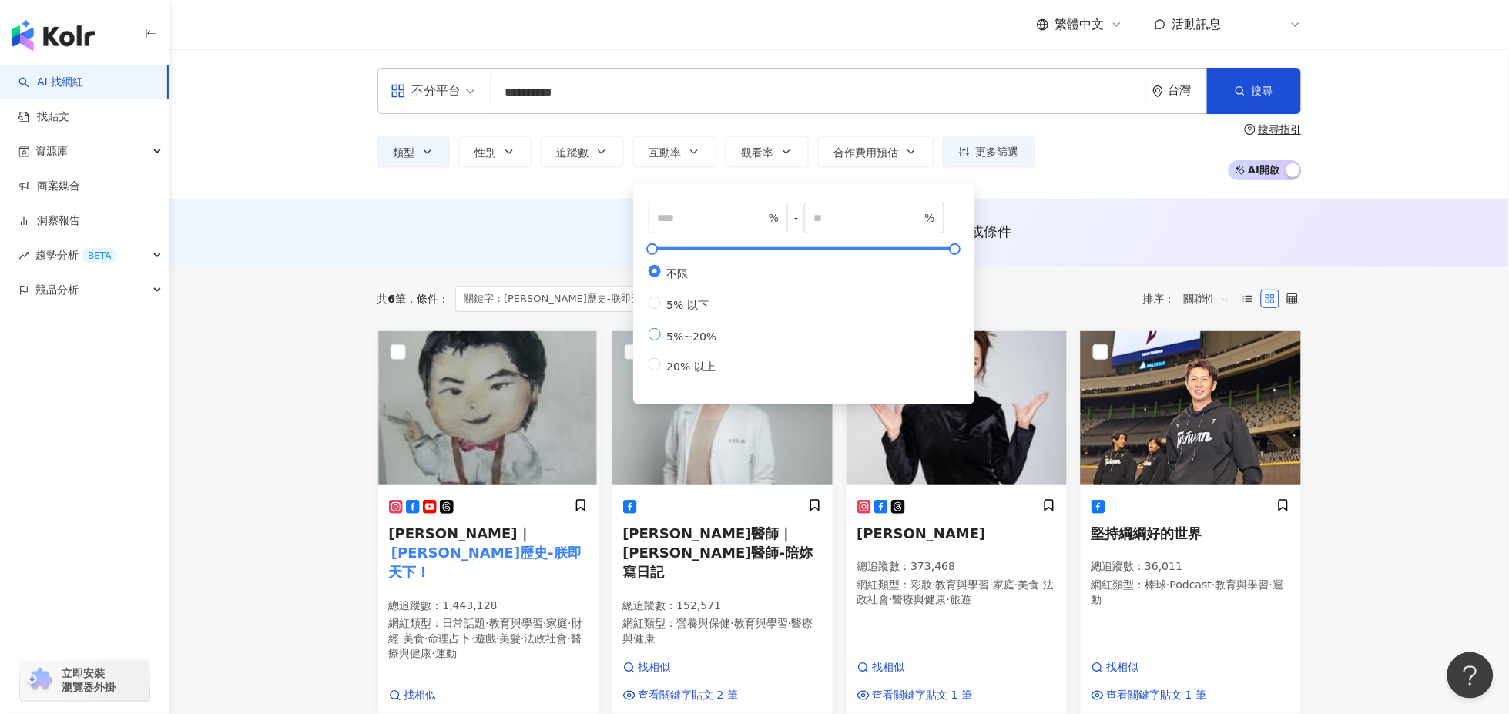
type input "*"
type input "**"
click at [654, 335] on label "5%~20%" at bounding box center [686, 335] width 75 height 15
type input "*"
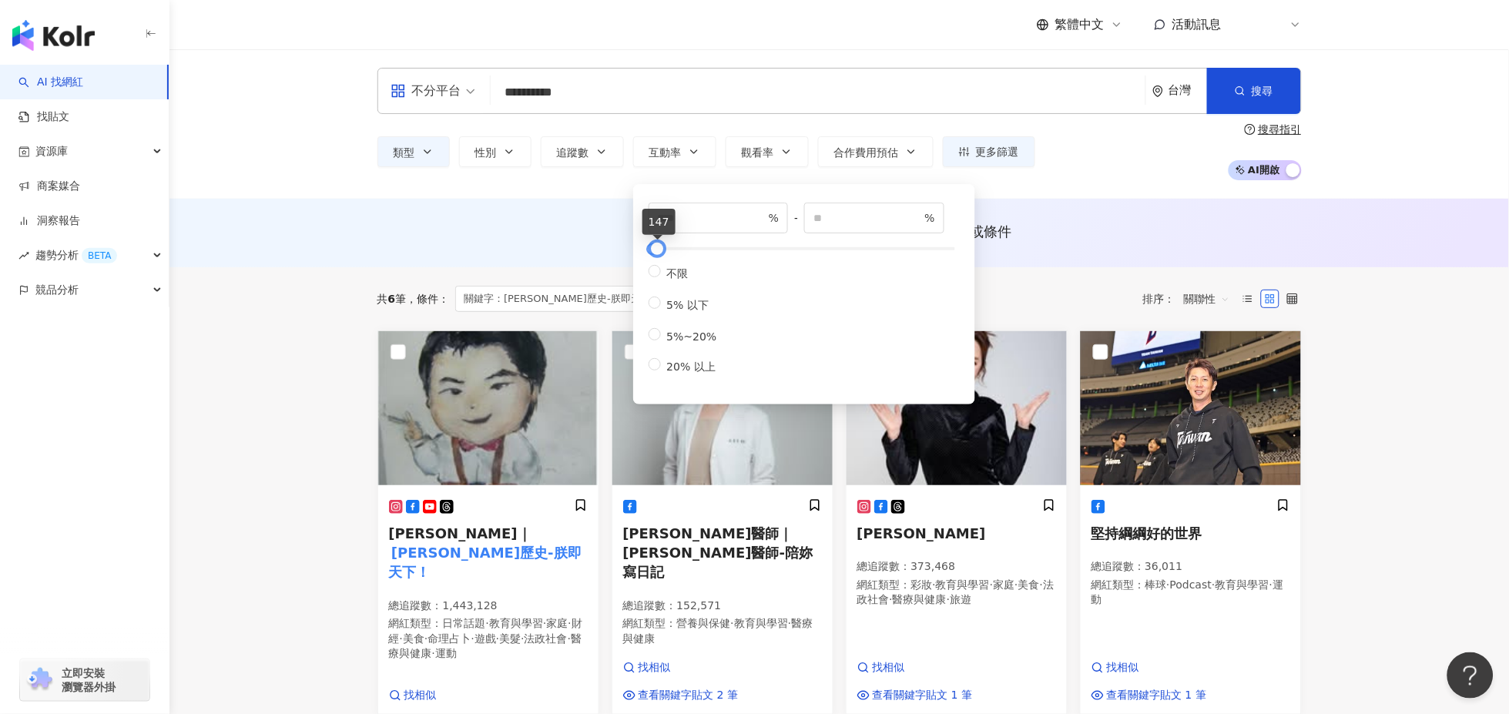
type input "**"
type input "*"
drag, startPoint x: 658, startPoint y: 248, endPoint x: 623, endPoint y: 247, distance: 34.7
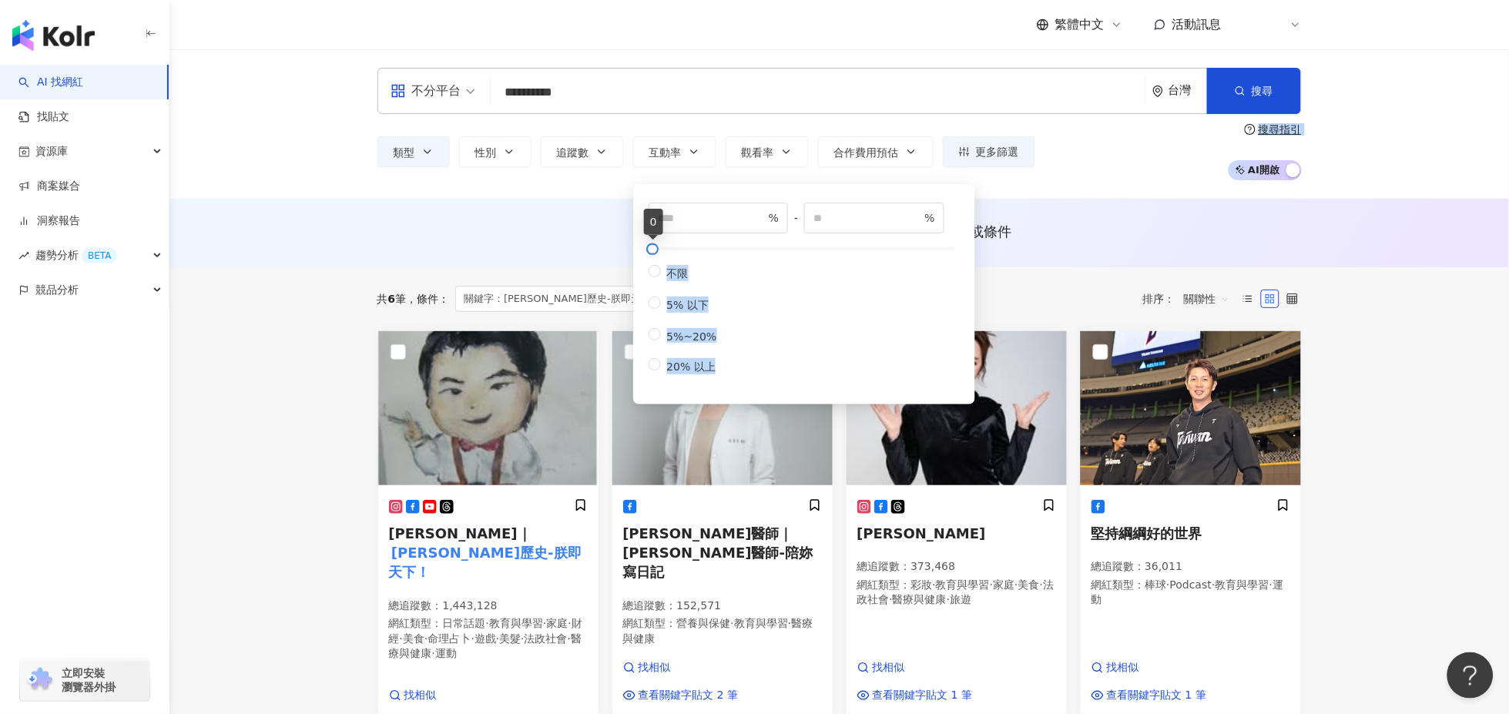
drag, startPoint x: 785, startPoint y: 327, endPoint x: 767, endPoint y: 320, distance: 19.8
click at [785, 326] on div "不限 5% 以下 5%~20% 20% 以上" at bounding box center [804, 320] width 311 height 110
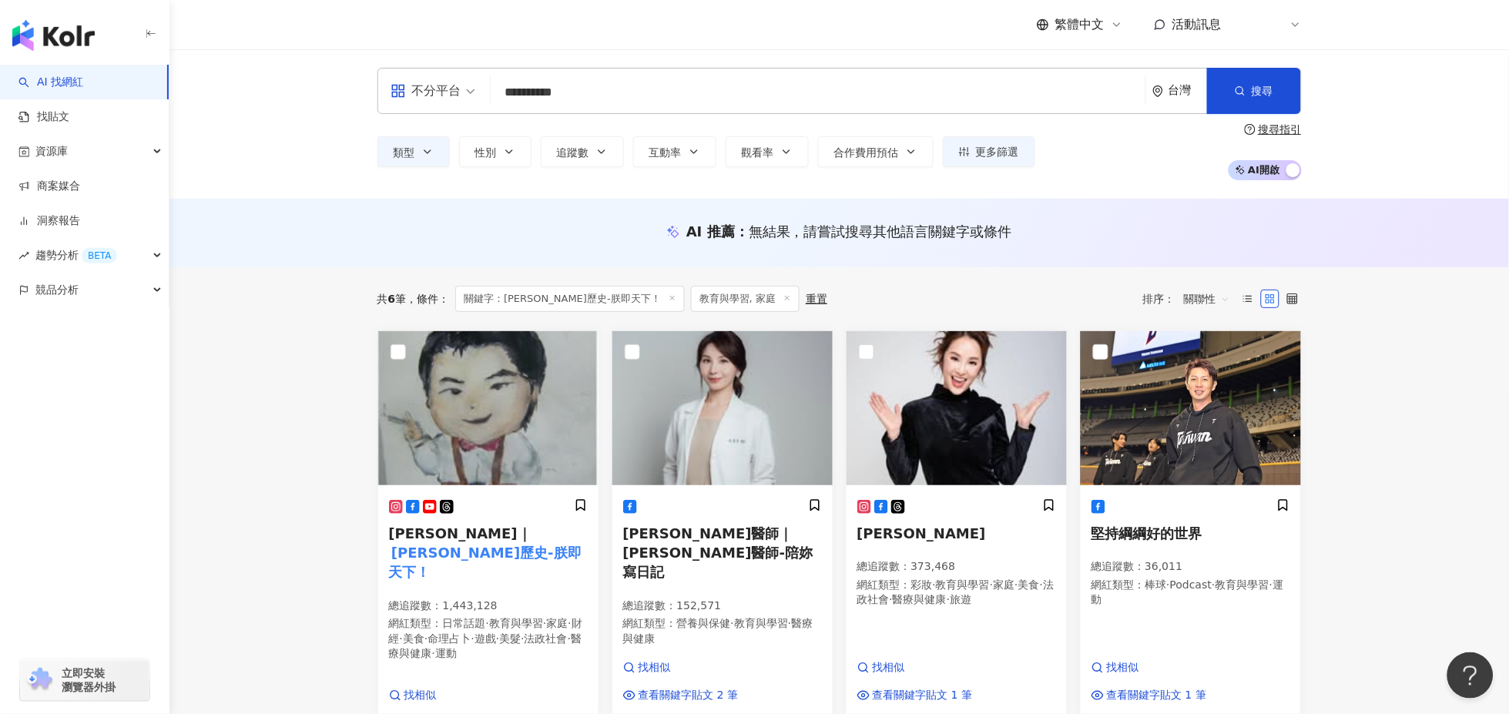
click at [1076, 184] on div "**********" at bounding box center [840, 123] width 1340 height 149
click at [784, 157] on icon "button" at bounding box center [787, 152] width 12 height 12
click at [1152, 164] on div "類型 性別 追蹤數 互動率 觀看率 合作費用預估 更多篩選 不限 女 男 其他 * - ******* 不限 小型 奈米網紅 (<1萬) 微型網紅 (1萬-3…" at bounding box center [840, 151] width 925 height 57
click at [444, 92] on div "不分平台" at bounding box center [426, 91] width 71 height 25
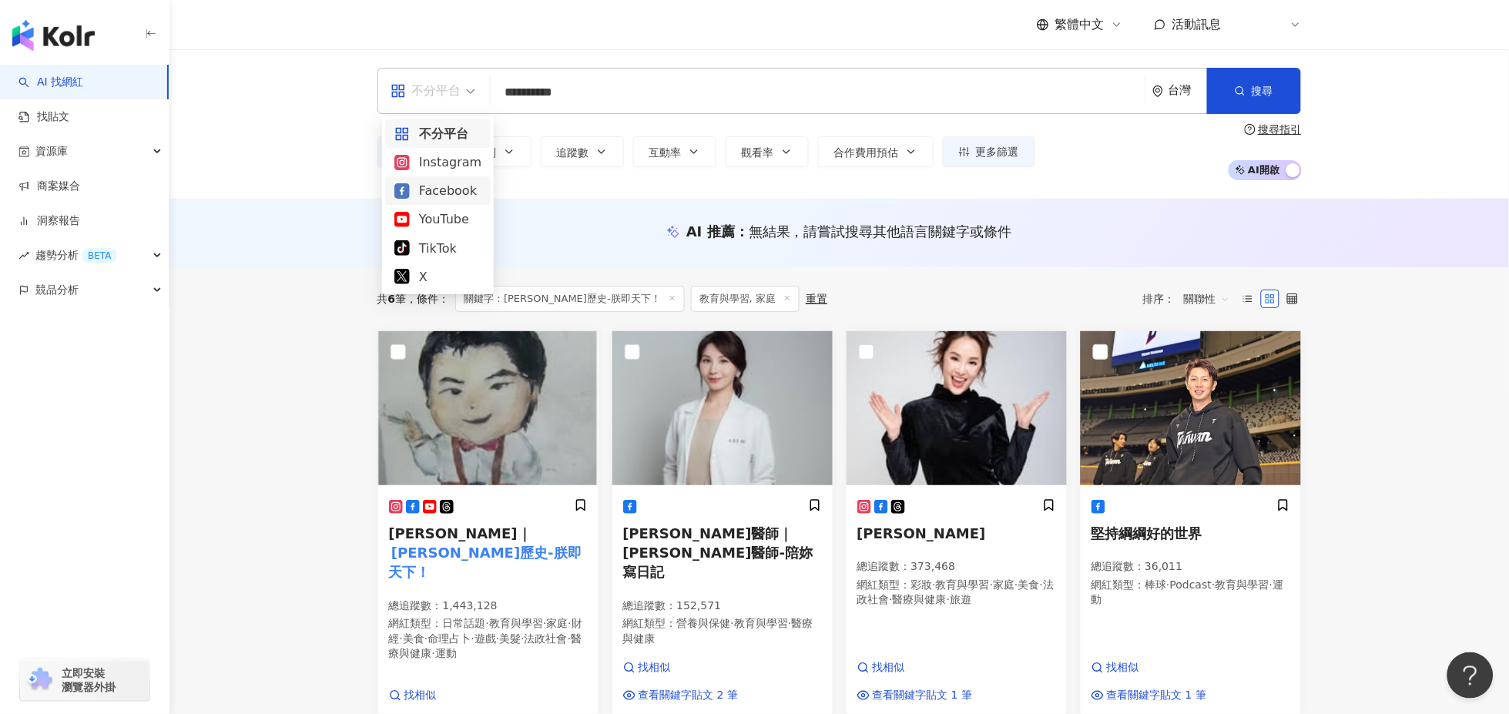
click at [436, 188] on div "Facebook" at bounding box center [438, 190] width 87 height 19
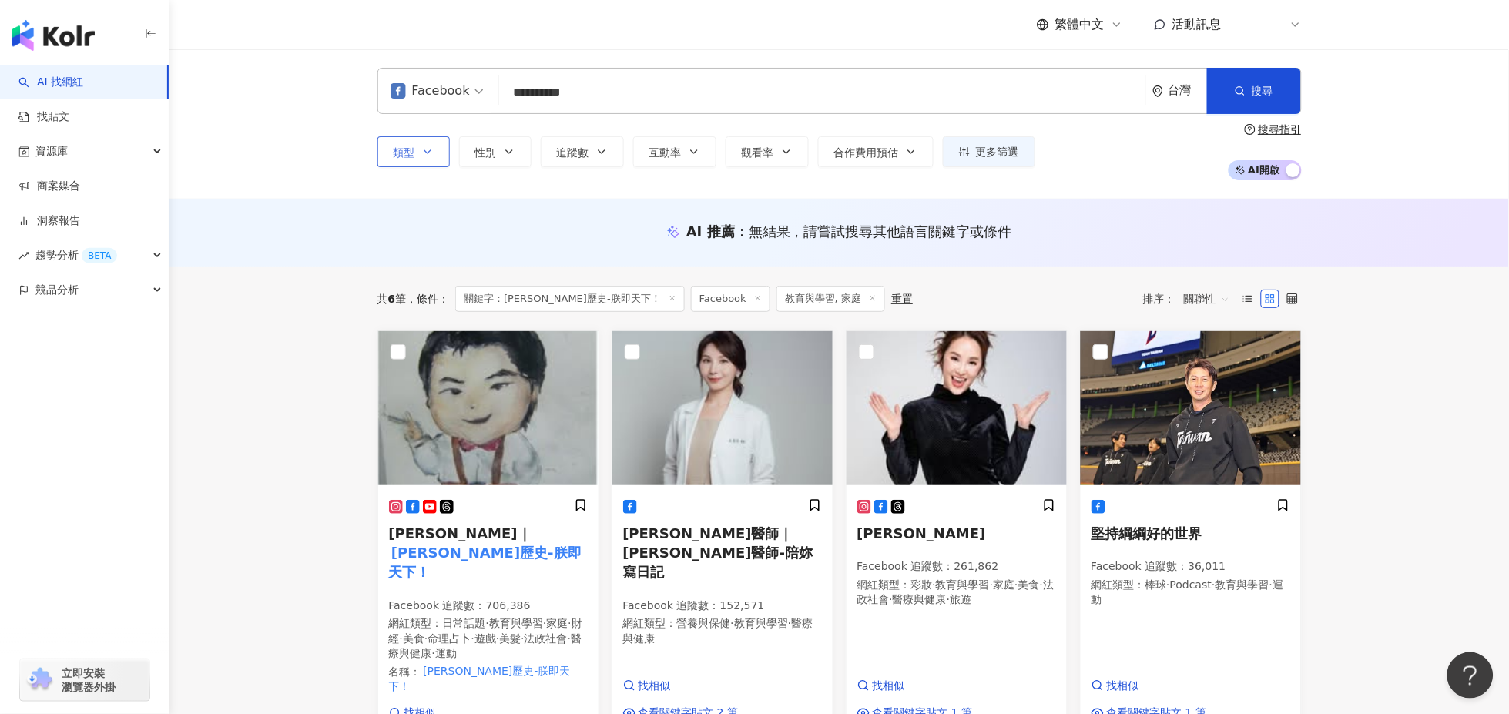
click at [419, 150] on button "類型" at bounding box center [414, 151] width 72 height 31
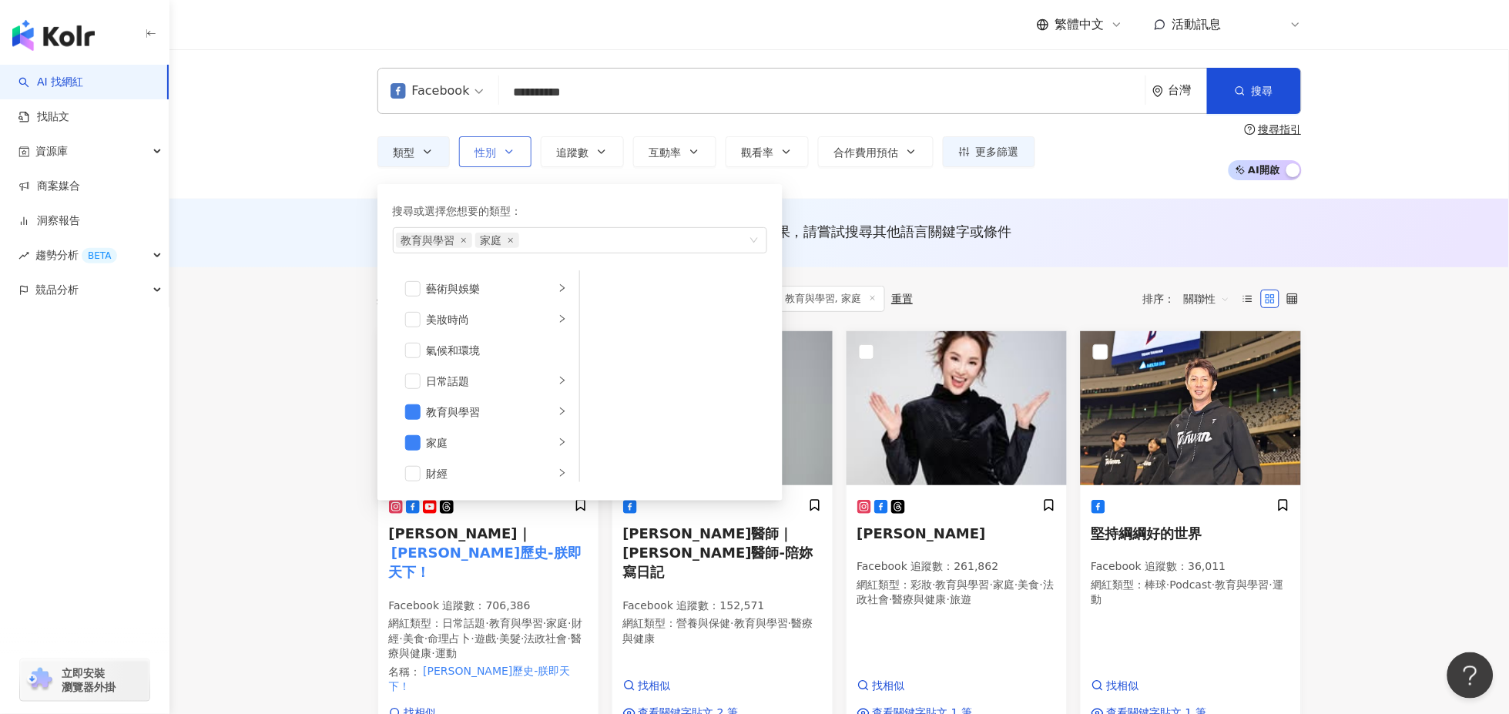
click at [509, 146] on icon "button" at bounding box center [509, 152] width 12 height 12
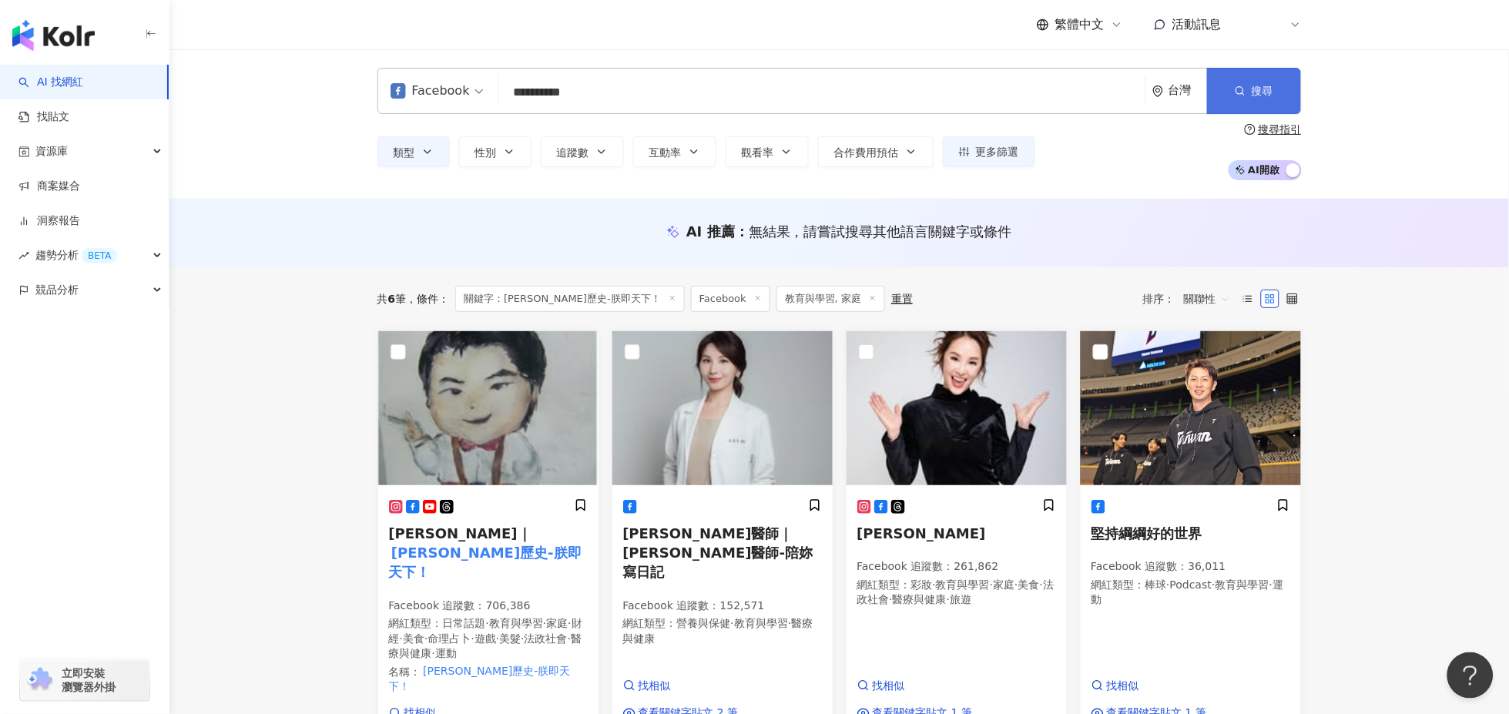
click at [1235, 96] on icon "button" at bounding box center [1240, 91] width 11 height 11
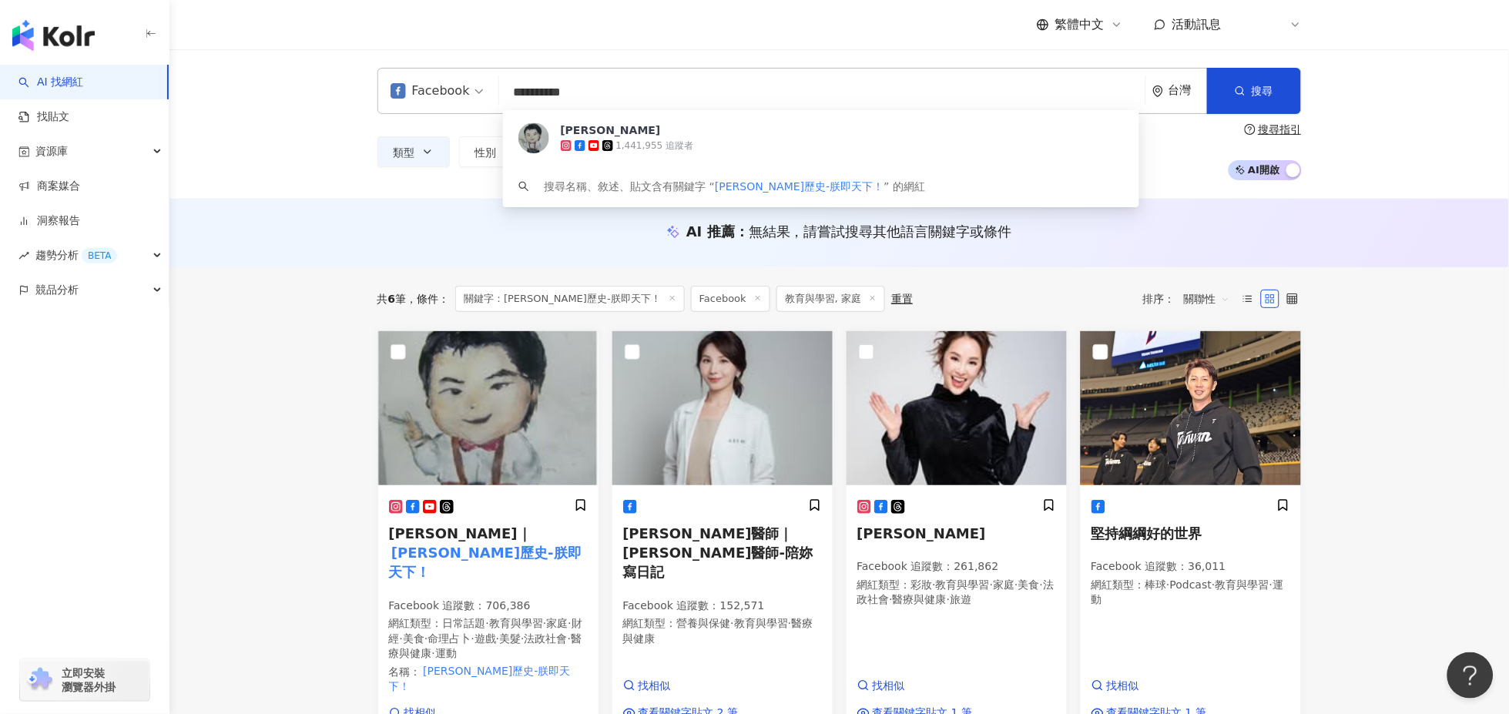
drag, startPoint x: 621, startPoint y: 93, endPoint x: 505, endPoint y: 92, distance: 116.4
click at [505, 92] on input "**********" at bounding box center [822, 92] width 634 height 29
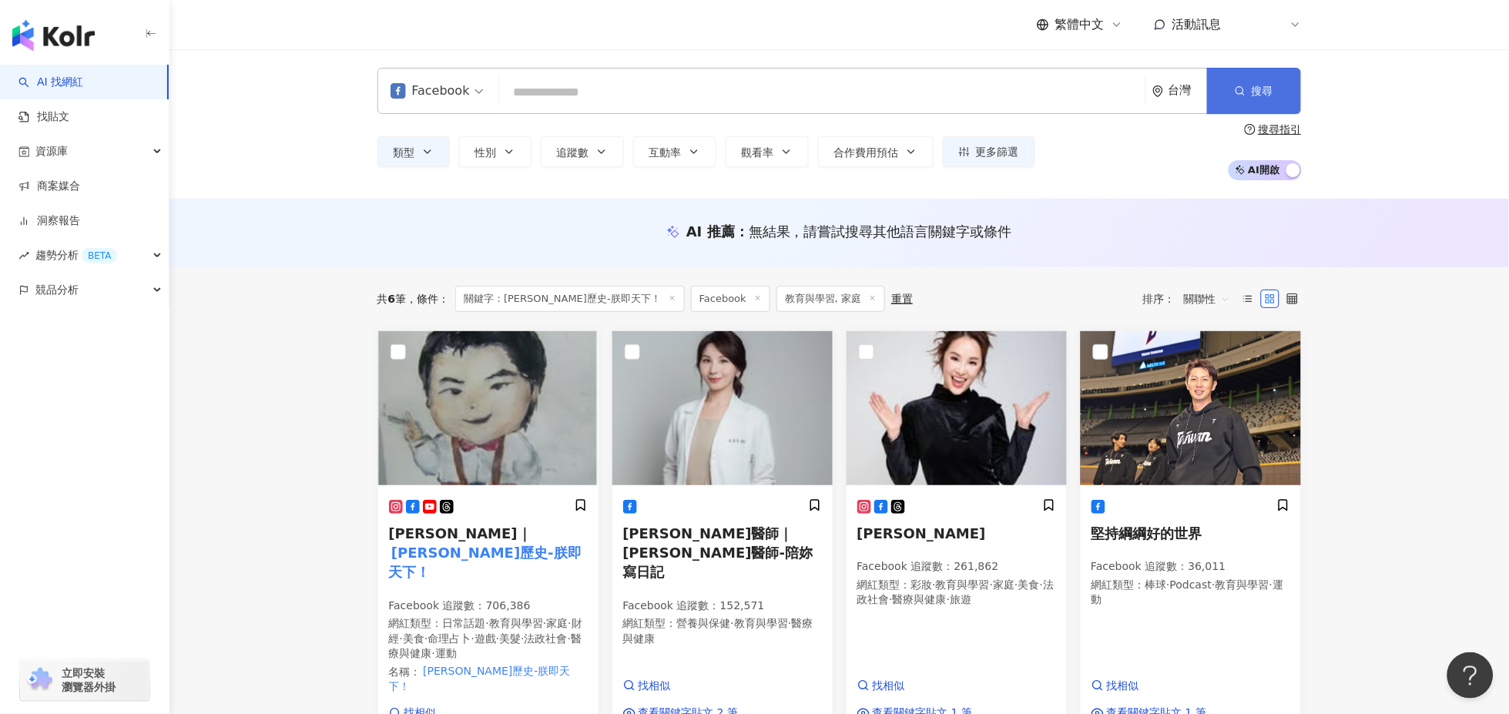
click at [1229, 86] on button "搜尋" at bounding box center [1254, 91] width 94 height 46
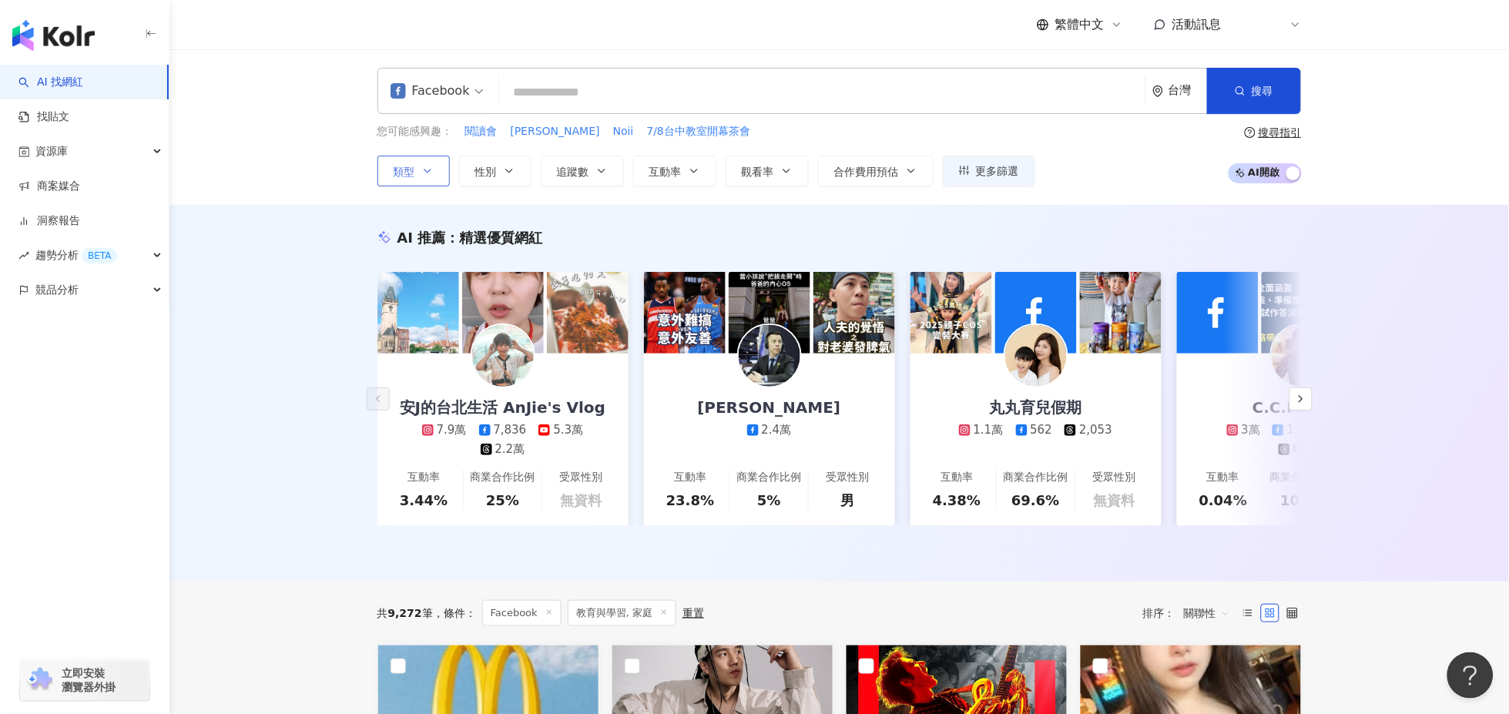
click at [428, 173] on icon "button" at bounding box center [427, 171] width 12 height 12
click at [498, 172] on button "性別" at bounding box center [495, 171] width 72 height 31
click at [571, 167] on span "追蹤數" at bounding box center [573, 172] width 32 height 12
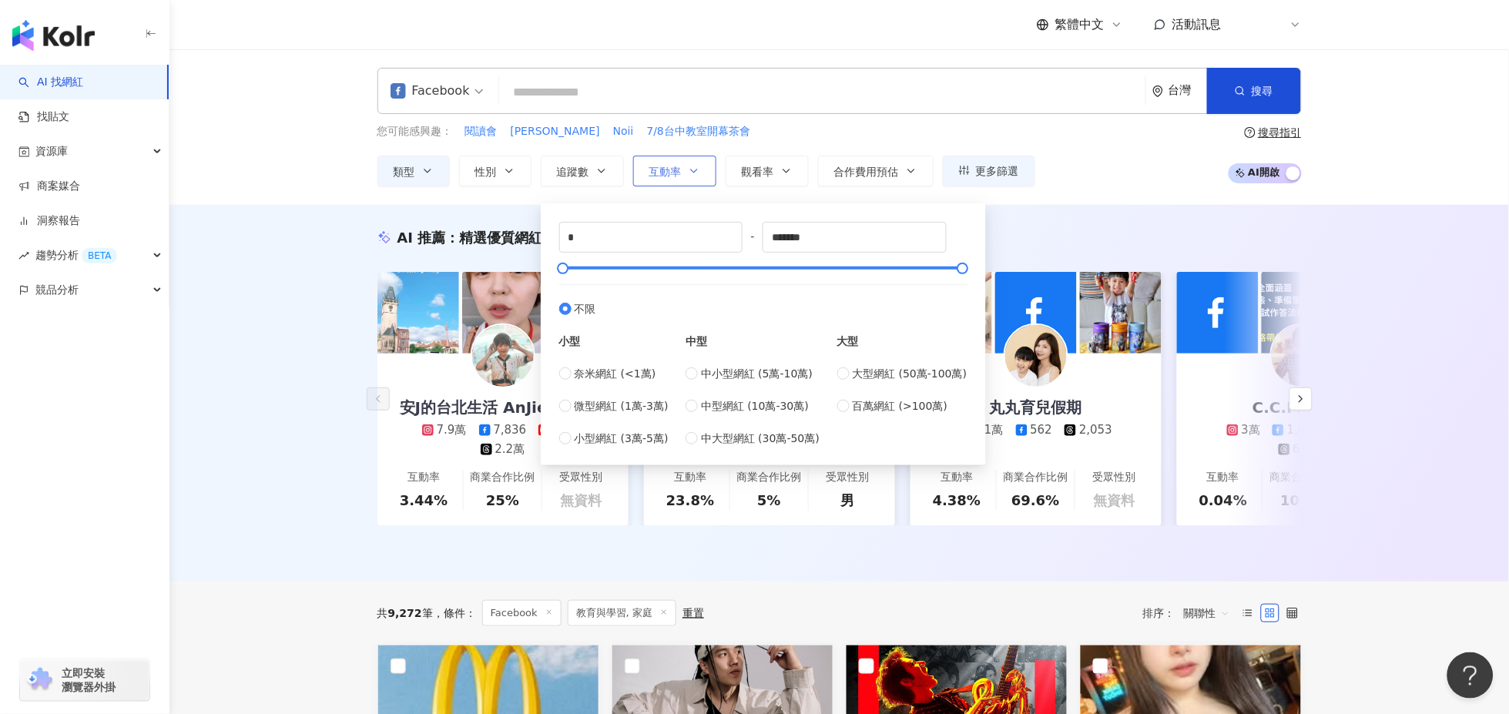
click at [663, 166] on span "互動率" at bounding box center [666, 172] width 32 height 12
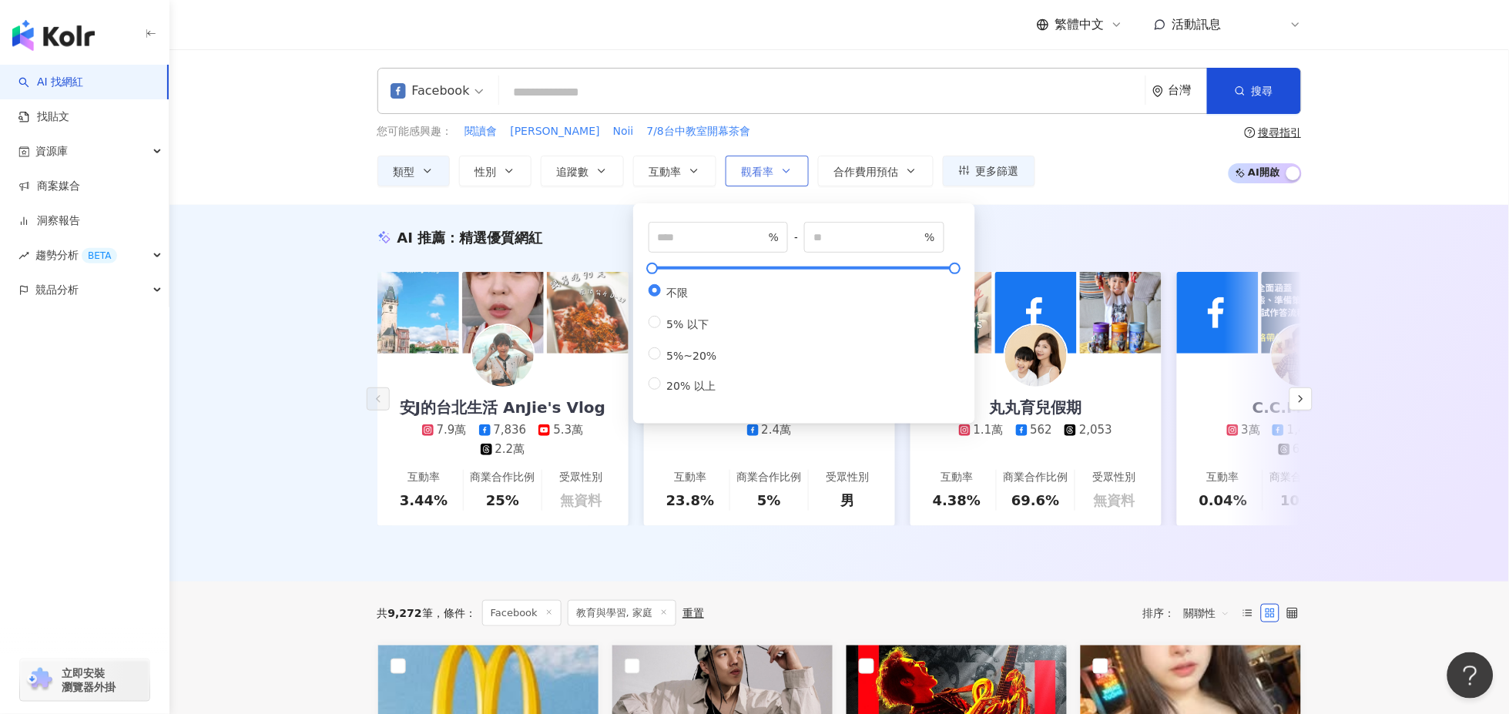
click at [754, 160] on button "觀看率" at bounding box center [767, 171] width 83 height 31
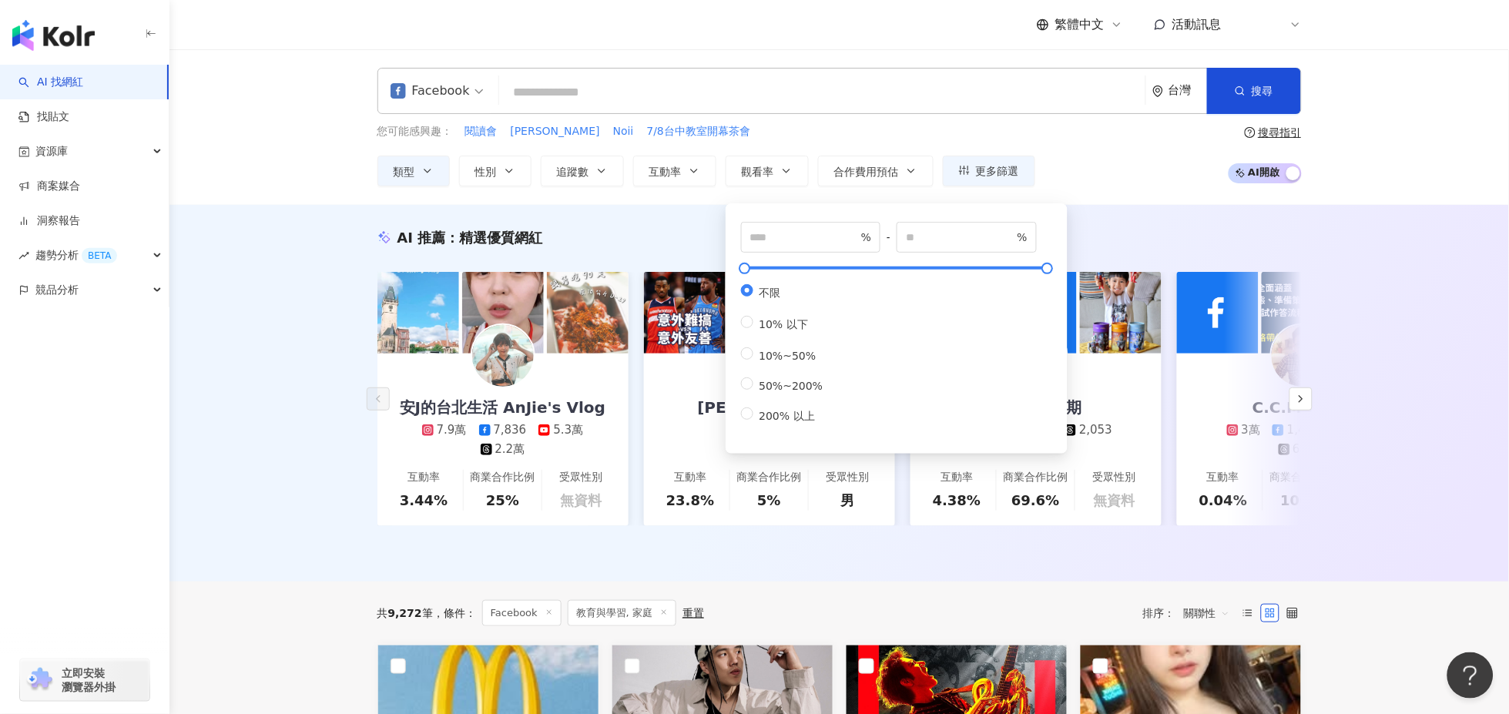
click at [1163, 163] on div "您可能感興趣： 閱讀會 納瓦爾‧拉維肯 Noii 7/8台中教室開幕茶會 類型 性別 追蹤數 互動率 觀看率 合作費用預估 更多篩選 不限 女 男 其他 * …" at bounding box center [840, 154] width 925 height 63
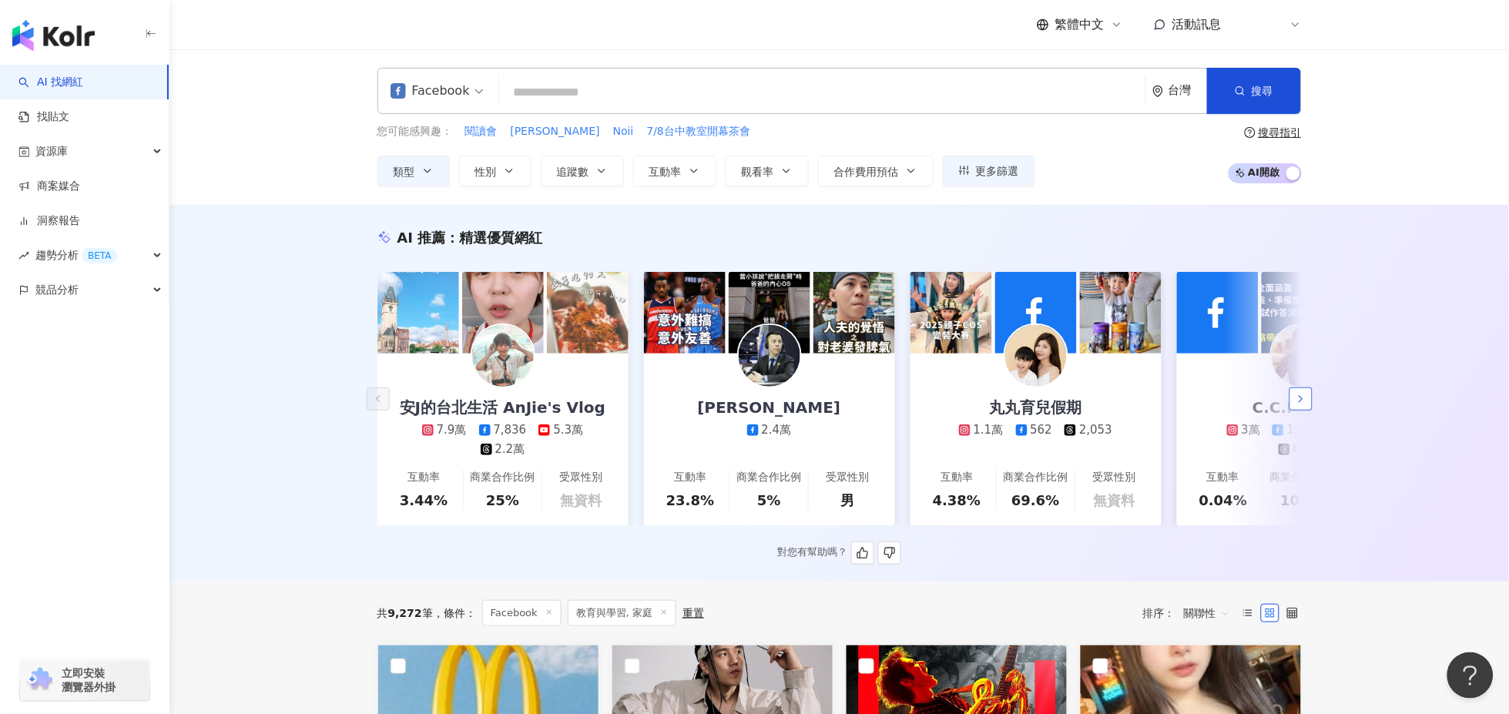
click at [1299, 405] on icon "button" at bounding box center [1301, 399] width 12 height 12
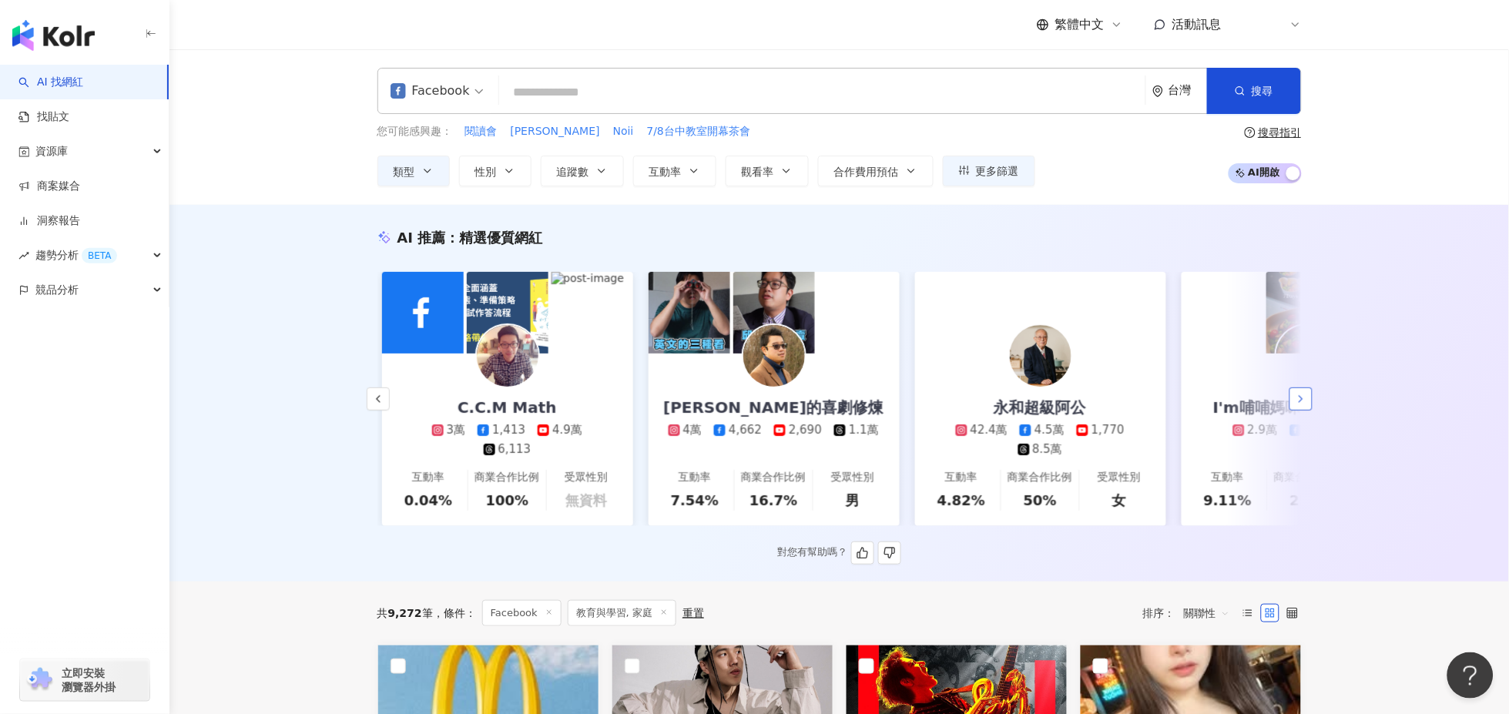
scroll to position [0, 800]
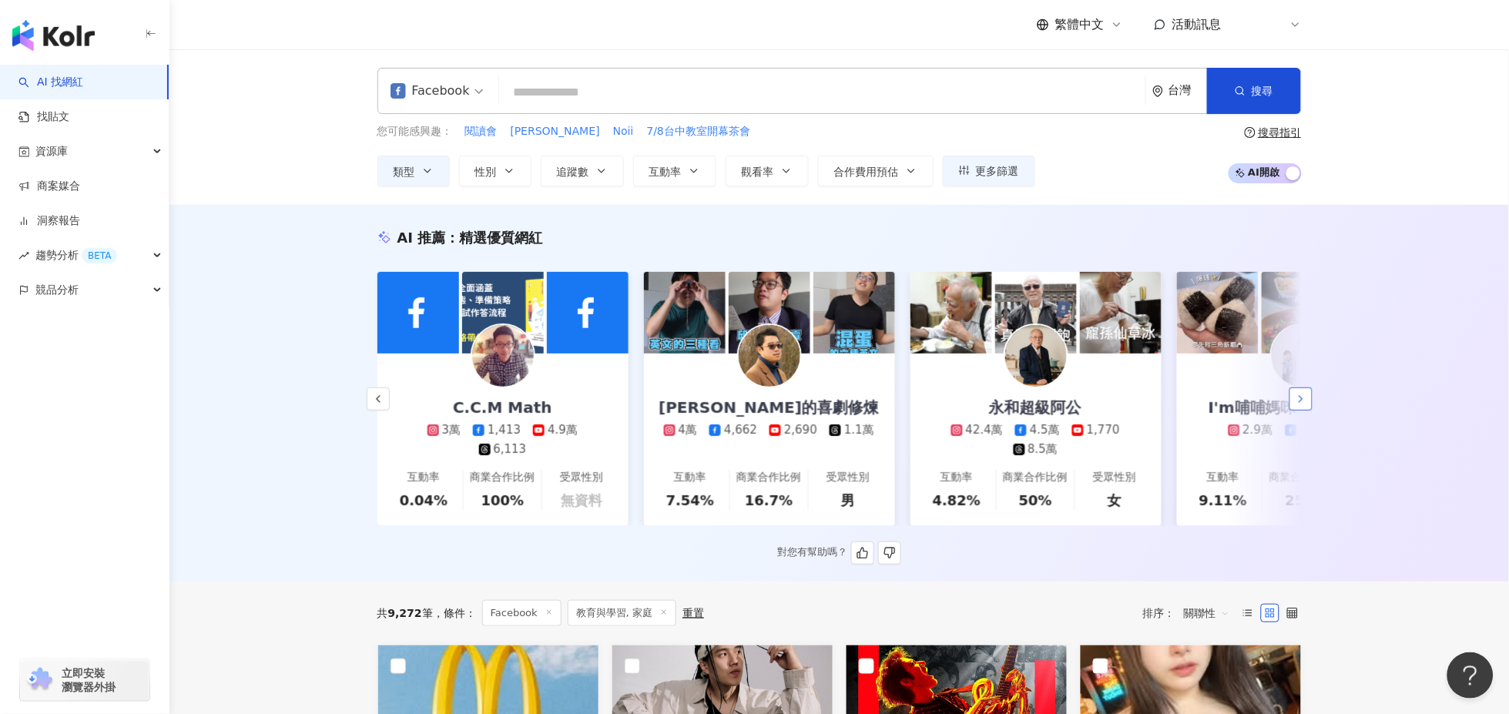
click at [1302, 405] on icon "button" at bounding box center [1301, 399] width 12 height 12
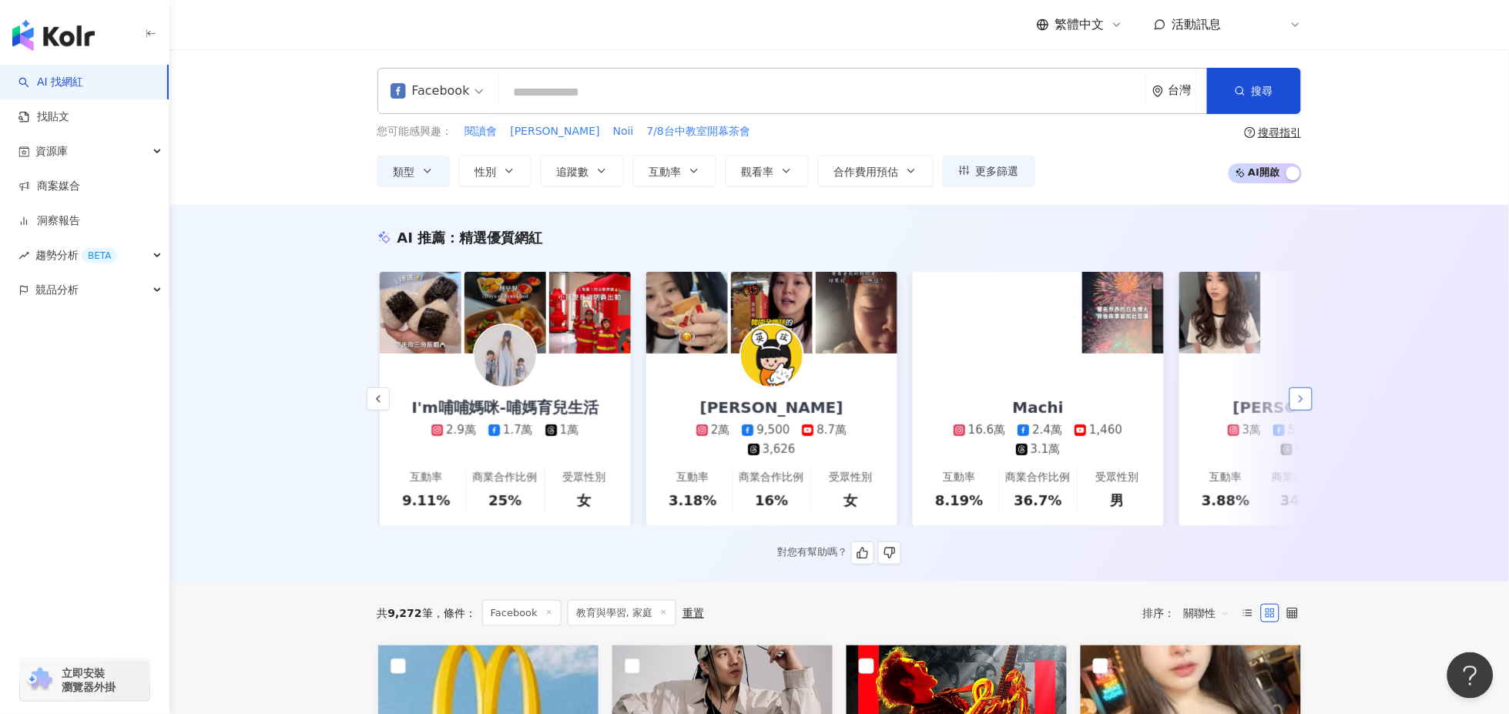
scroll to position [0, 1600]
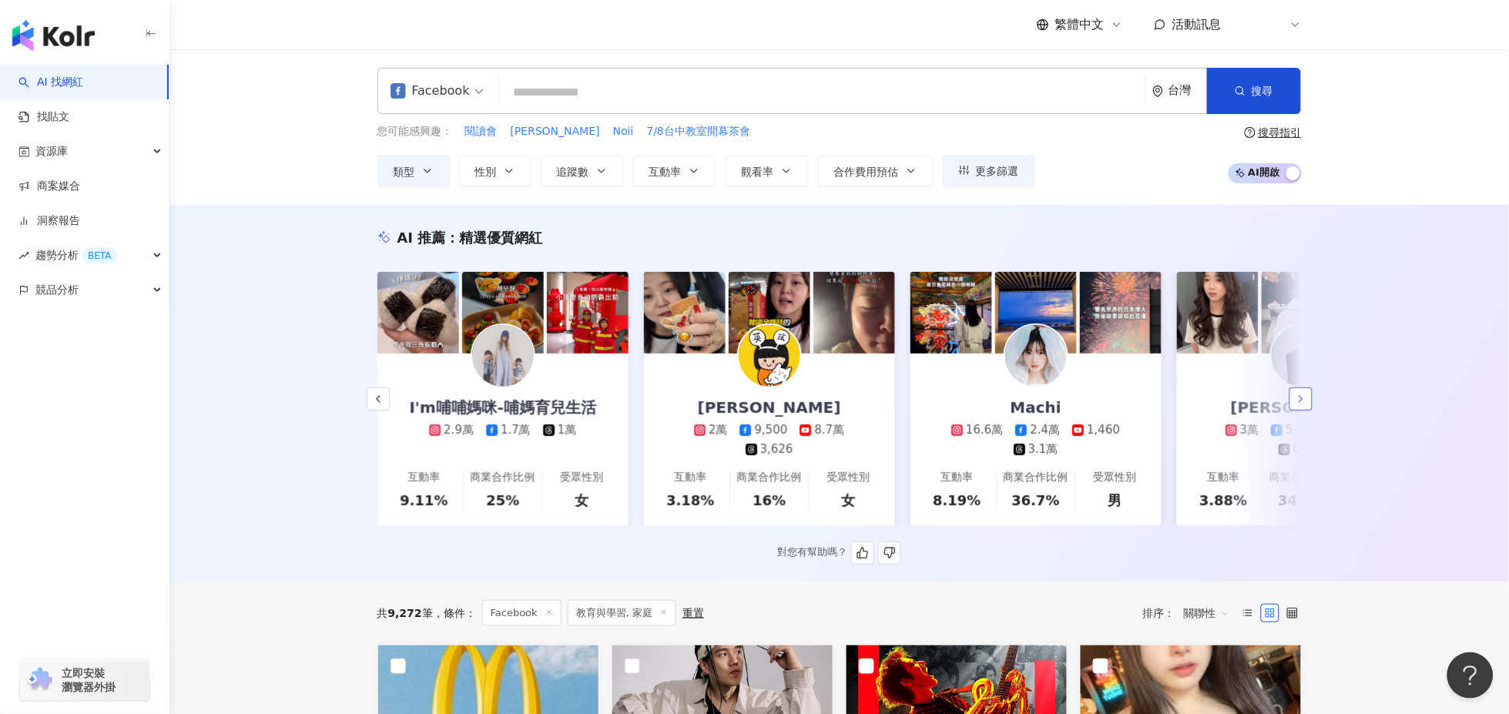
click at [1302, 405] on icon "button" at bounding box center [1301, 399] width 12 height 12
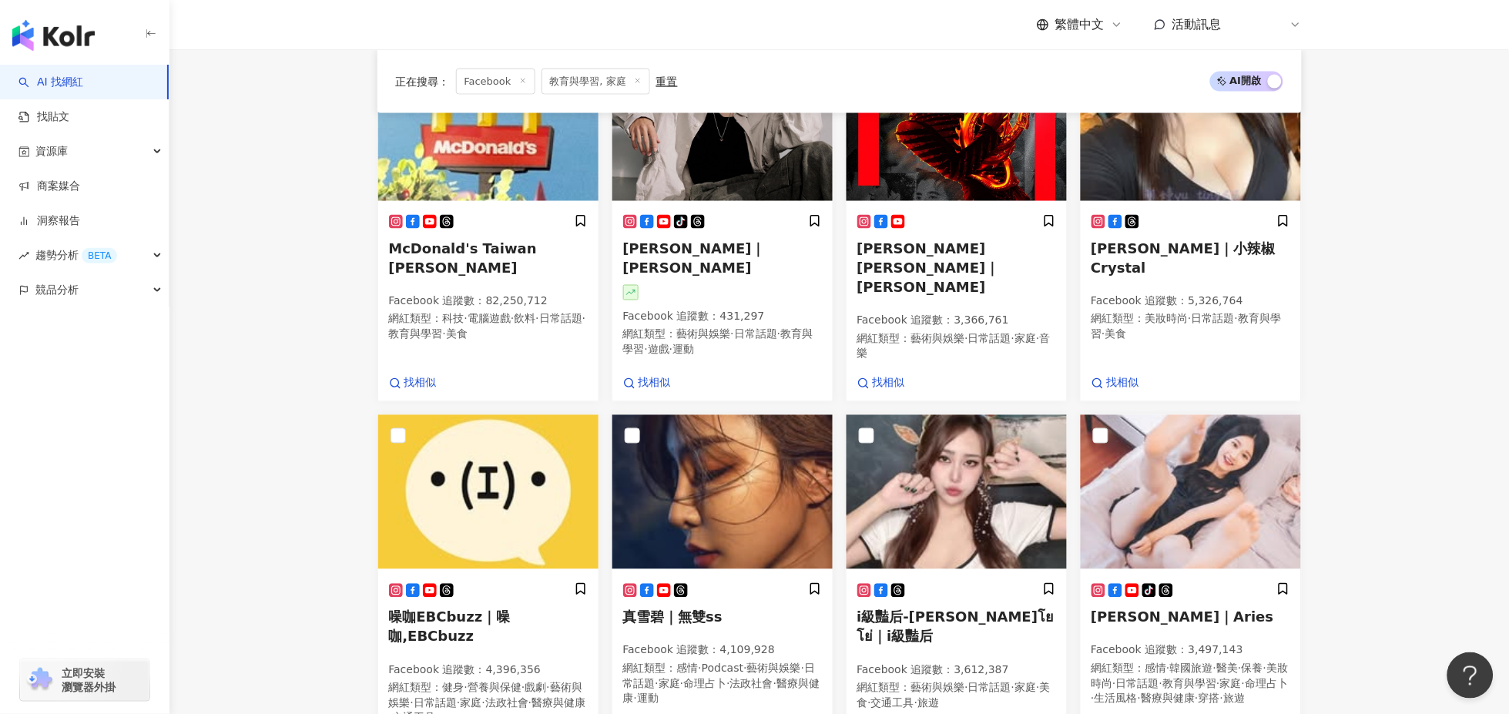
scroll to position [0, 0]
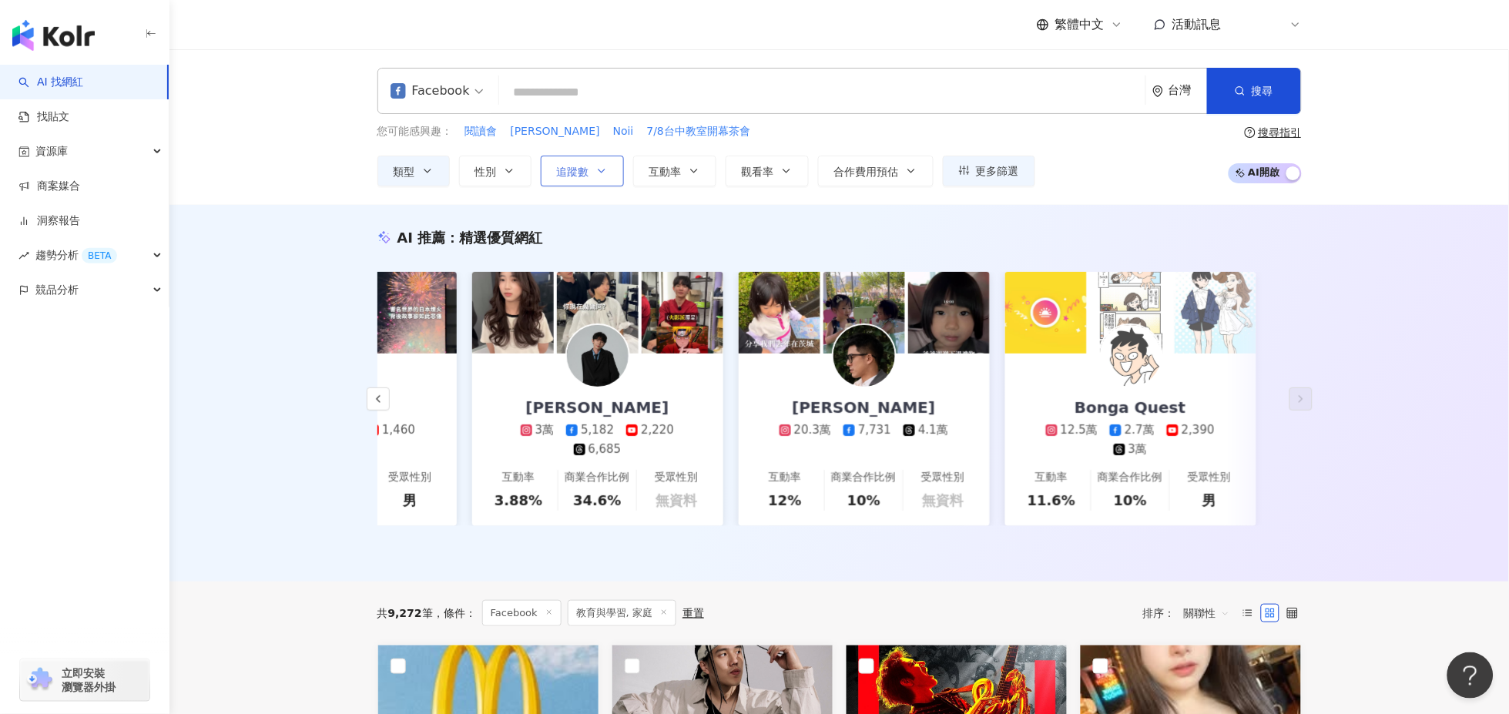
click at [589, 170] on button "追蹤數" at bounding box center [582, 171] width 83 height 31
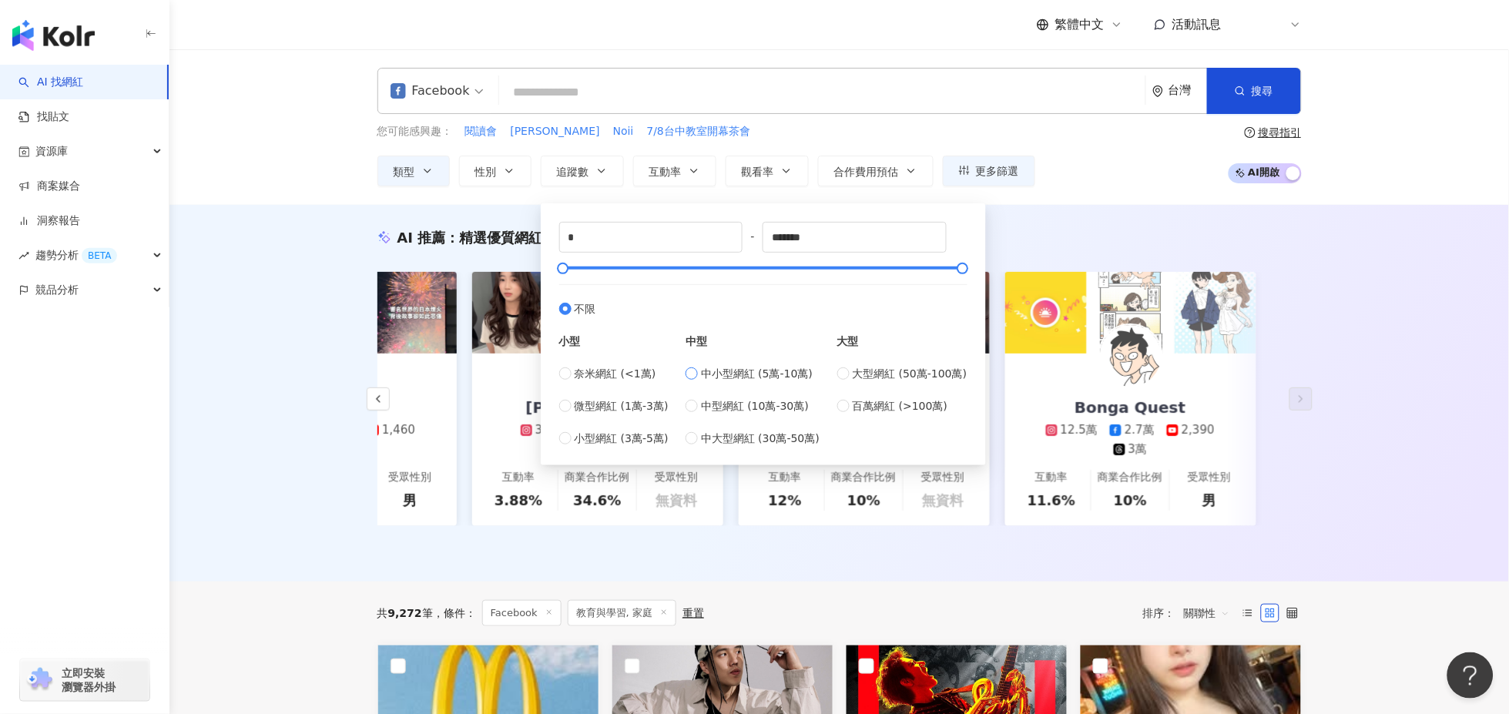
type input "*****"
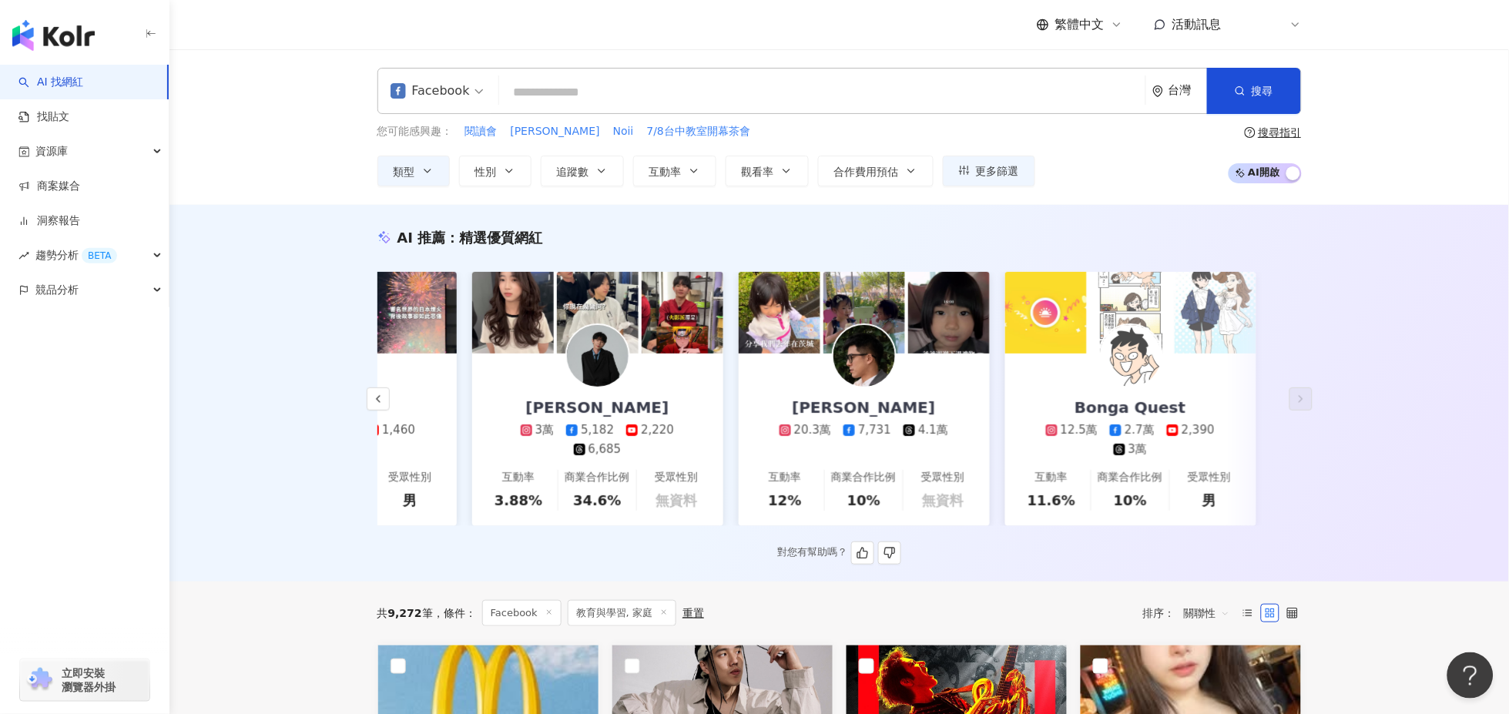
click at [1023, 230] on div "AI 推薦 ： 精選優質網紅" at bounding box center [840, 237] width 925 height 19
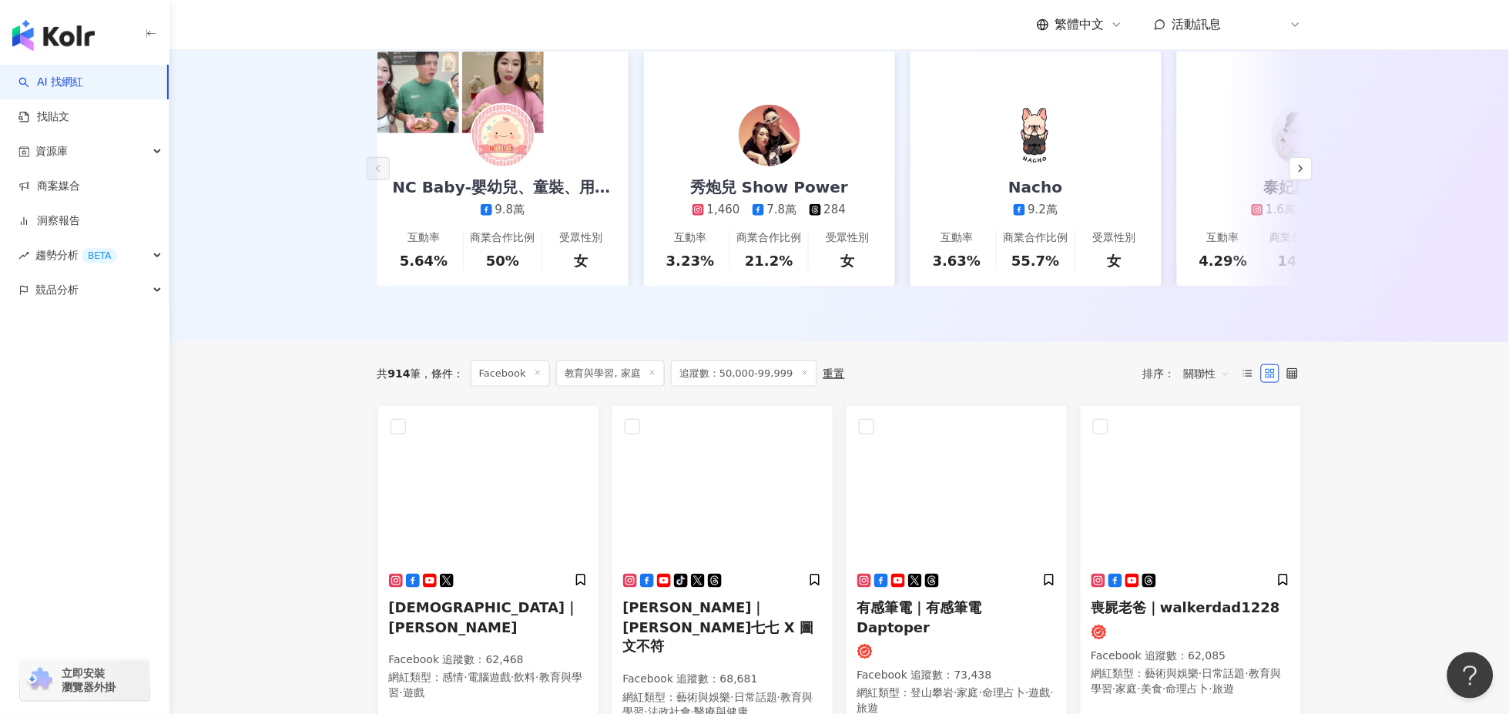
scroll to position [342, 0]
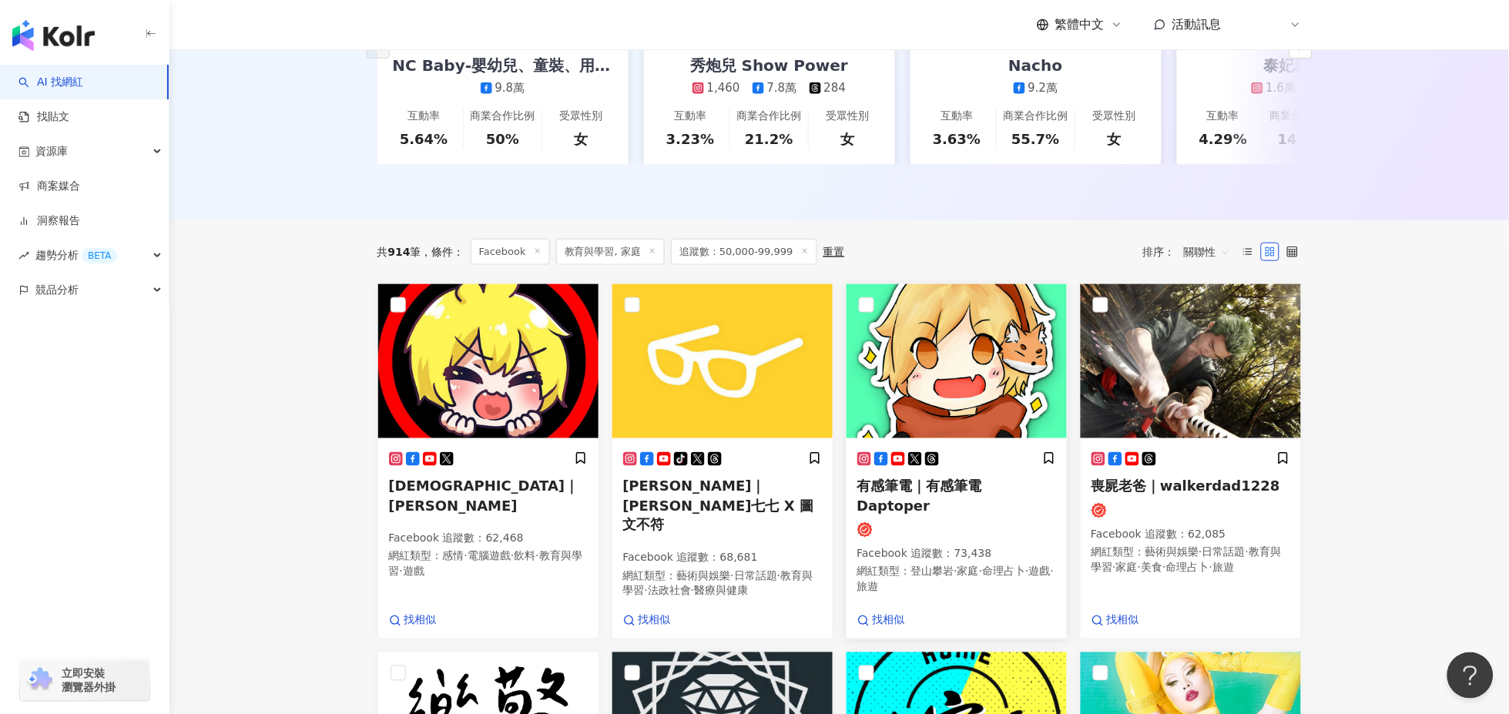
click at [912, 547] on p "Facebook 追蹤數 ： 73,438" at bounding box center [957, 554] width 199 height 15
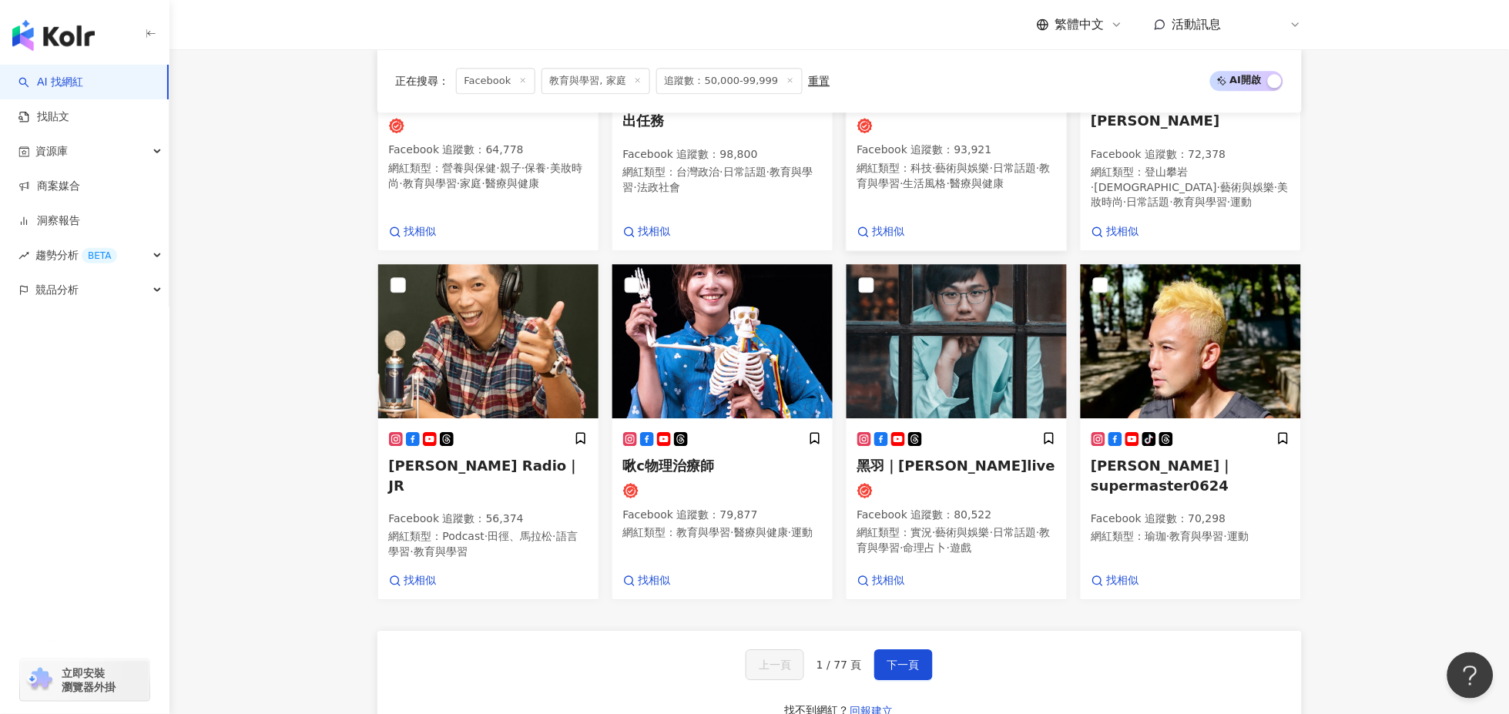
scroll to position [1113, 0]
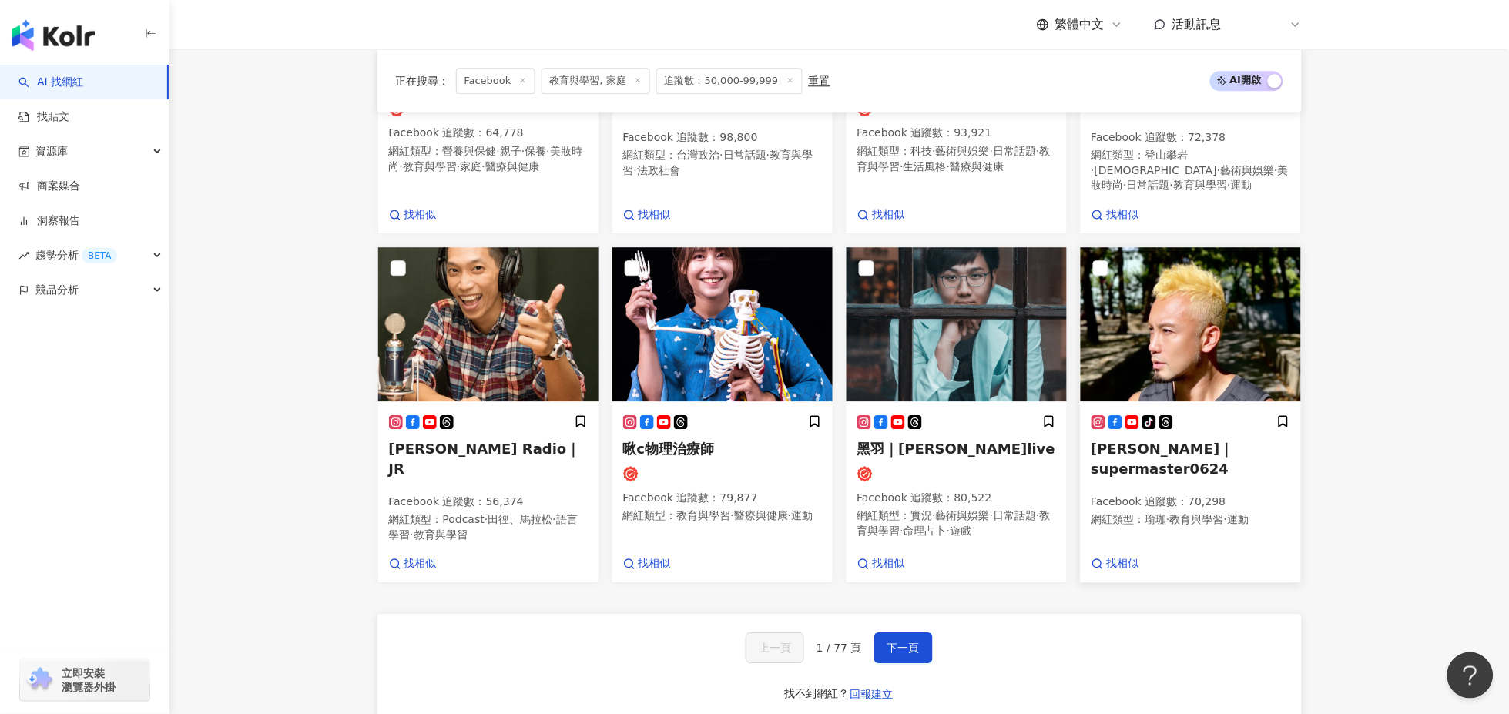
click at [1182, 513] on span "教育與學習" at bounding box center [1197, 519] width 54 height 12
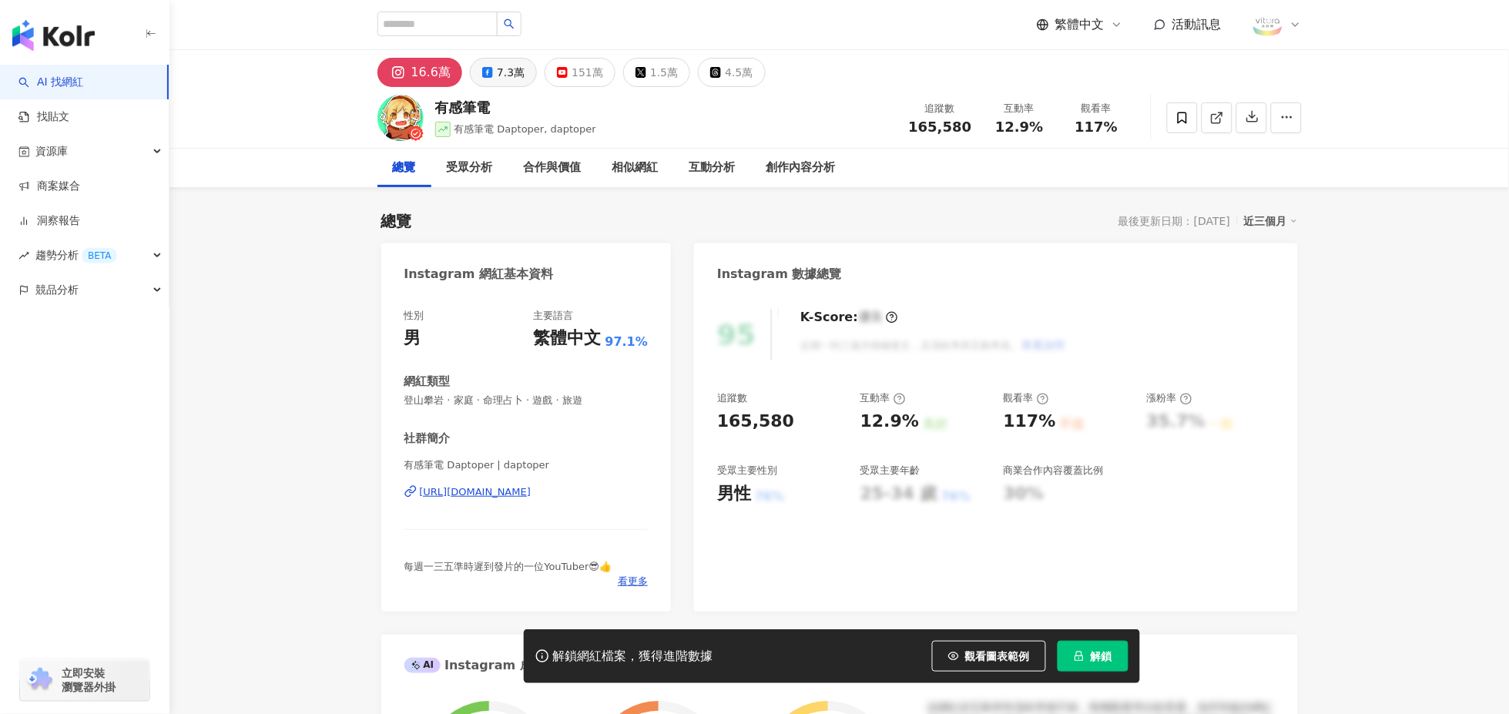
click at [485, 69] on rect at bounding box center [487, 72] width 7 height 7
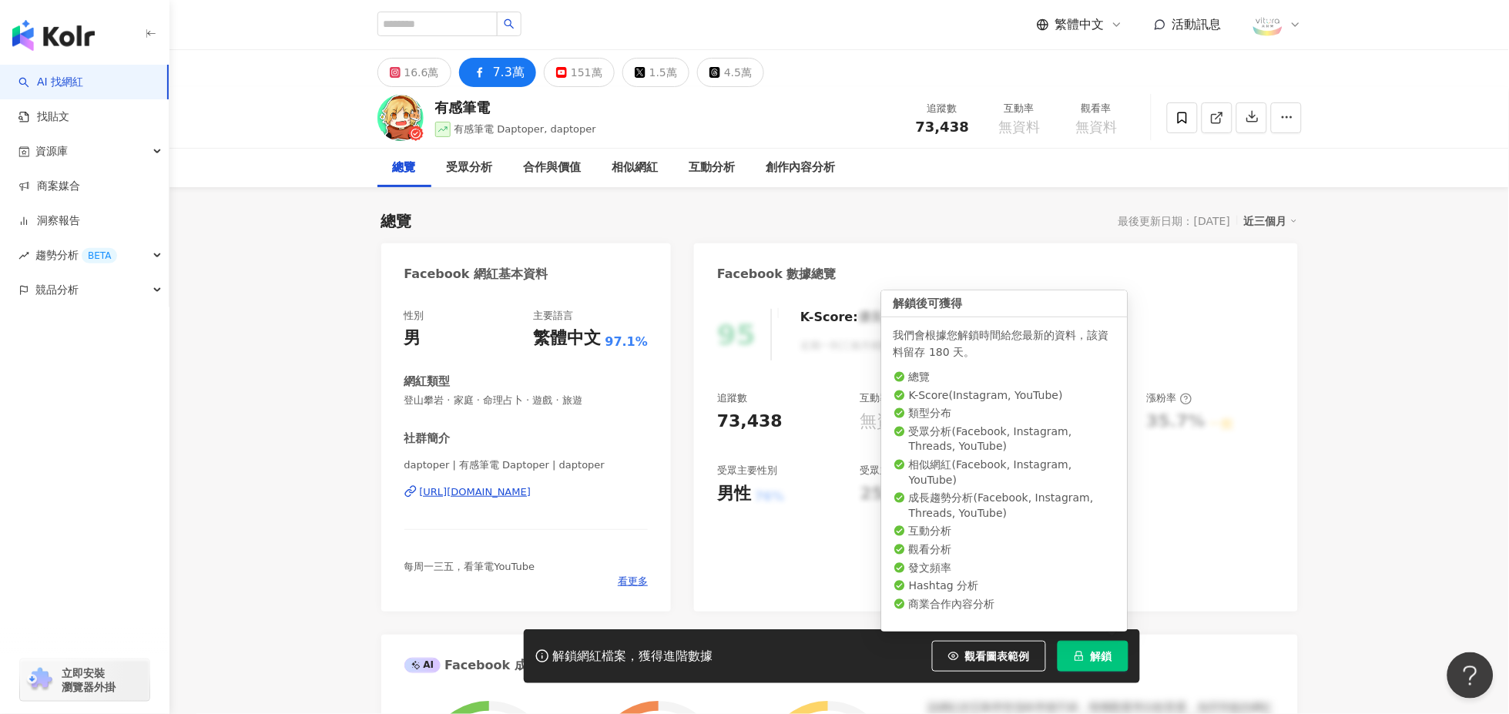
click at [1088, 658] on button "解鎖" at bounding box center [1093, 656] width 71 height 31
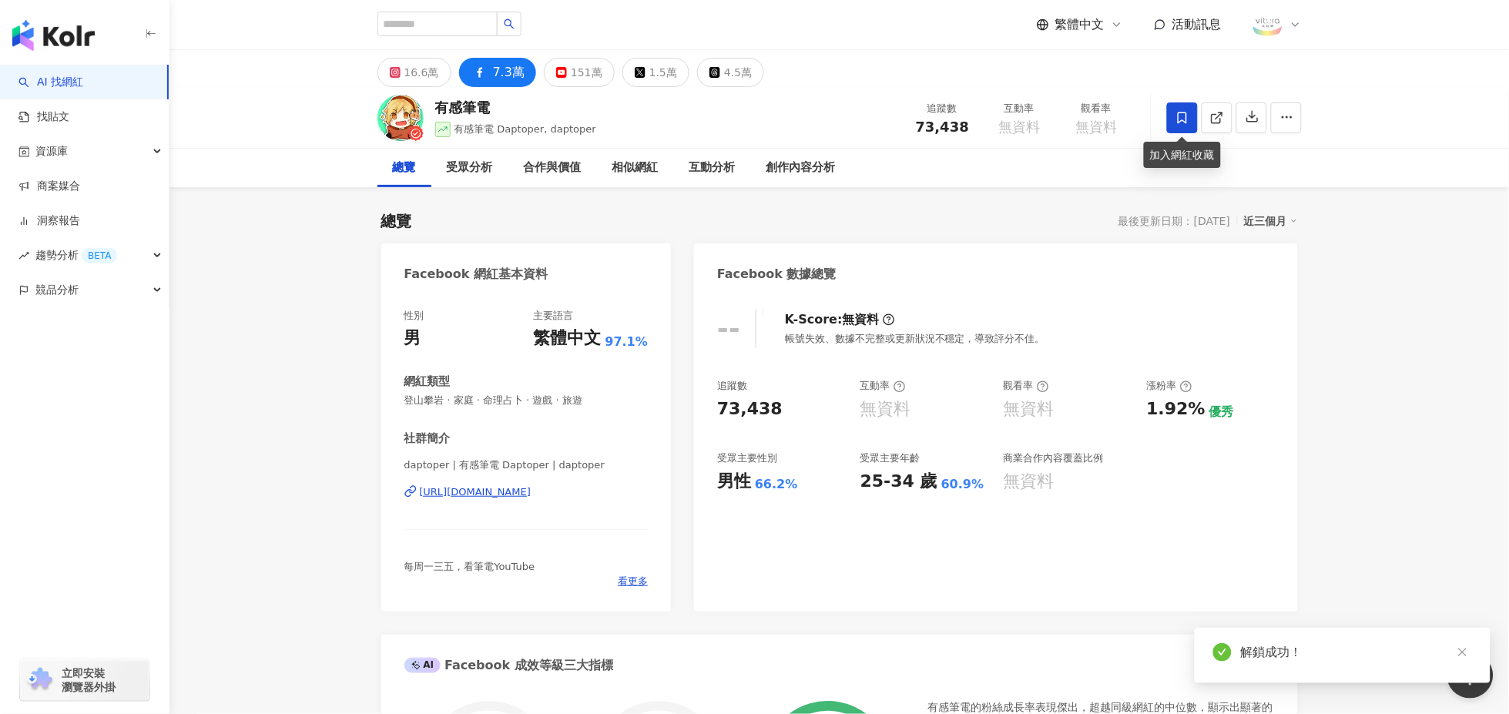
click at [1184, 129] on span at bounding box center [1182, 117] width 31 height 31
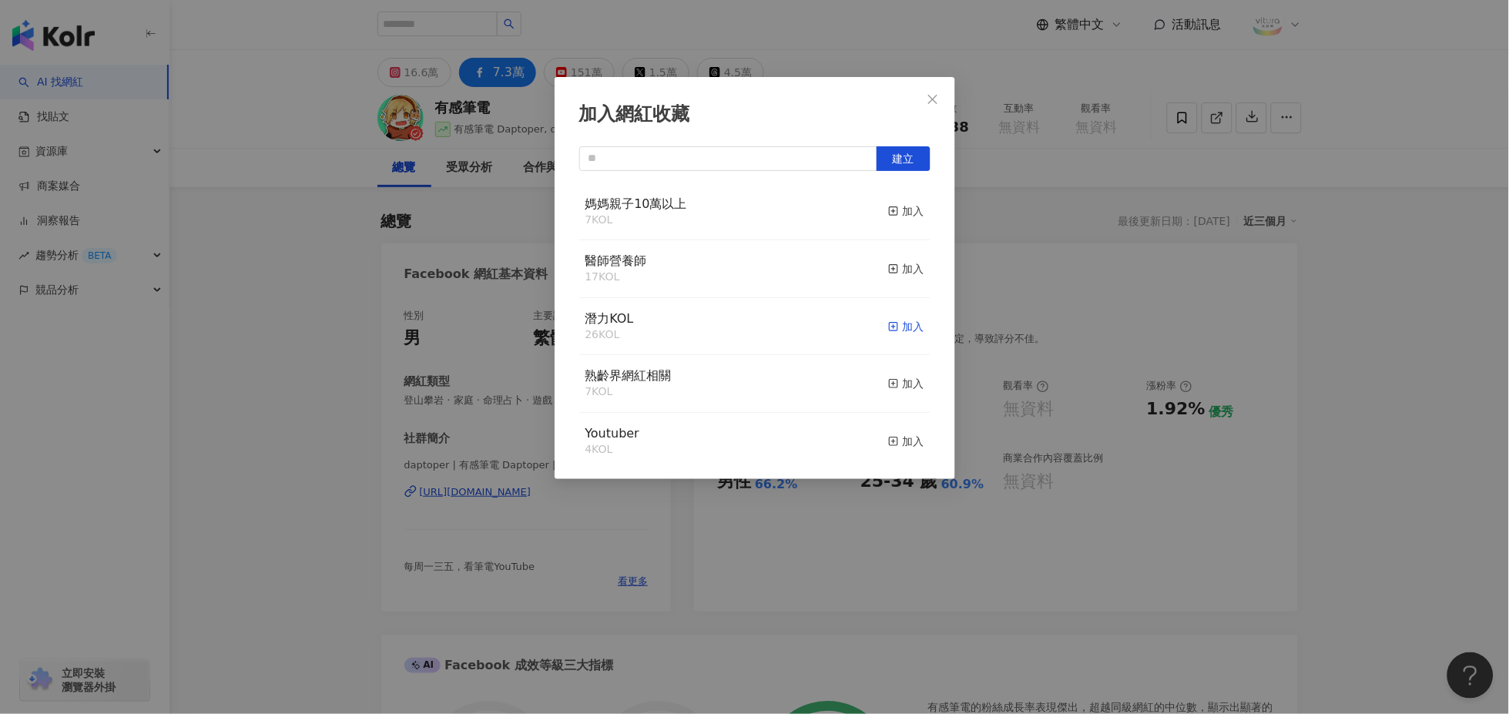
click at [899, 321] on div "加入" at bounding box center [906, 326] width 36 height 17
click at [928, 102] on icon "close" at bounding box center [933, 99] width 12 height 12
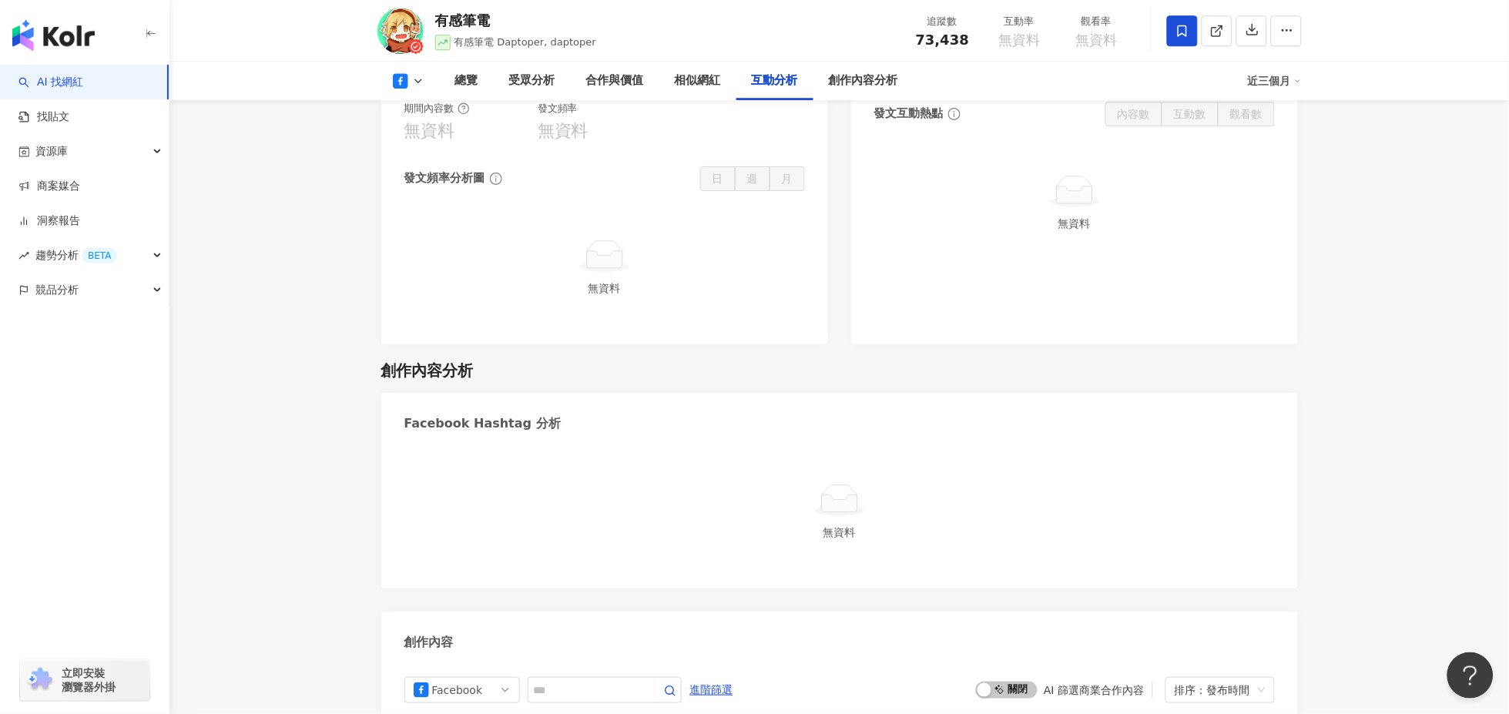
scroll to position [3387, 0]
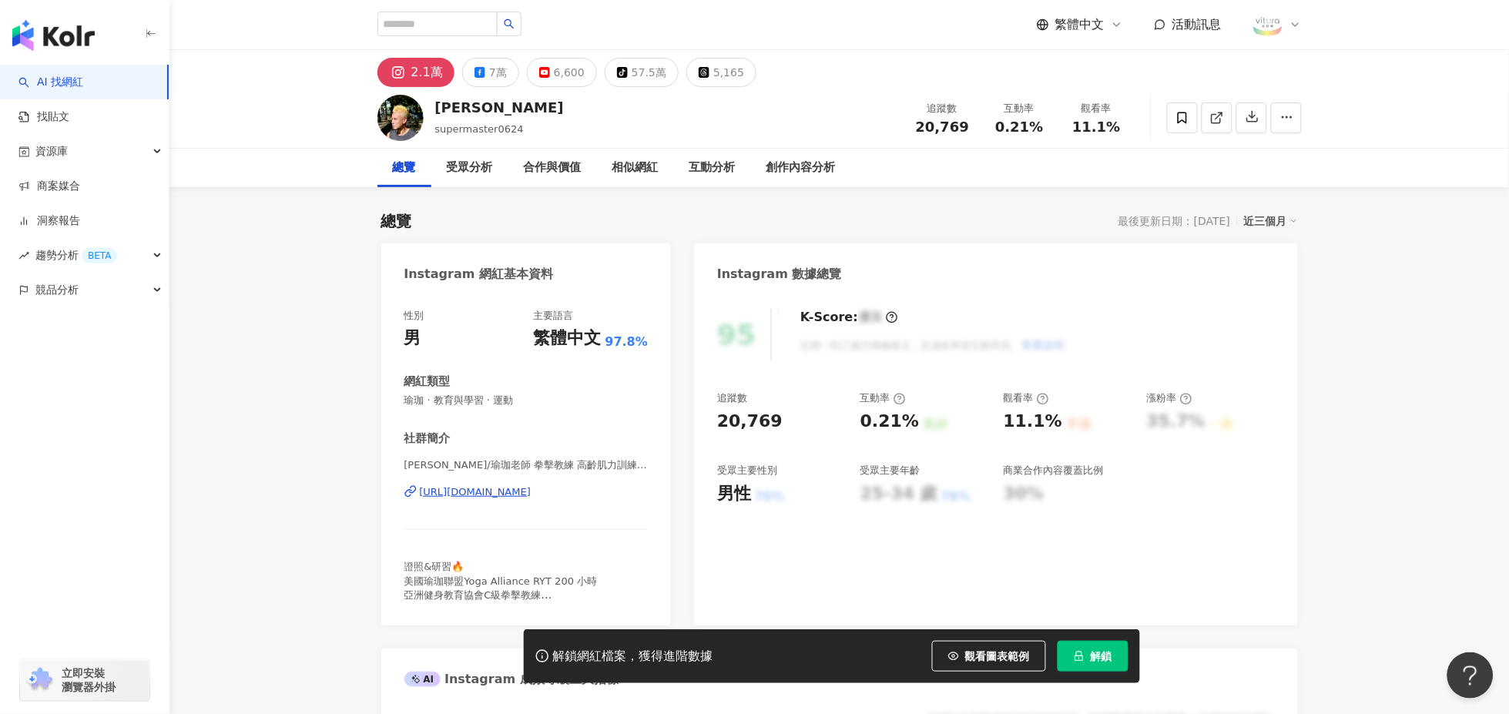
click at [1086, 655] on button "解鎖" at bounding box center [1093, 656] width 71 height 31
click at [489, 79] on div "7萬" at bounding box center [498, 73] width 18 height 22
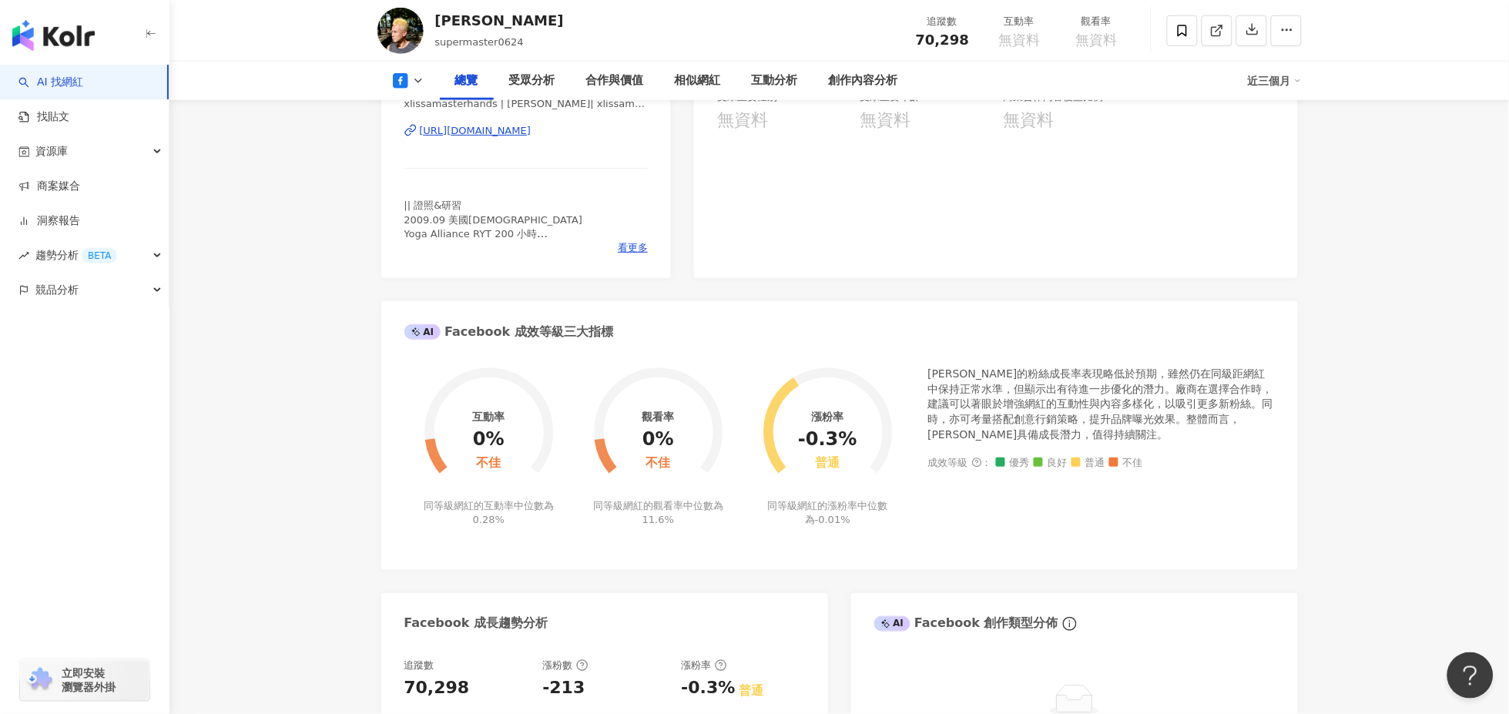
scroll to position [684, 0]
